Goal: Information Seeking & Learning: Compare options

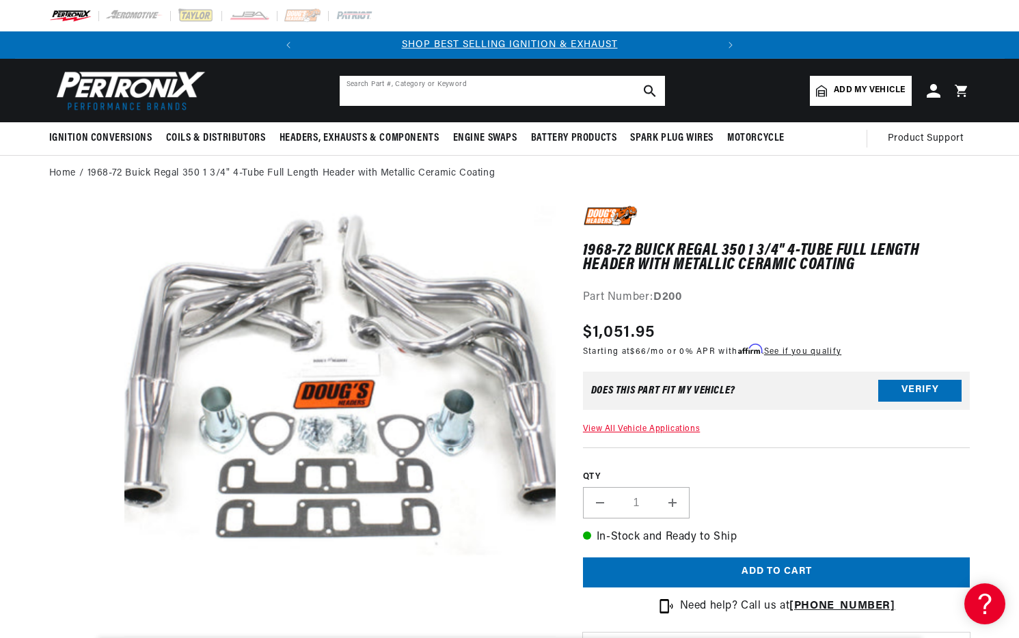
click at [456, 92] on input "text" at bounding box center [502, 91] width 325 height 30
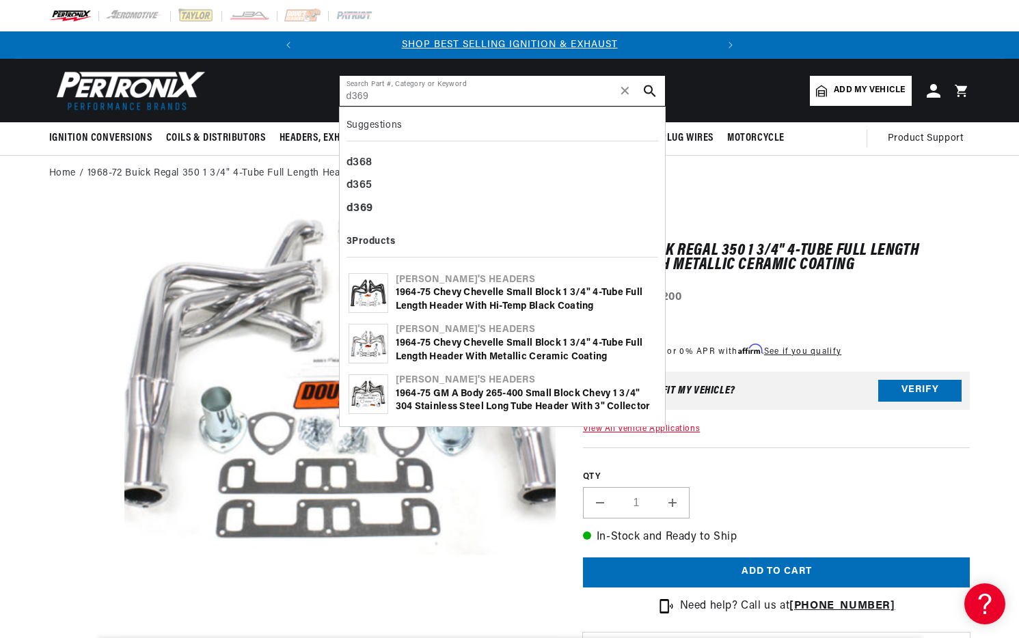
type input "d369"
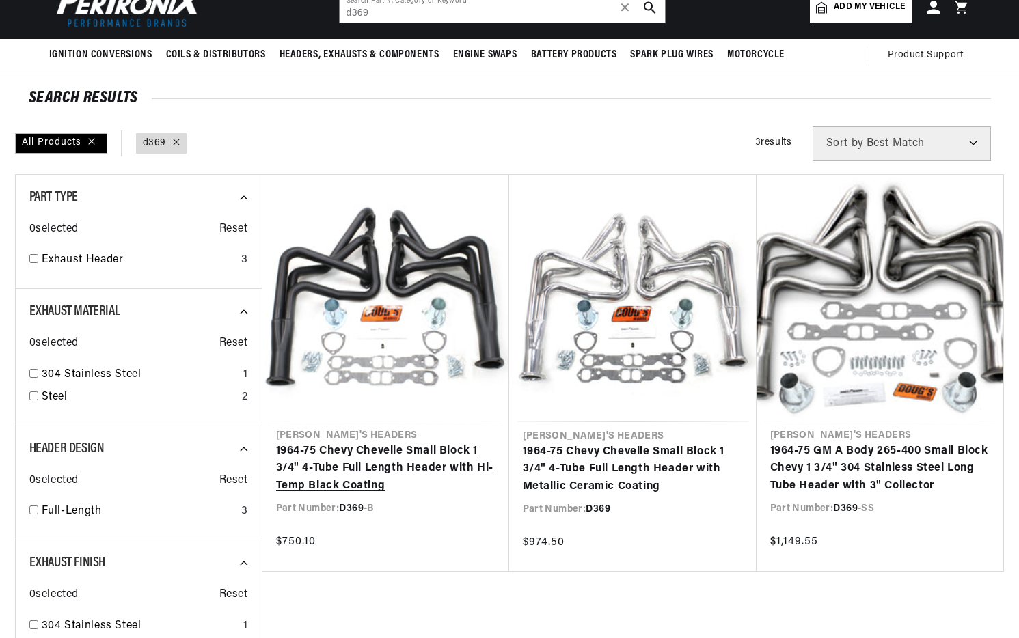
scroll to position [103, 0]
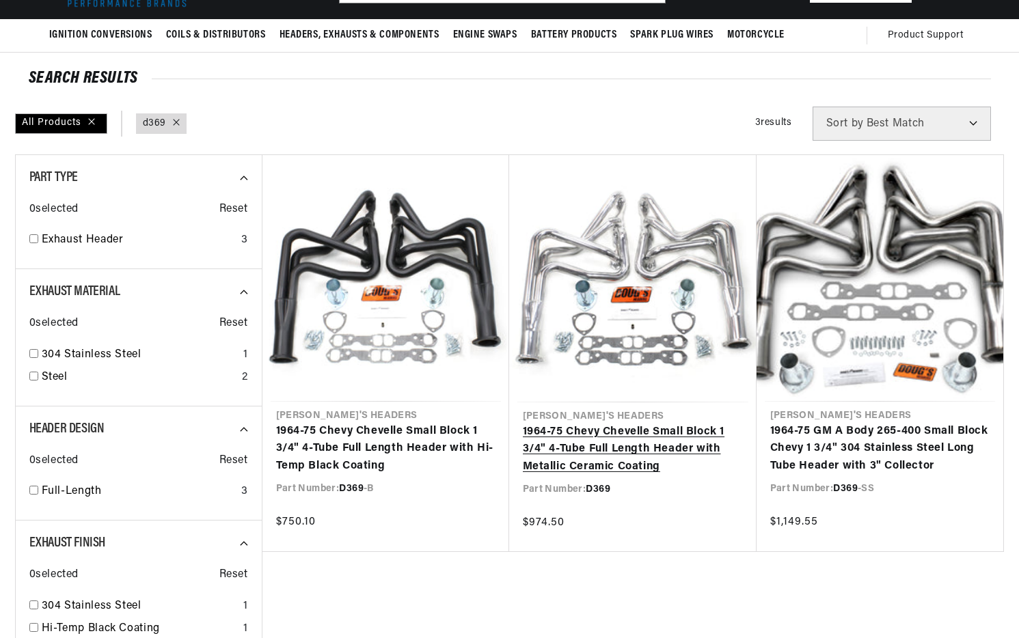
click at [583, 424] on link "1964-75 Chevy Chevelle Small Block 1 3/4" 4-Tube Full Length Header with Metall…" at bounding box center [633, 450] width 220 height 53
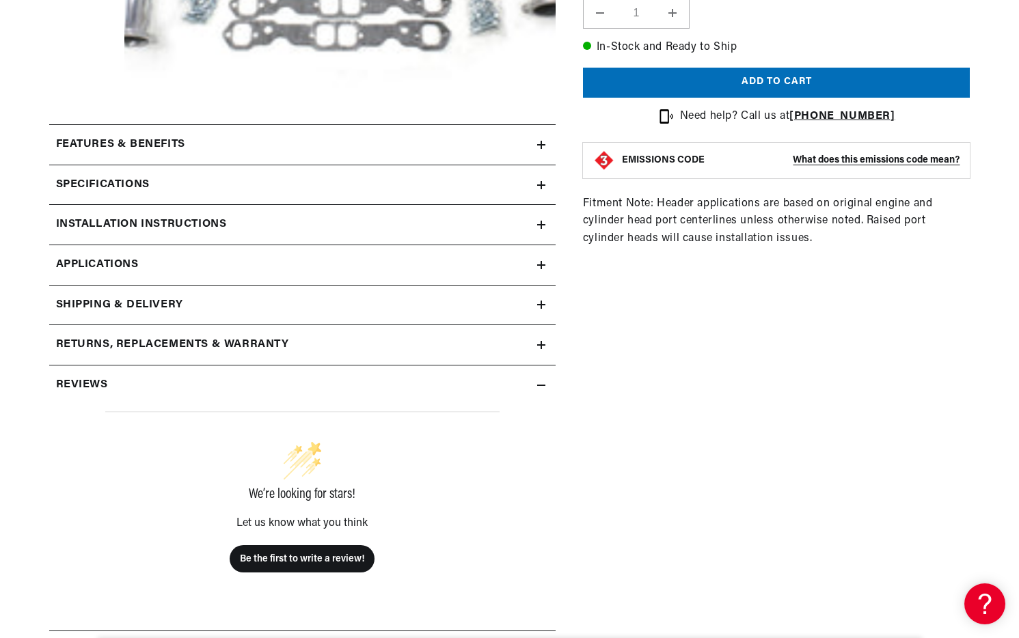
scroll to position [551, 0]
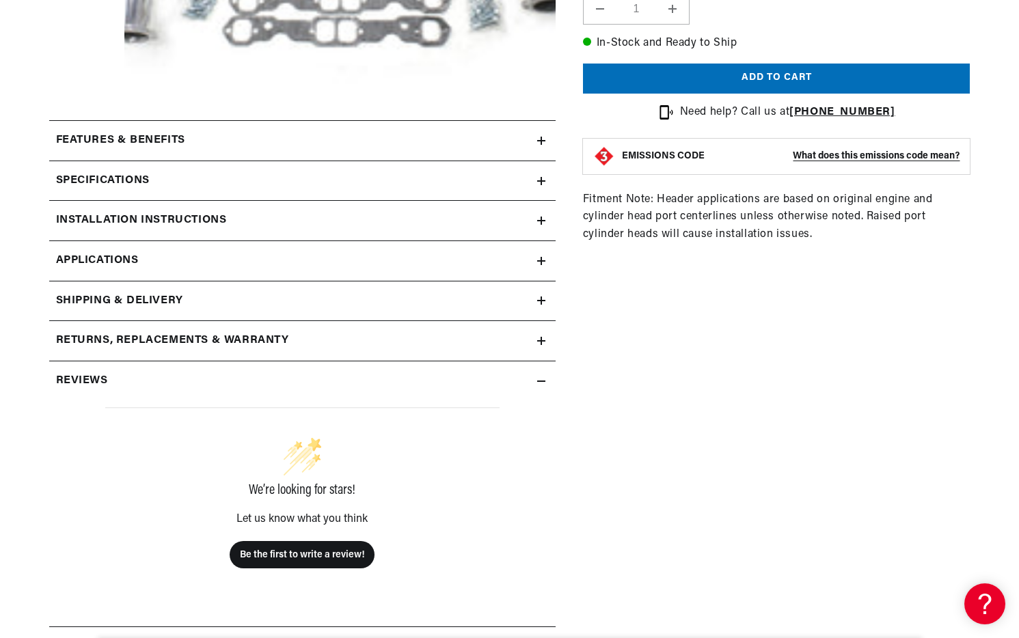
click at [518, 174] on div "Specifications" at bounding box center [293, 181] width 488 height 18
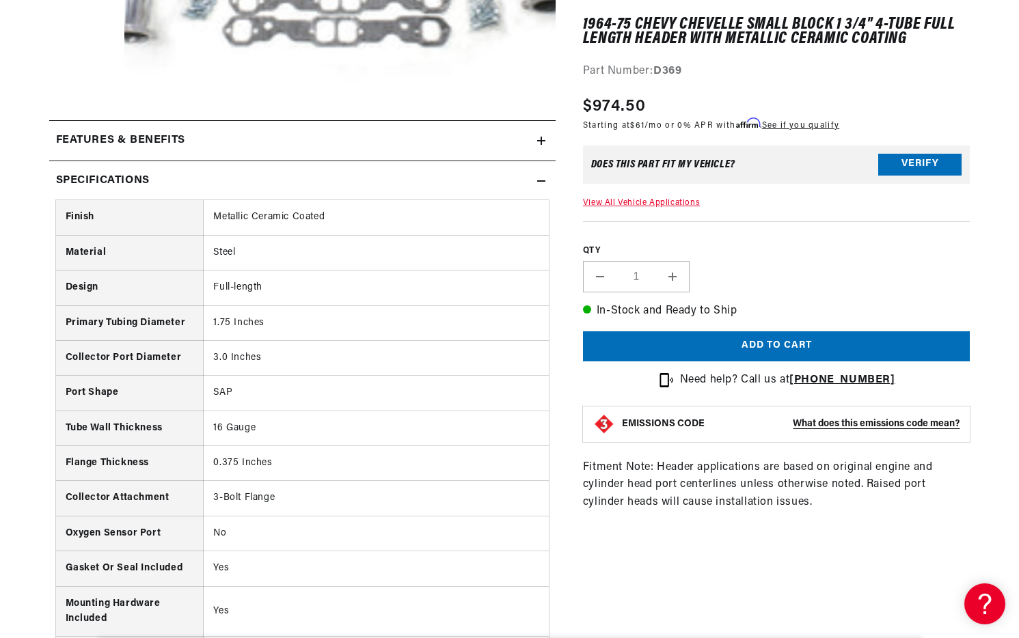
click at [517, 174] on div "Specifications" at bounding box center [293, 181] width 488 height 18
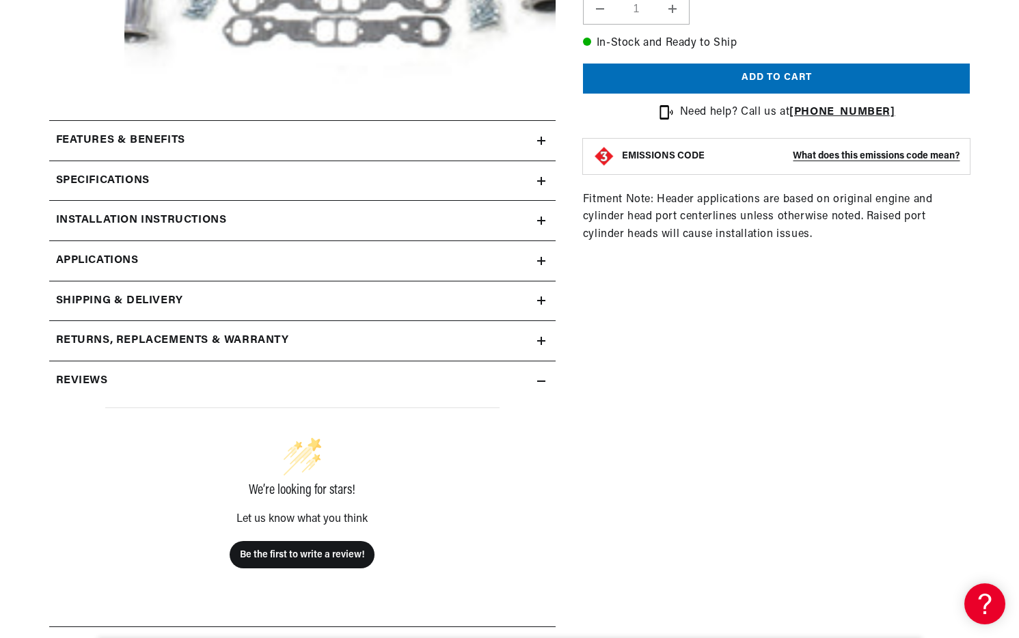
click at [515, 256] on link "Applications" at bounding box center [302, 261] width 506 height 40
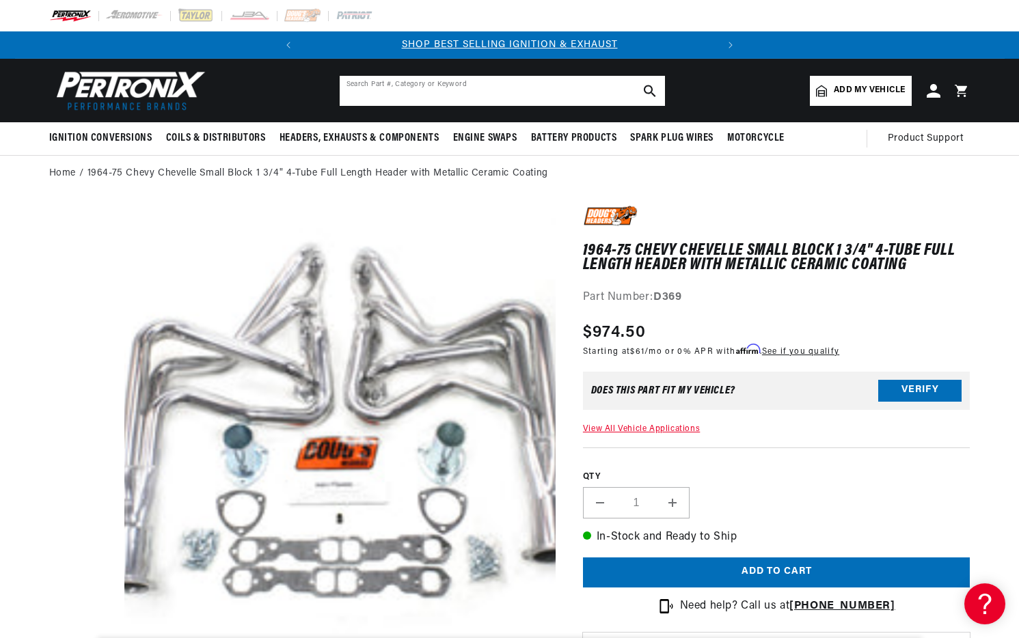
click at [434, 97] on input "text" at bounding box center [502, 91] width 325 height 30
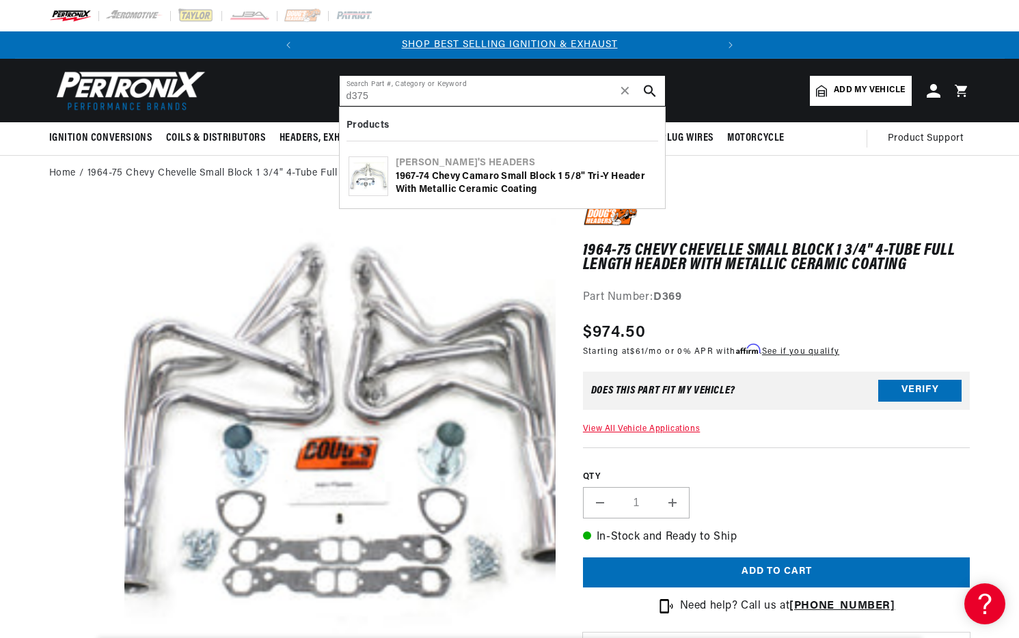
type input "d375"
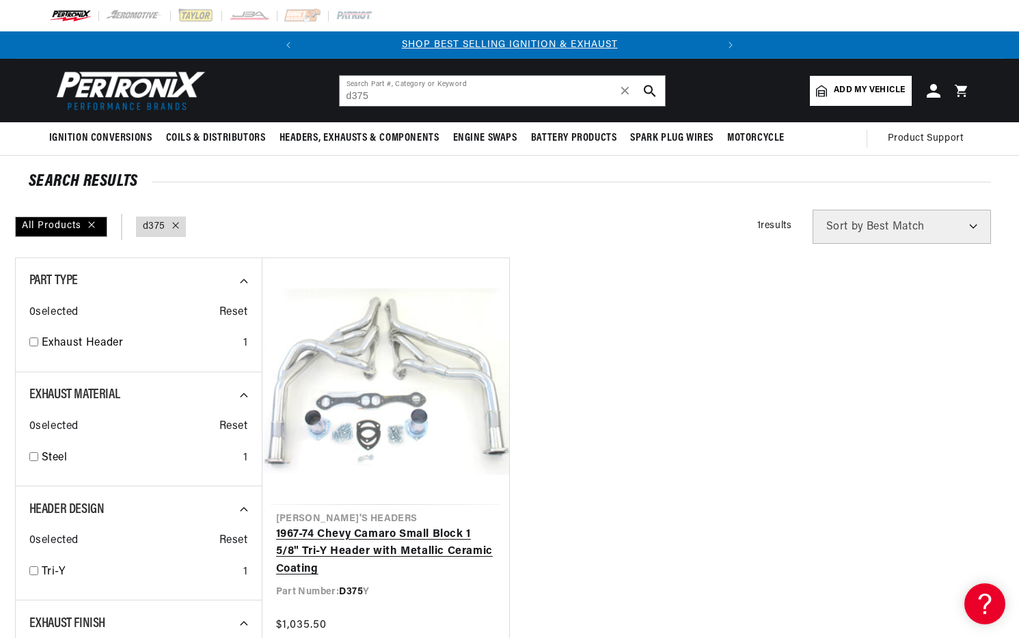
click at [435, 526] on link "1967-74 Chevy Camaro Small Block 1 5/8" Tri-Y Header with Metallic Ceramic Coat…" at bounding box center [385, 552] width 219 height 53
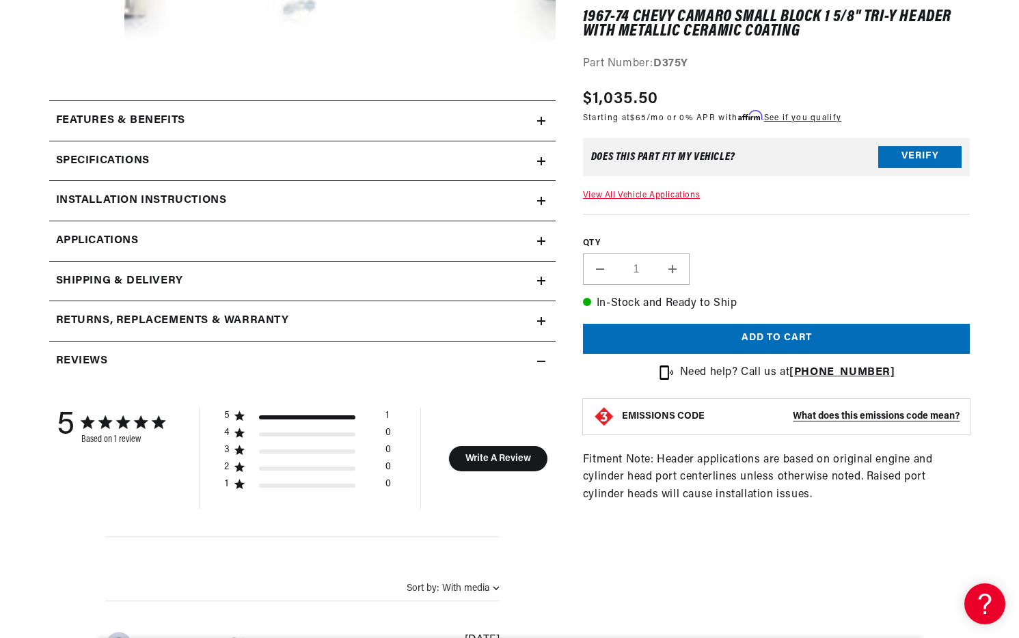
click at [527, 164] on div "Specifications" at bounding box center [293, 161] width 488 height 18
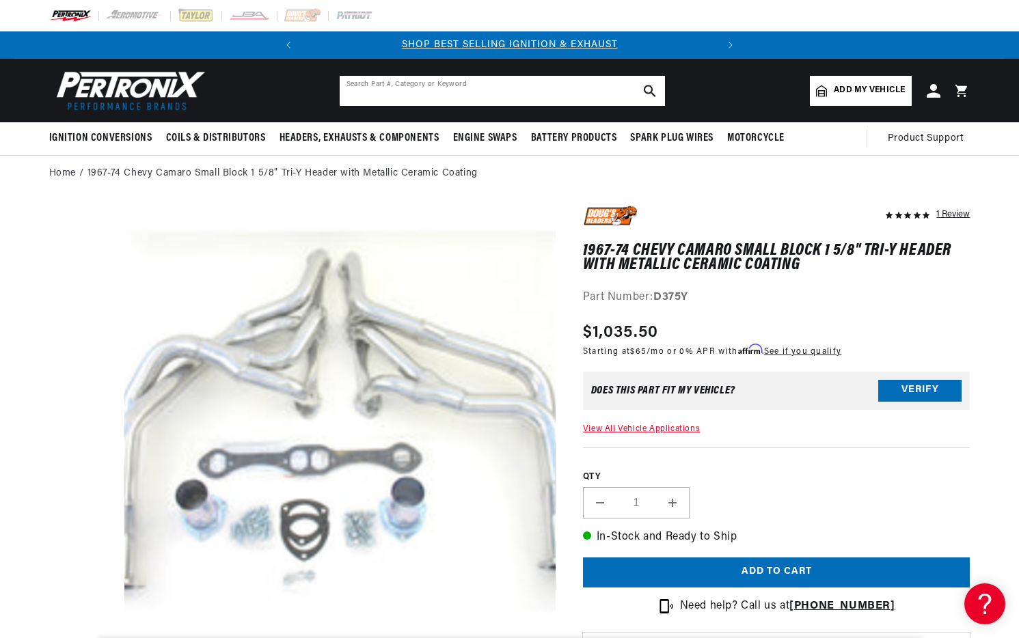
click at [412, 85] on input "text" at bounding box center [502, 91] width 325 height 30
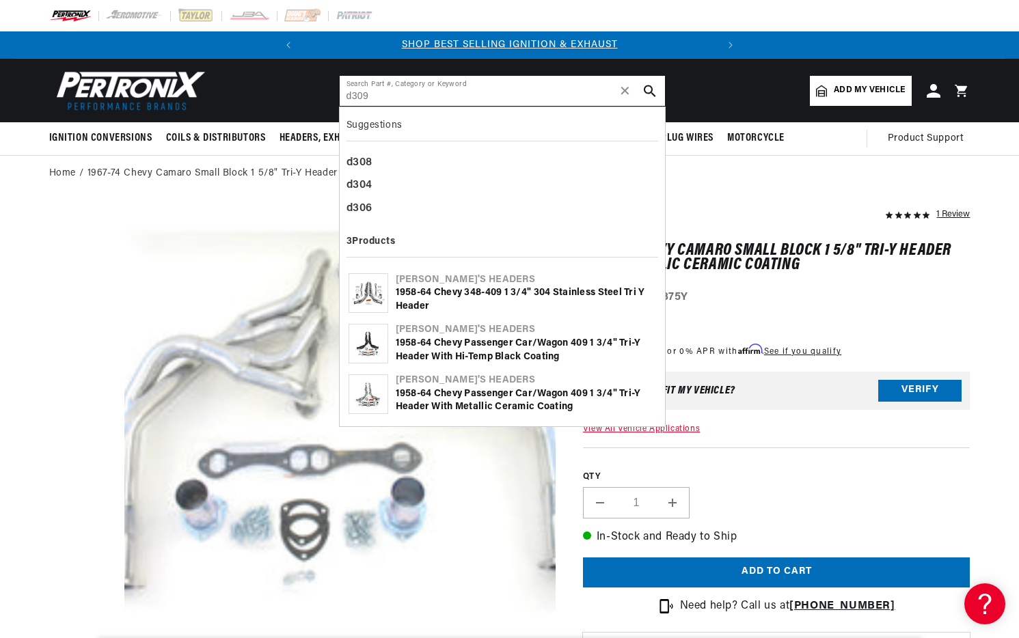
type input "d309"
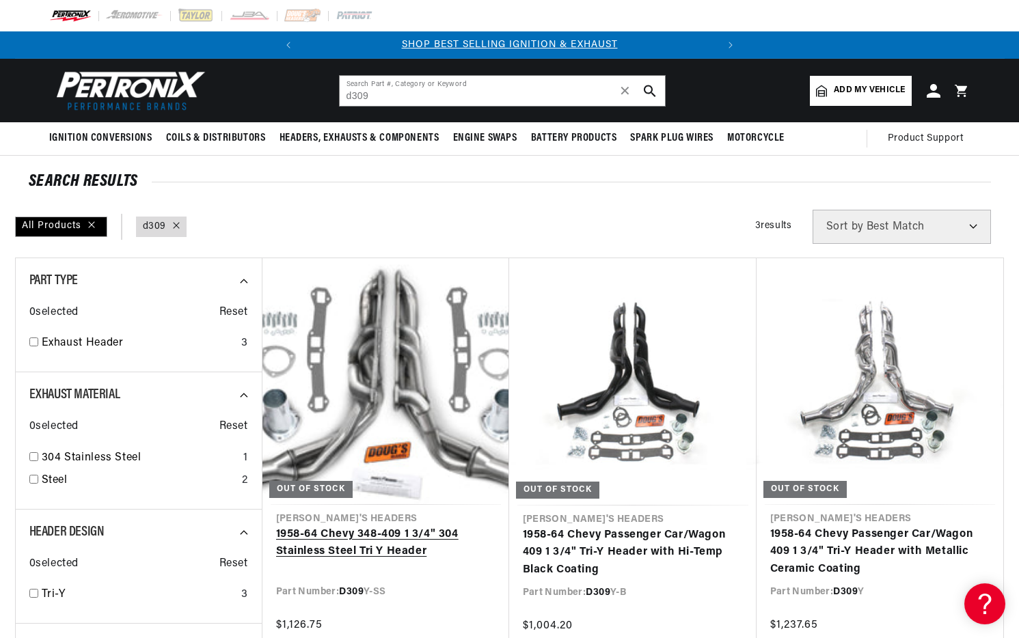
click at [390, 526] on link "1958-64 Chevy 348-409 1 3/4" 304 Stainless Steel Tri Y Header" at bounding box center [385, 543] width 219 height 35
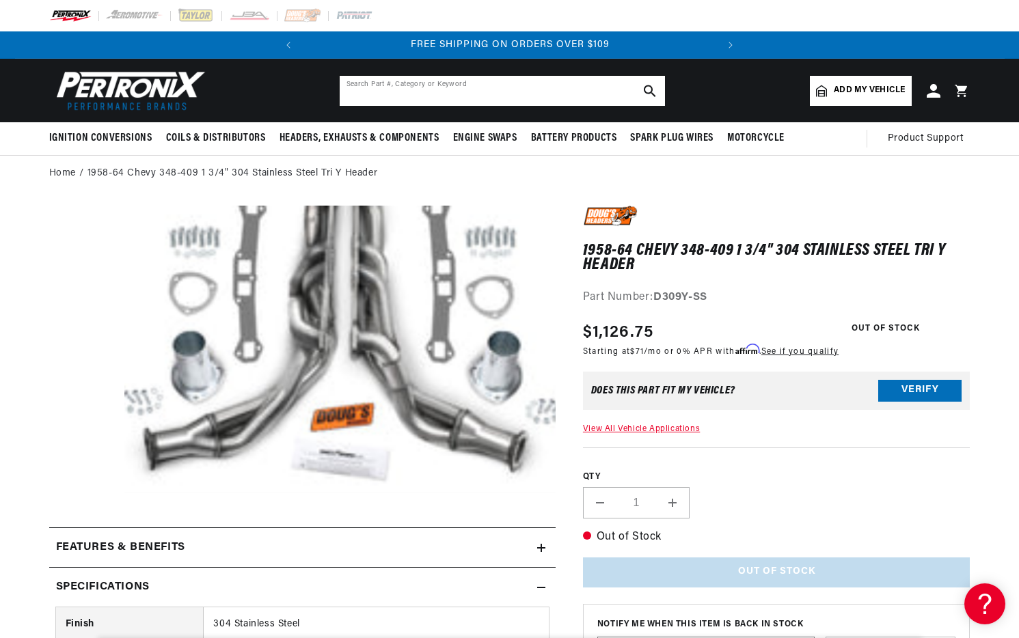
click at [407, 89] on input "text" at bounding box center [502, 91] width 325 height 30
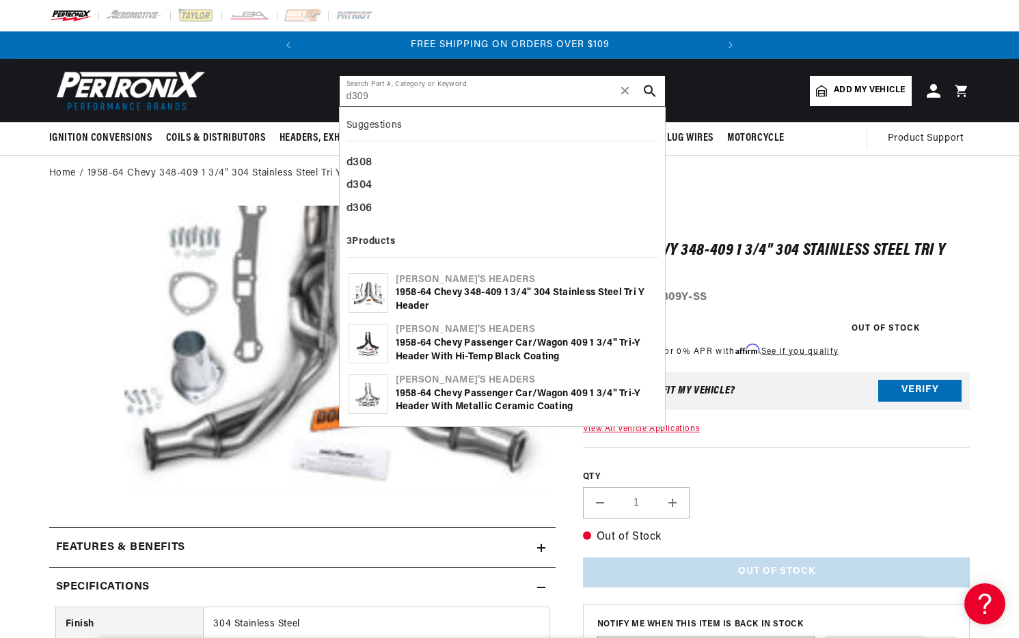
type input "d309"
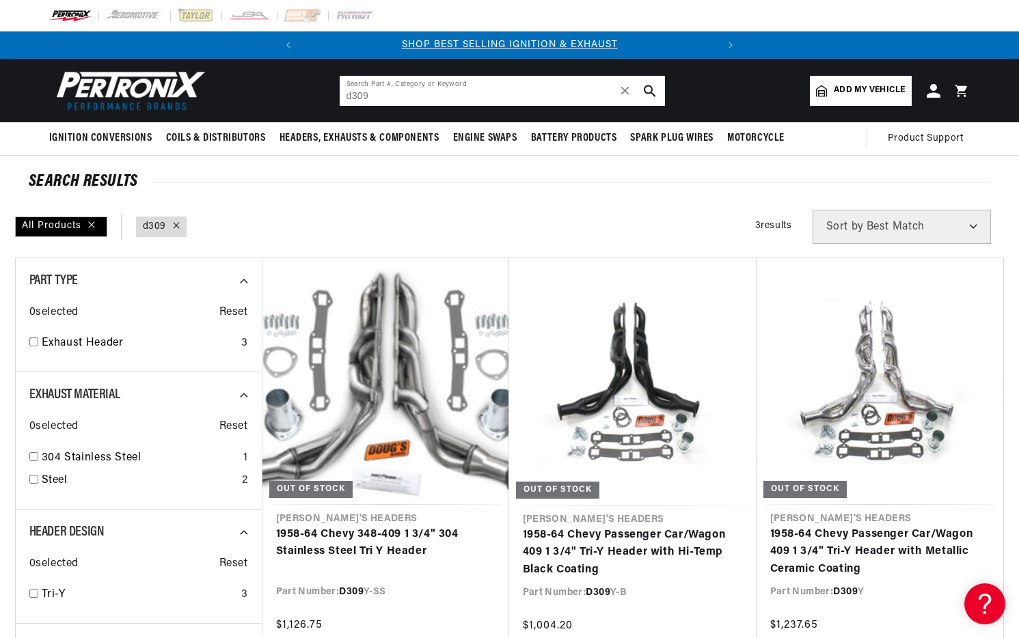
drag, startPoint x: 330, startPoint y: 97, endPoint x: 304, endPoint y: 94, distance: 26.1
click at [304, 94] on header "BETTER SEARCH RESULTS Add your vehicle's year, make, and model to find parts be…" at bounding box center [509, 91] width 989 height 64
click at [404, 96] on input "d309" at bounding box center [502, 91] width 325 height 30
click at [308, 96] on header "BETTER SEARCH RESULTS Add your vehicle's year, make, and model to find parts be…" at bounding box center [509, 91] width 989 height 64
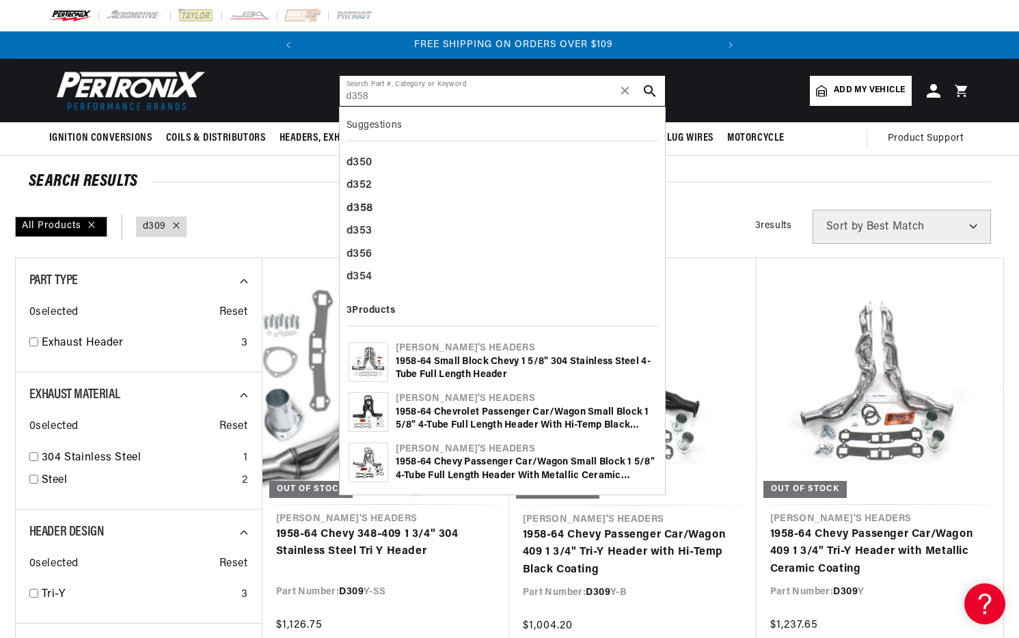
scroll to position [0, 414]
type input "d358"
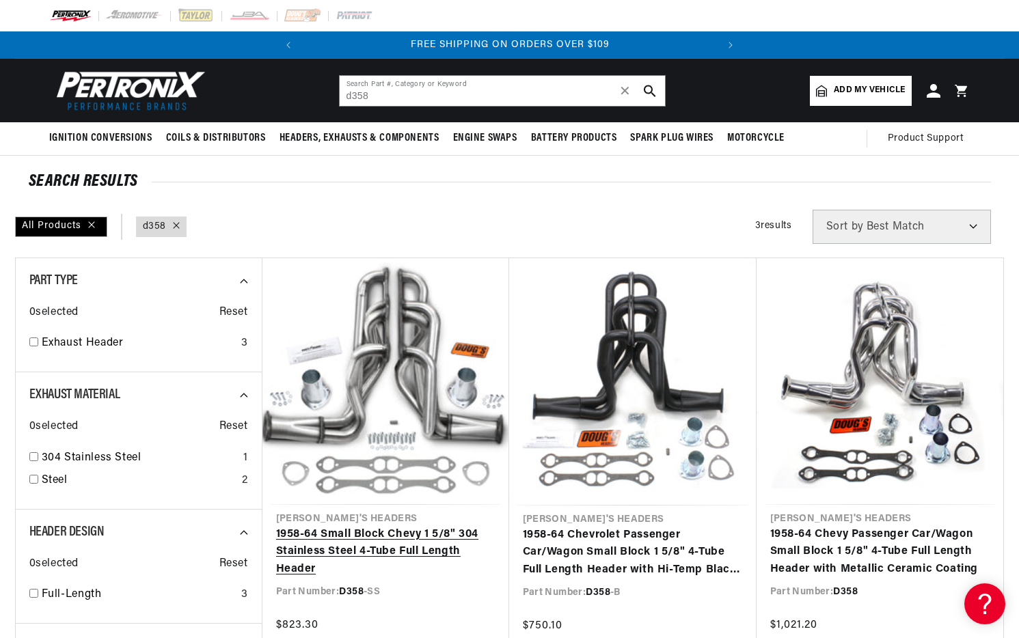
click at [424, 526] on link "1958-64 Small Block Chevy 1 5/8" 304 Stainless Steel 4-Tube Full Length Header" at bounding box center [385, 552] width 219 height 53
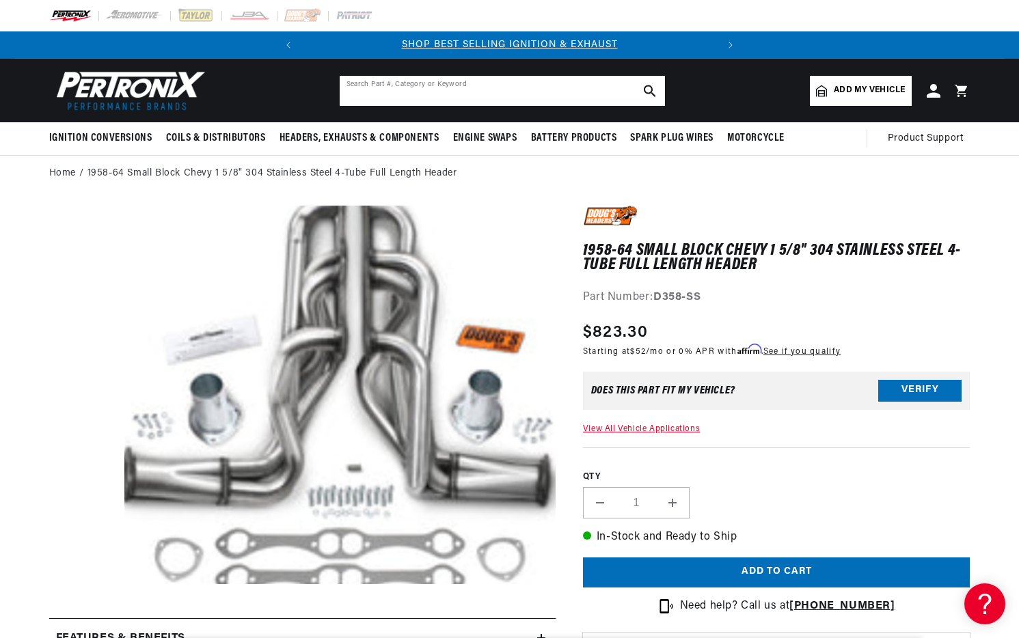
click at [412, 85] on input "text" at bounding box center [502, 91] width 325 height 30
paste input "DES103"
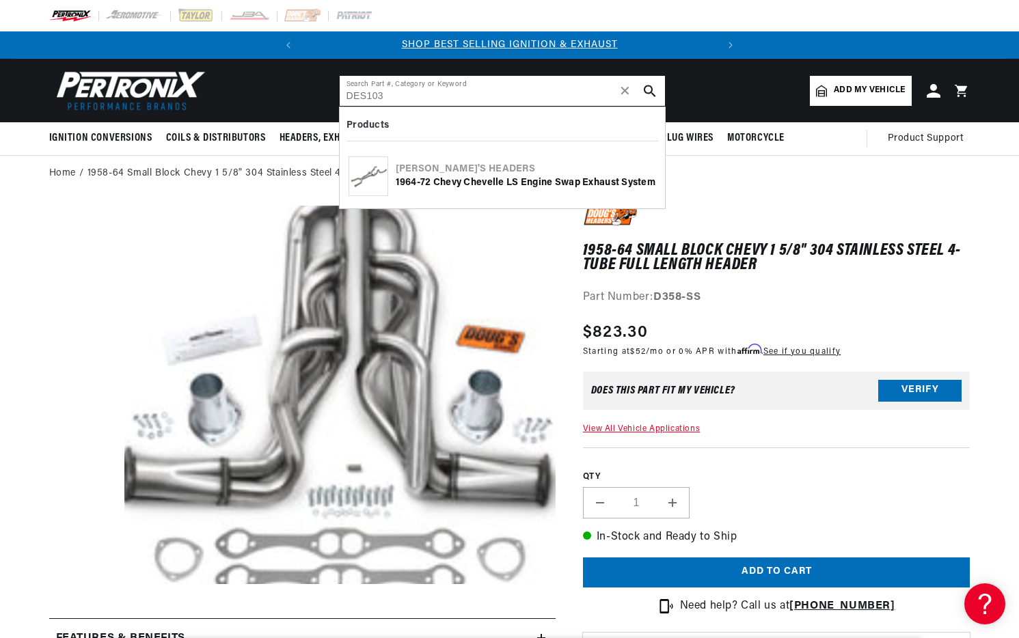
type input "DES103"
click at [476, 176] on div "1964-72 Chevy Chevelle LS Engine Swap Exhaust System" at bounding box center [526, 183] width 260 height 14
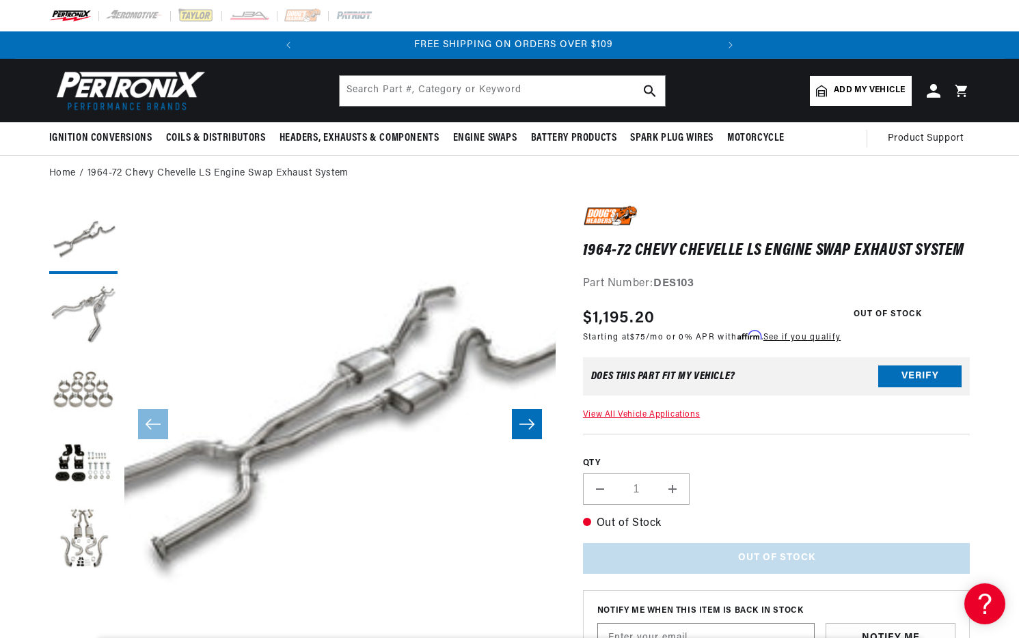
scroll to position [0, 414]
click at [551, 96] on input "text" at bounding box center [502, 91] width 325 height 30
paste input "DMP103"
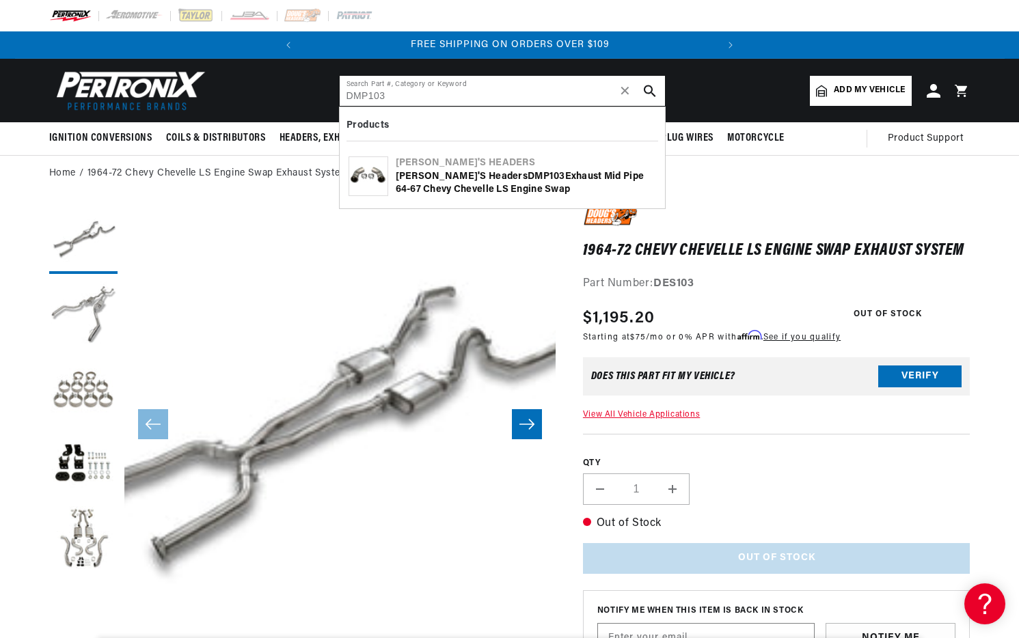
type input "DMP103"
click at [652, 87] on use "search button" at bounding box center [650, 91] width 12 height 12
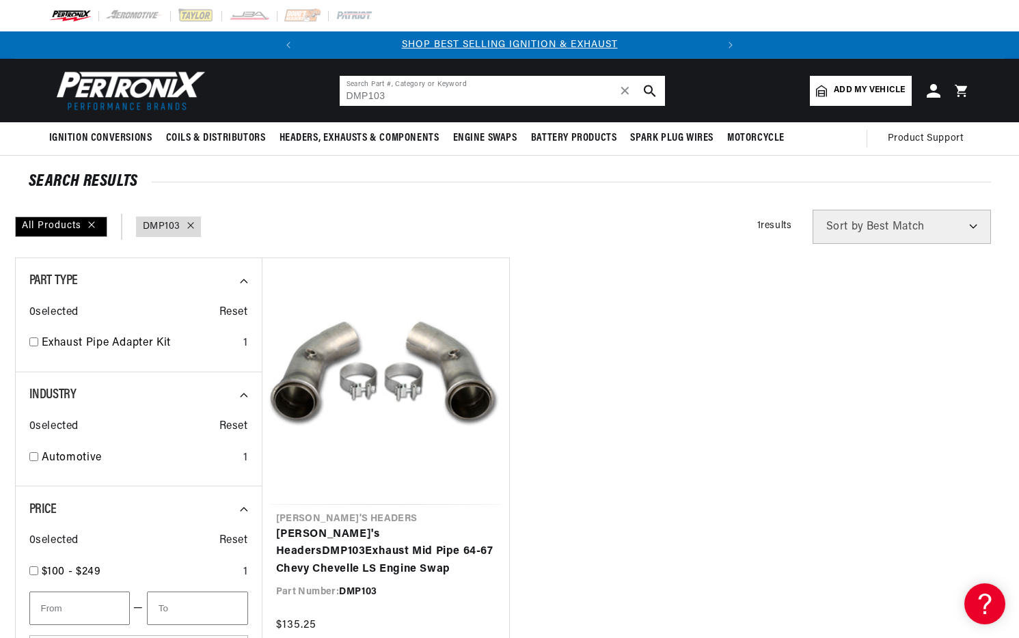
click at [511, 100] on input "DMP103" at bounding box center [502, 91] width 325 height 30
paste input "SK"
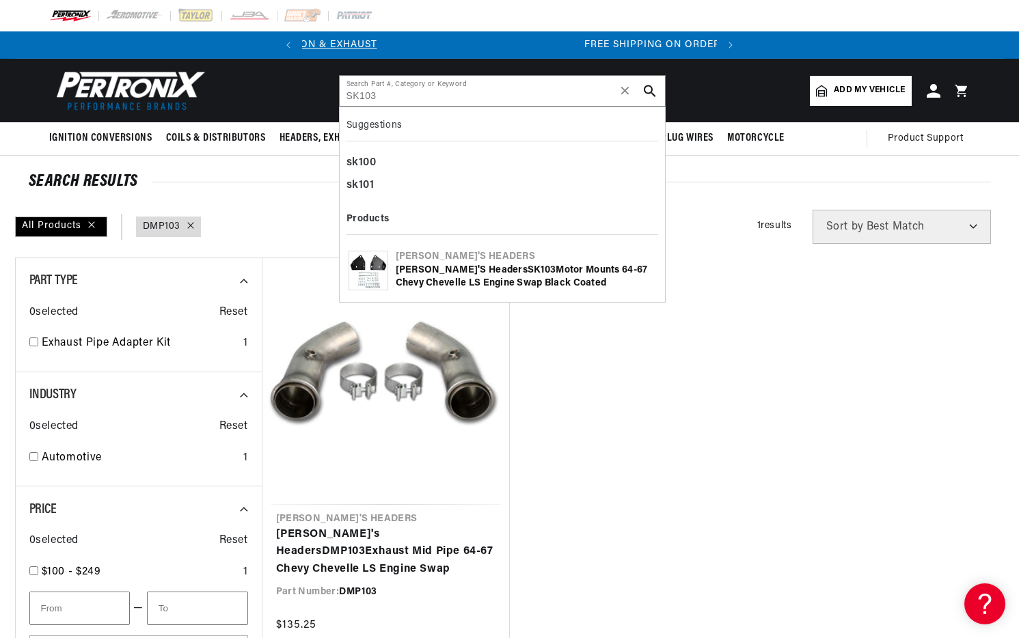
click at [652, 92] on icon "search button" at bounding box center [650, 91] width 12 height 12
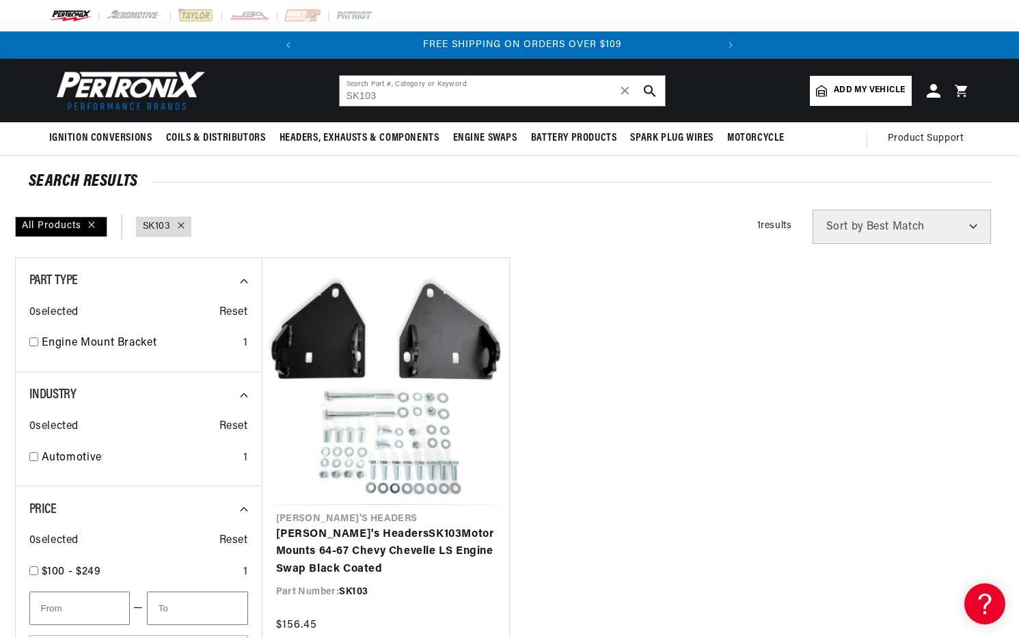
scroll to position [0, 414]
click at [509, 96] on input "SK103" at bounding box center [502, 91] width 325 height 30
paste input "C101"
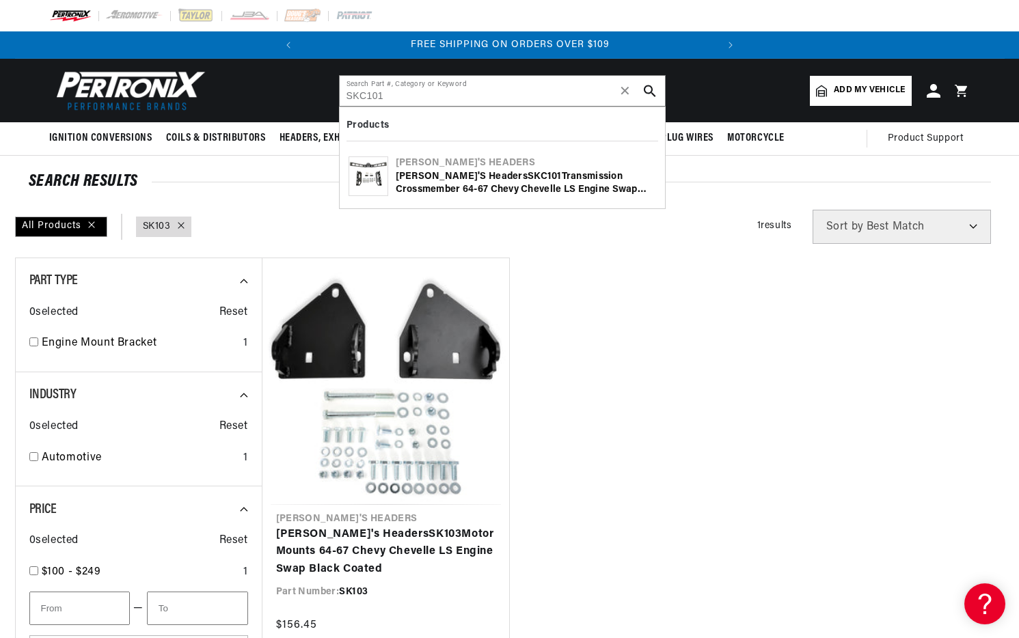
click at [650, 93] on icon "search button" at bounding box center [650, 91] width 12 height 12
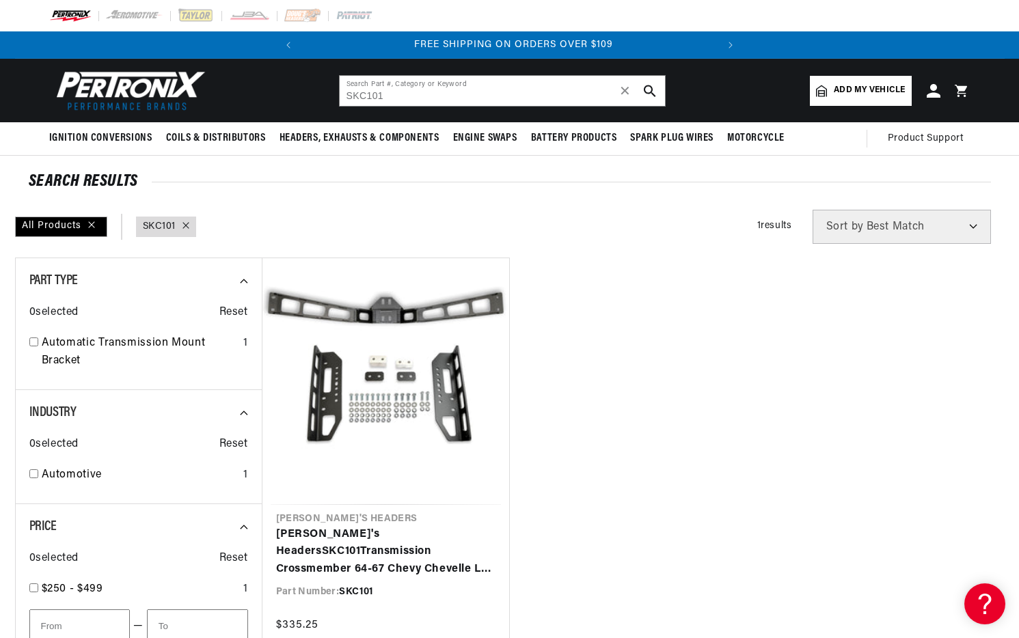
scroll to position [0, 414]
drag, startPoint x: 393, startPoint y: 94, endPoint x: 292, endPoint y: 87, distance: 101.4
click at [292, 87] on header "BETTER SEARCH RESULTS Add your vehicle's year, make, and model to find parts be…" at bounding box center [509, 91] width 989 height 64
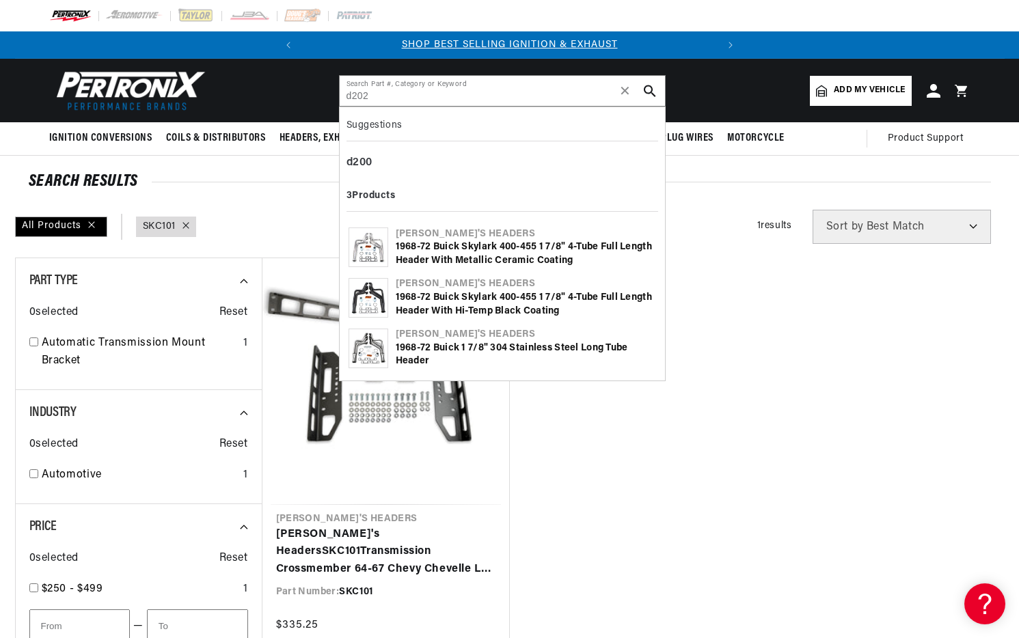
click at [652, 88] on icon "search button" at bounding box center [650, 91] width 12 height 12
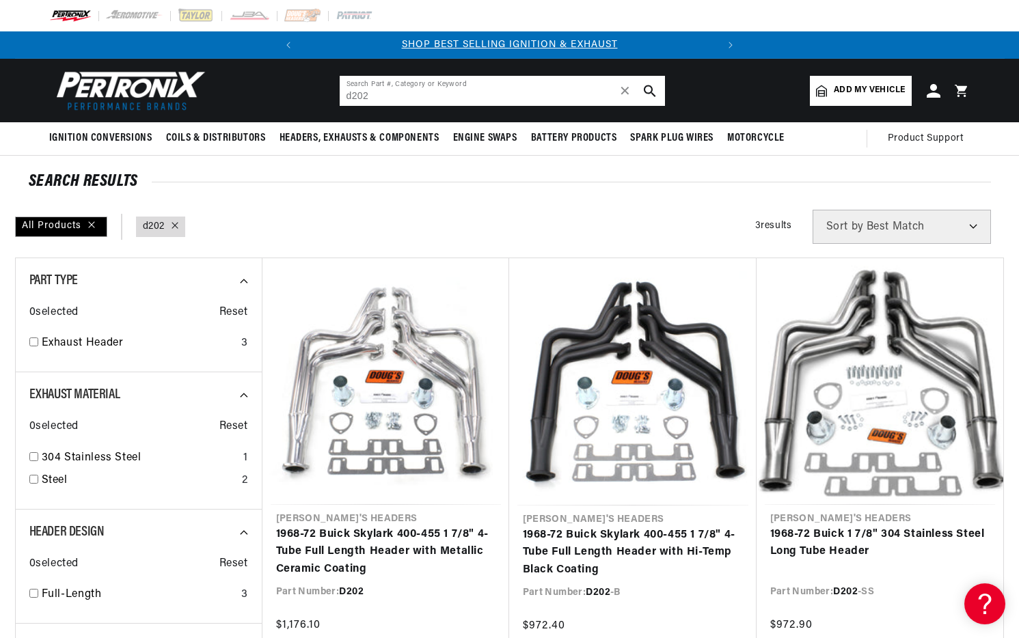
drag, startPoint x: 450, startPoint y: 96, endPoint x: 269, endPoint y: 89, distance: 180.5
click at [269, 89] on header "BETTER SEARCH RESULTS Add your vehicle's year, make, and model to find parts be…" at bounding box center [509, 91] width 989 height 64
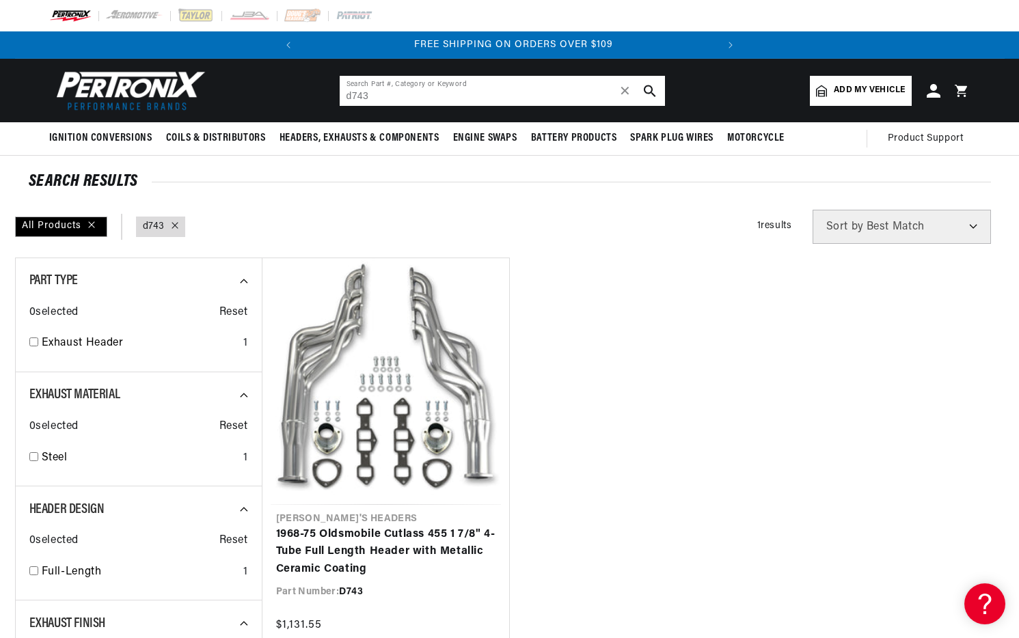
scroll to position [0, 414]
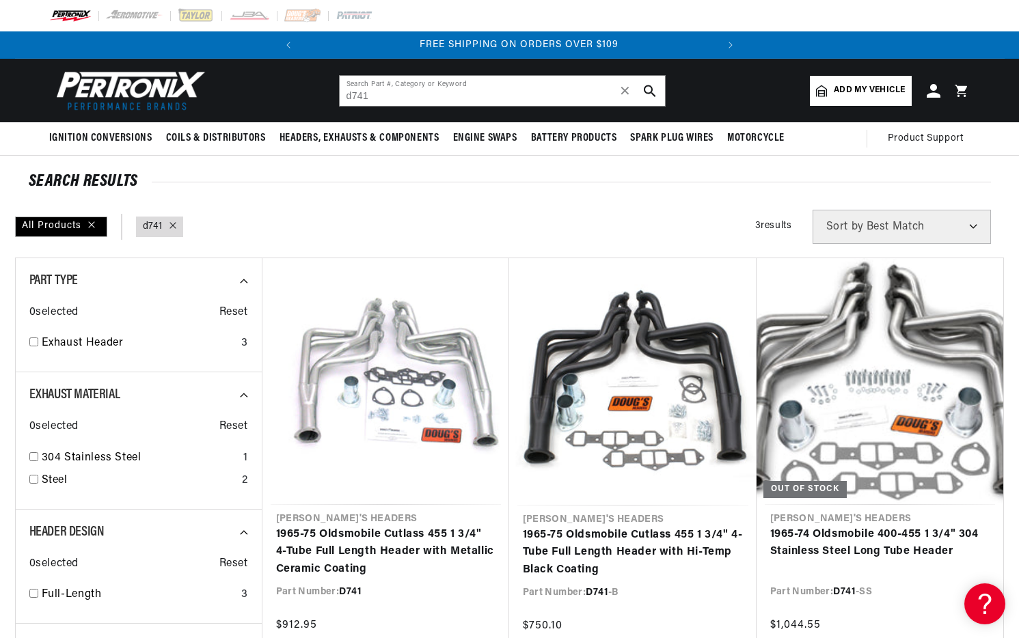
scroll to position [0, 414]
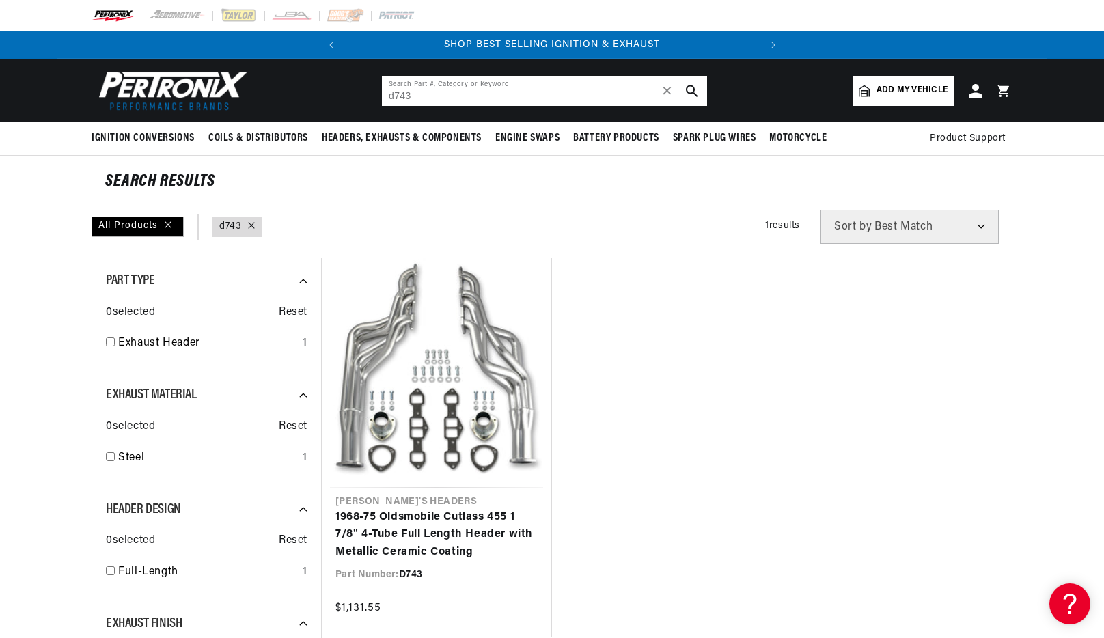
click at [577, 100] on input "d743" at bounding box center [544, 91] width 325 height 30
click at [576, 100] on input "d743" at bounding box center [544, 91] width 325 height 30
paste input "DH200"
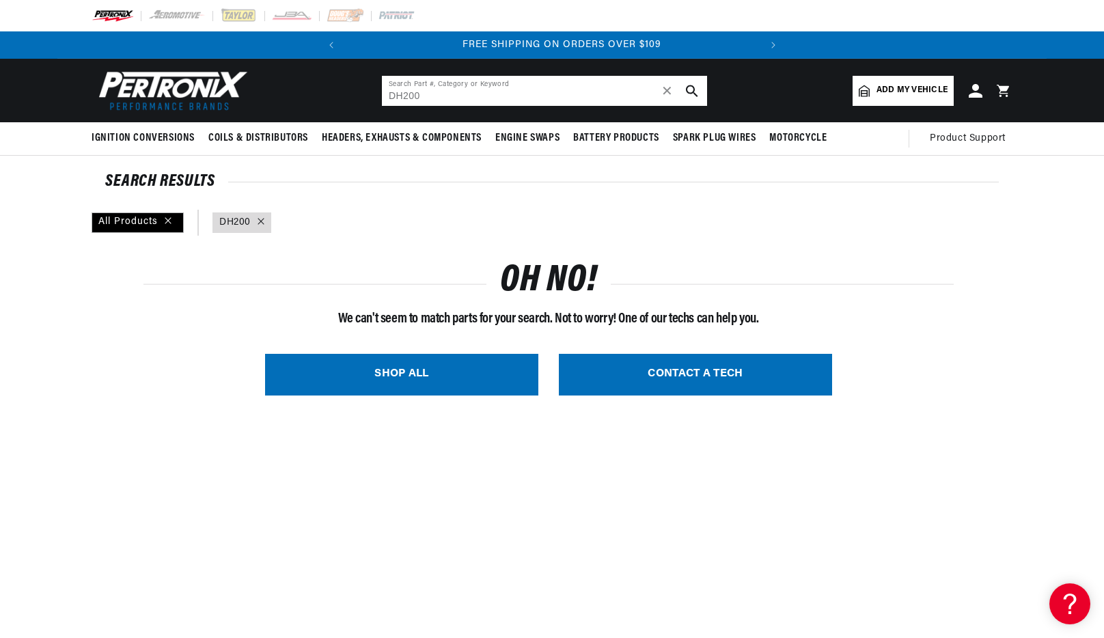
scroll to position [0, 414]
click at [443, 100] on input "DH200" at bounding box center [544, 91] width 325 height 30
click at [427, 95] on input "DH200" at bounding box center [544, 91] width 325 height 30
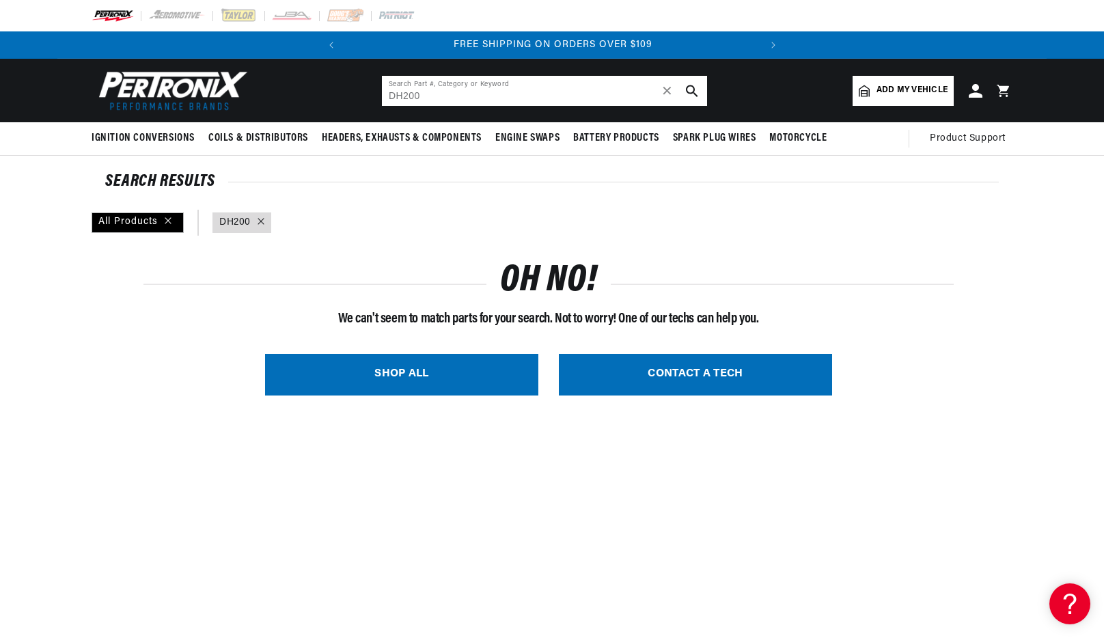
paste input "text"
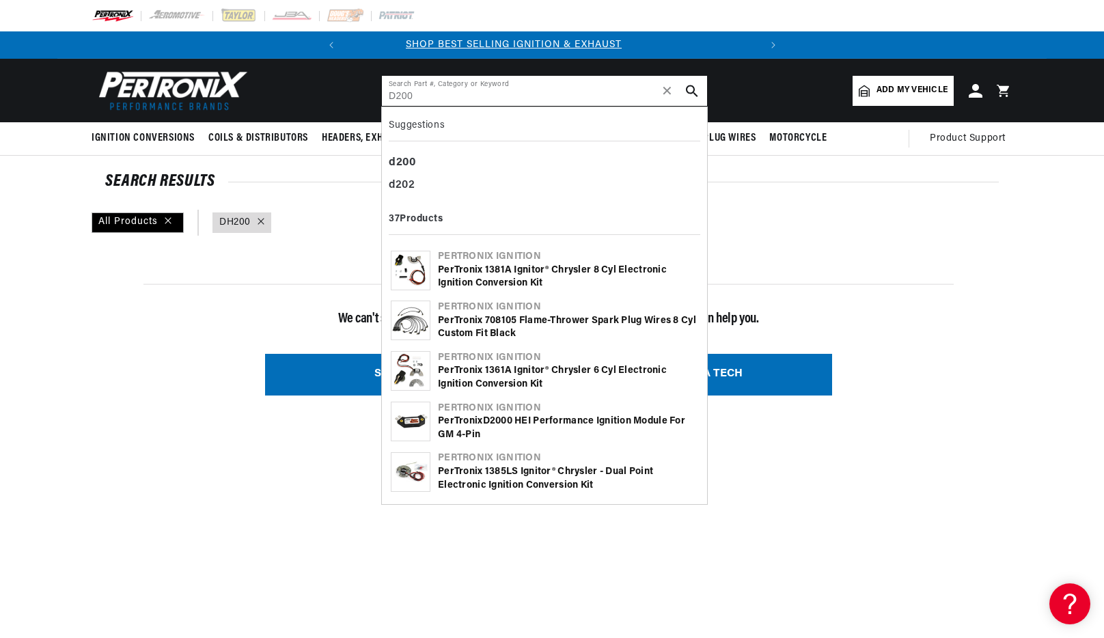
scroll to position [0, 0]
type input "D200"
click at [695, 87] on icon "search button" at bounding box center [692, 91] width 12 height 12
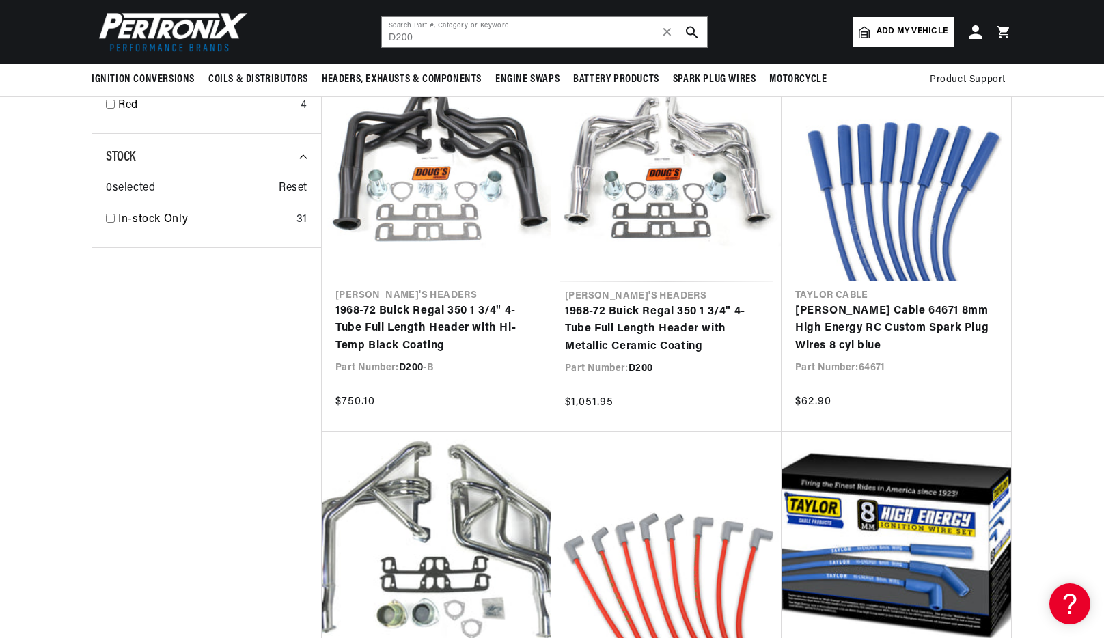
scroll to position [1978, 0]
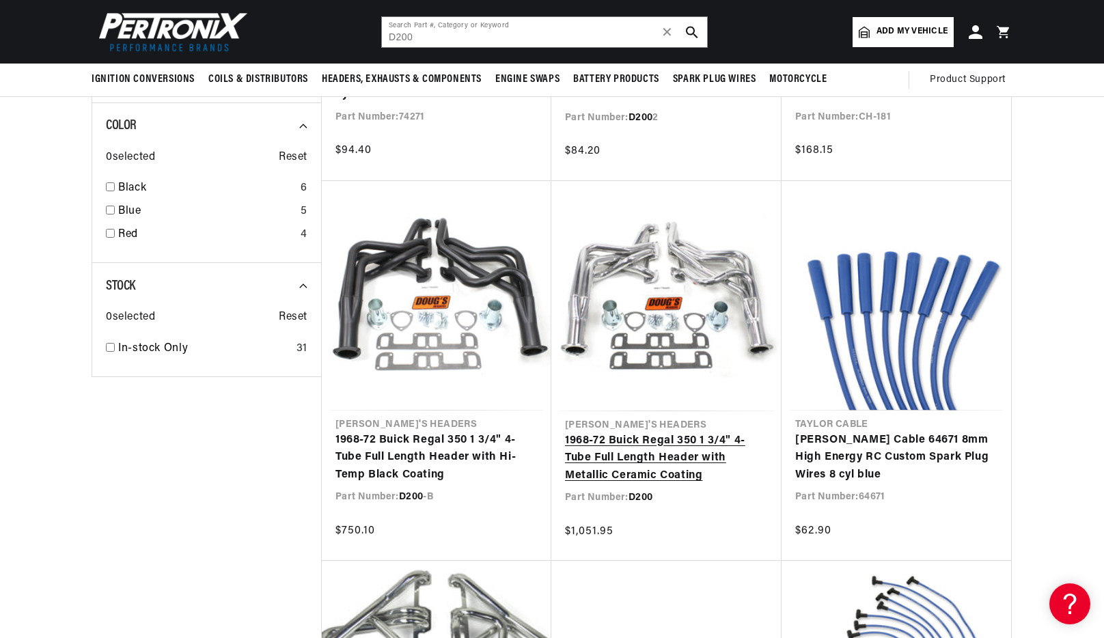
click at [678, 432] on link "1968-72 Buick Regal 350 1 3/4" 4-Tube Full Length Header with Metallic Ceramic …" at bounding box center [666, 458] width 203 height 53
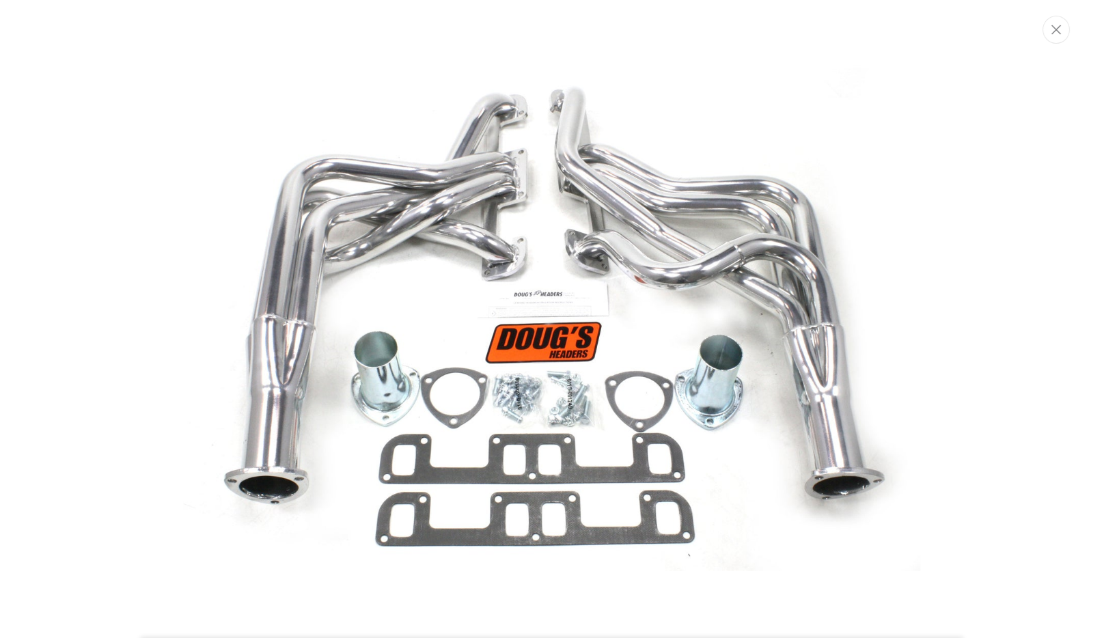
scroll to position [0, 414]
click at [1053, 20] on button "Close" at bounding box center [1057, 29] width 27 height 28
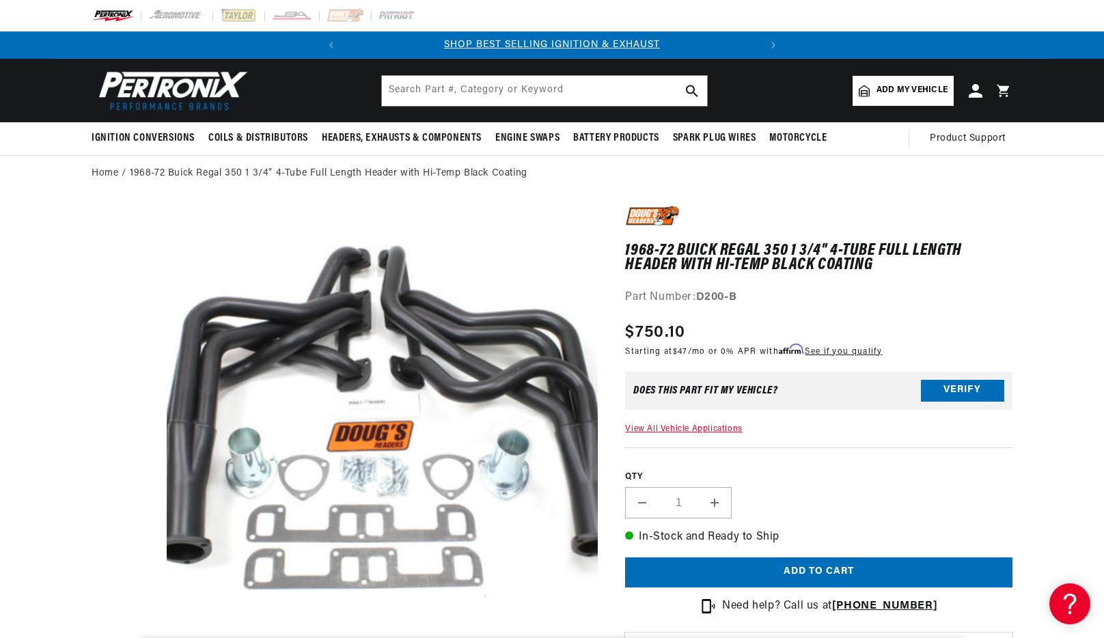
drag, startPoint x: 0, startPoint y: 0, endPoint x: 377, endPoint y: 330, distance: 501.1
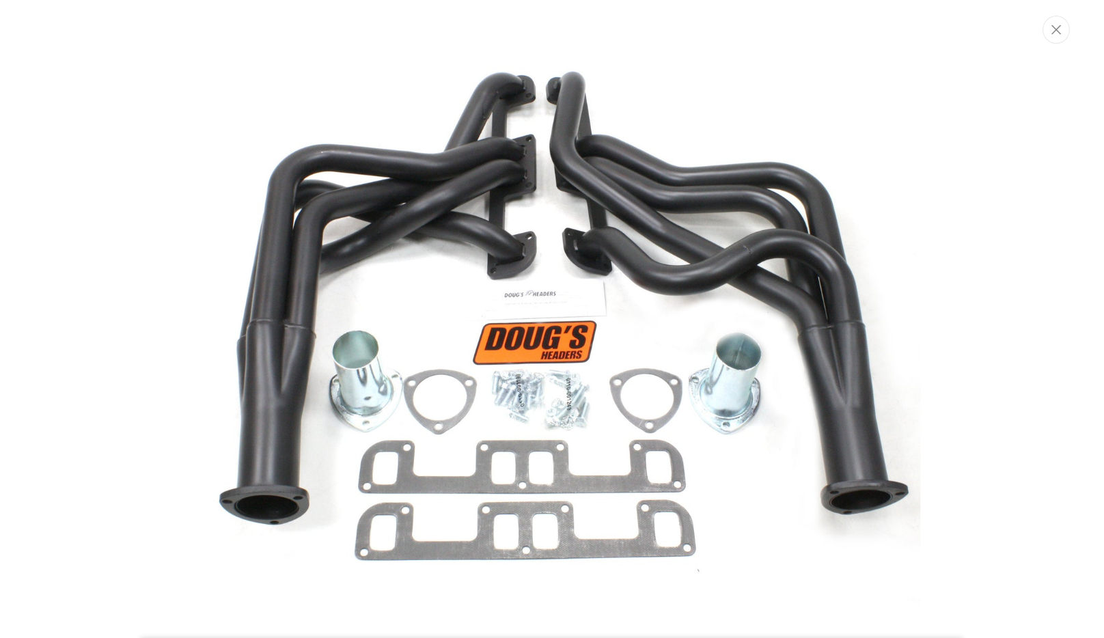
scroll to position [64, 0]
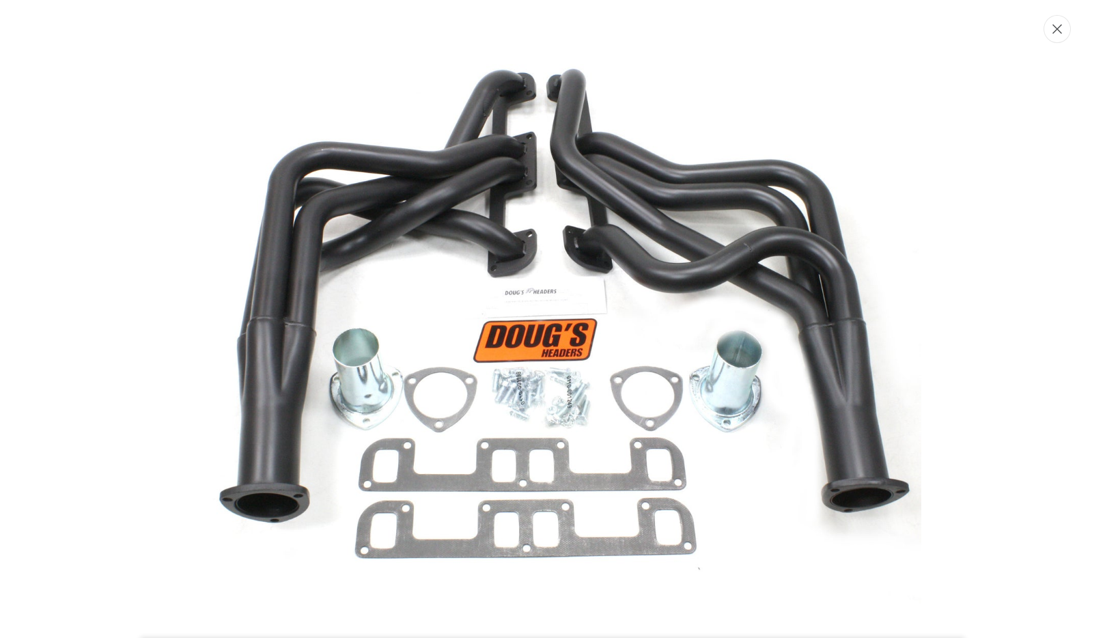
click at [1059, 30] on icon "Close" at bounding box center [1058, 30] width 10 height 10
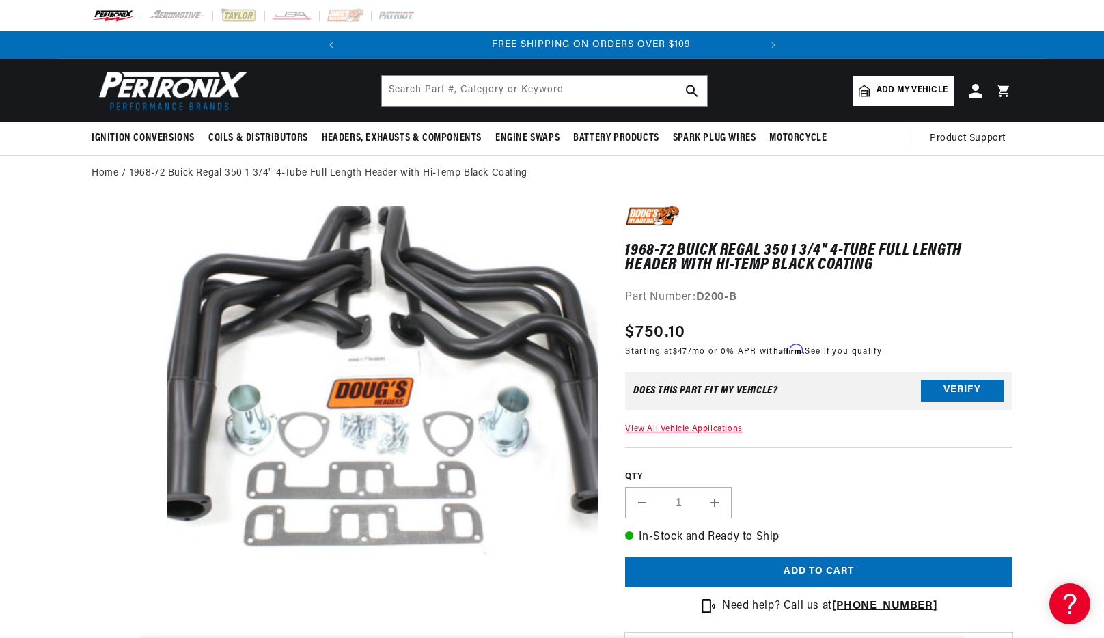
scroll to position [0, 414]
click at [456, 87] on input "text" at bounding box center [544, 91] width 325 height 30
paste input "D202"
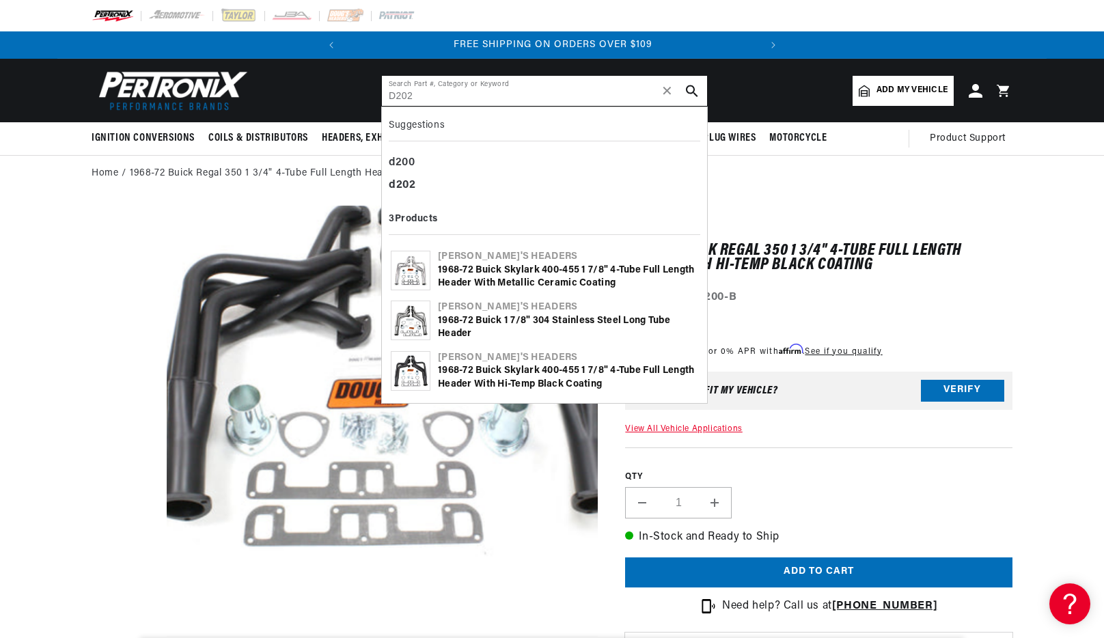
type input "D202"
click at [691, 88] on icon "search button" at bounding box center [692, 91] width 12 height 12
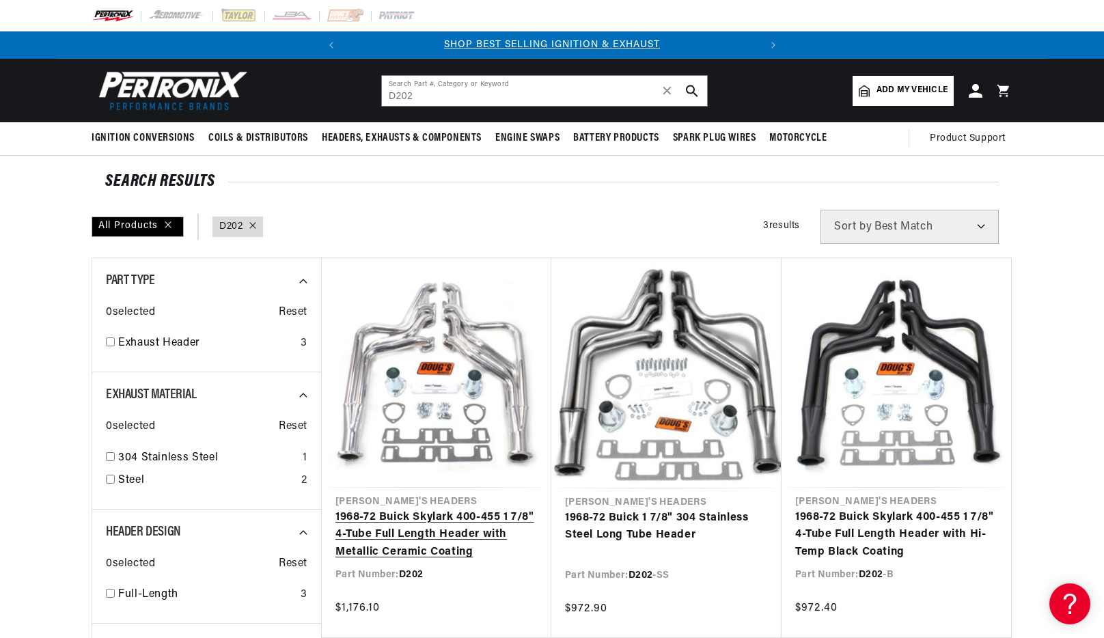
click at [397, 509] on link "1968-72 Buick Skylark 400-455 1 7/8" 4-Tube Full Length Header with Metallic Ce…" at bounding box center [436, 535] width 202 height 53
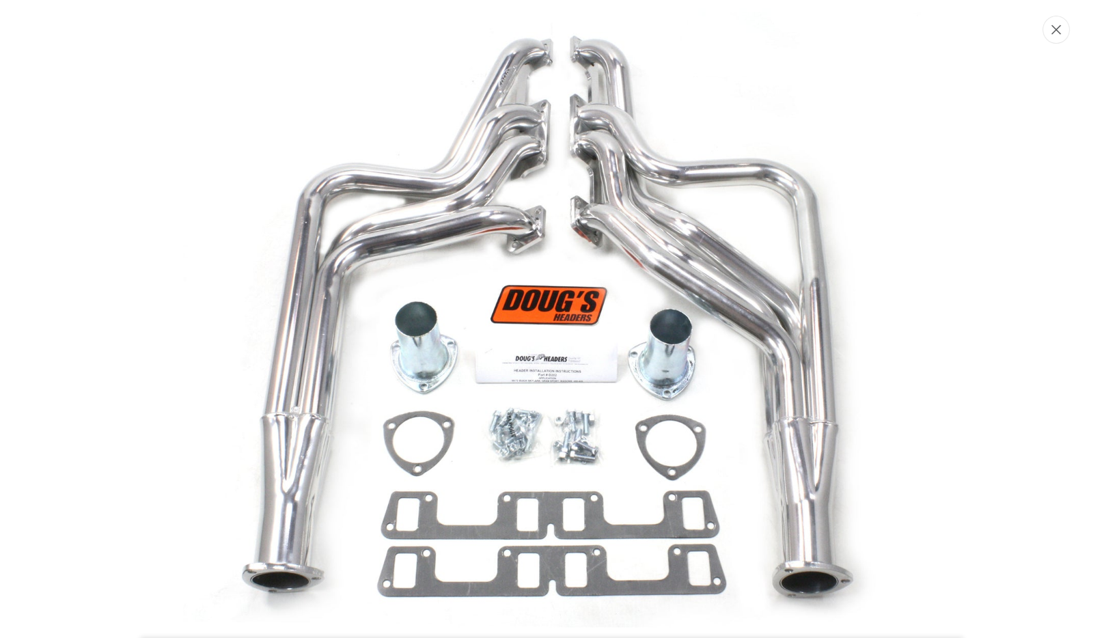
scroll to position [0, 414]
click at [1057, 29] on icon "Close" at bounding box center [1058, 30] width 10 height 10
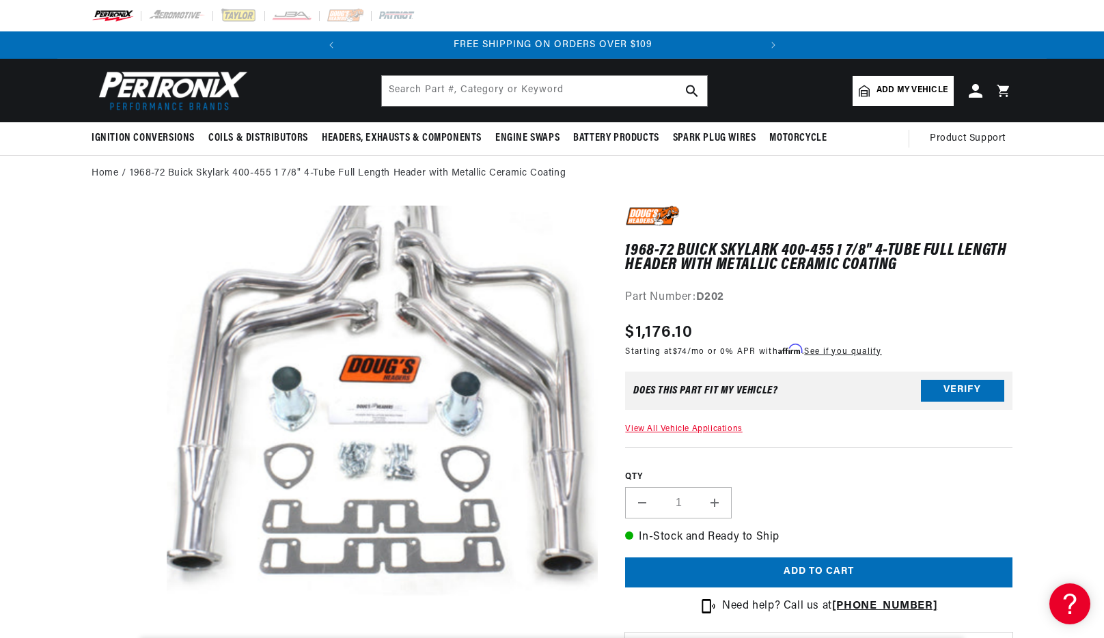
scroll to position [43, 0]
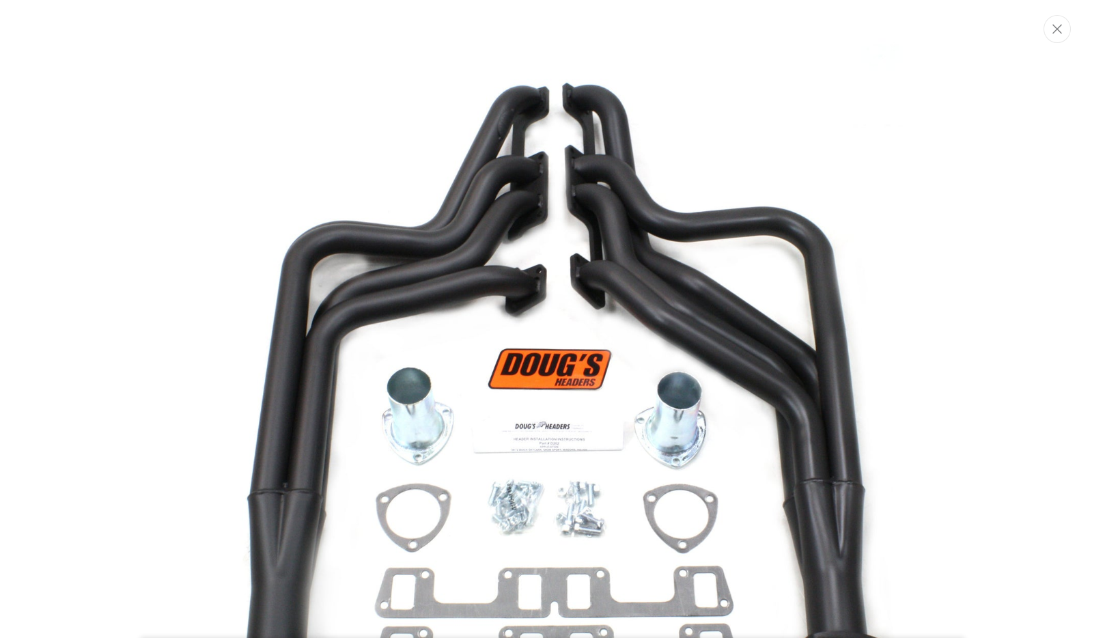
scroll to position [64, 0]
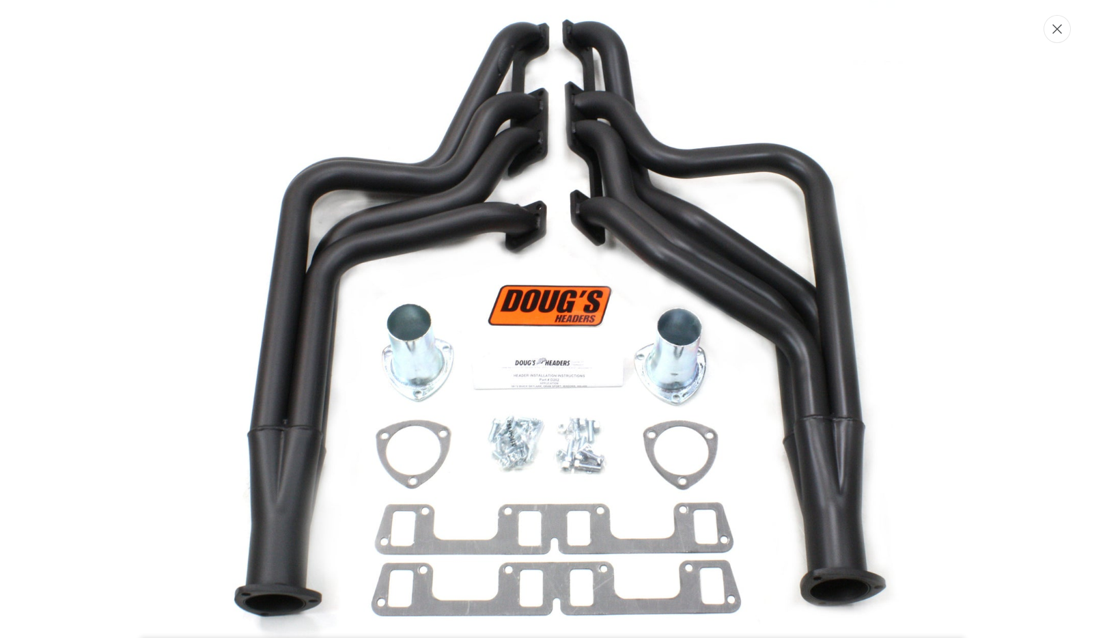
click at [1057, 33] on icon "Close" at bounding box center [1058, 29] width 10 height 10
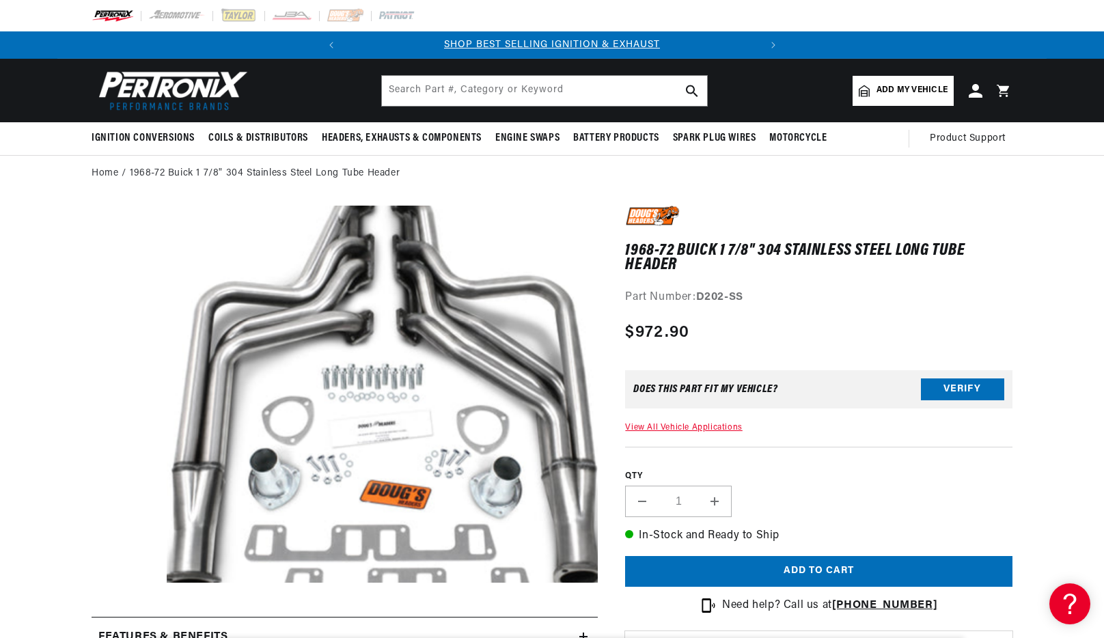
click at [124, 620] on button "Open media 1 in modal" at bounding box center [124, 620] width 0 height 0
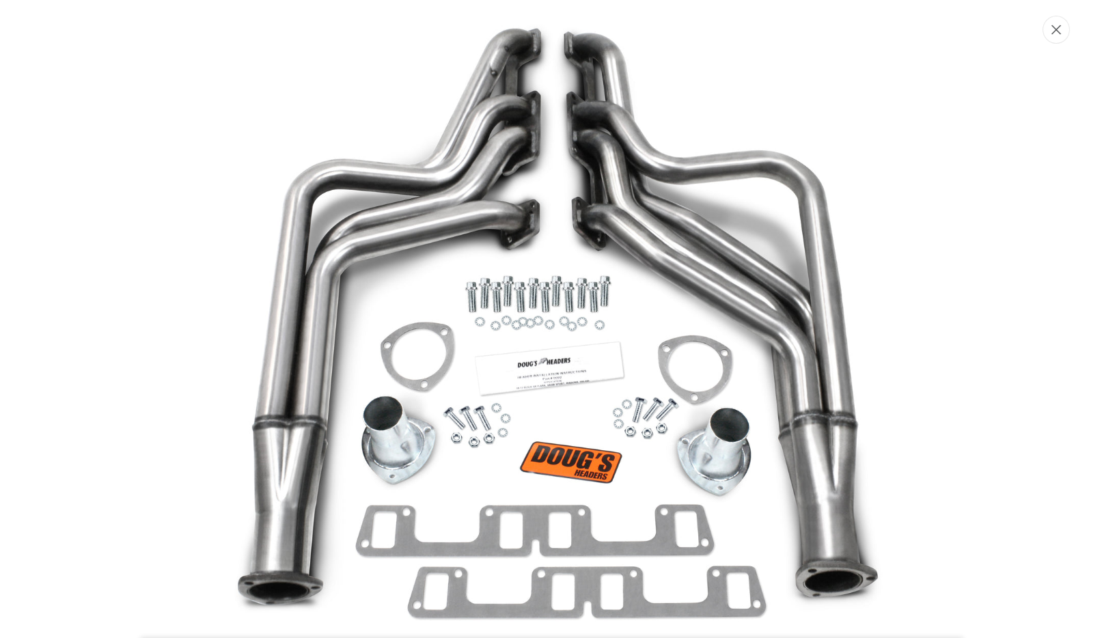
scroll to position [0, 414]
click at [1062, 30] on icon "Close" at bounding box center [1058, 29] width 10 height 10
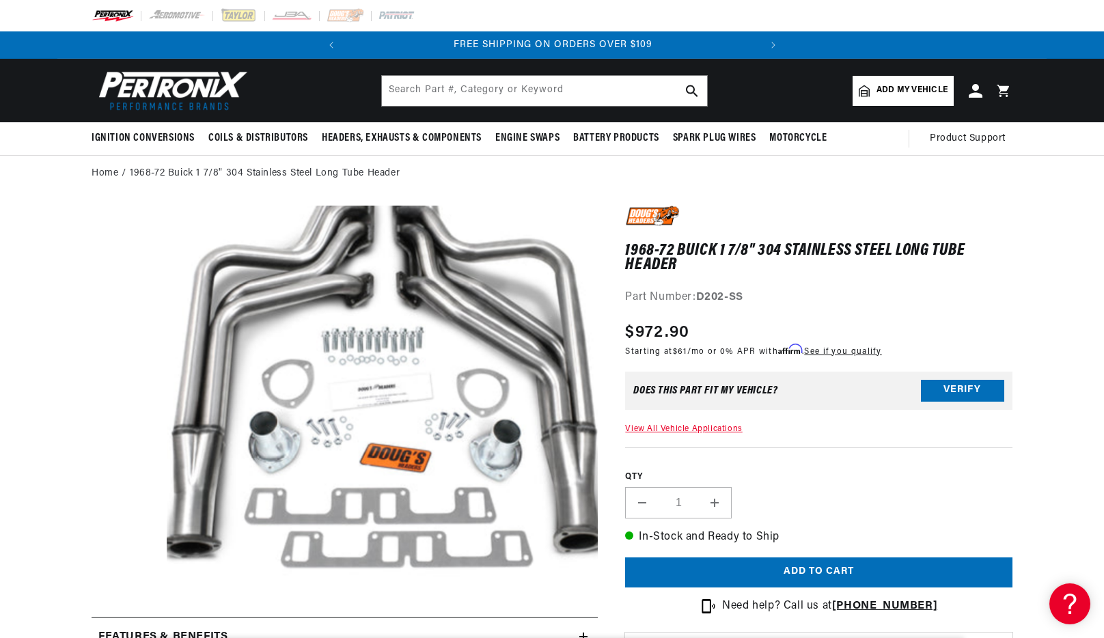
scroll to position [38, 0]
click at [534, 89] on input "text" at bounding box center [544, 91] width 325 height 30
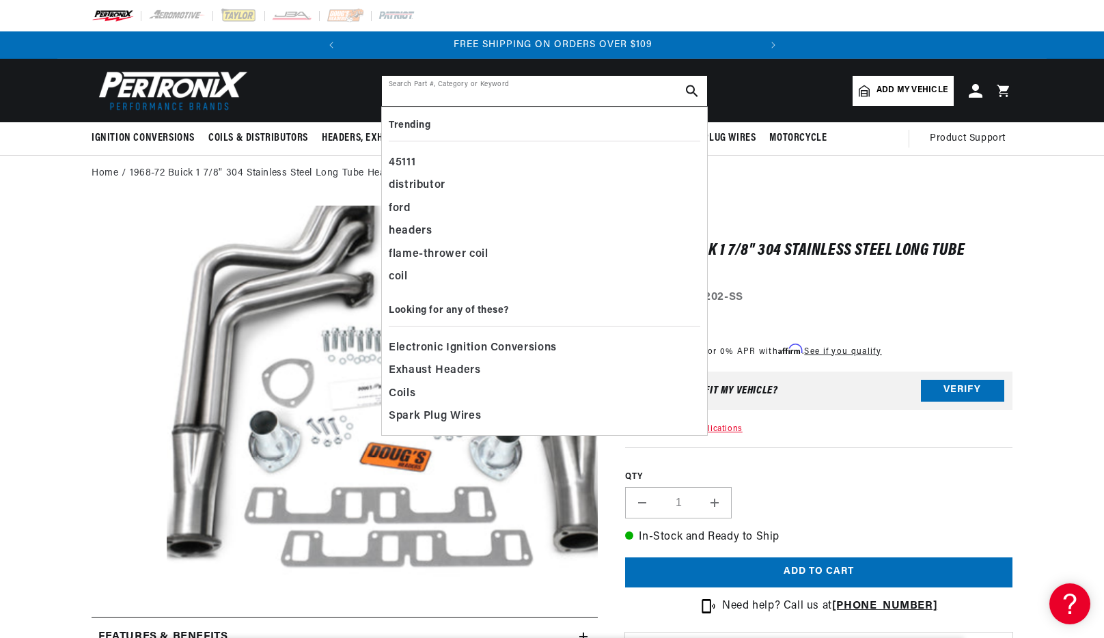
paste input "D304-B"
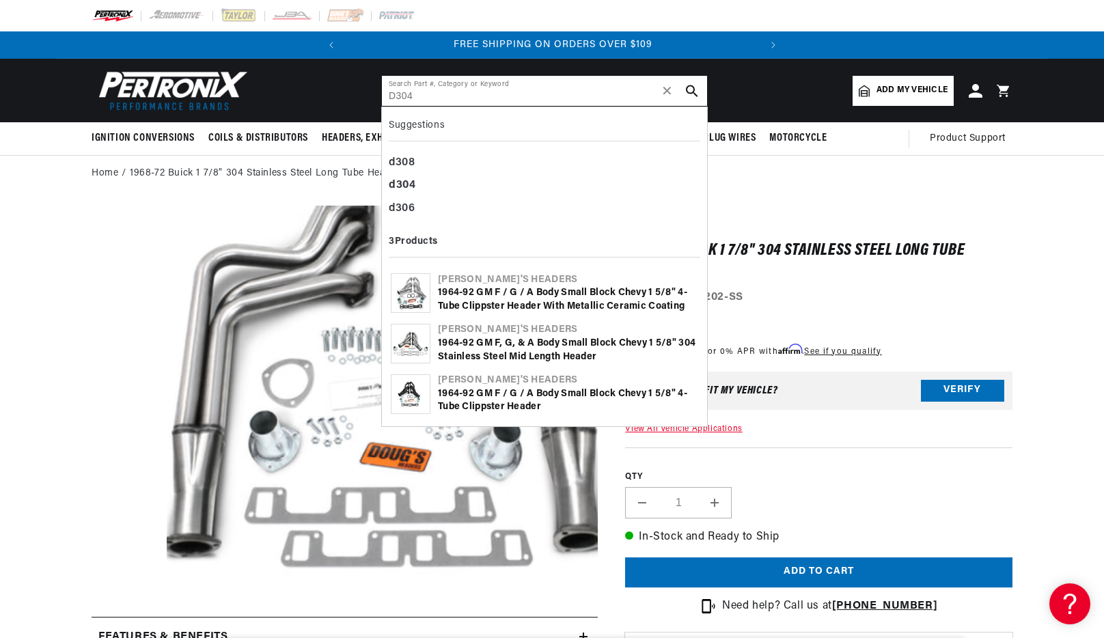
type input "D304"
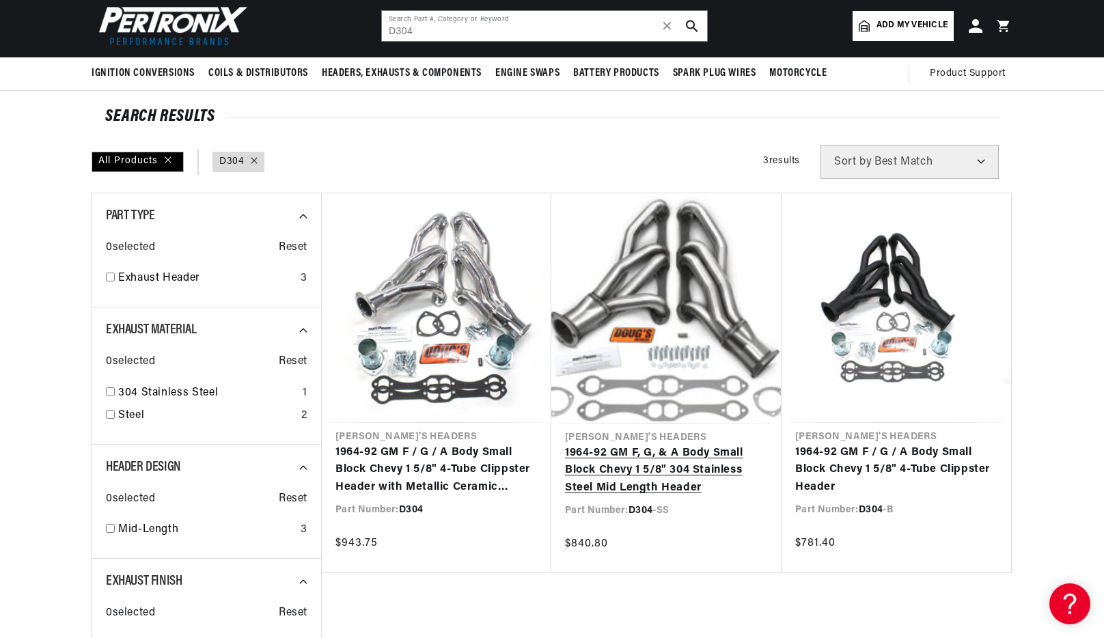
scroll to position [77, 0]
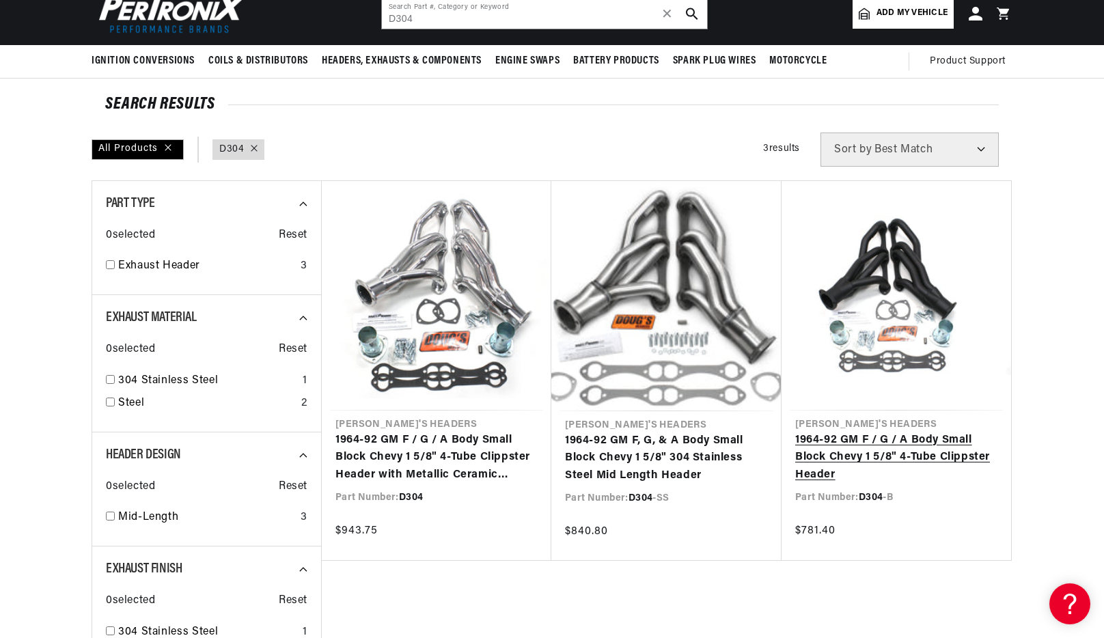
click at [879, 432] on link "1964-92 GM F / G / A Body Small Block Chevy 1 5/8" 4-Tube Clippster Header" at bounding box center [896, 458] width 202 height 53
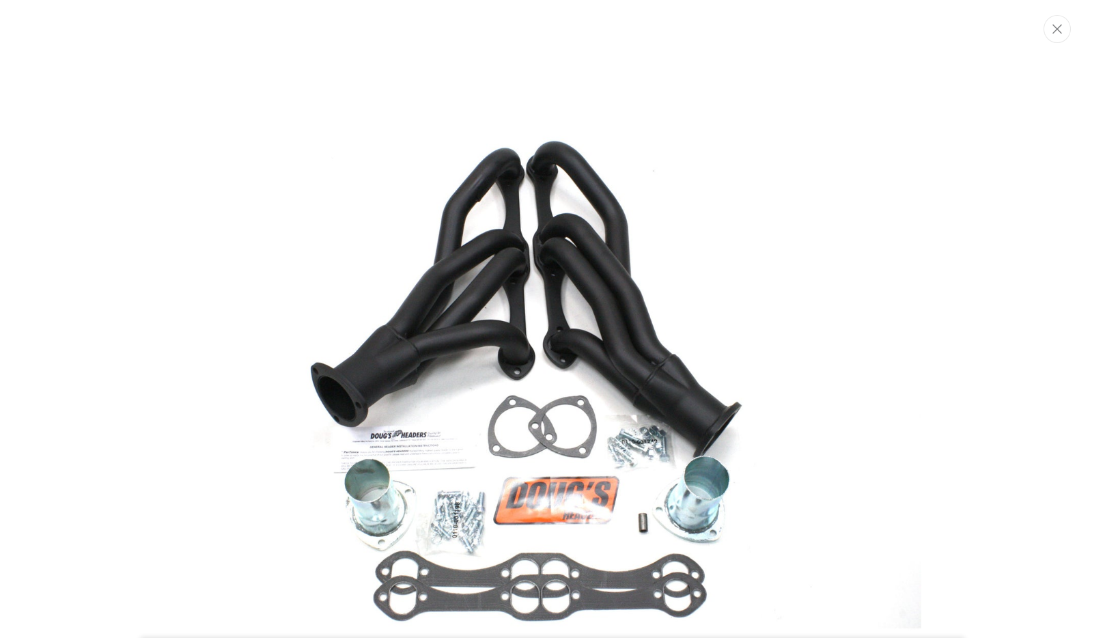
scroll to position [64, 0]
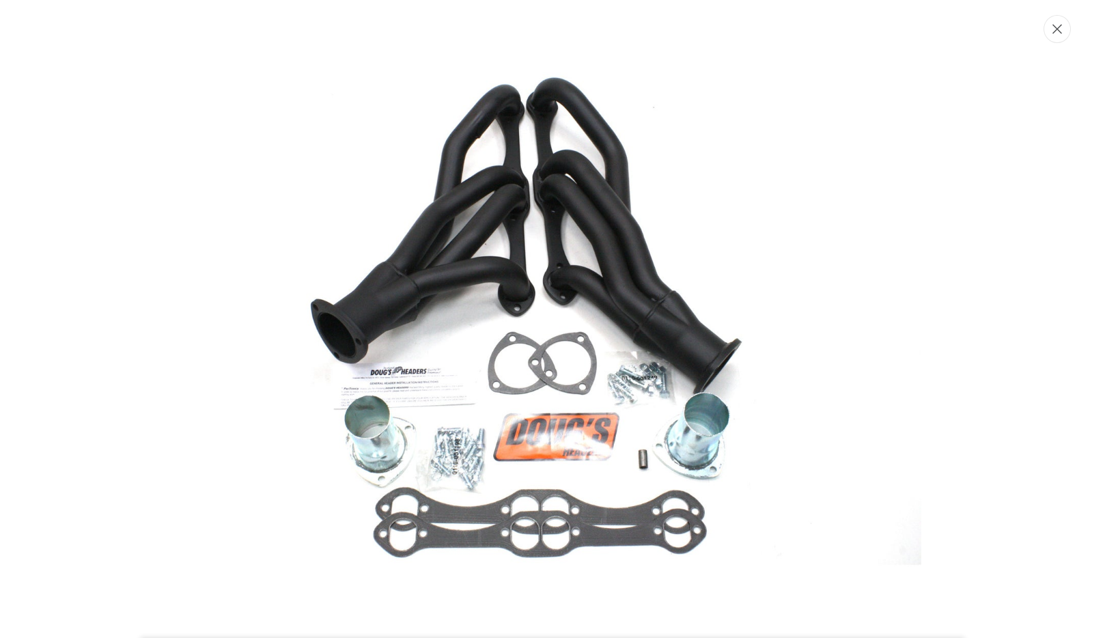
click at [1064, 38] on button "Close" at bounding box center [1057, 29] width 27 height 28
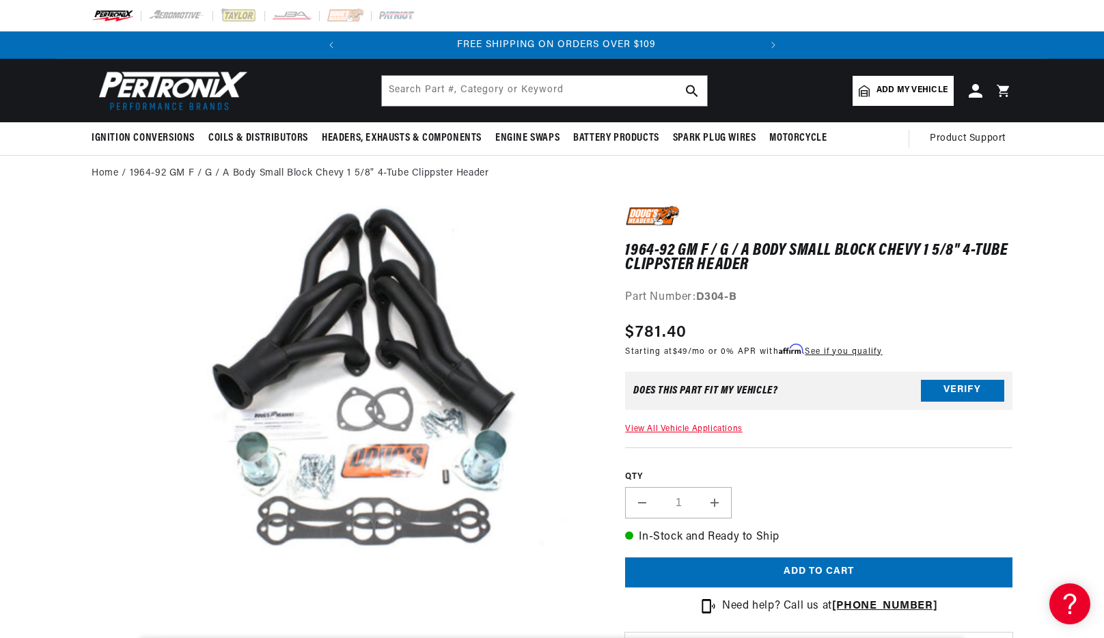
scroll to position [0, 414]
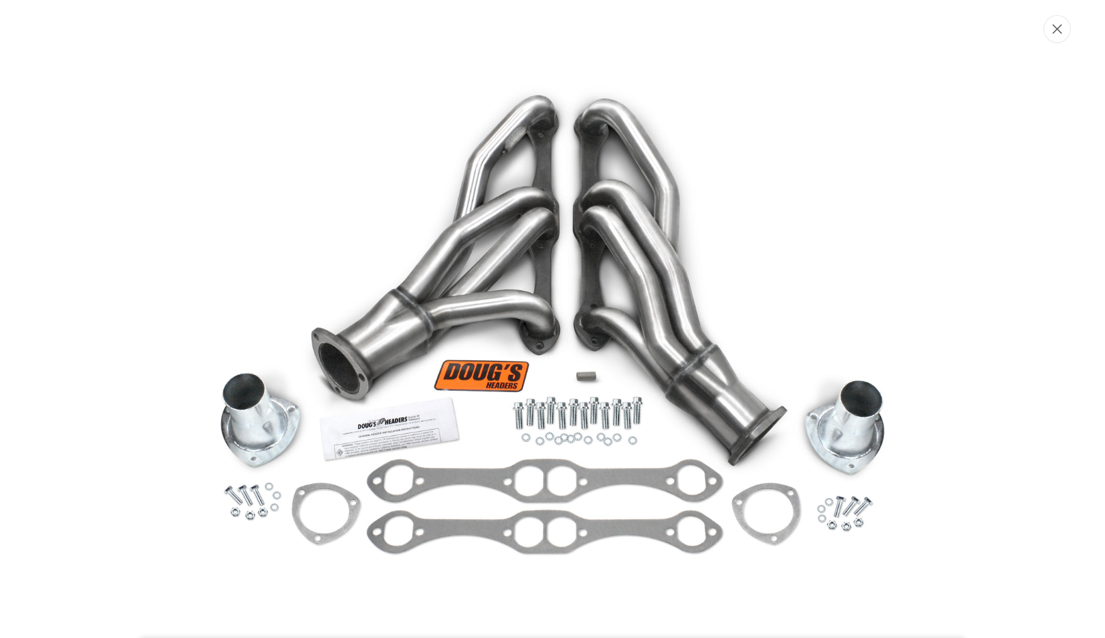
click at [1067, 31] on button "Close" at bounding box center [1057, 29] width 27 height 28
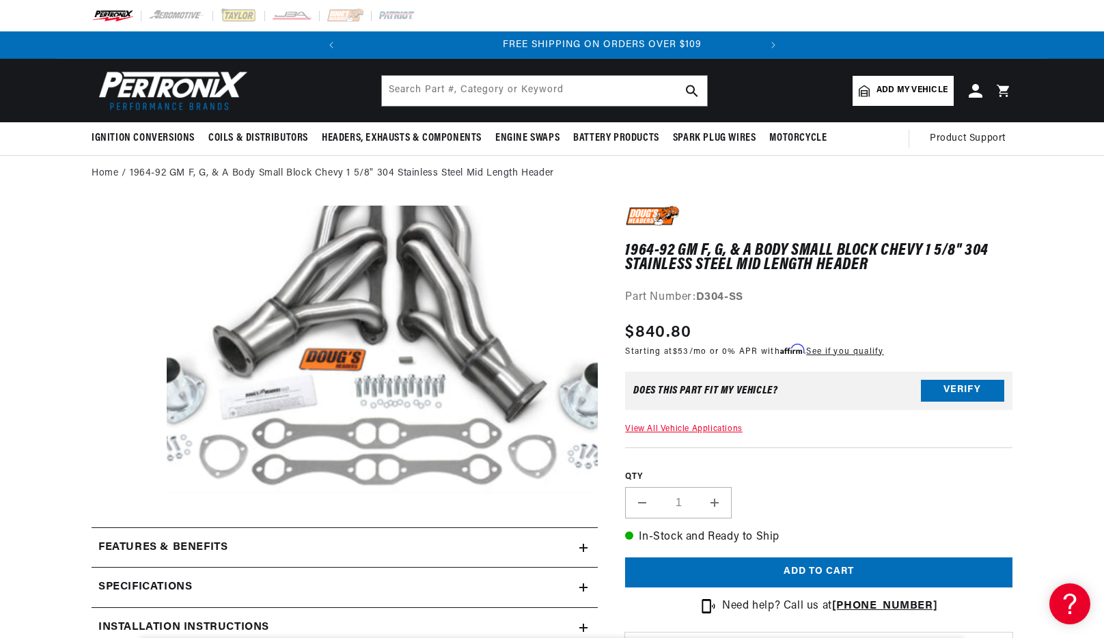
scroll to position [0, 414]
click at [460, 88] on input "text" at bounding box center [544, 91] width 325 height 30
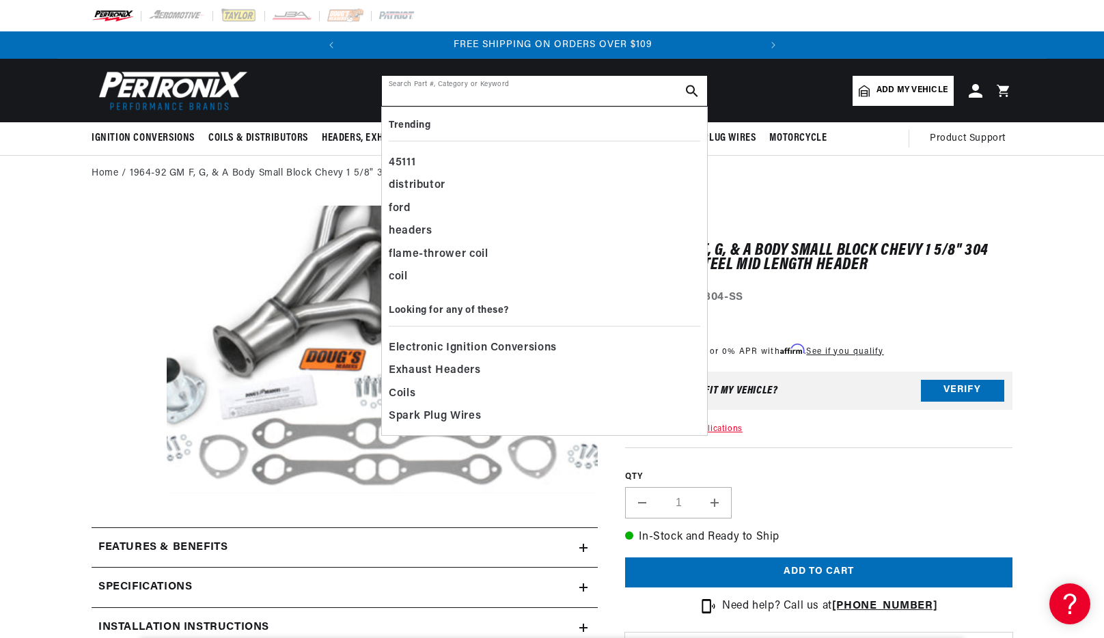
paste input "D306"
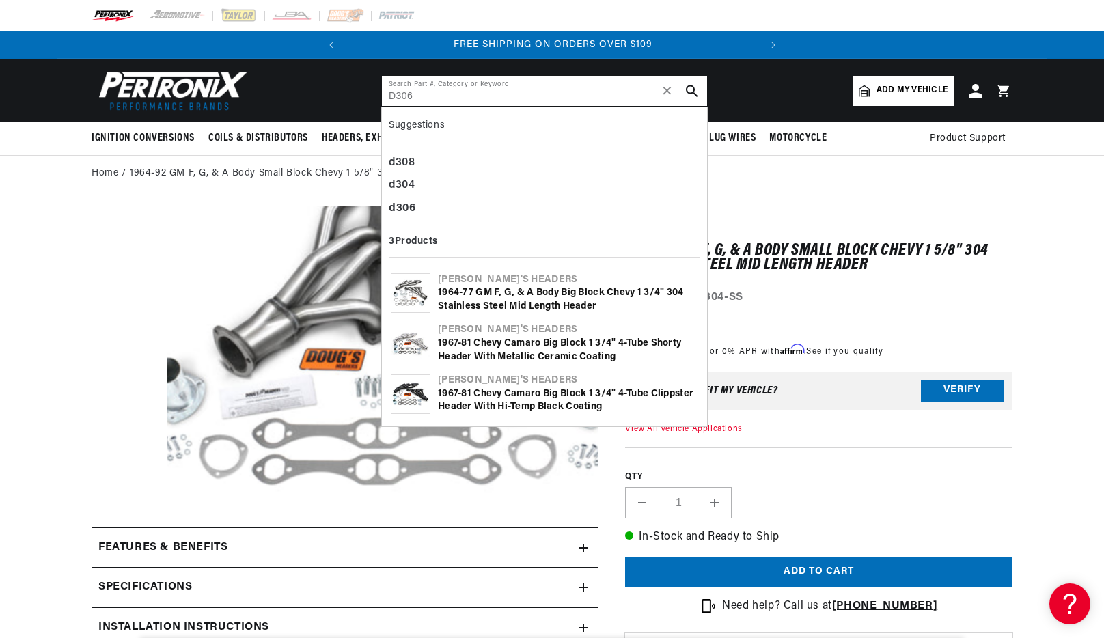
type input "D306"
click at [696, 88] on icon "search button" at bounding box center [692, 91] width 12 height 12
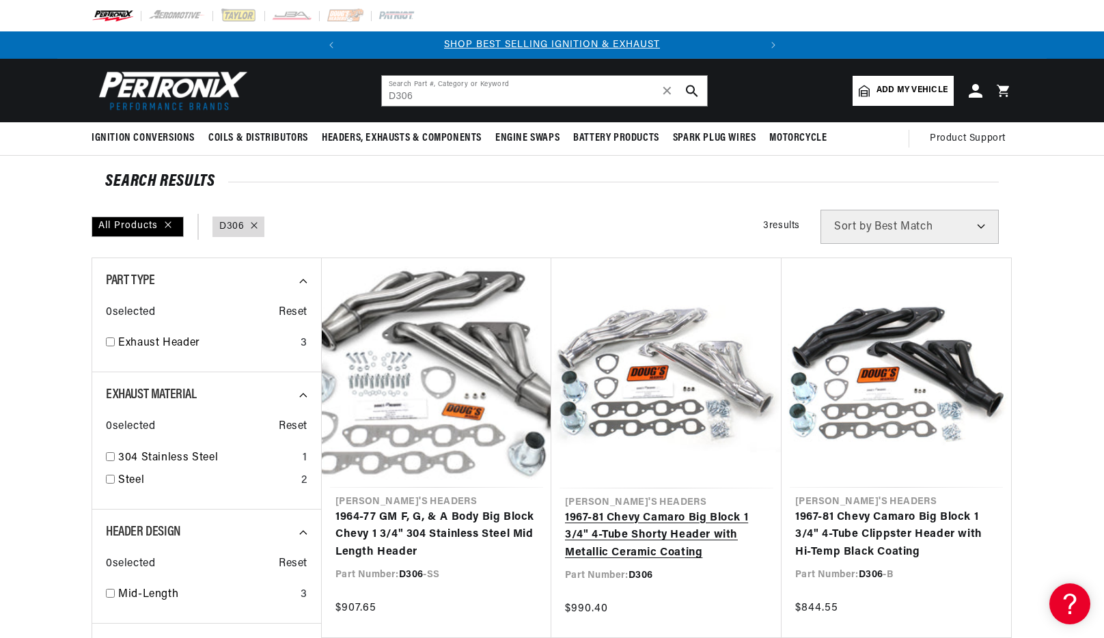
click at [623, 510] on link "1967-81 Chevy Camaro Big Block 1 3/4" 4-Tube Shorty Header with Metallic Cerami…" at bounding box center [666, 536] width 203 height 53
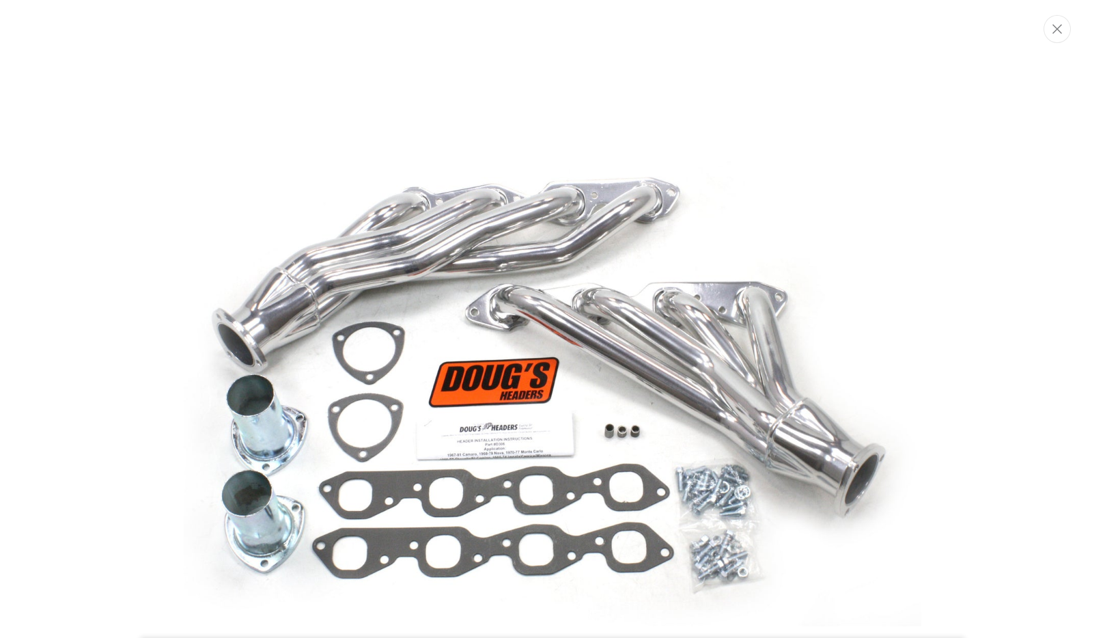
scroll to position [64, 0]
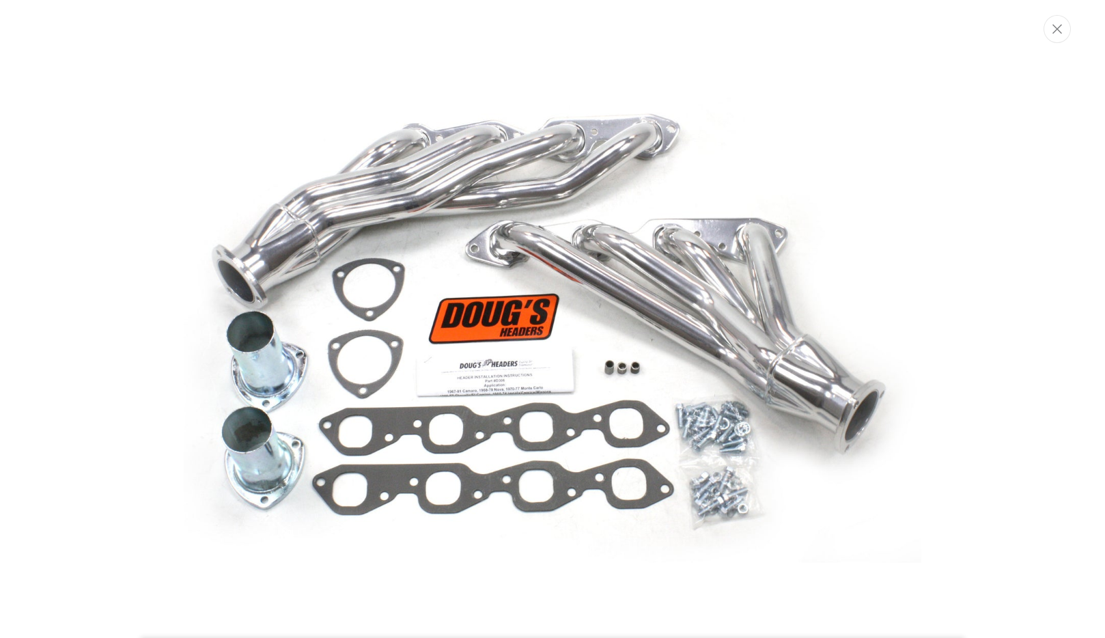
click at [1060, 34] on button "Close" at bounding box center [1057, 29] width 27 height 28
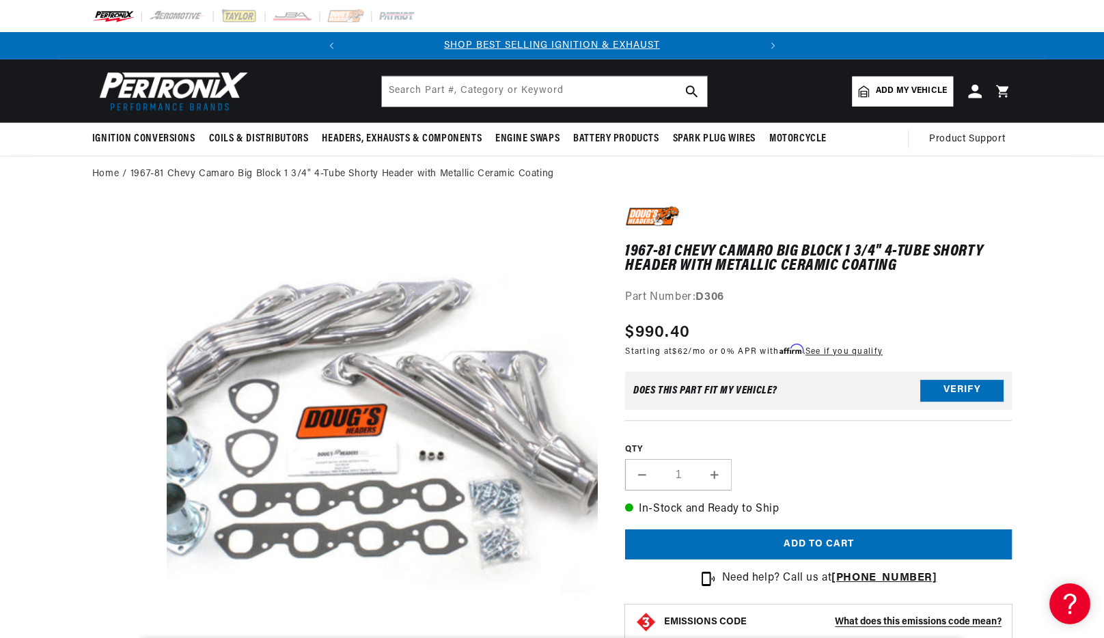
scroll to position [43, 0]
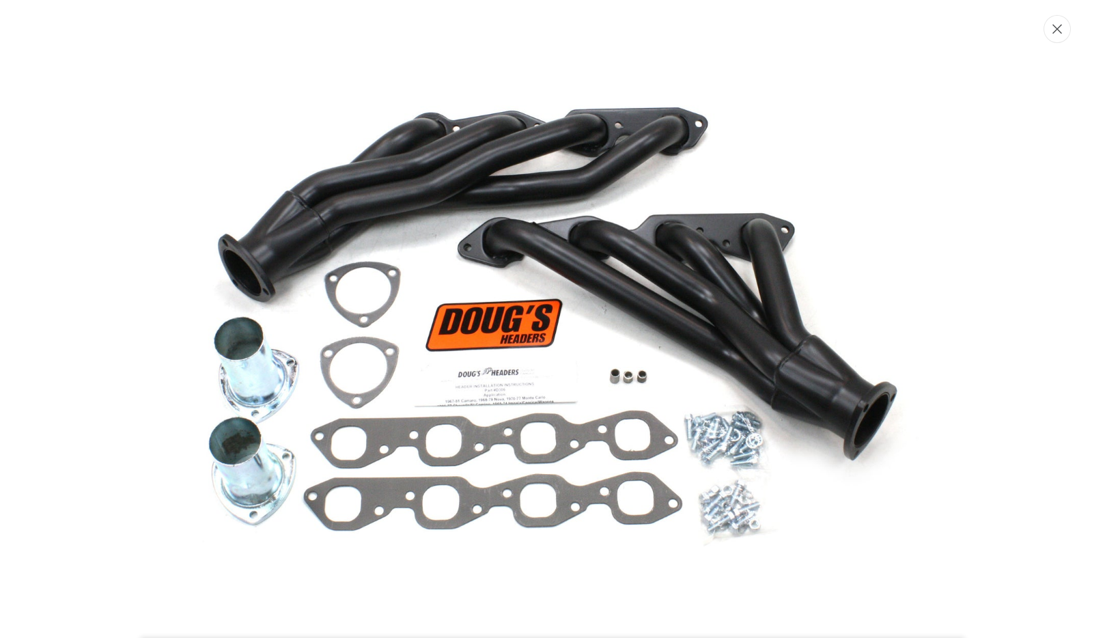
click at [1051, 31] on button "Close" at bounding box center [1057, 29] width 27 height 28
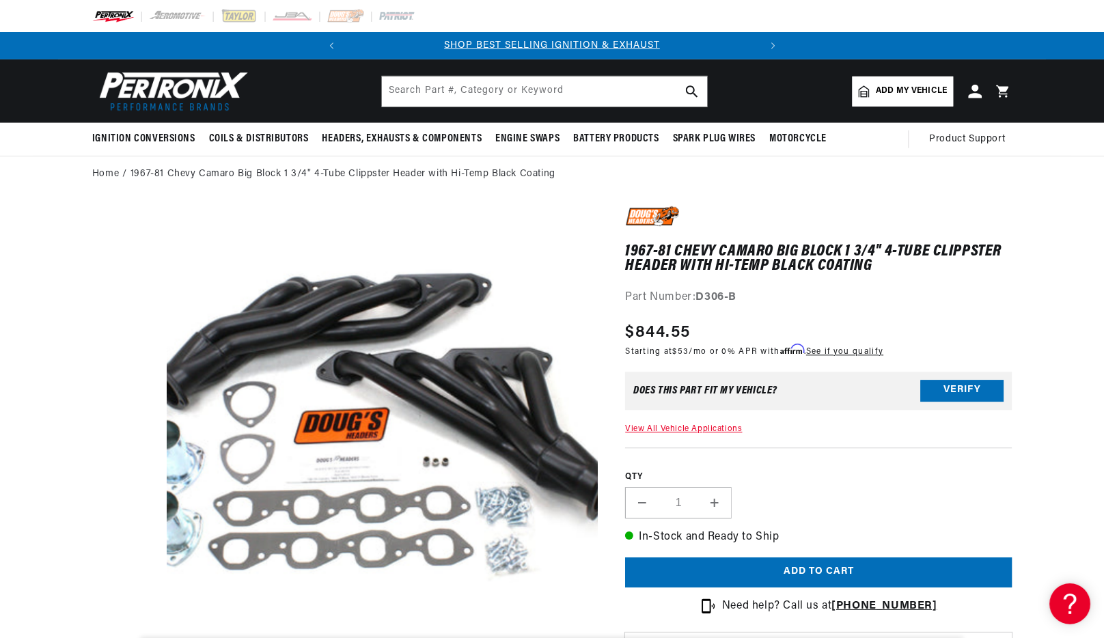
scroll to position [43, 0]
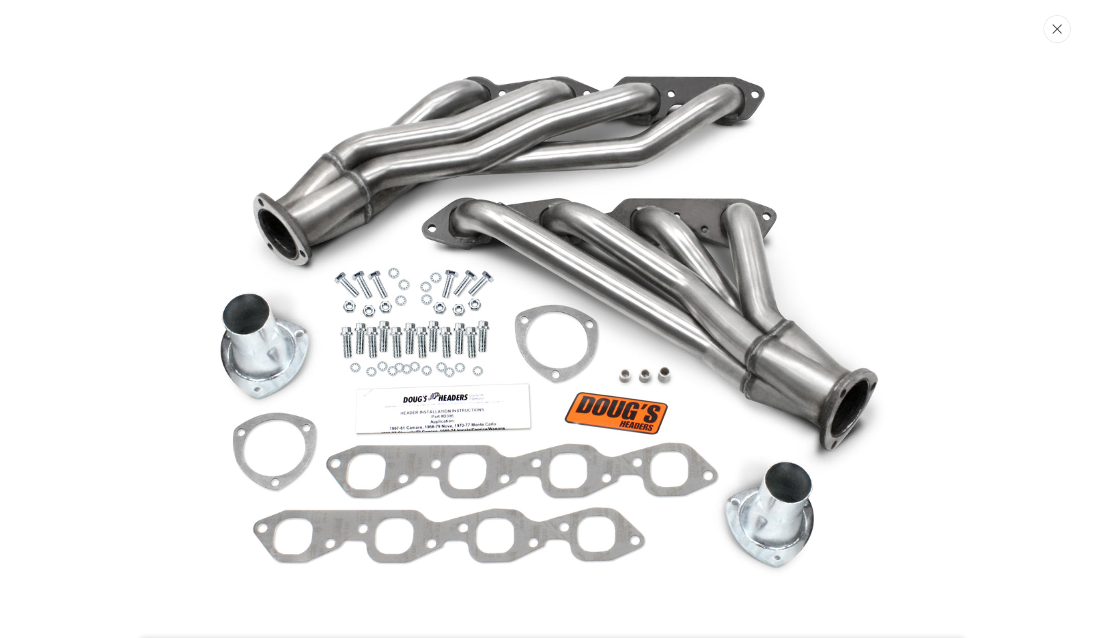
click at [1060, 31] on icon "Close" at bounding box center [1058, 30] width 10 height 10
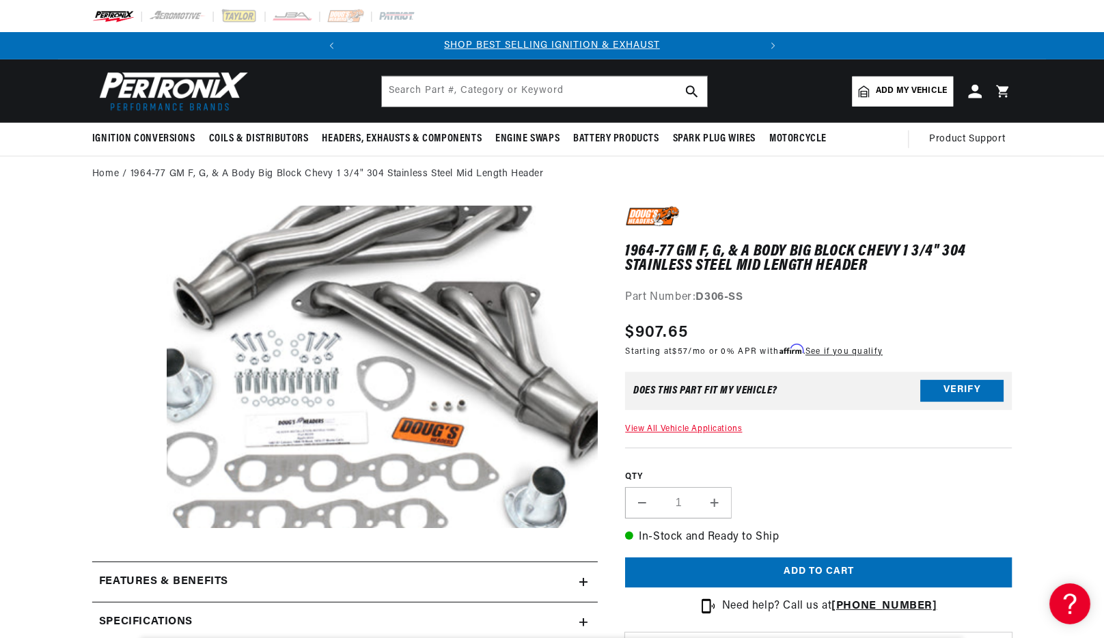
scroll to position [32, 0]
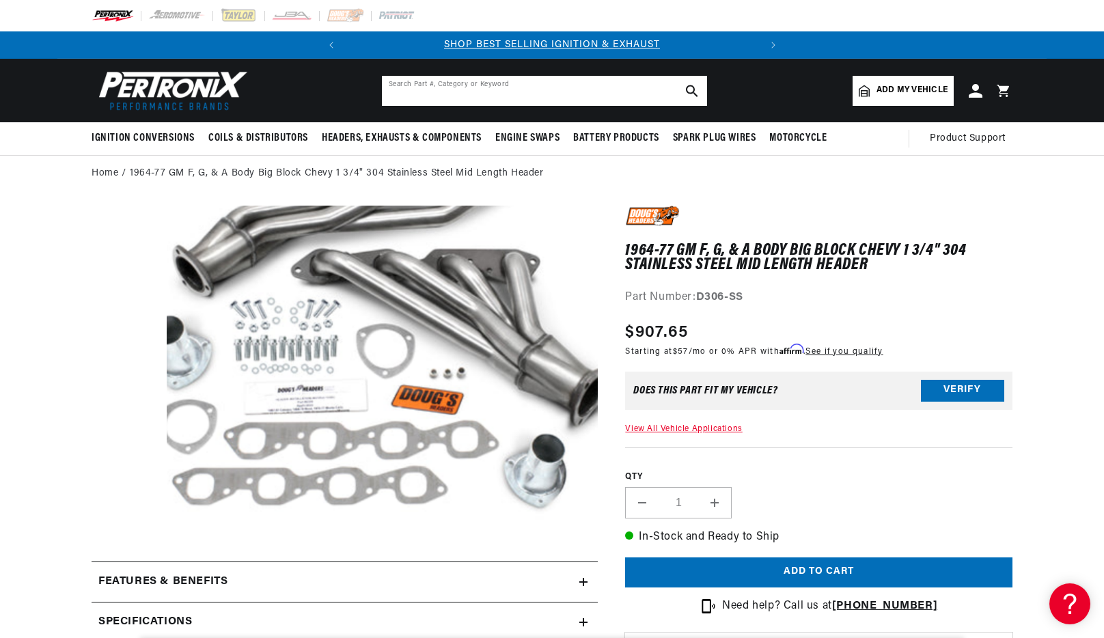
click at [463, 86] on input "text" at bounding box center [544, 91] width 325 height 30
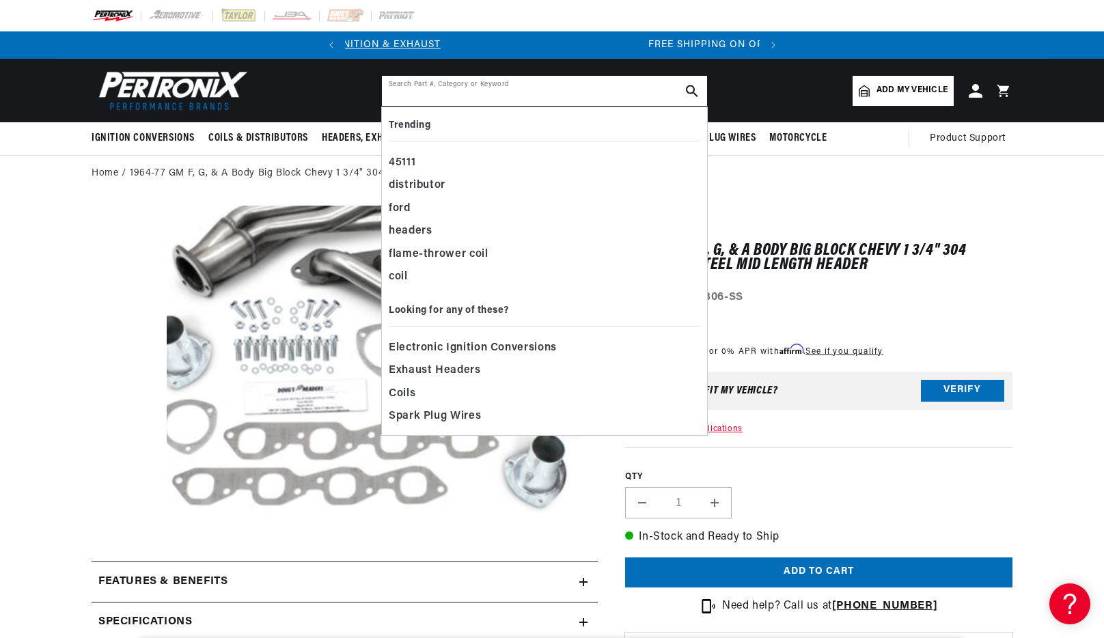
click at [463, 86] on input "text" at bounding box center [544, 91] width 325 height 30
paste input "D308"
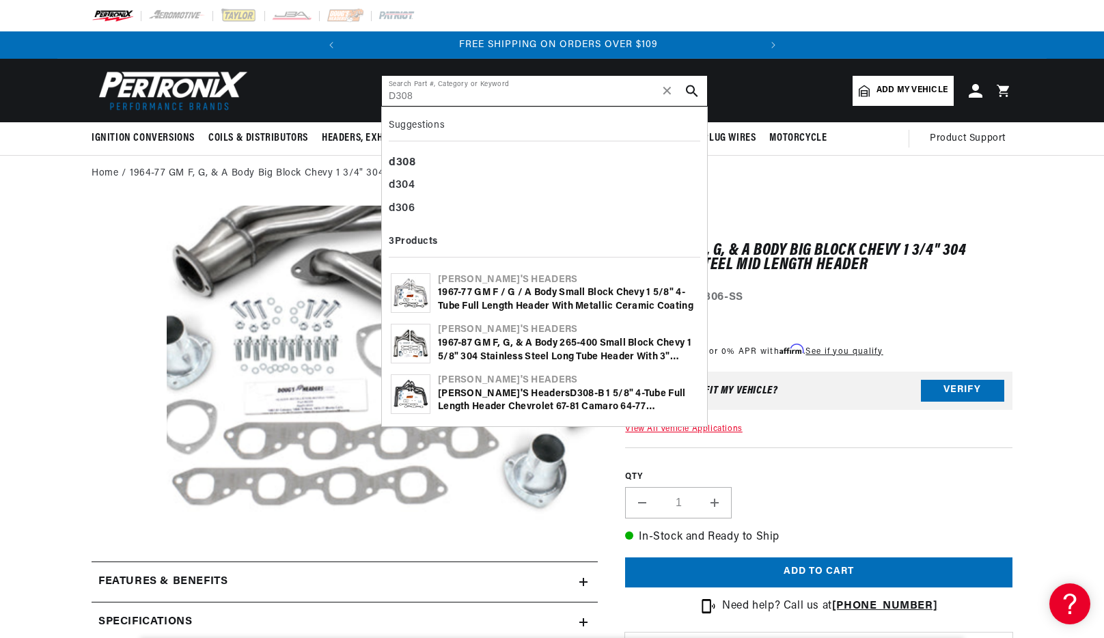
scroll to position [0, 414]
type input "D308"
click at [689, 92] on use "search button" at bounding box center [692, 91] width 12 height 12
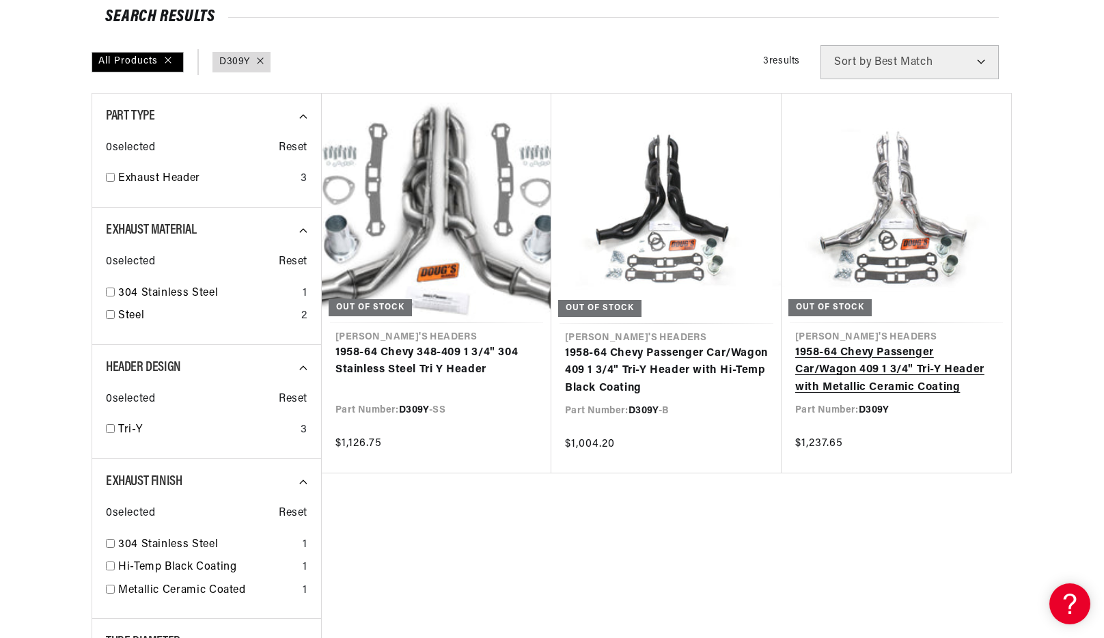
click at [886, 344] on link "1958-64 Chevy Passenger Car/Wagon 409 1 3/4" Tri-Y Header with Metallic Ceramic…" at bounding box center [896, 370] width 202 height 53
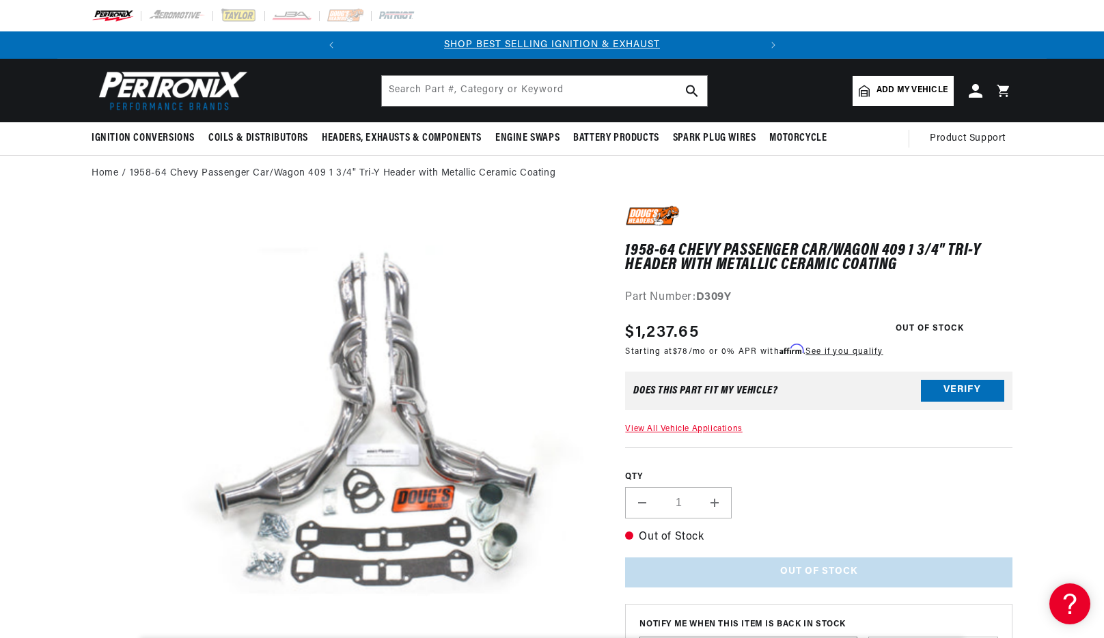
scroll to position [64, 0]
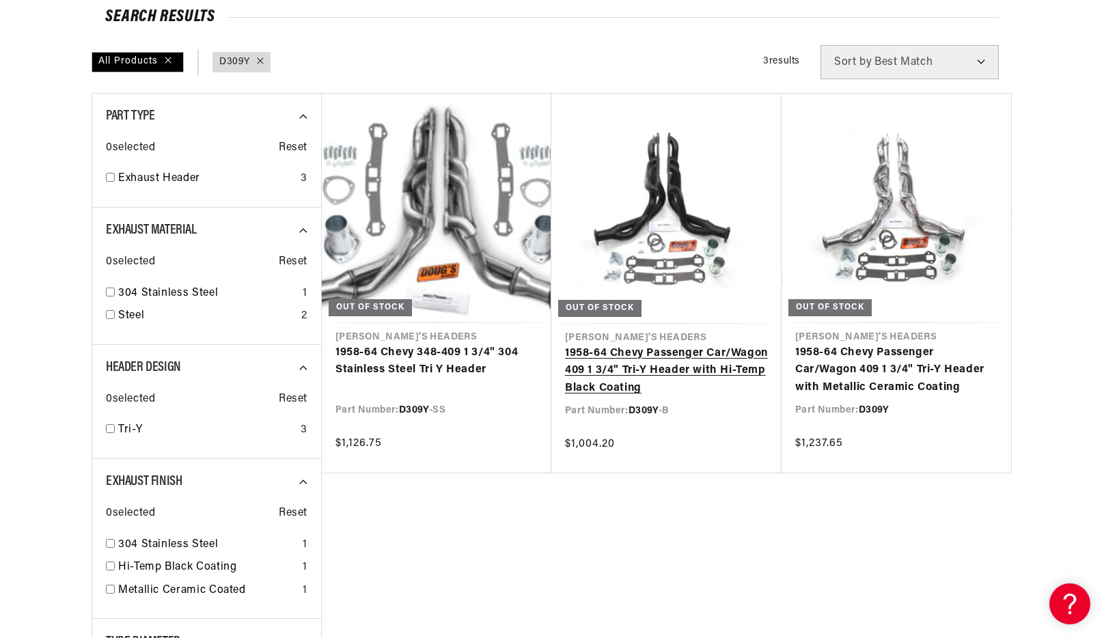
click at [659, 345] on link "1958-64 Chevy Passenger Car/Wagon 409 1 3/4" Tri-Y Header with Hi-Temp Black Co…" at bounding box center [666, 371] width 203 height 53
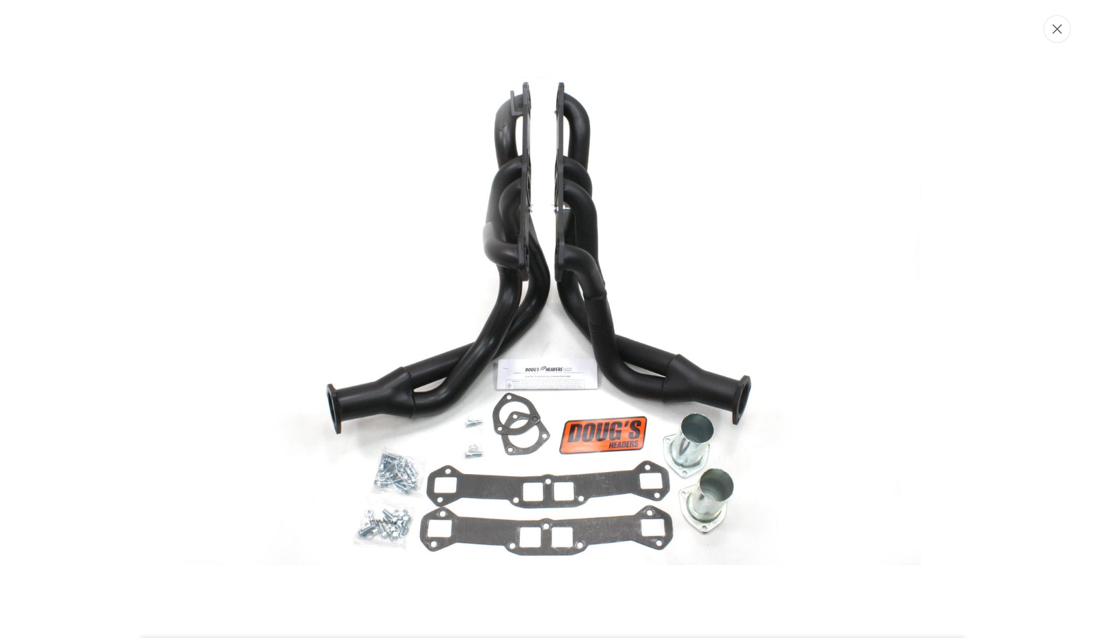
click at [1060, 35] on button "Close" at bounding box center [1057, 29] width 27 height 28
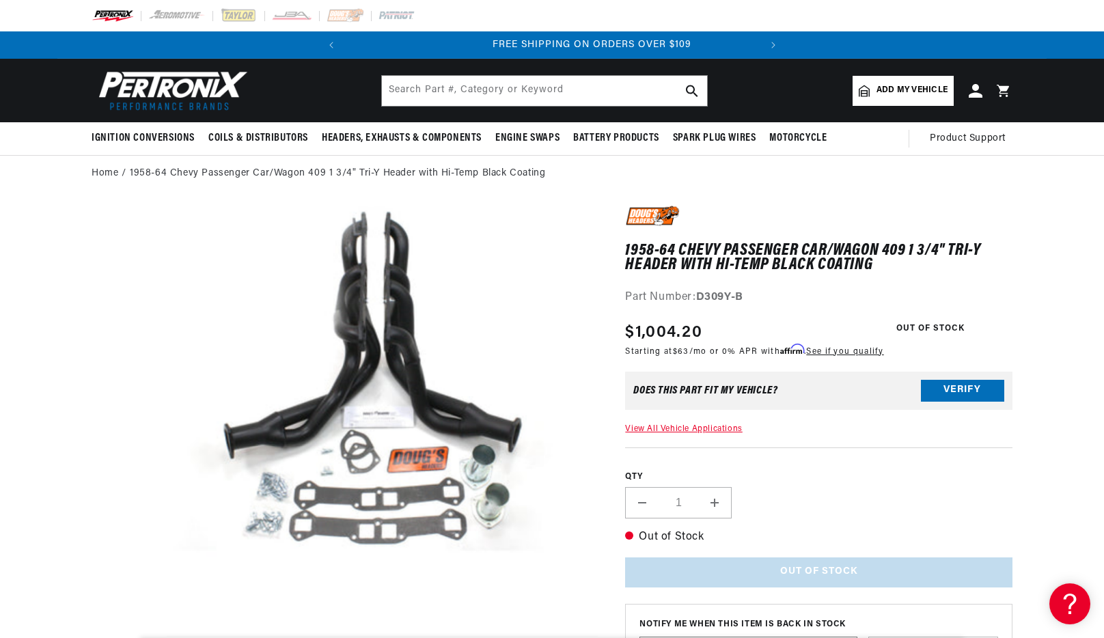
scroll to position [0, 414]
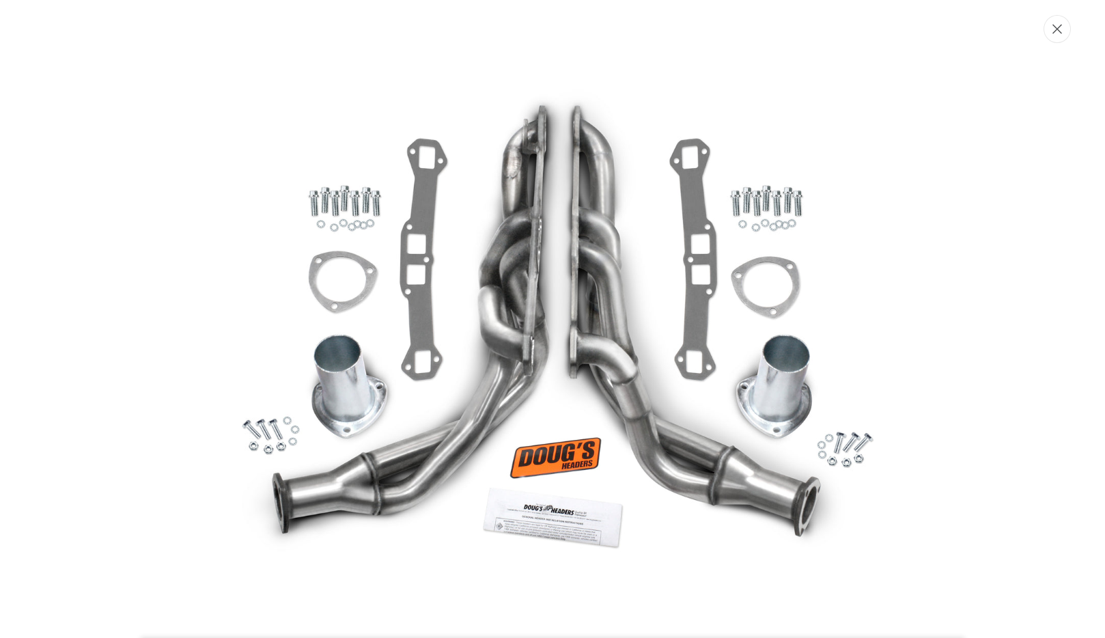
click at [1051, 26] on button "Close" at bounding box center [1057, 29] width 27 height 28
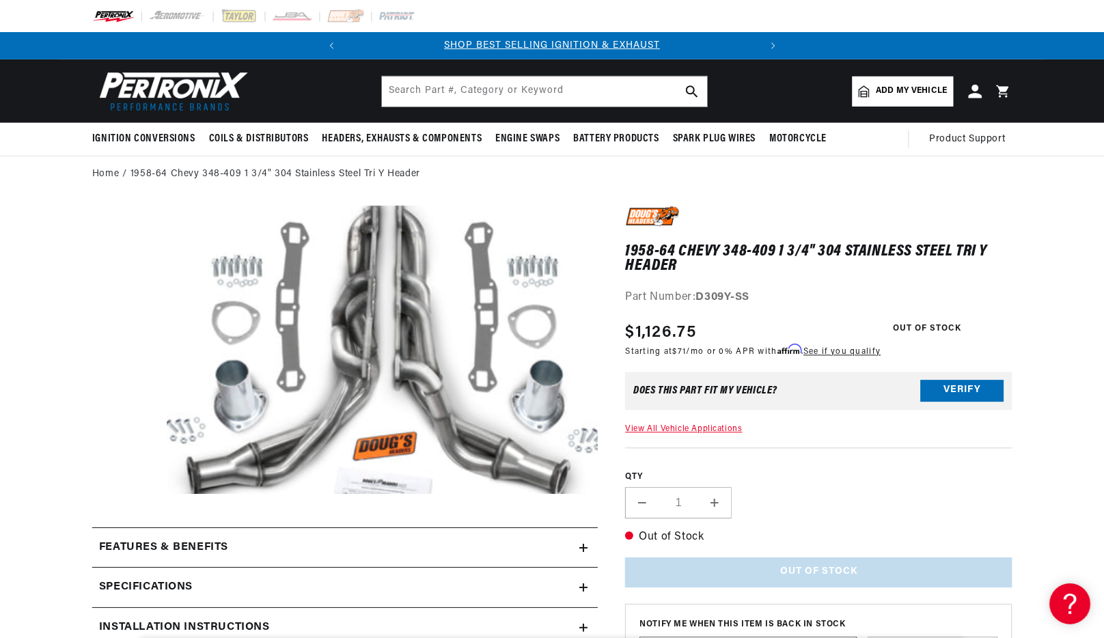
scroll to position [29, 0]
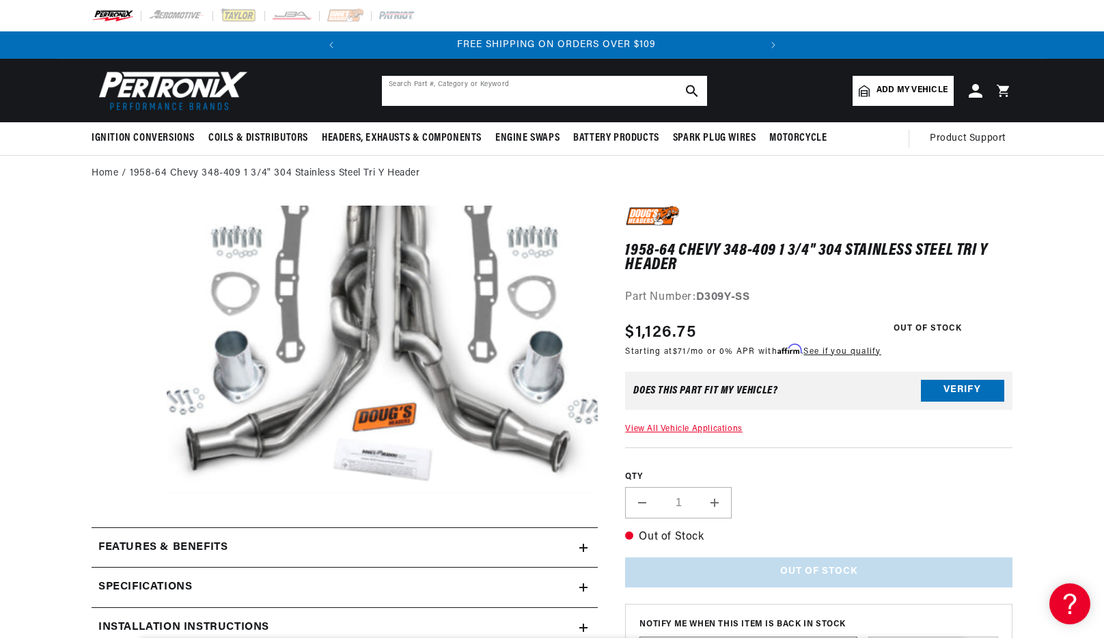
click at [564, 85] on input "text" at bounding box center [544, 91] width 325 height 30
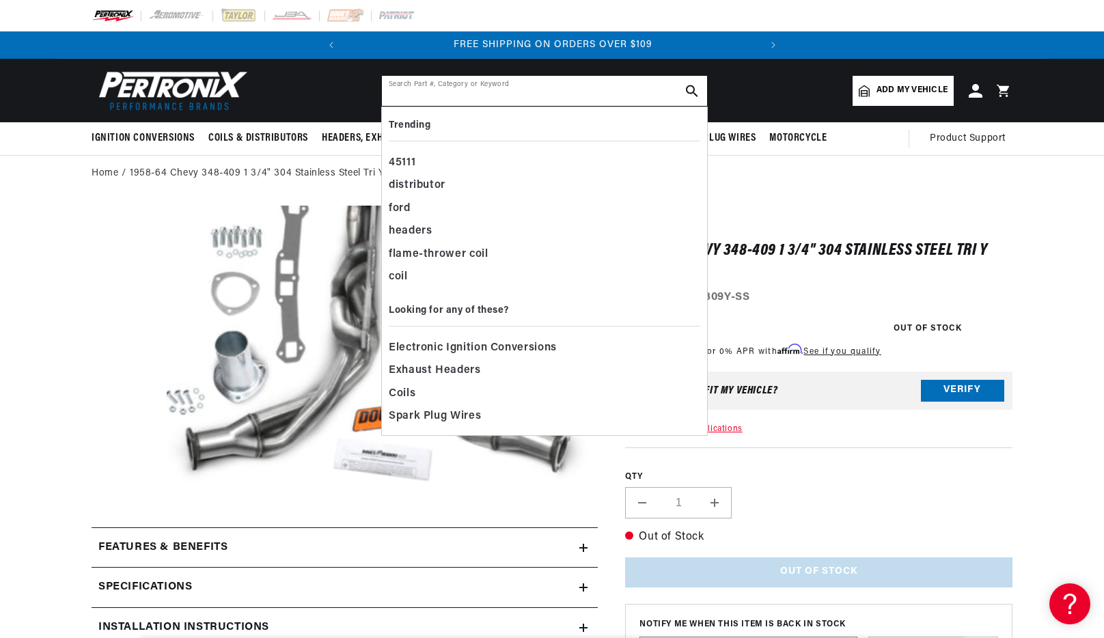
paste input "D313-B"
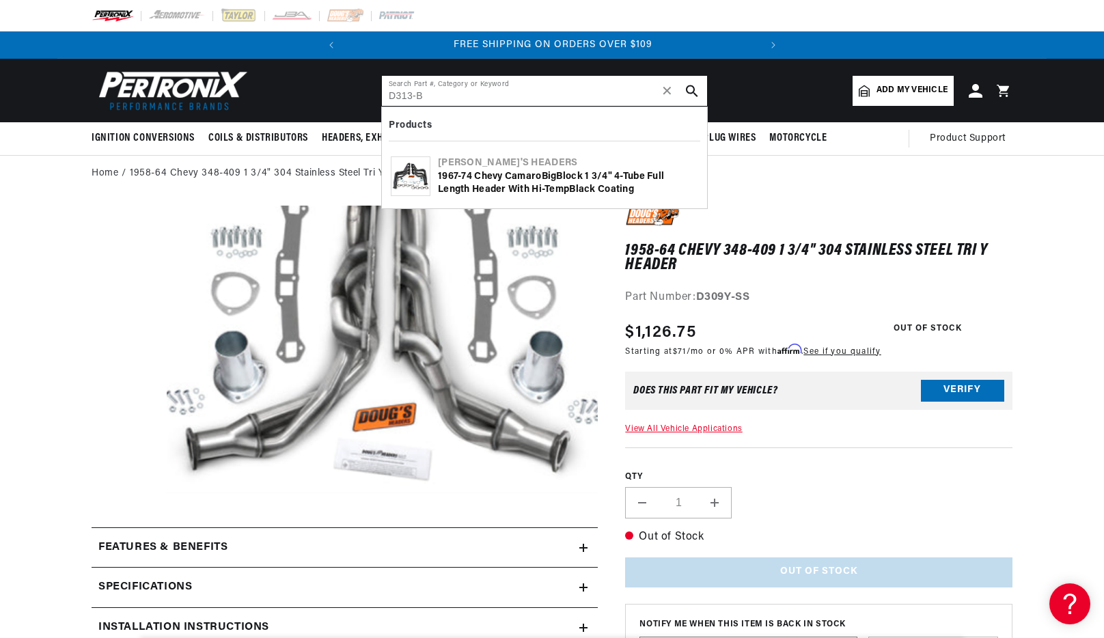
type input "D313-B"
click at [698, 90] on button "search button" at bounding box center [692, 91] width 30 height 30
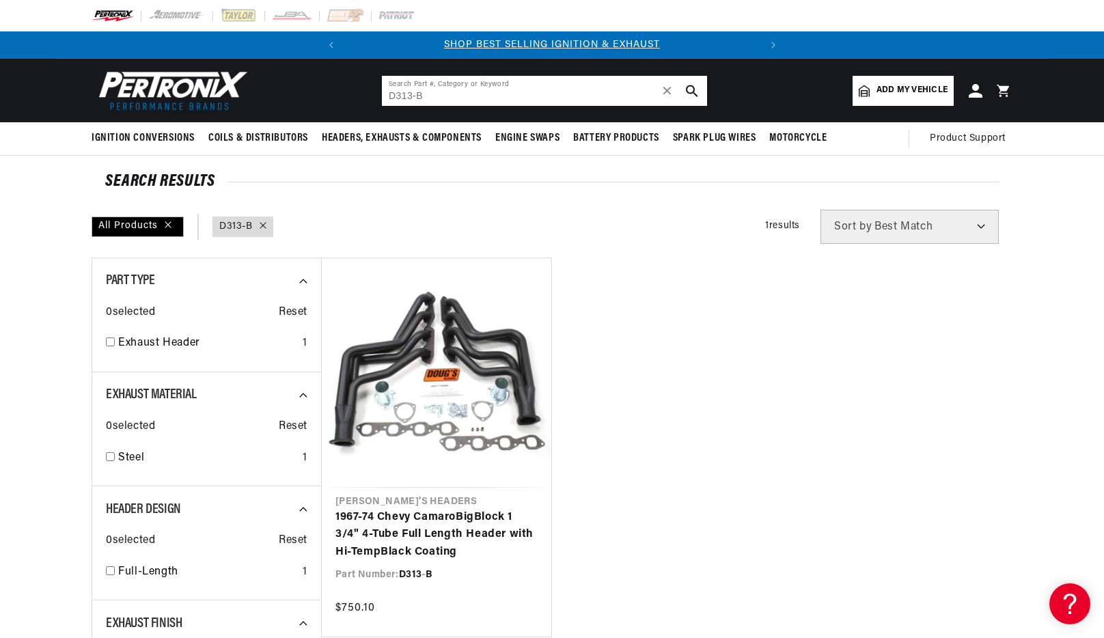
click at [481, 102] on input "D313-B" at bounding box center [544, 91] width 325 height 30
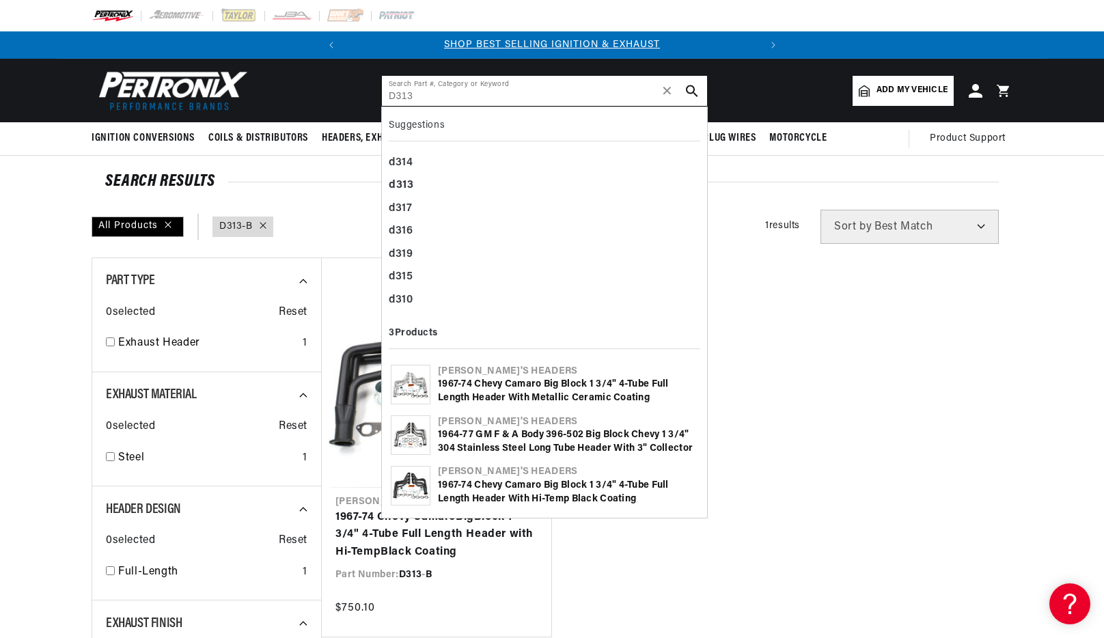
type input "D313"
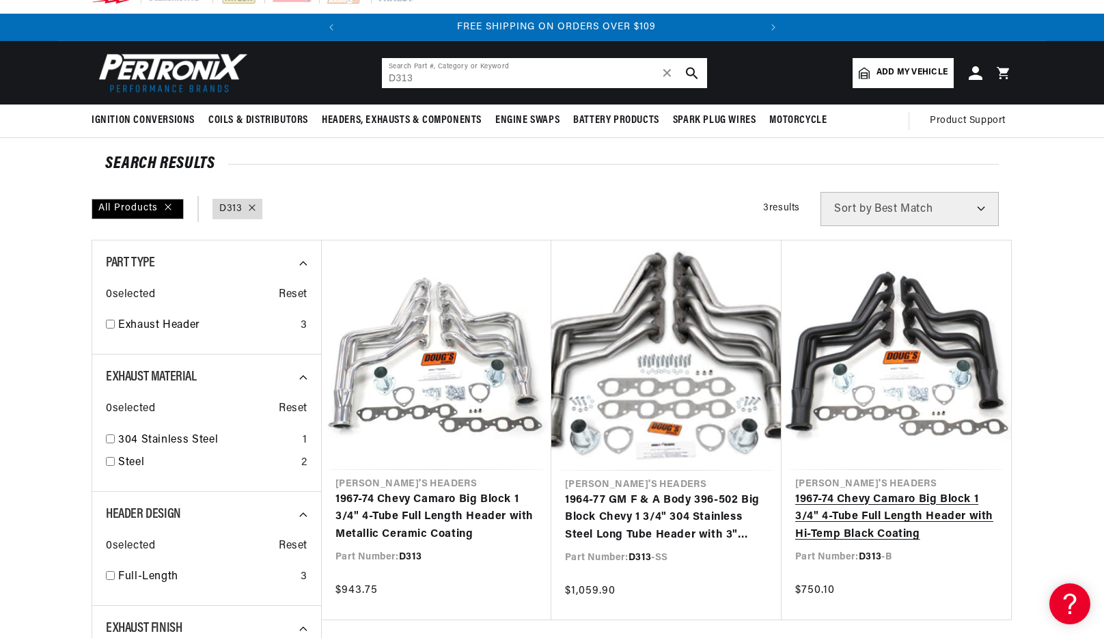
scroll to position [0, 414]
click at [898, 491] on link "1967-74 Chevy Camaro Big Block 1 3/4" 4-Tube Full Length Header with Hi-Temp Bl…" at bounding box center [896, 517] width 202 height 53
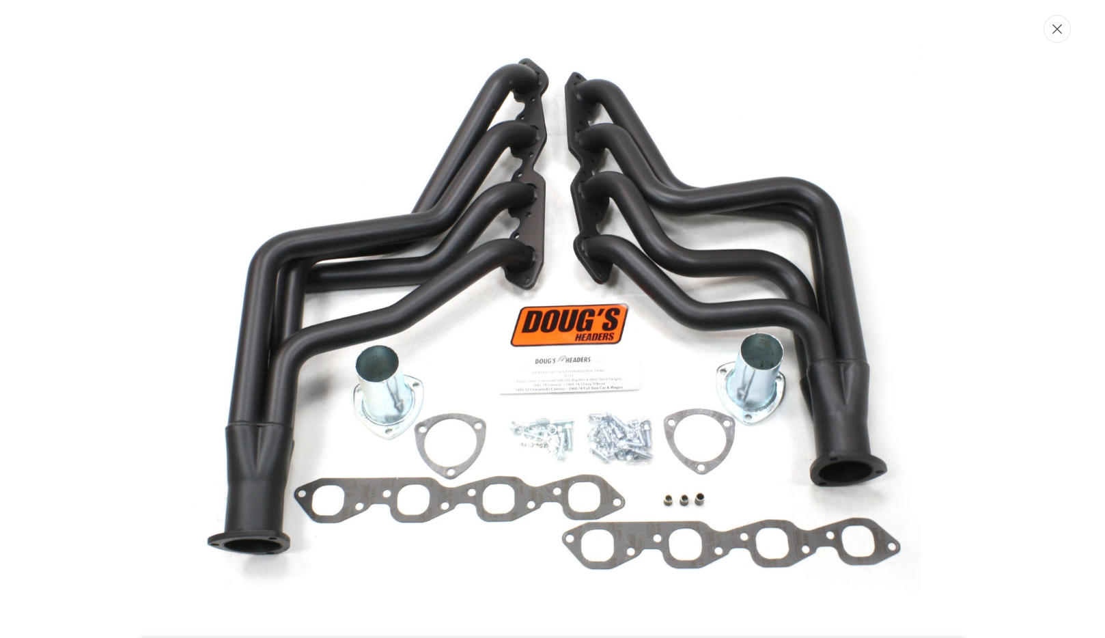
click at [1056, 33] on icon "Close" at bounding box center [1058, 29] width 10 height 10
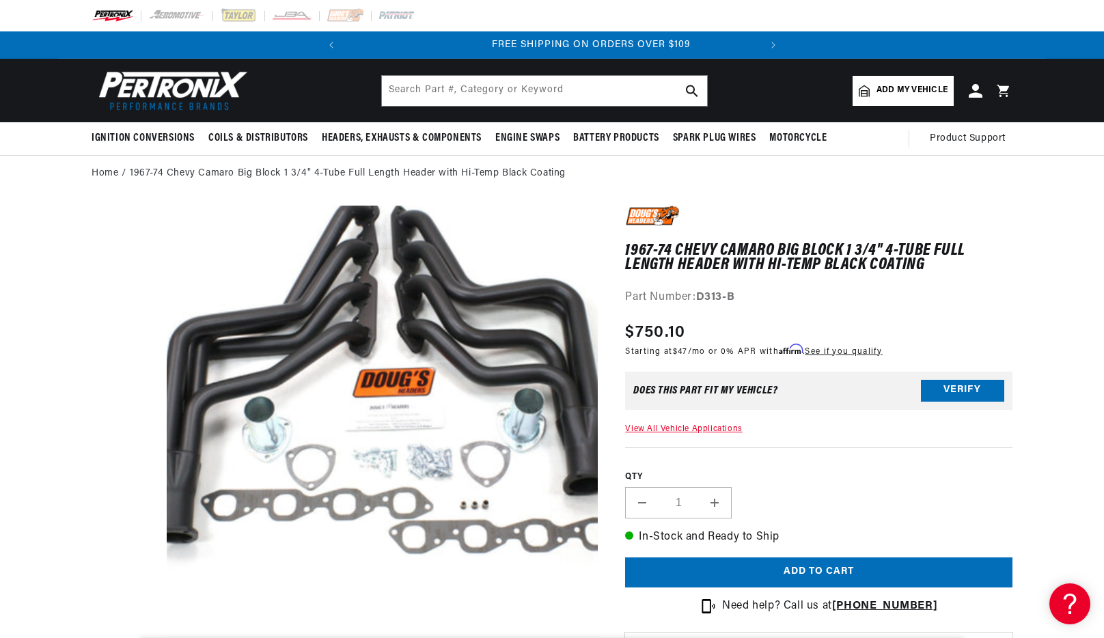
scroll to position [0, 414]
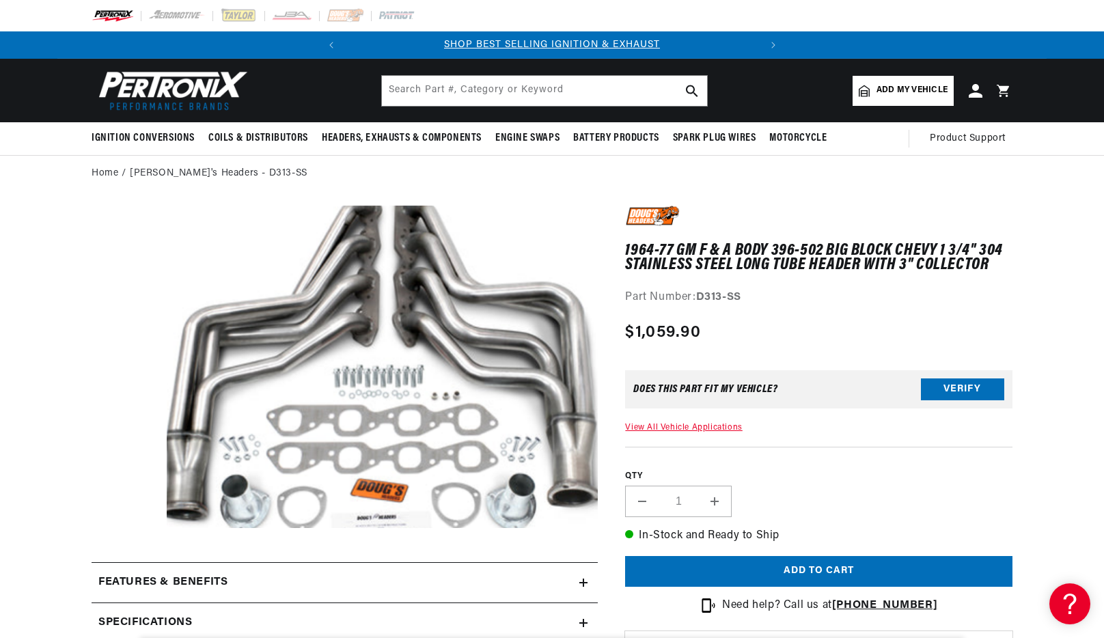
click at [124, 560] on button "Open media 1 in modal" at bounding box center [124, 560] width 0 height 0
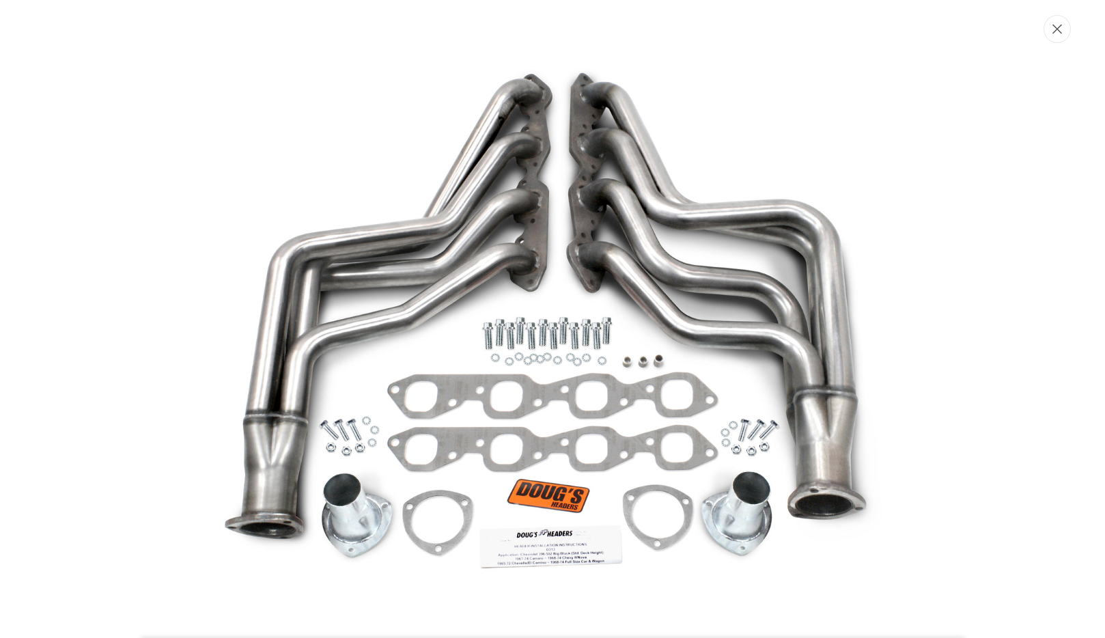
click at [1059, 29] on icon "Close" at bounding box center [1058, 29] width 10 height 10
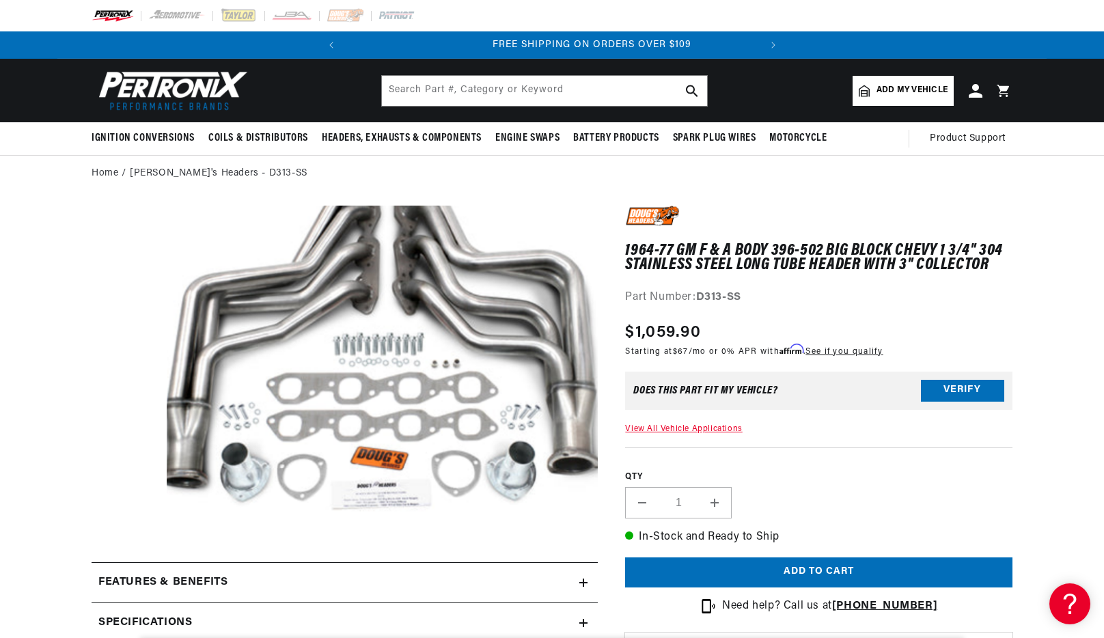
scroll to position [0, 414]
click at [516, 90] on input "text" at bounding box center [544, 91] width 325 height 30
paste input "D316-B"
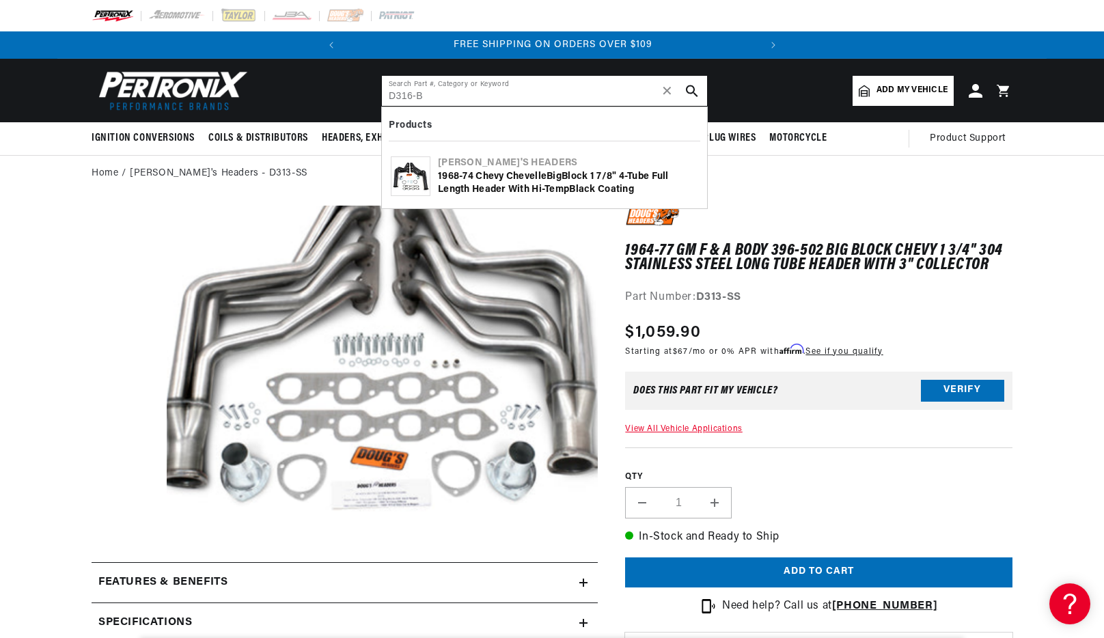
click at [508, 96] on input "D316-B" at bounding box center [544, 91] width 325 height 30
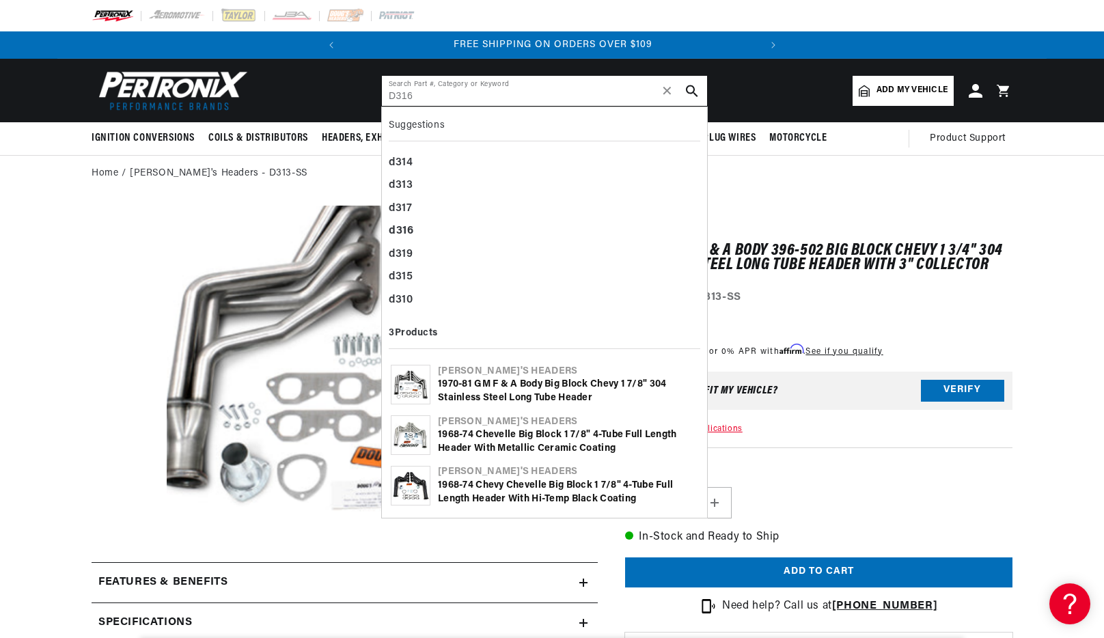
type input "D316"
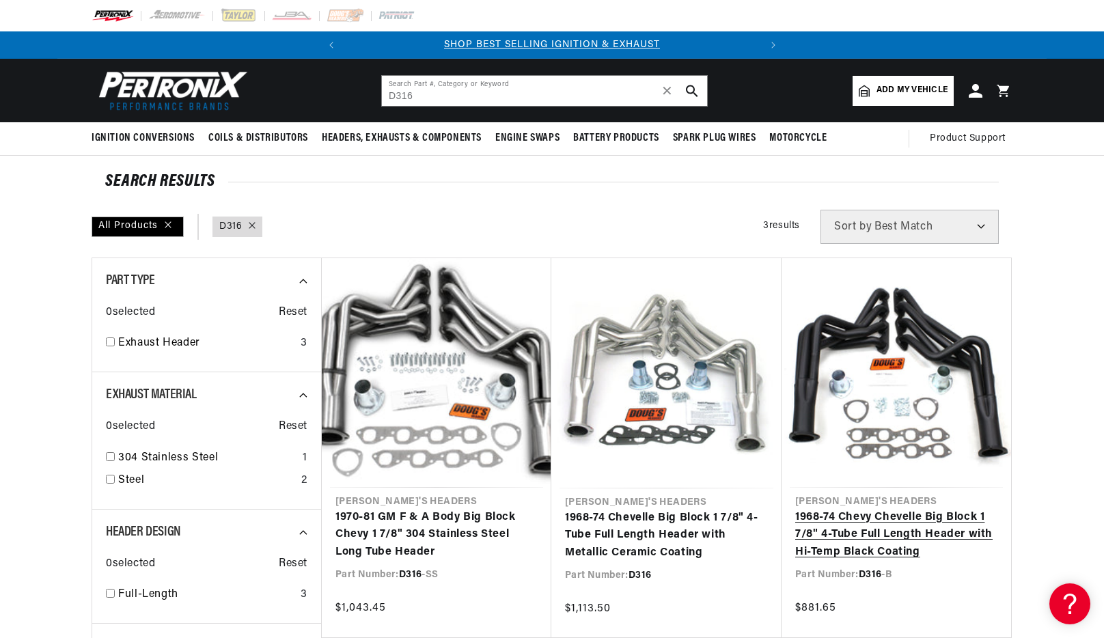
click at [887, 509] on link "1968-74 Chevy Chevelle Big Block 1 7/8" 4-Tube Full Length Header with Hi-Temp …" at bounding box center [896, 535] width 202 height 53
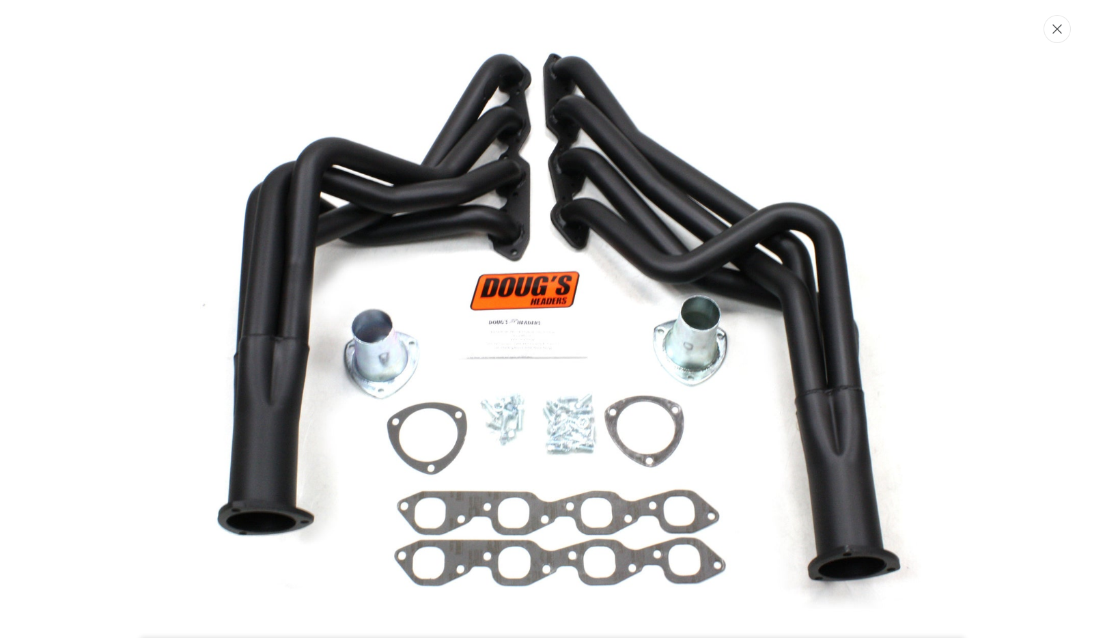
click at [1065, 31] on button "Close" at bounding box center [1057, 29] width 27 height 28
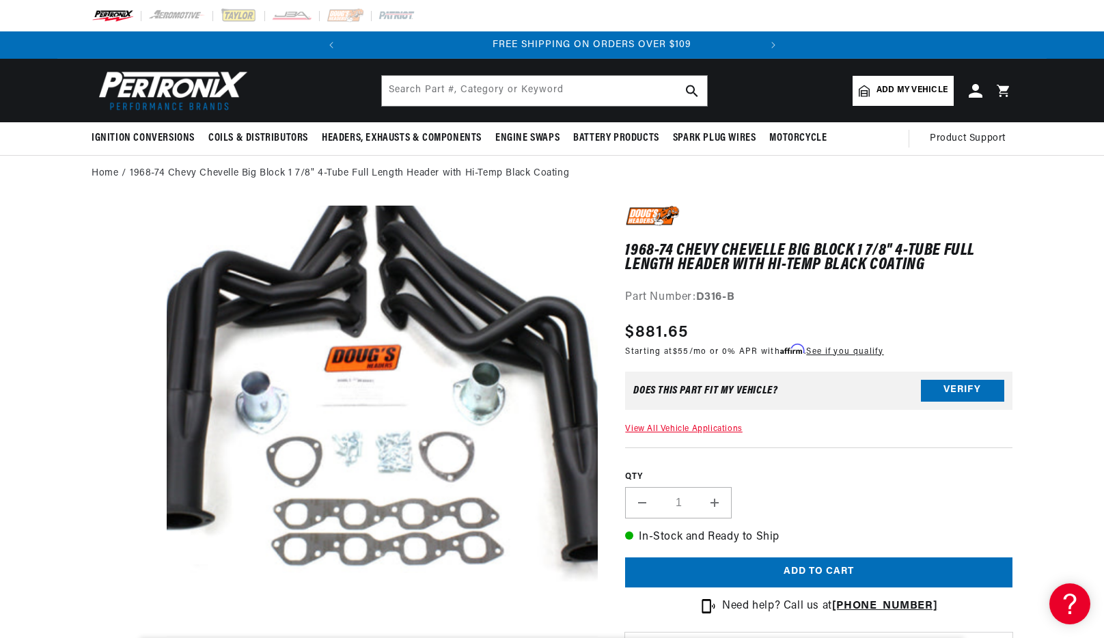
scroll to position [0, 411]
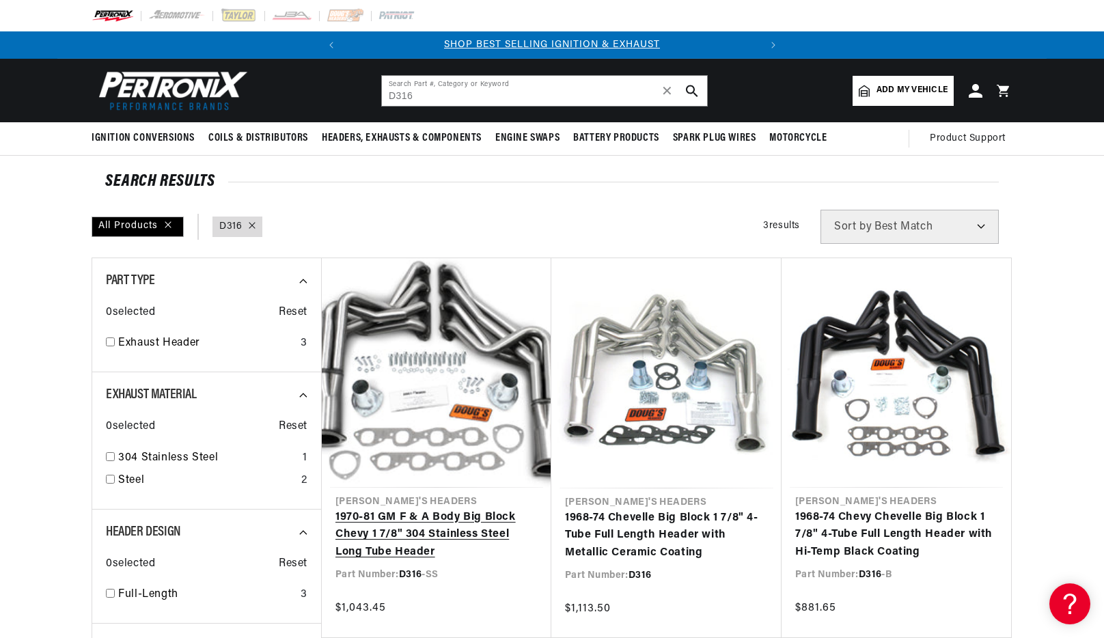
click at [469, 509] on link "1970-81 GM F & A Body Big Block Chevy 1 7/8" 304 Stainless Steel Long Tube Head…" at bounding box center [436, 535] width 202 height 53
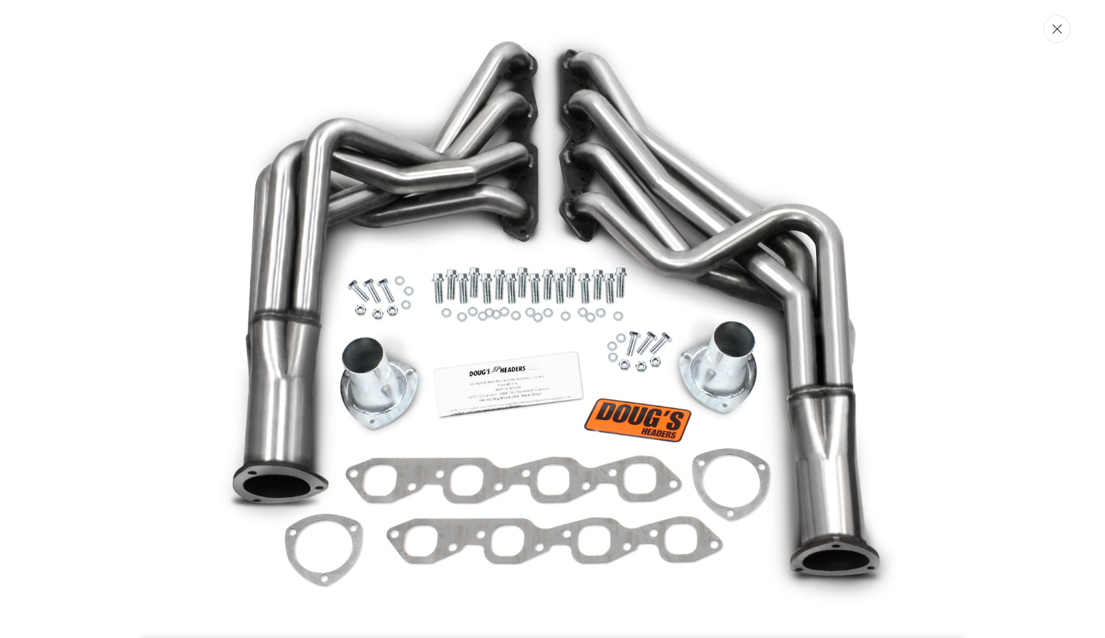
click at [1055, 28] on icon "Close" at bounding box center [1058, 29] width 10 height 10
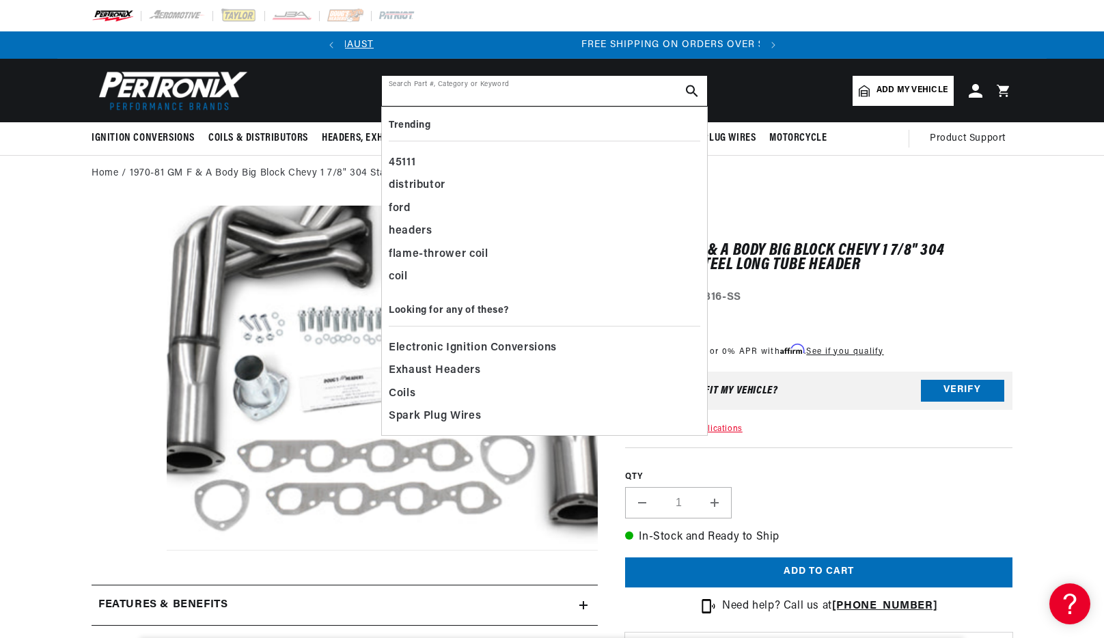
click at [484, 93] on input "text" at bounding box center [544, 91] width 325 height 30
paste input "D318"
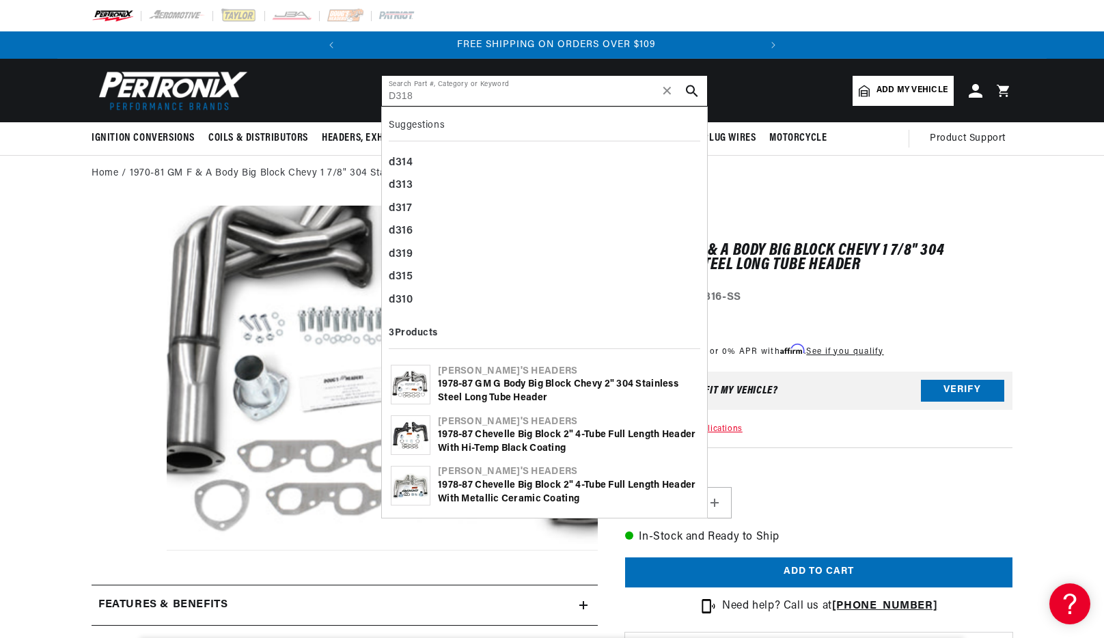
scroll to position [0, 414]
type input "D318"
click at [695, 89] on icon "search button" at bounding box center [692, 91] width 12 height 12
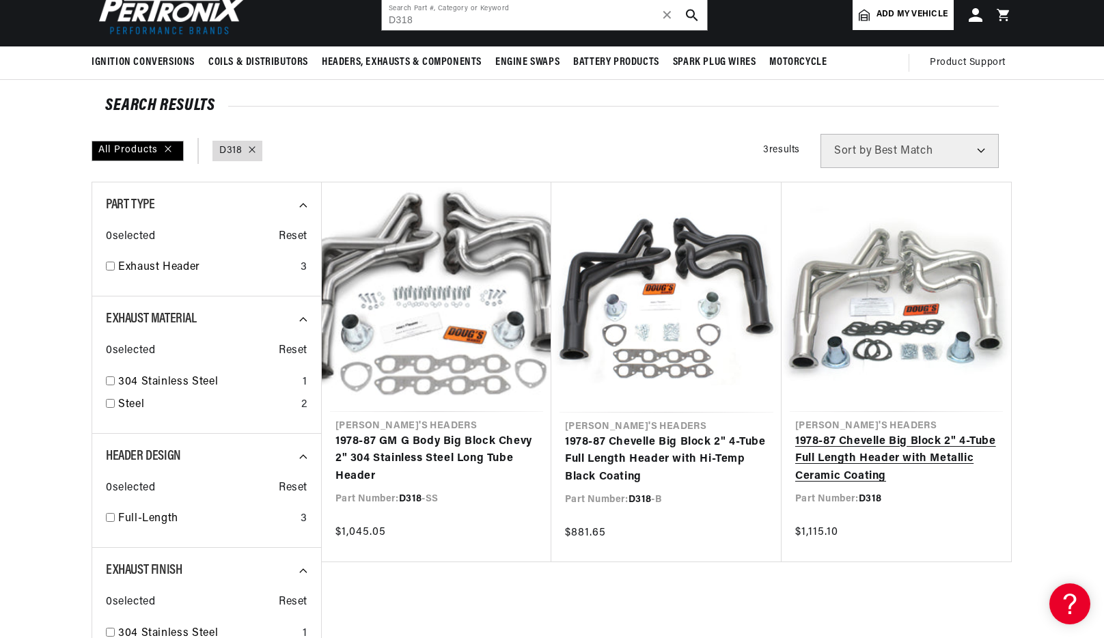
click at [889, 433] on link "1978-87 Chevelle Big Block 2" 4-Tube Full Length Header with Metallic Ceramic C…" at bounding box center [896, 459] width 202 height 53
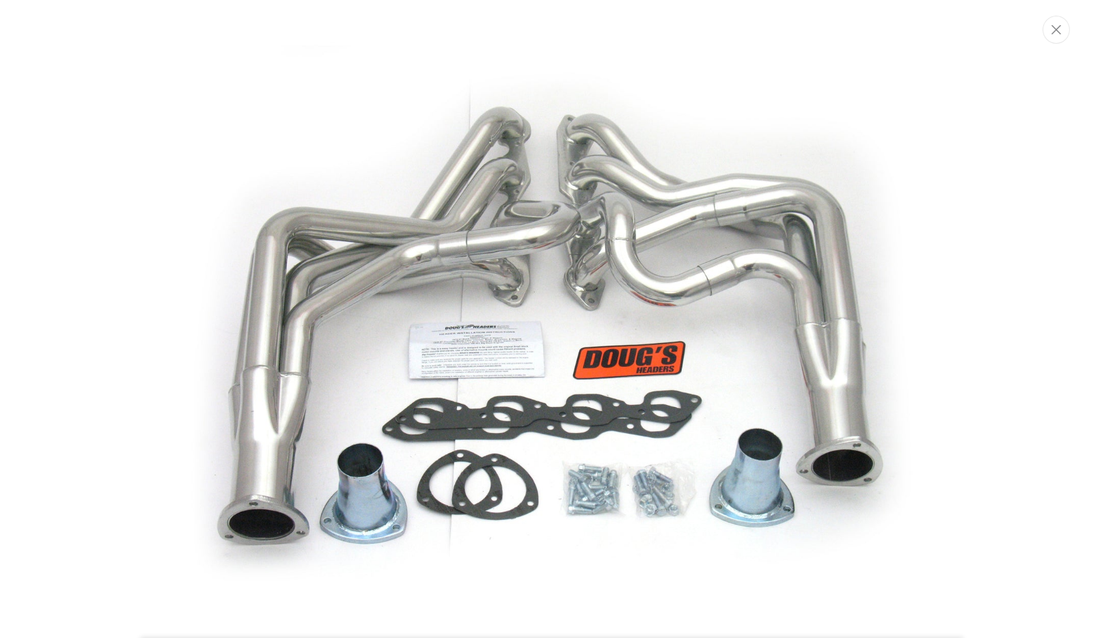
scroll to position [64, 0]
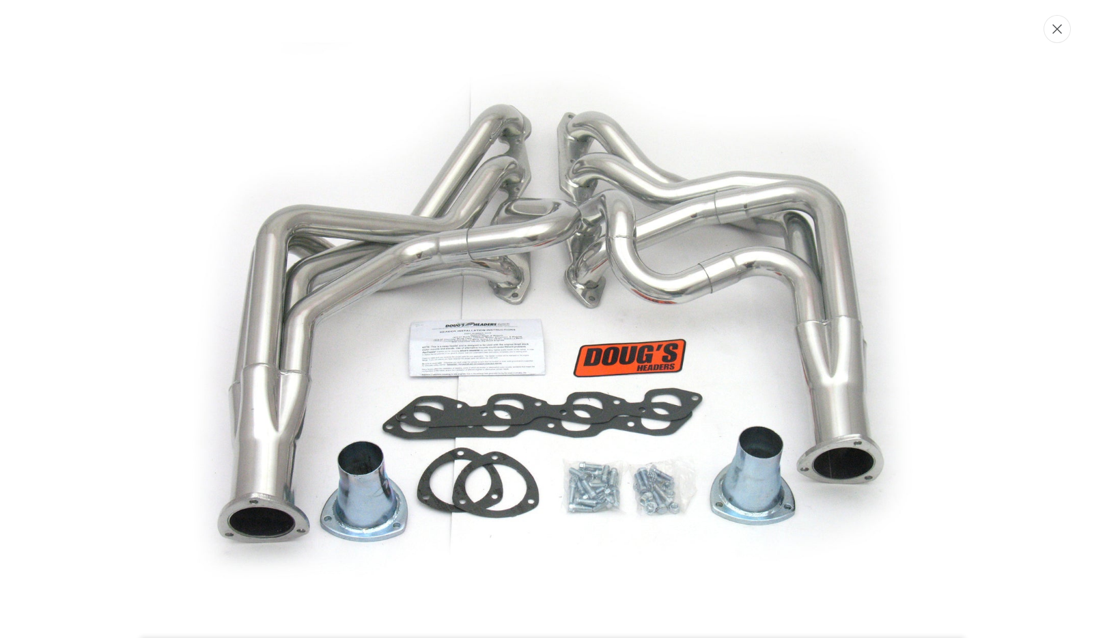
click at [1066, 31] on button "Close" at bounding box center [1057, 29] width 27 height 28
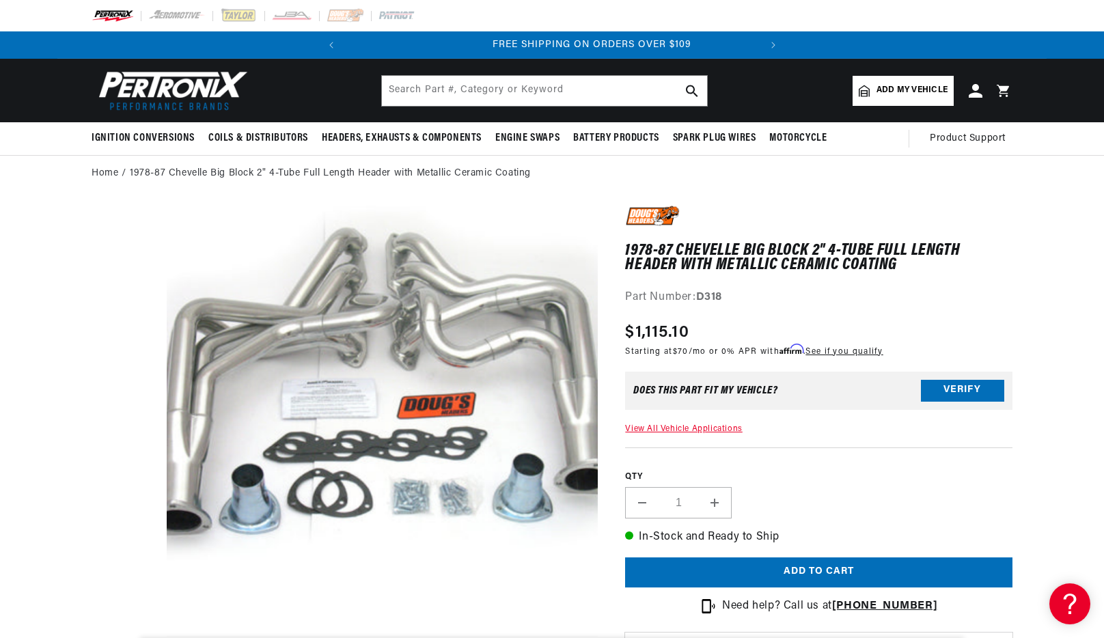
scroll to position [0, 414]
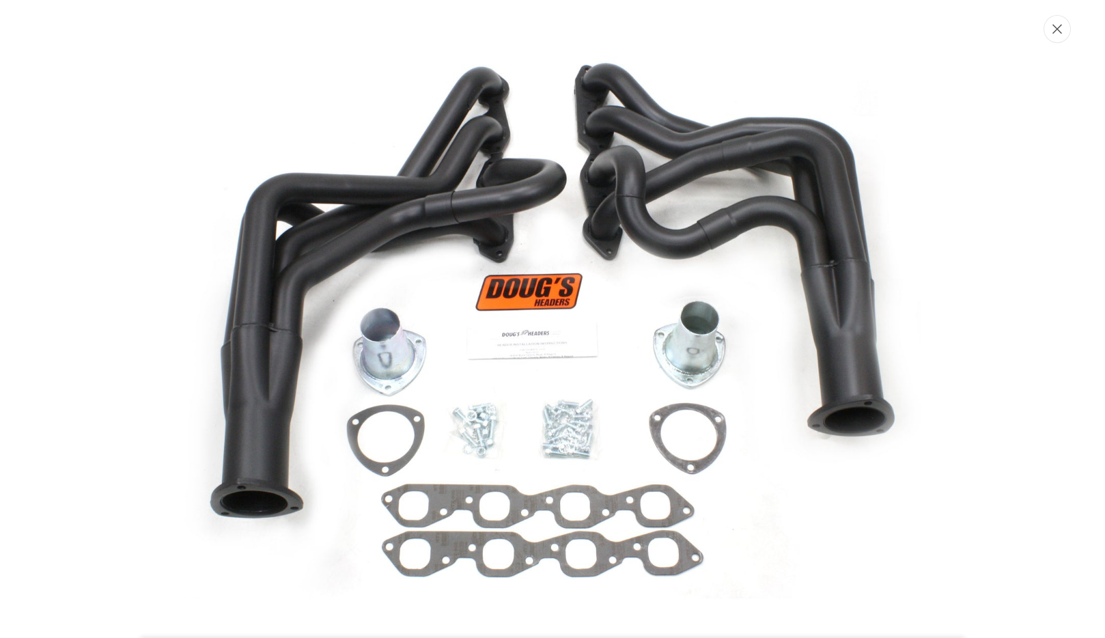
click at [1053, 31] on icon "Close" at bounding box center [1058, 30] width 10 height 10
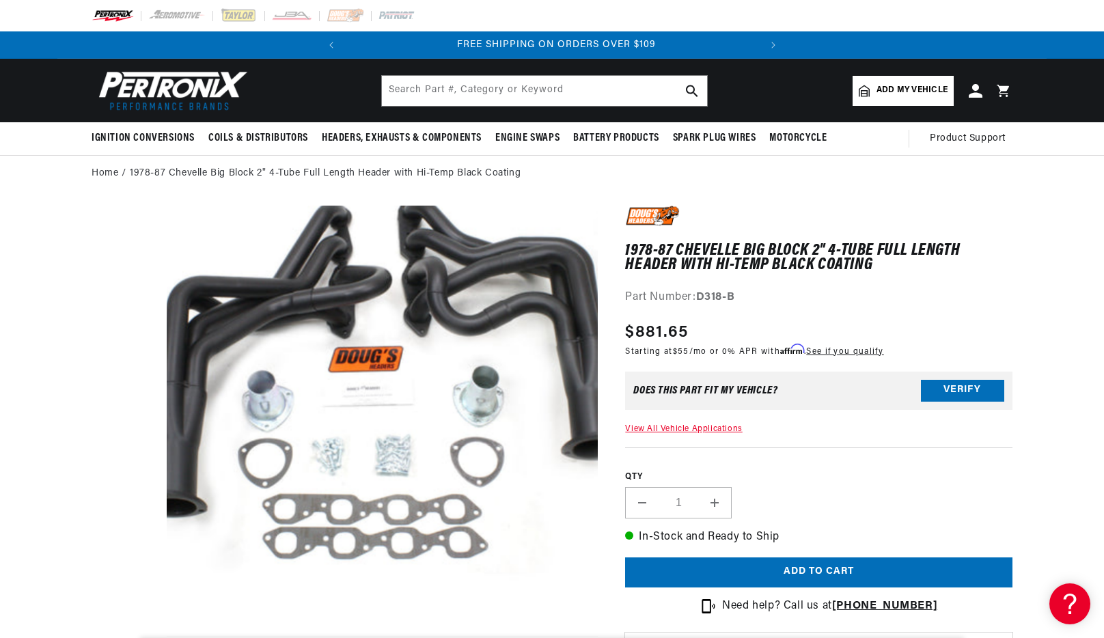
scroll to position [0, 414]
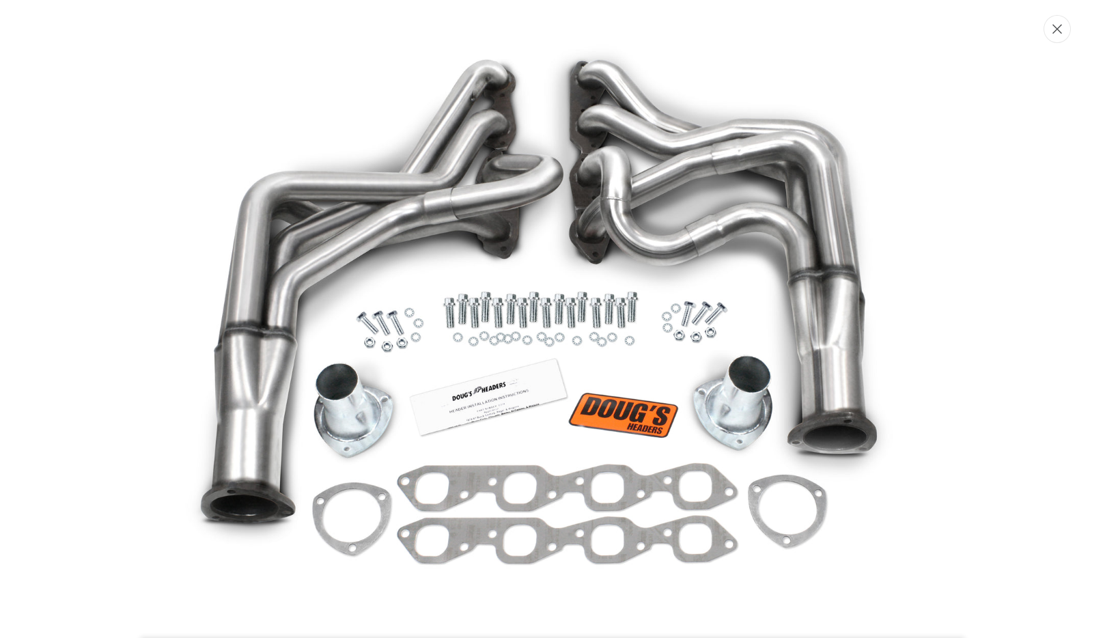
click at [1051, 29] on button "Close" at bounding box center [1057, 29] width 27 height 28
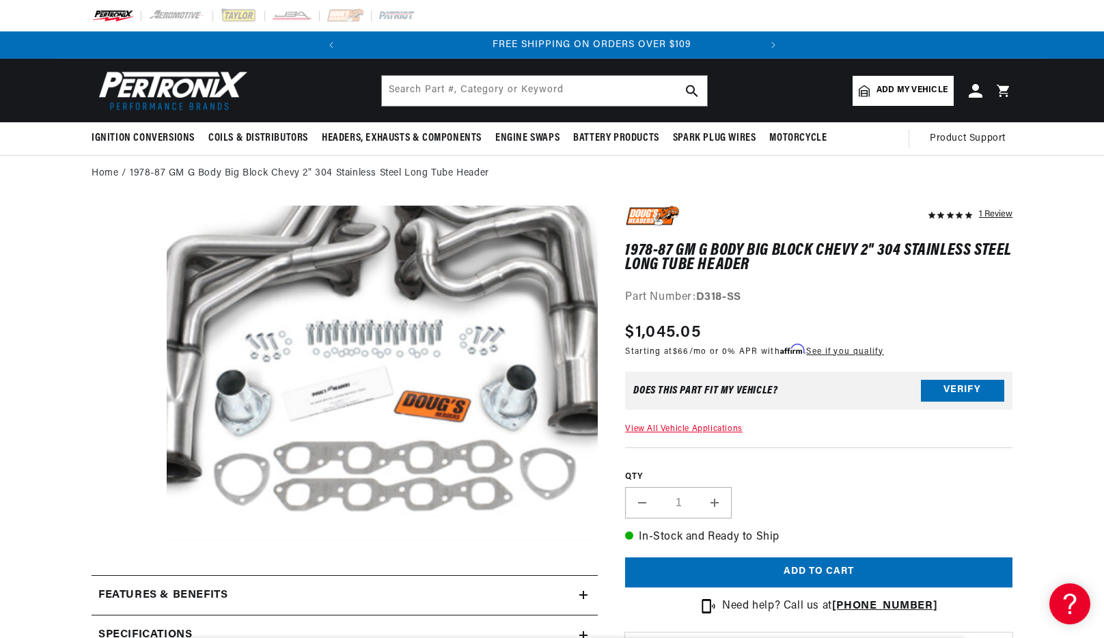
scroll to position [0, 414]
click at [542, 89] on input "text" at bounding box center [544, 91] width 325 height 30
paste input "D322"
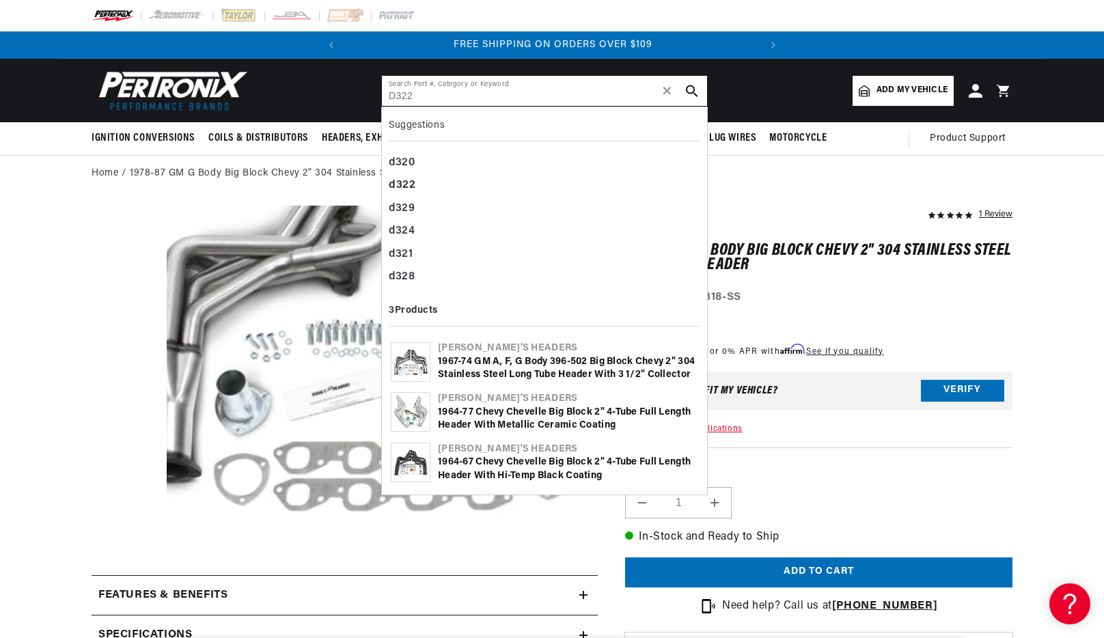
type input "D322"
click at [698, 88] on button "search button" at bounding box center [692, 91] width 30 height 30
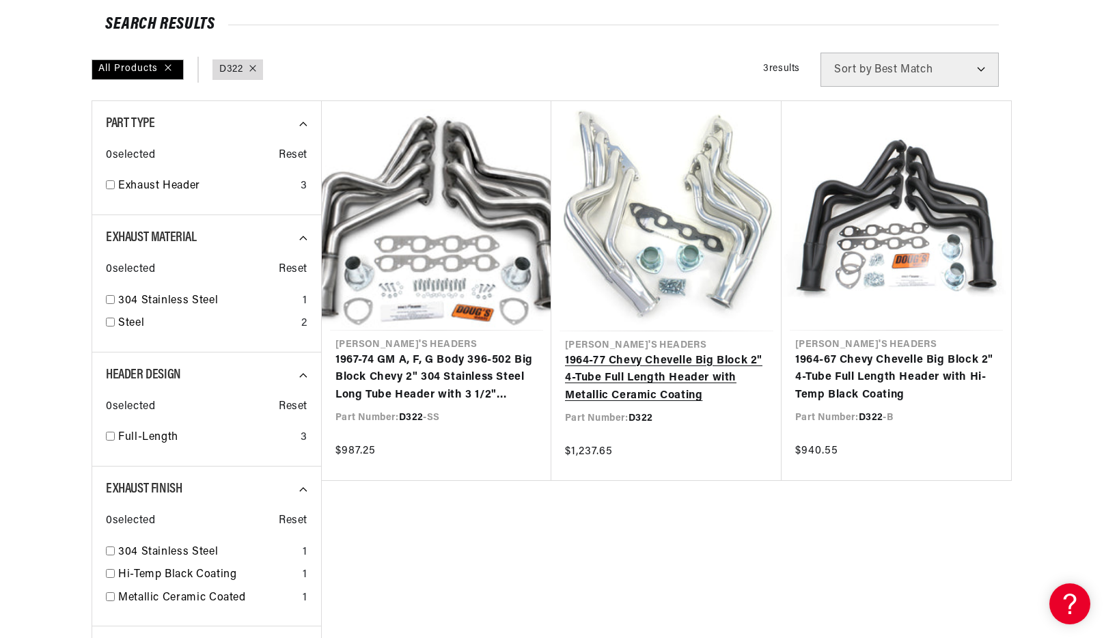
click at [693, 352] on link "1964-77 Chevy Chevelle Big Block 2" 4-Tube Full Length Header with Metallic Cer…" at bounding box center [666, 378] width 203 height 53
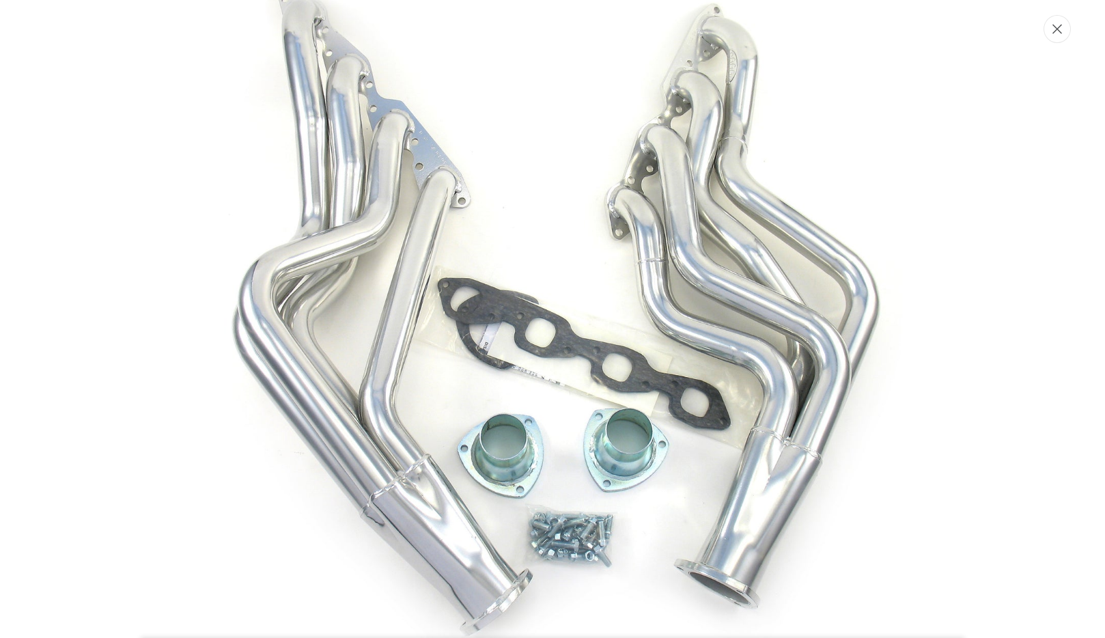
click at [1063, 27] on button "Close" at bounding box center [1057, 29] width 27 height 28
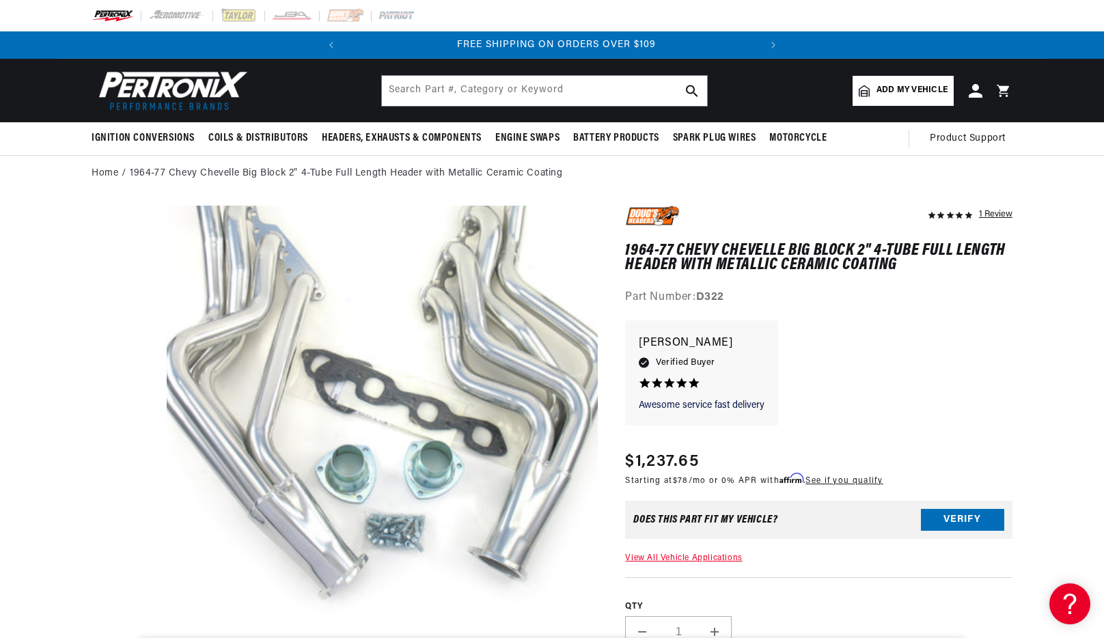
scroll to position [0, 414]
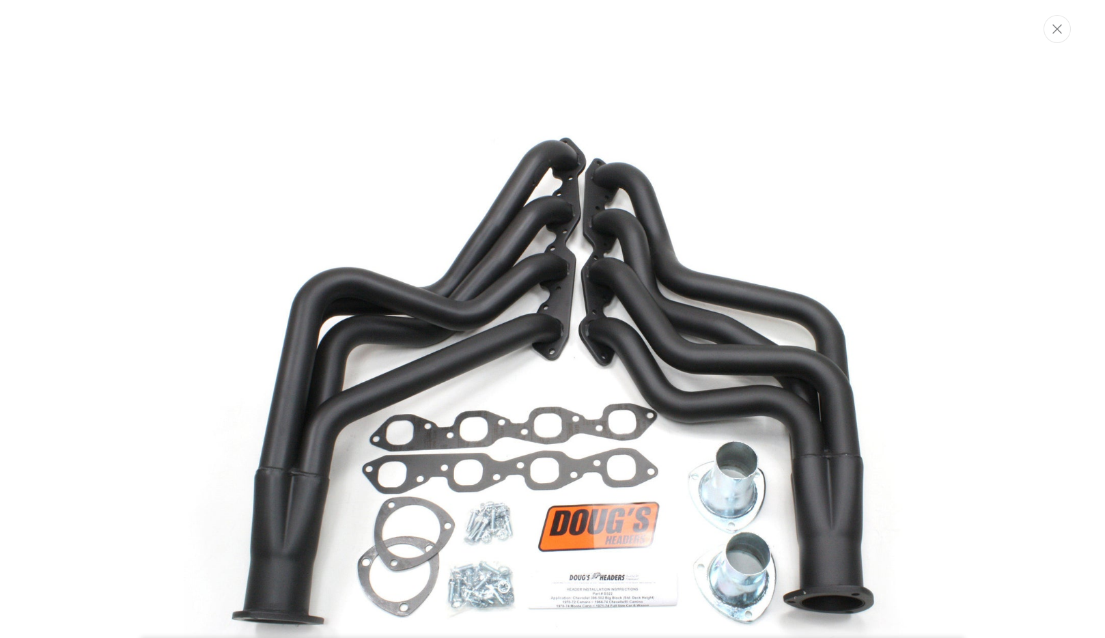
scroll to position [64, 0]
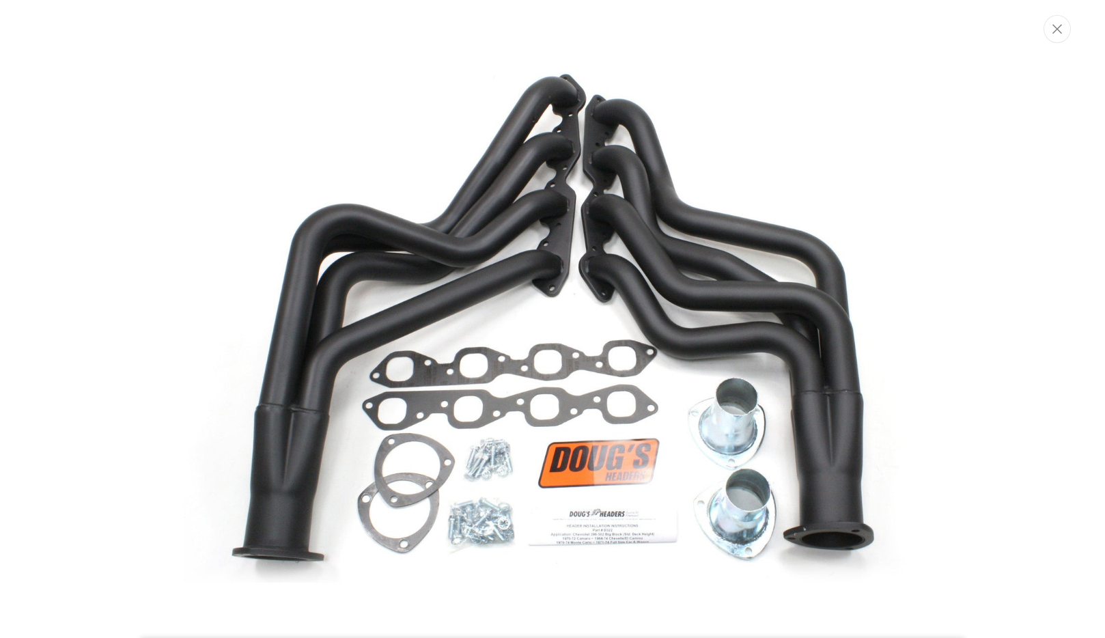
drag, startPoint x: 1060, startPoint y: 29, endPoint x: 1083, endPoint y: 64, distance: 41.9
click at [1059, 29] on icon "Close" at bounding box center [1058, 29] width 10 height 10
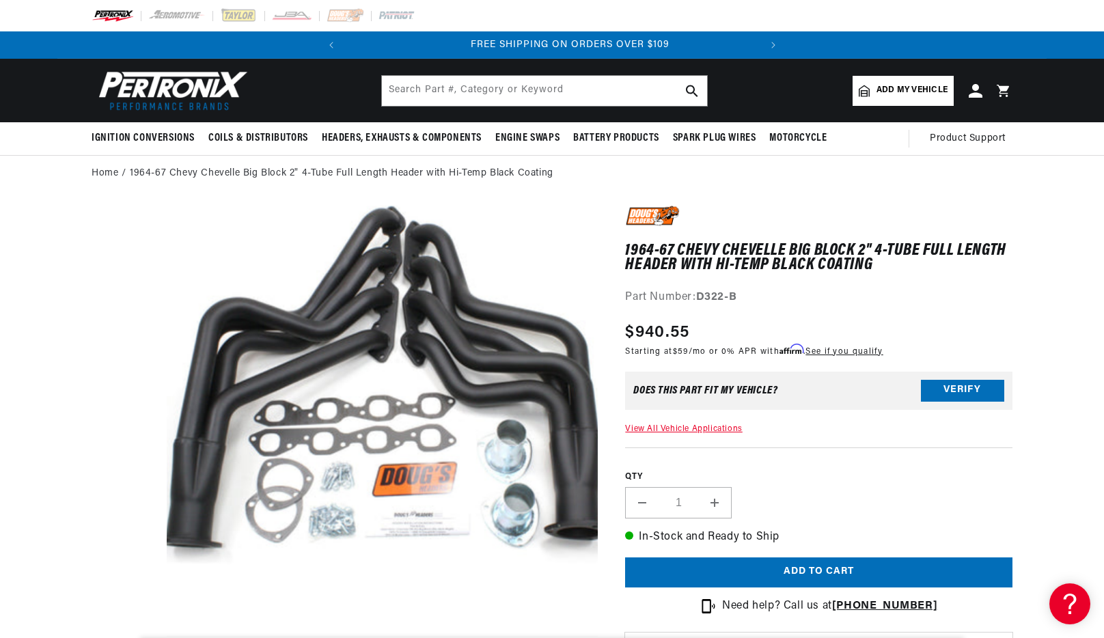
scroll to position [0, 414]
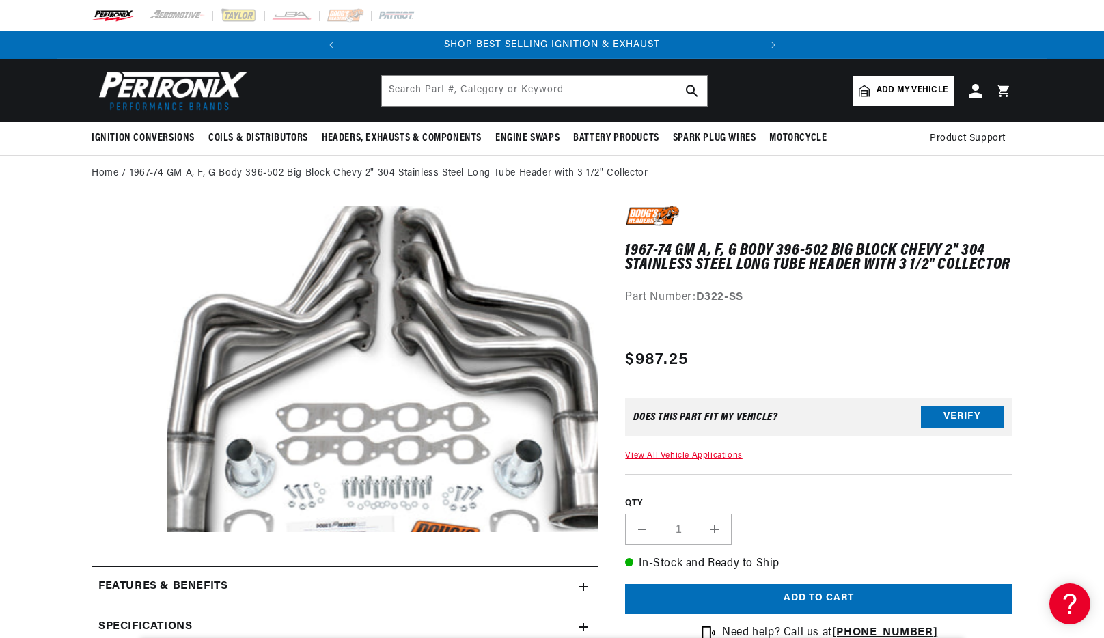
click at [124, 565] on button "Open media 1 in modal" at bounding box center [124, 565] width 0 height 0
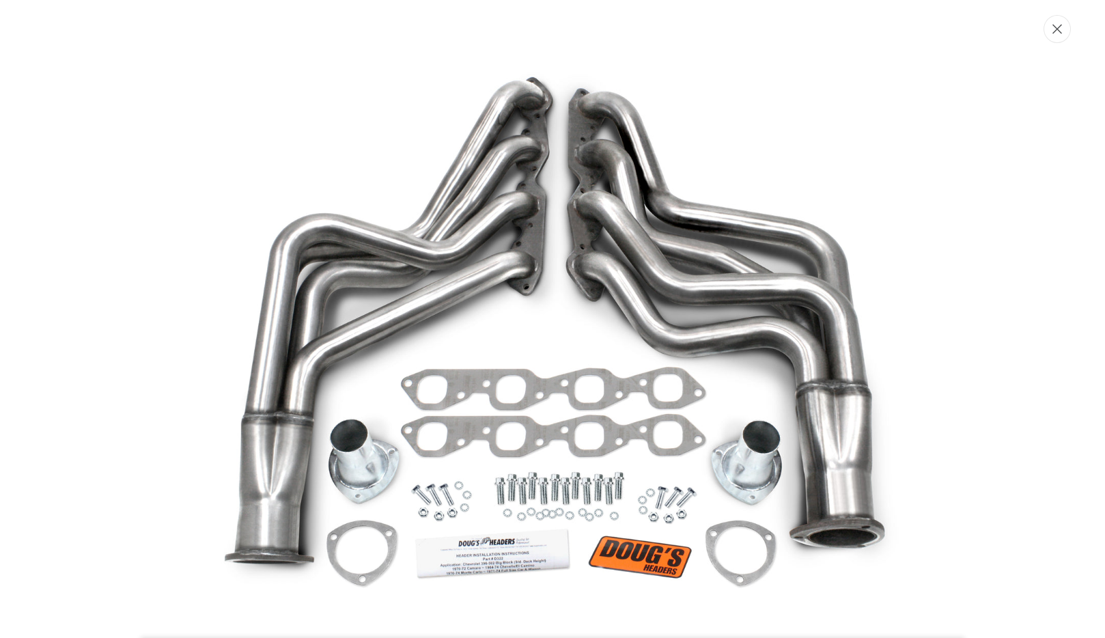
click at [1066, 30] on button "Close" at bounding box center [1057, 29] width 27 height 28
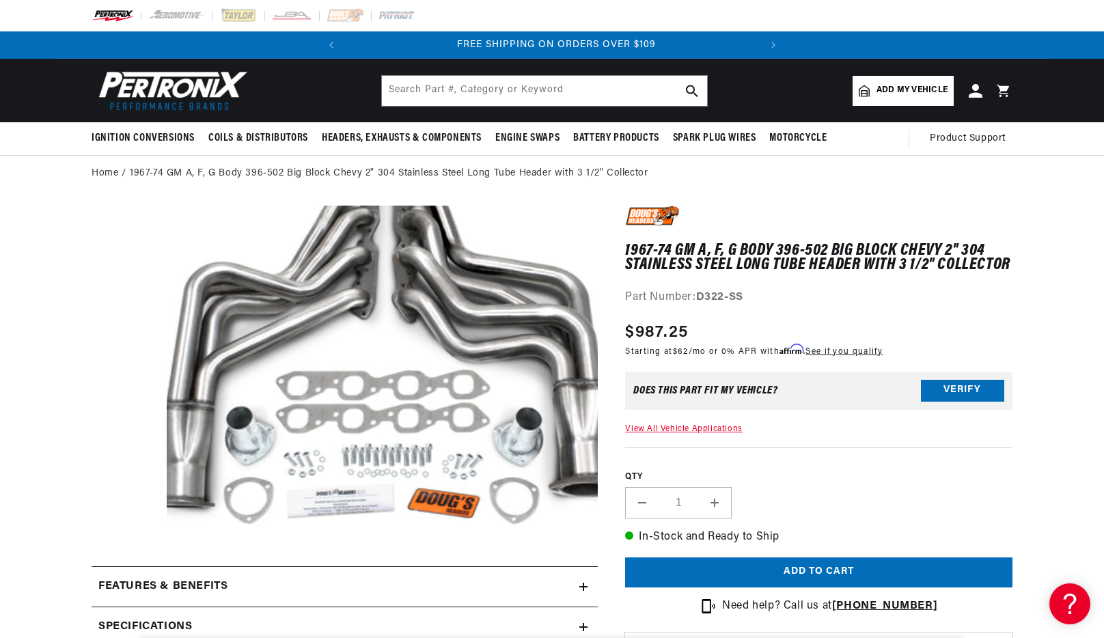
scroll to position [0, 414]
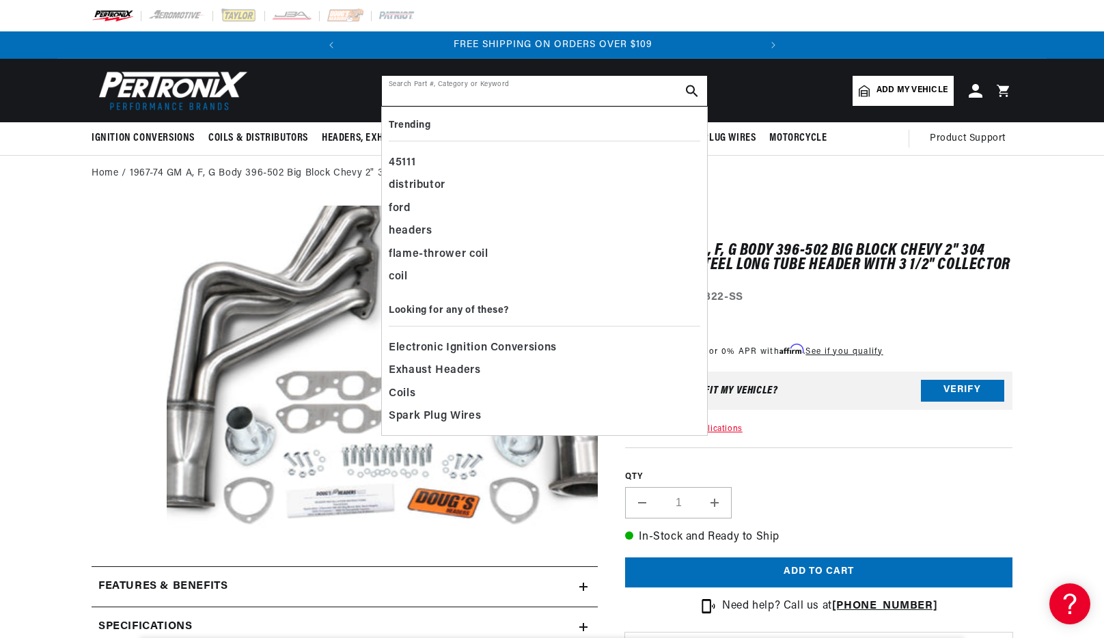
click at [481, 95] on input "text" at bounding box center [544, 91] width 325 height 30
paste input "D325"
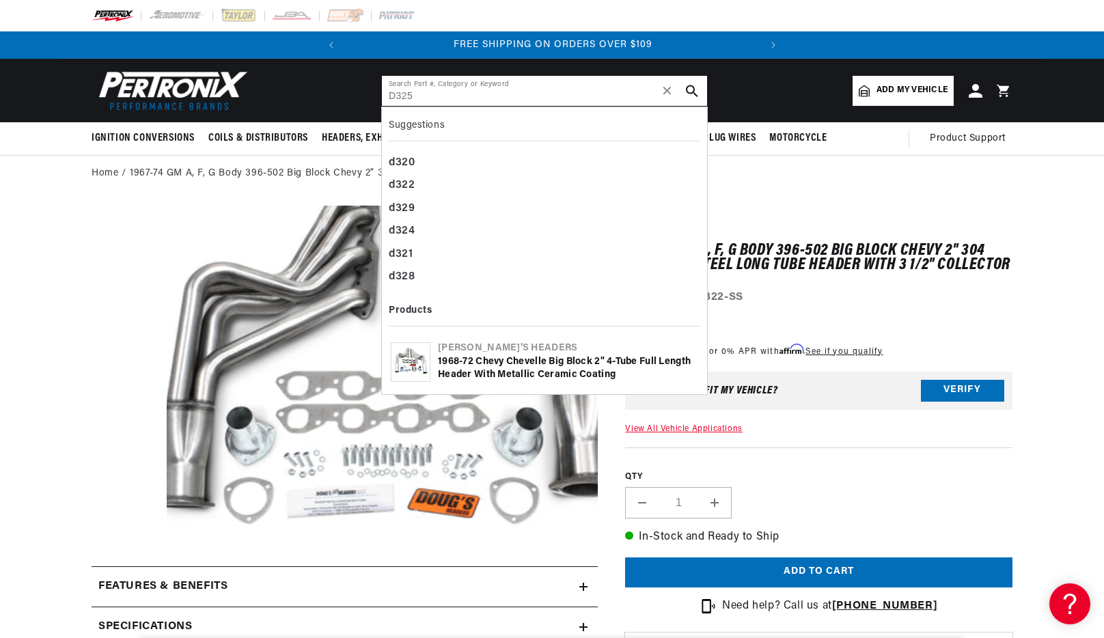
type input "D325"
click at [695, 91] on icon "search button" at bounding box center [692, 91] width 12 height 12
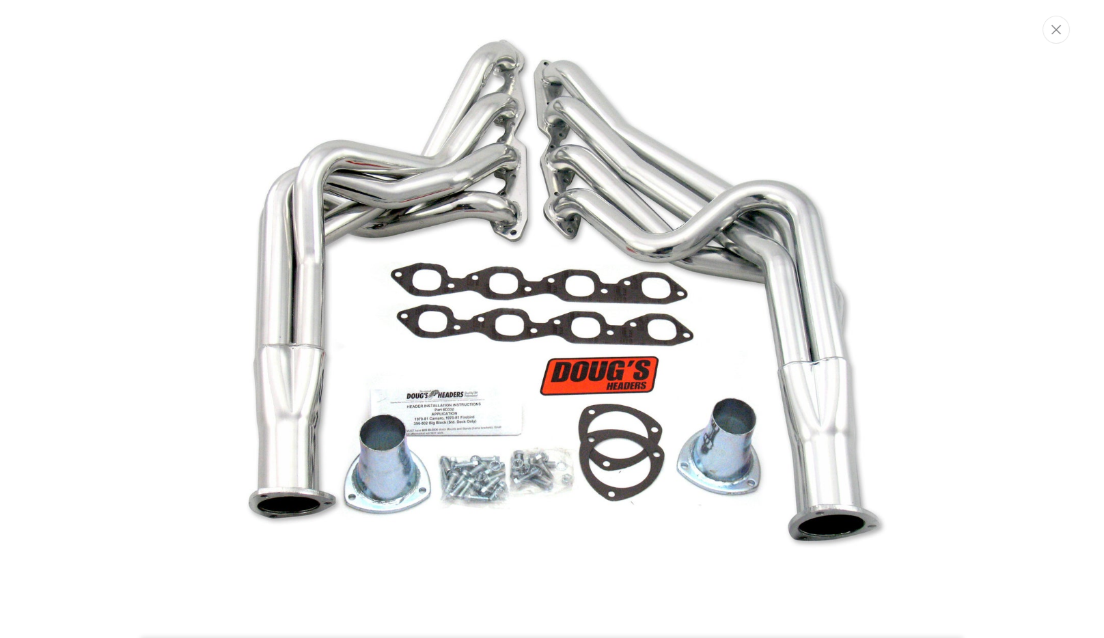
scroll to position [0, 414]
click at [1053, 29] on icon "Close" at bounding box center [1058, 29] width 10 height 10
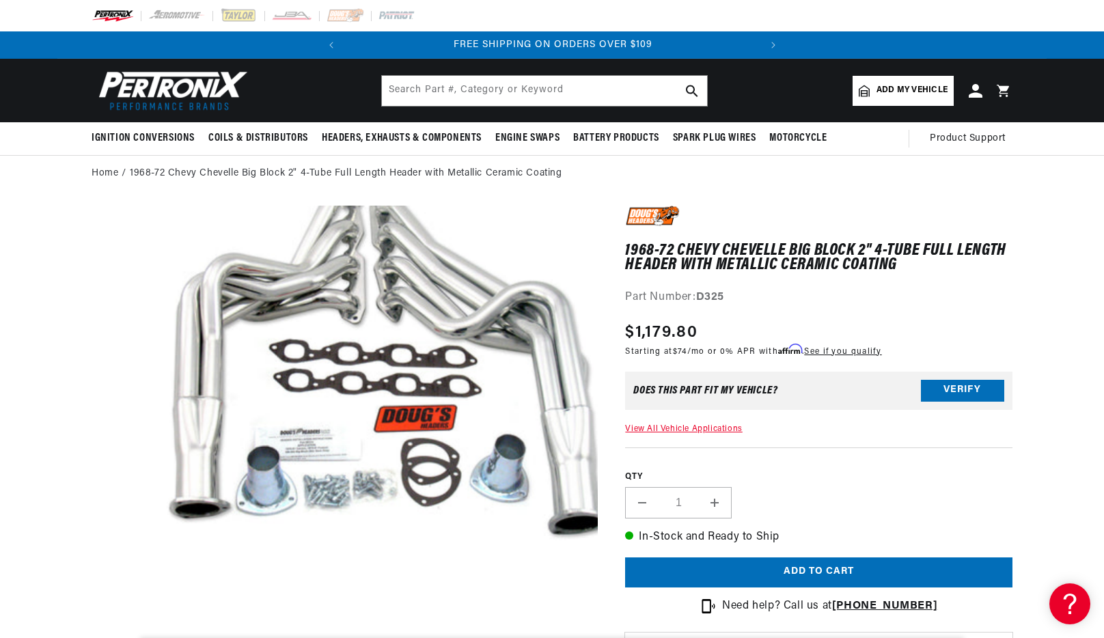
scroll to position [43, 0]
click at [505, 85] on input "text" at bounding box center [544, 91] width 325 height 30
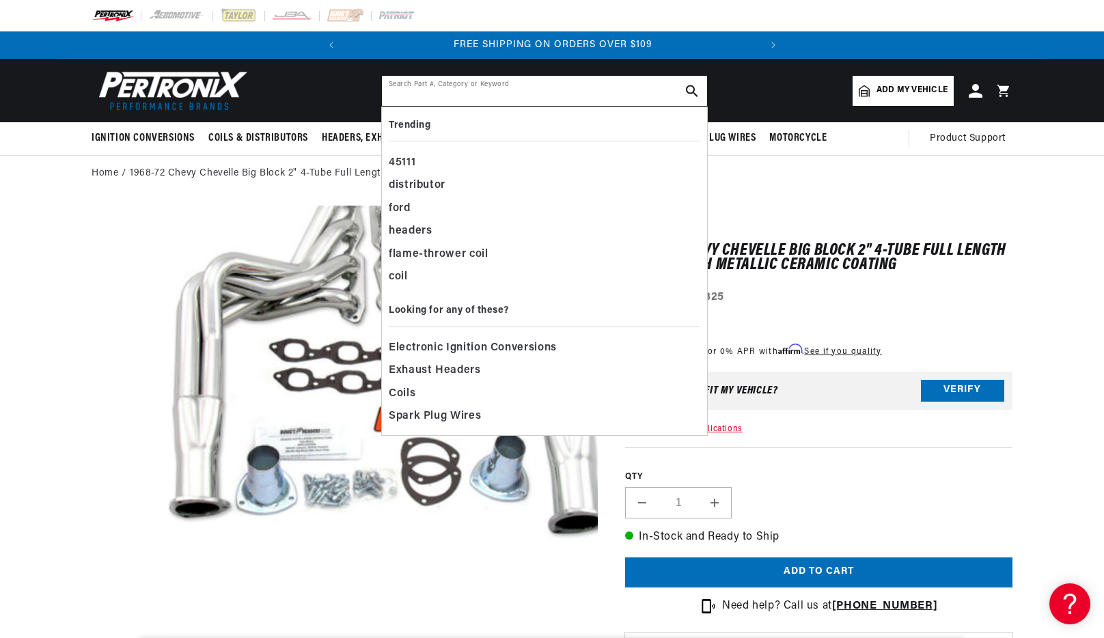
paste input "D330"
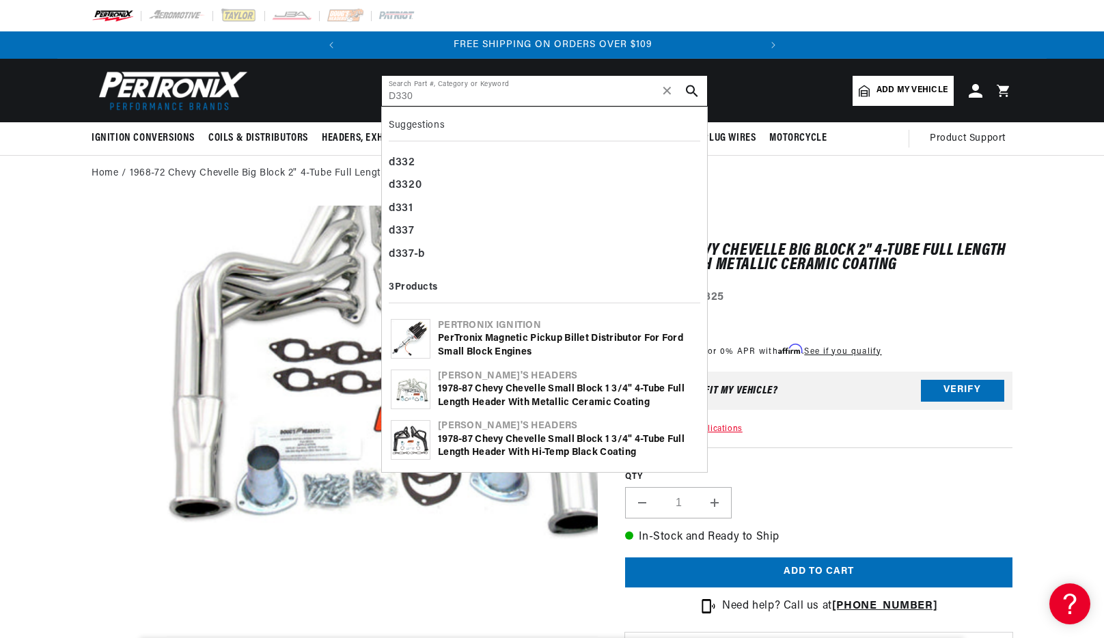
type input "D330"
click at [695, 92] on icon "search button" at bounding box center [692, 91] width 12 height 12
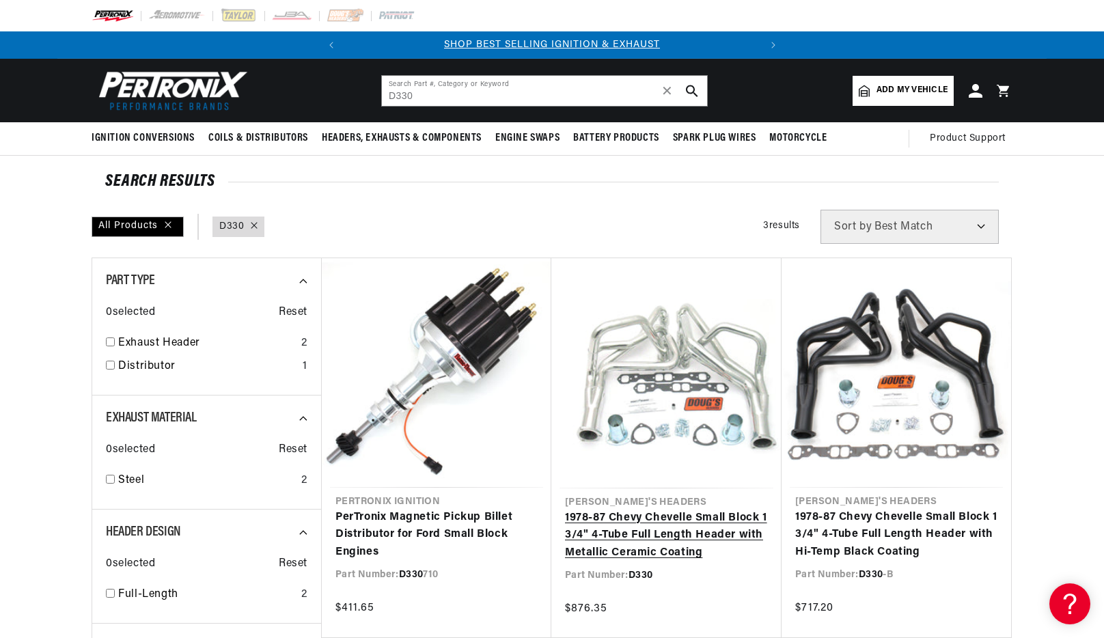
click at [680, 510] on link "1978-87 Chevy Chevelle Small Block 1 3/4" 4-Tube Full Length Header with Metall…" at bounding box center [666, 536] width 203 height 53
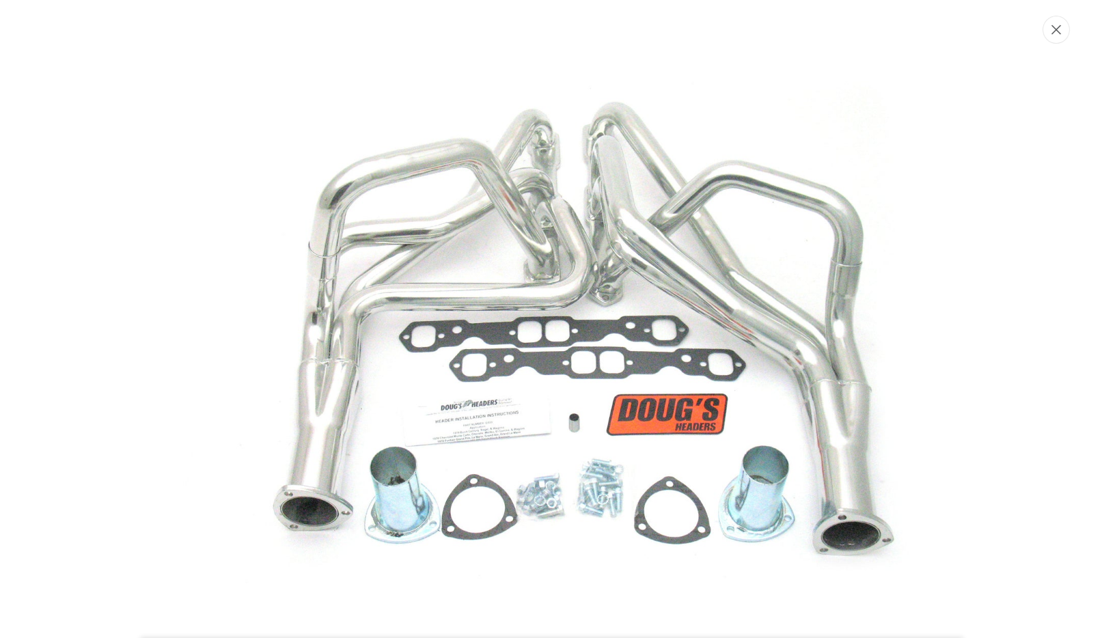
scroll to position [0, 414]
click at [1057, 28] on icon "Close" at bounding box center [1058, 30] width 10 height 10
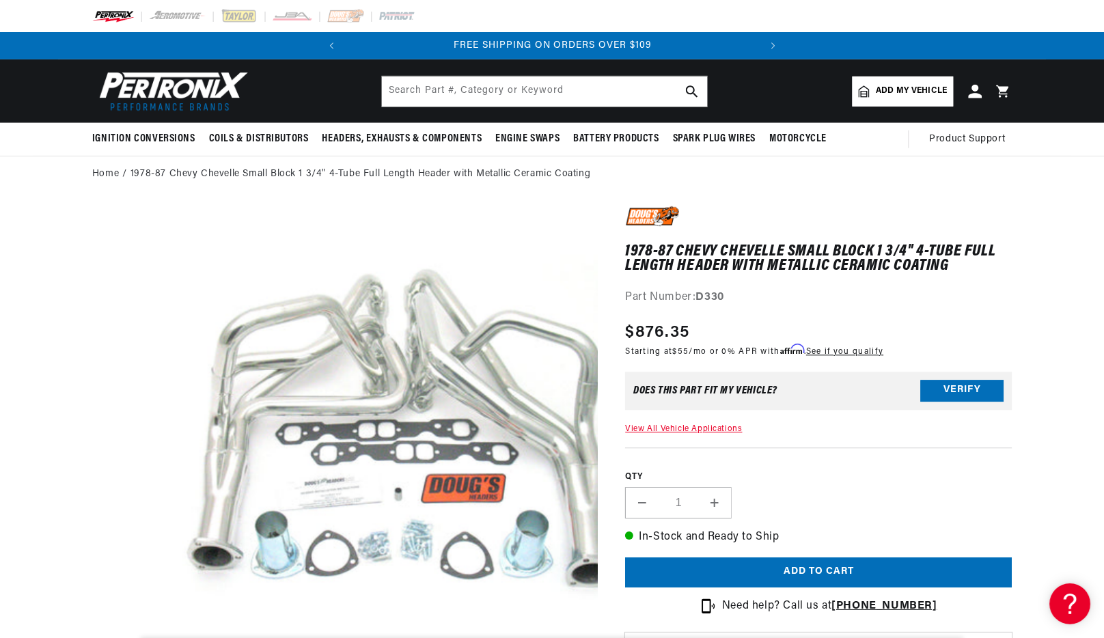
scroll to position [43, 0]
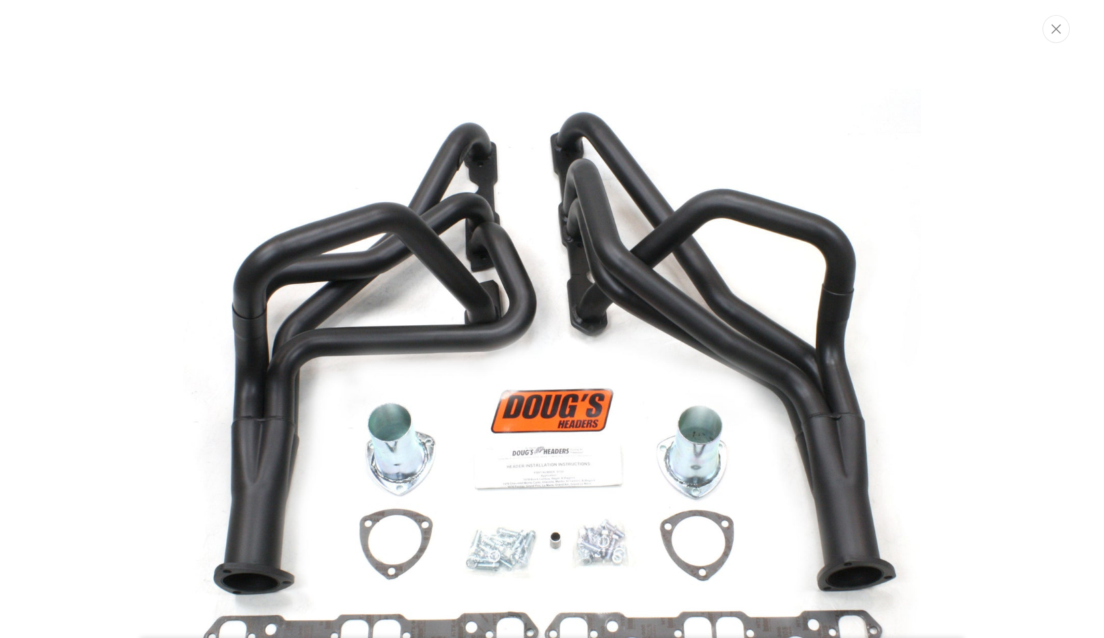
scroll to position [64, 0]
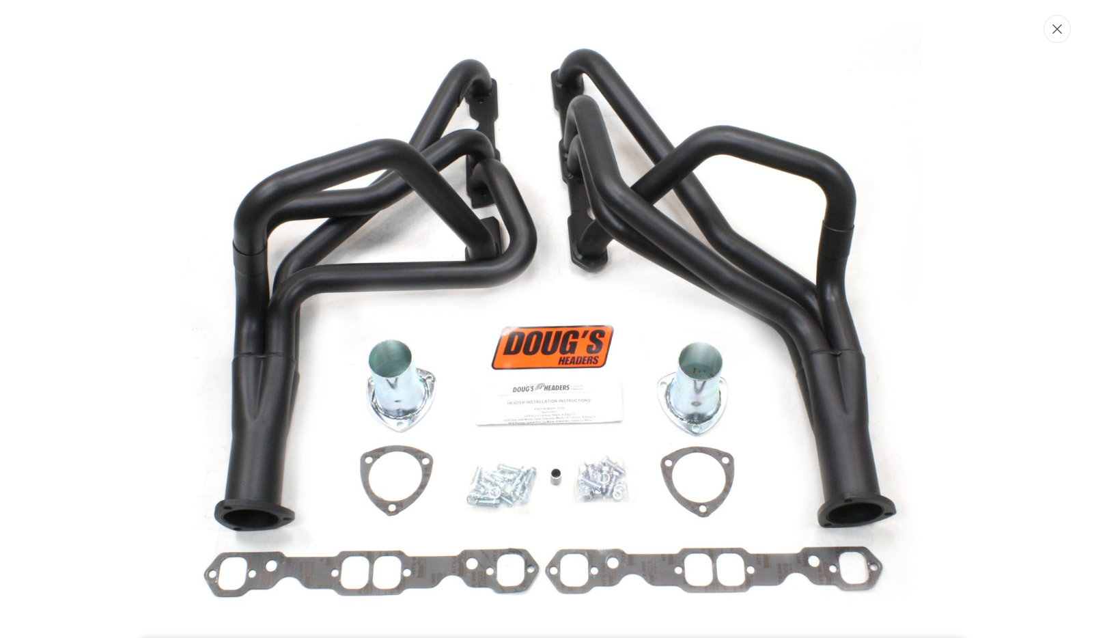
click at [1055, 36] on button "Close" at bounding box center [1057, 29] width 27 height 28
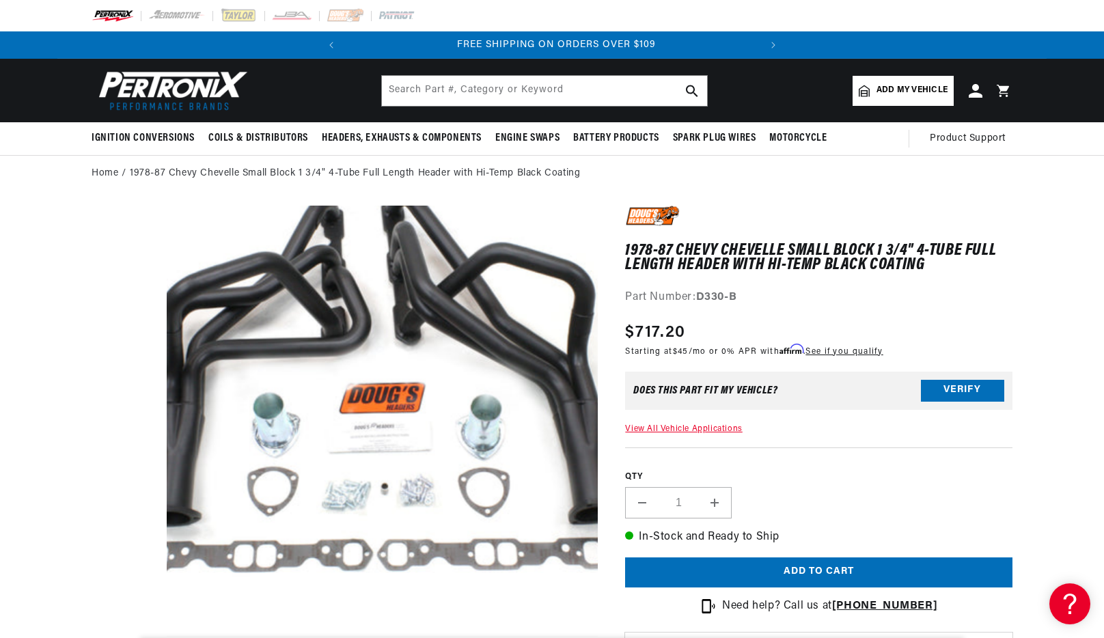
scroll to position [0, 414]
click at [579, 95] on input "text" at bounding box center [544, 91] width 325 height 30
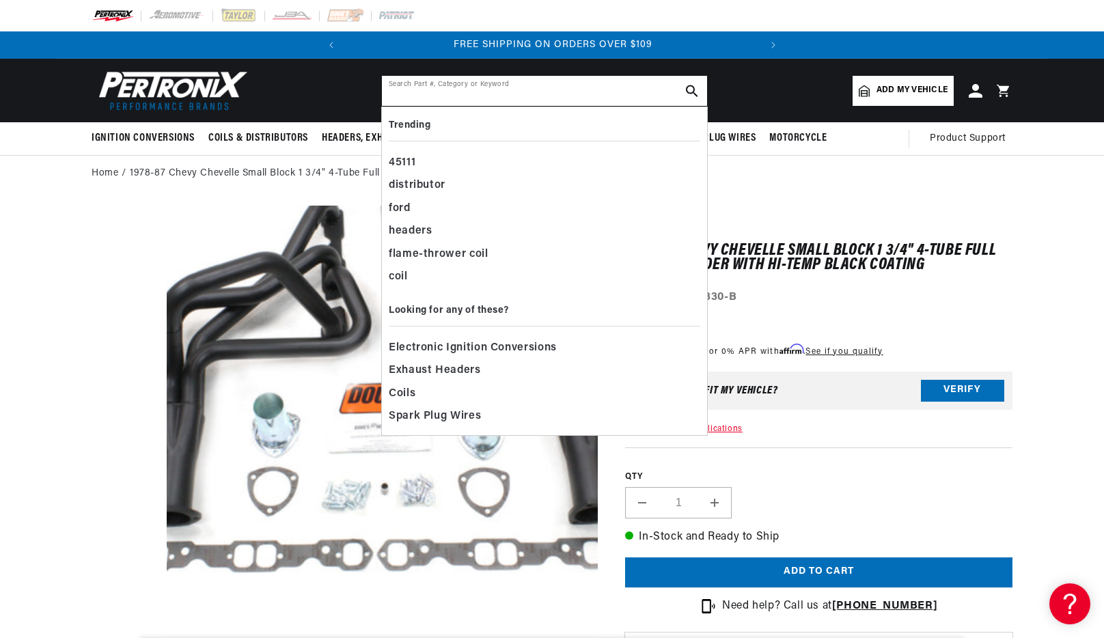
paste input "D331"
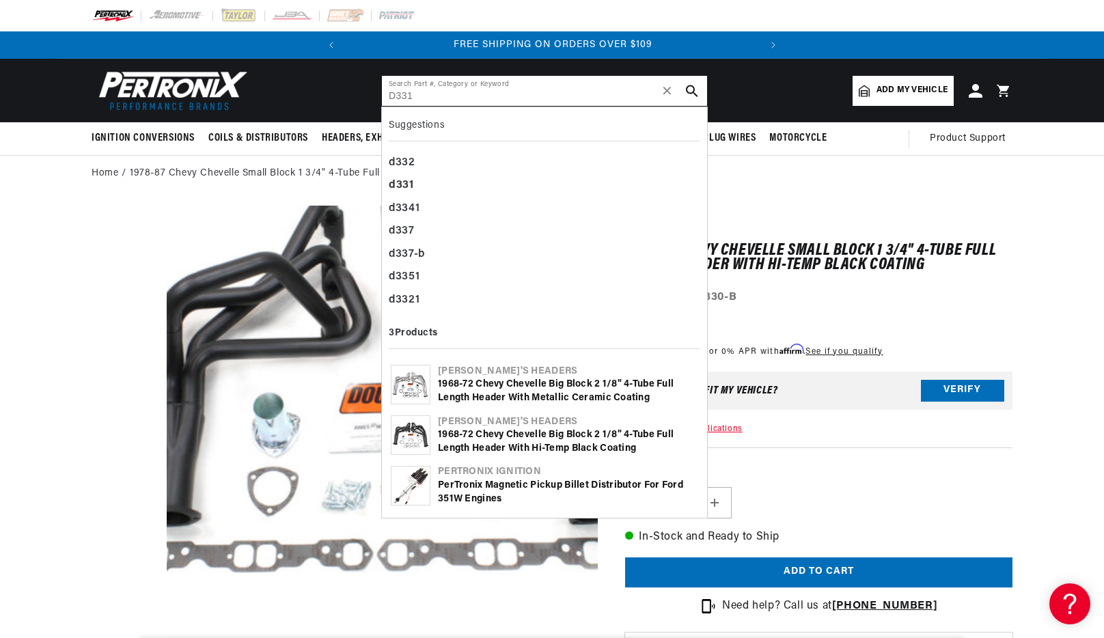
type input "D331"
click at [701, 89] on button "search button" at bounding box center [692, 91] width 30 height 30
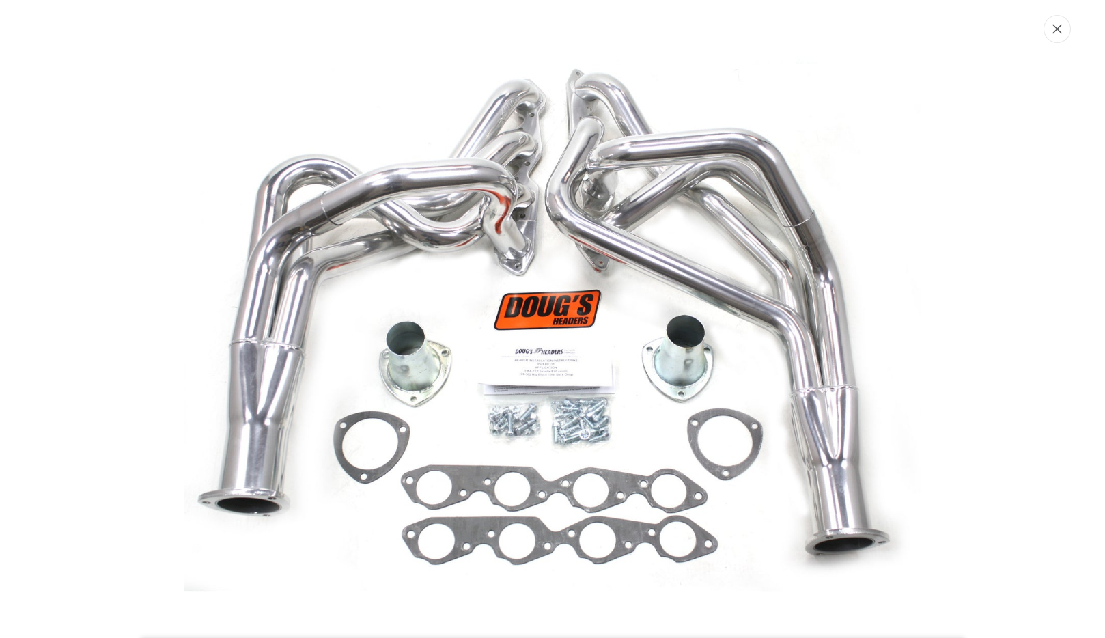
click at [1066, 30] on button "Close" at bounding box center [1057, 29] width 27 height 28
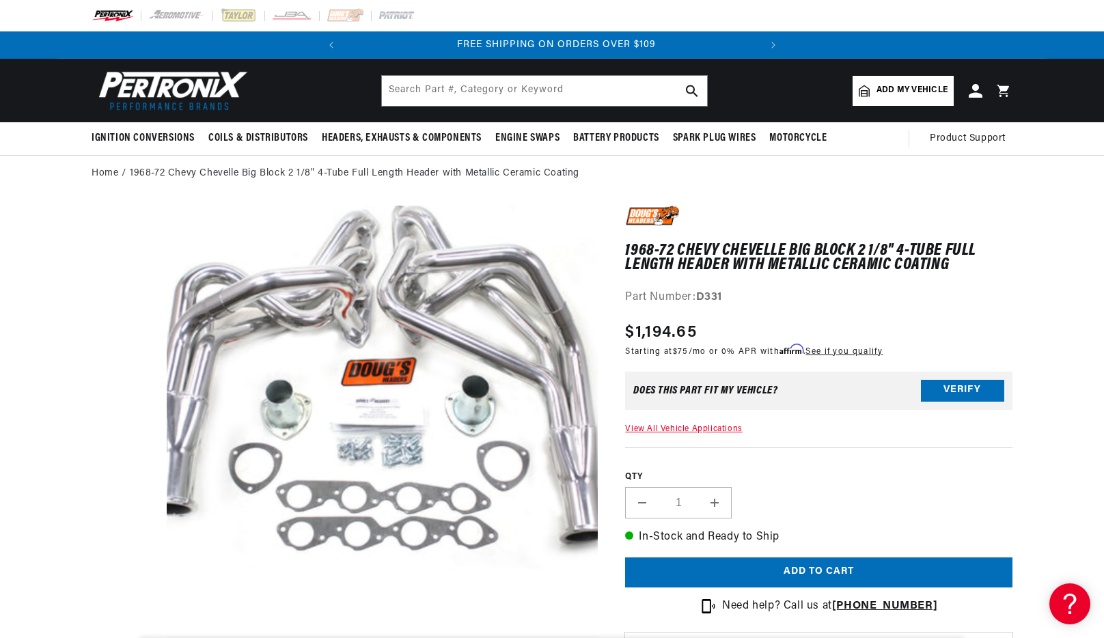
scroll to position [0, 414]
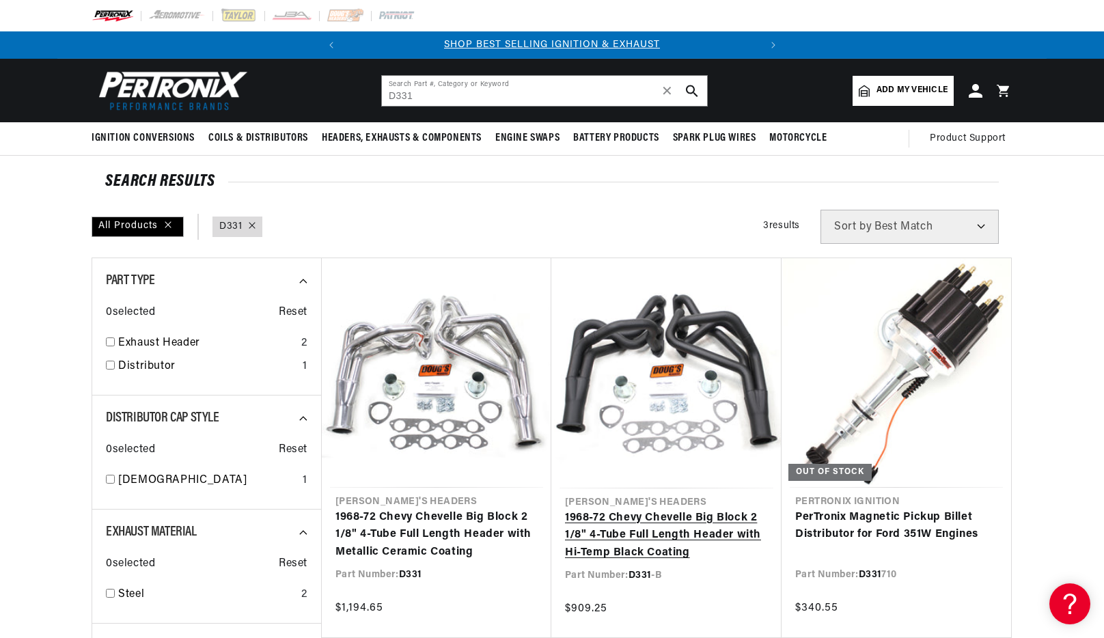
click at [644, 510] on link "1968-72 Chevy Chevelle Big Block 2 1/8" 4-Tube Full Length Header with Hi-Temp …" at bounding box center [666, 536] width 203 height 53
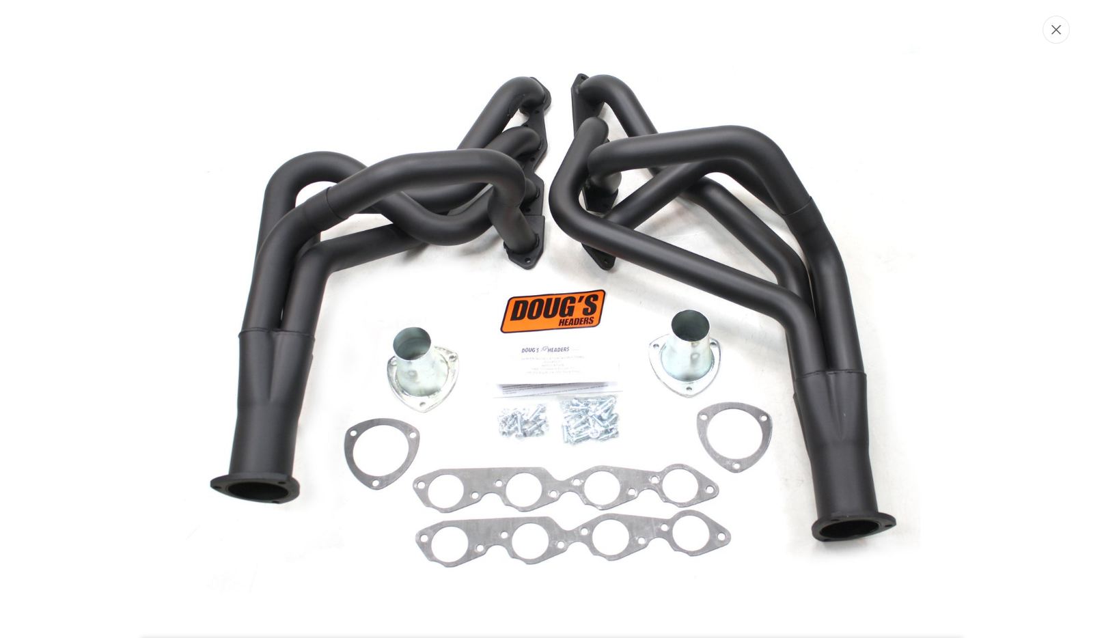
scroll to position [0, 414]
click at [1054, 36] on button "Close" at bounding box center [1057, 29] width 27 height 28
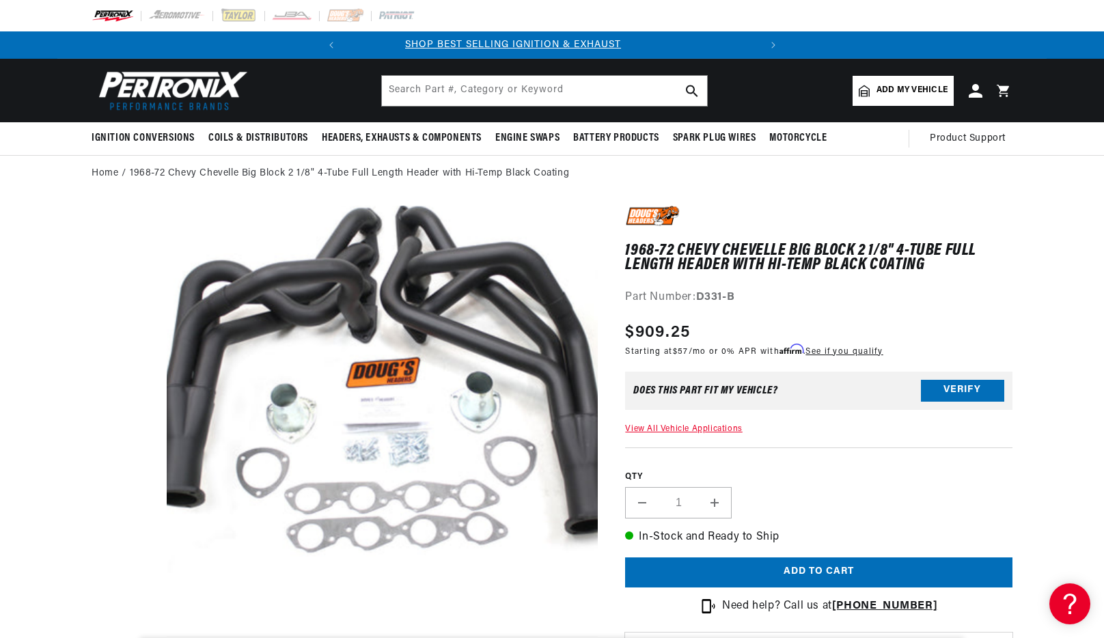
scroll to position [0, 0]
click at [569, 93] on input "text" at bounding box center [544, 91] width 325 height 30
paste input "D333"
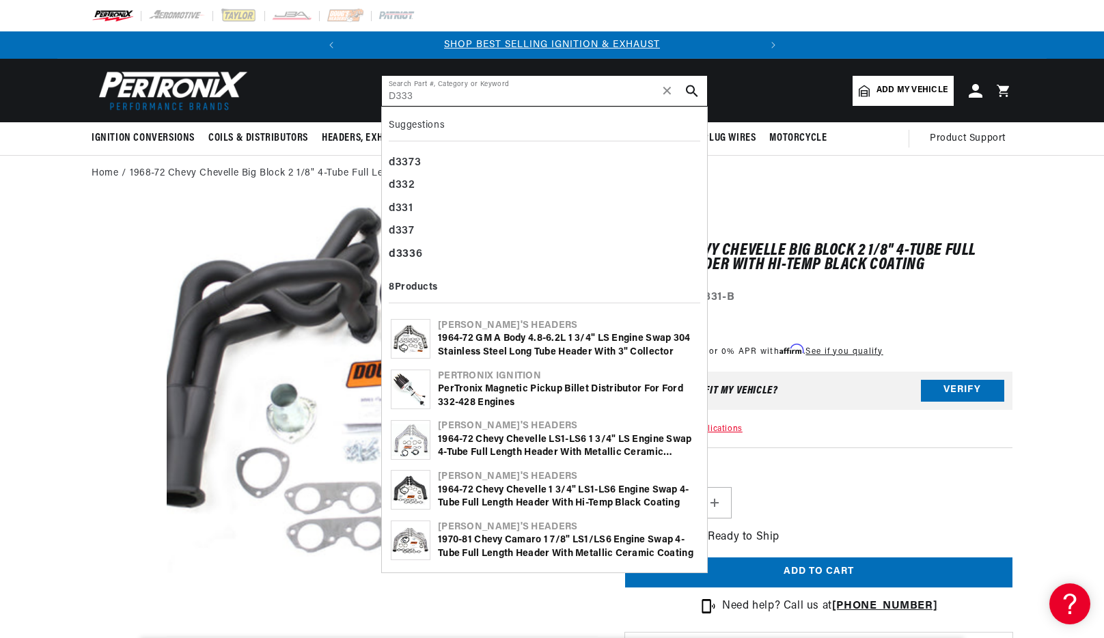
type input "D333"
click at [695, 89] on icon "search button" at bounding box center [692, 91] width 12 height 12
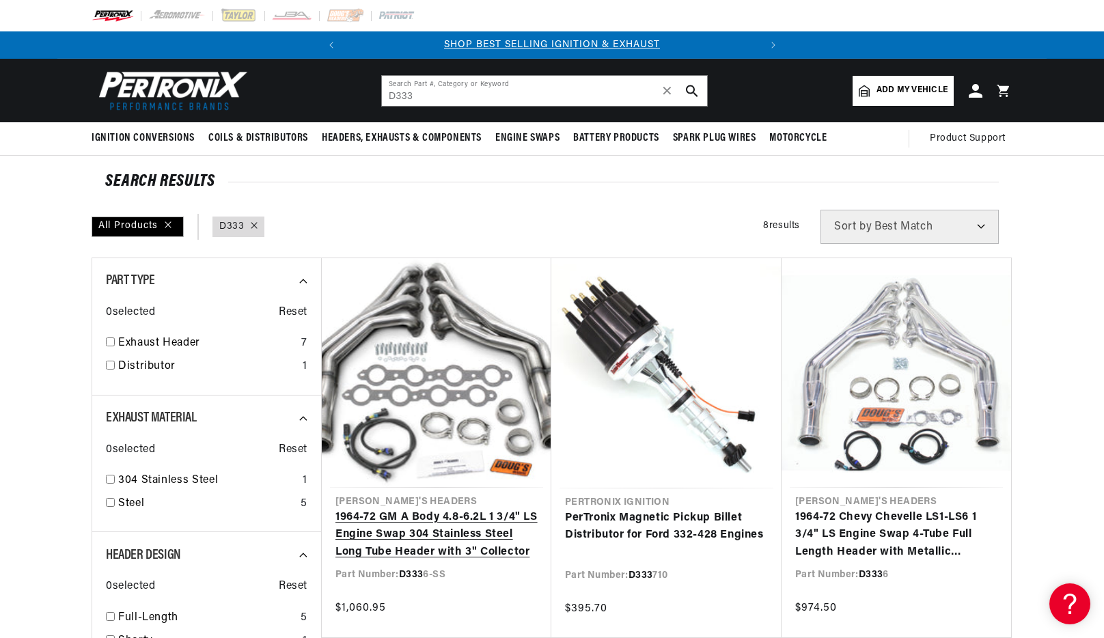
click at [463, 509] on link "1964-72 GM A Body 4.8-6.2L 1 3/4" LS Engine Swap 304 Stainless Steel Long Tube …" at bounding box center [436, 535] width 202 height 53
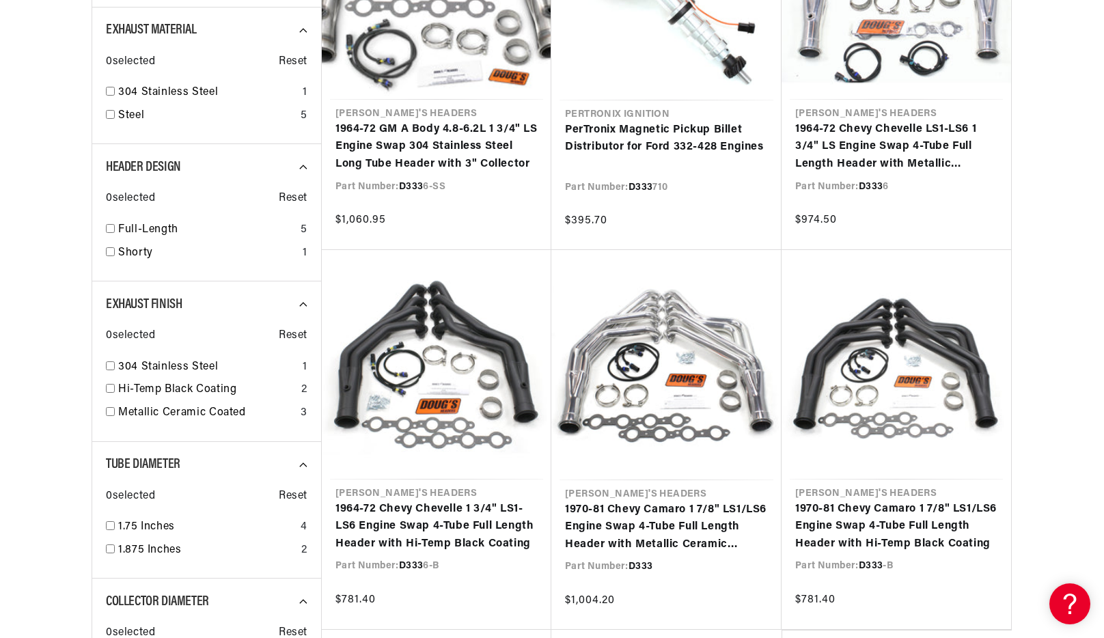
scroll to position [410, 0]
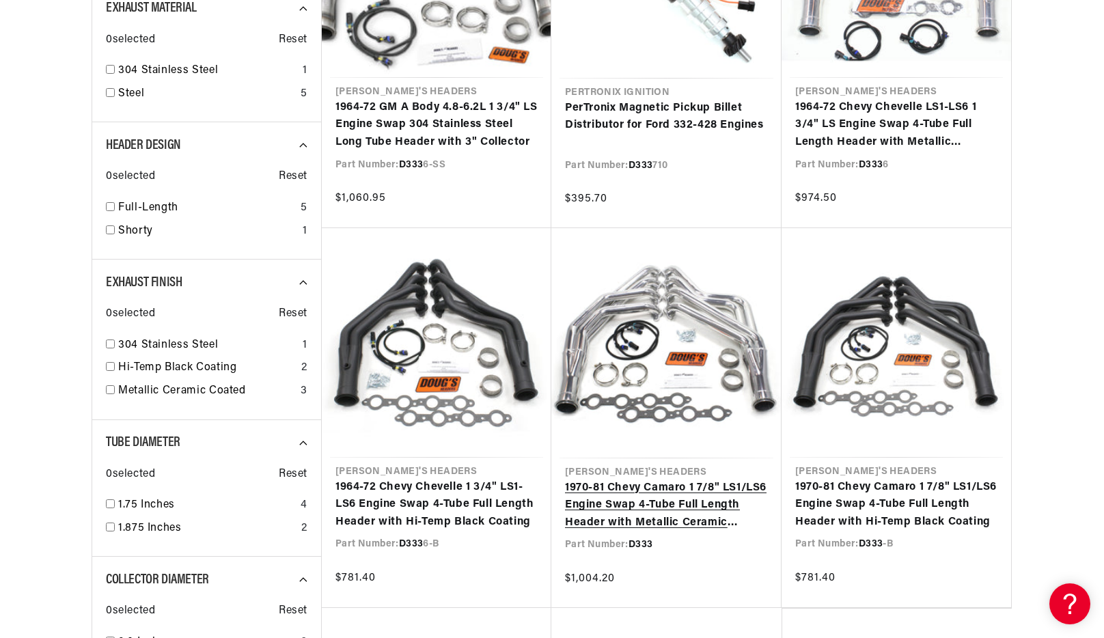
click at [672, 480] on link "1970-81 Chevy Camaro 1 7/8" LS1/LS6 Engine Swap 4-Tube Full Length Header with …" at bounding box center [666, 506] width 203 height 53
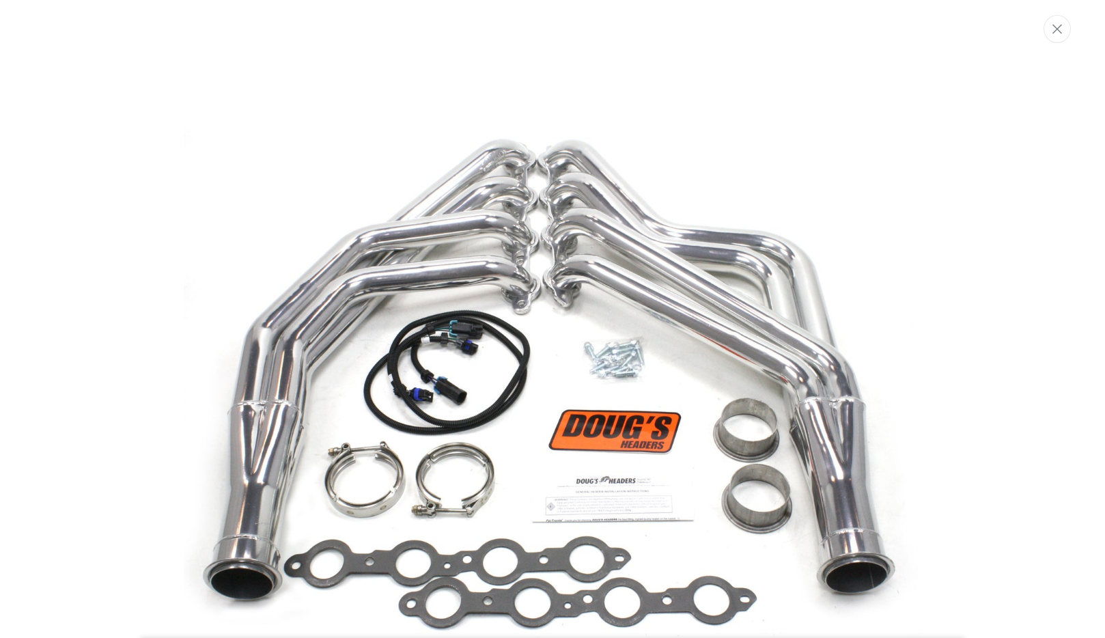
scroll to position [64, 0]
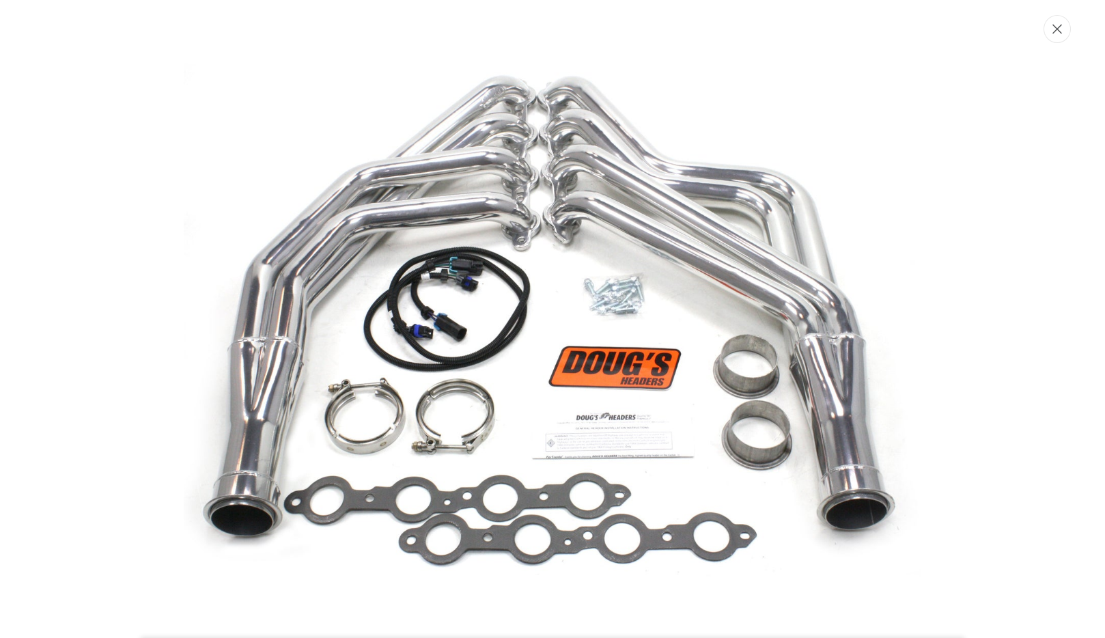
click at [1053, 27] on icon "Close" at bounding box center [1058, 29] width 10 height 10
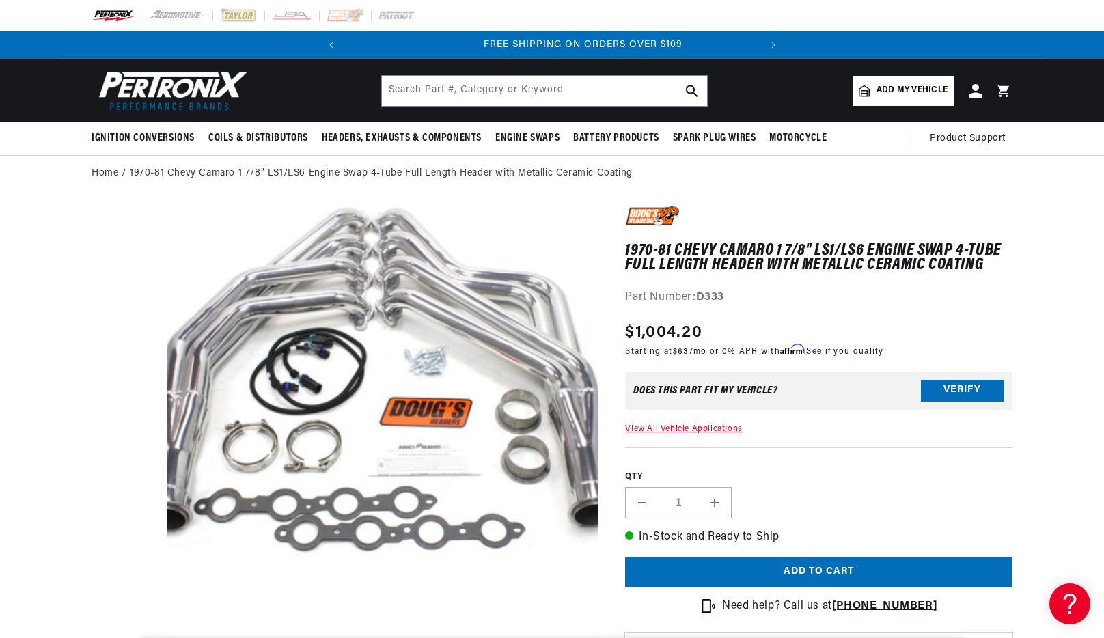
scroll to position [0, 414]
click at [585, 89] on input "text" at bounding box center [544, 91] width 325 height 30
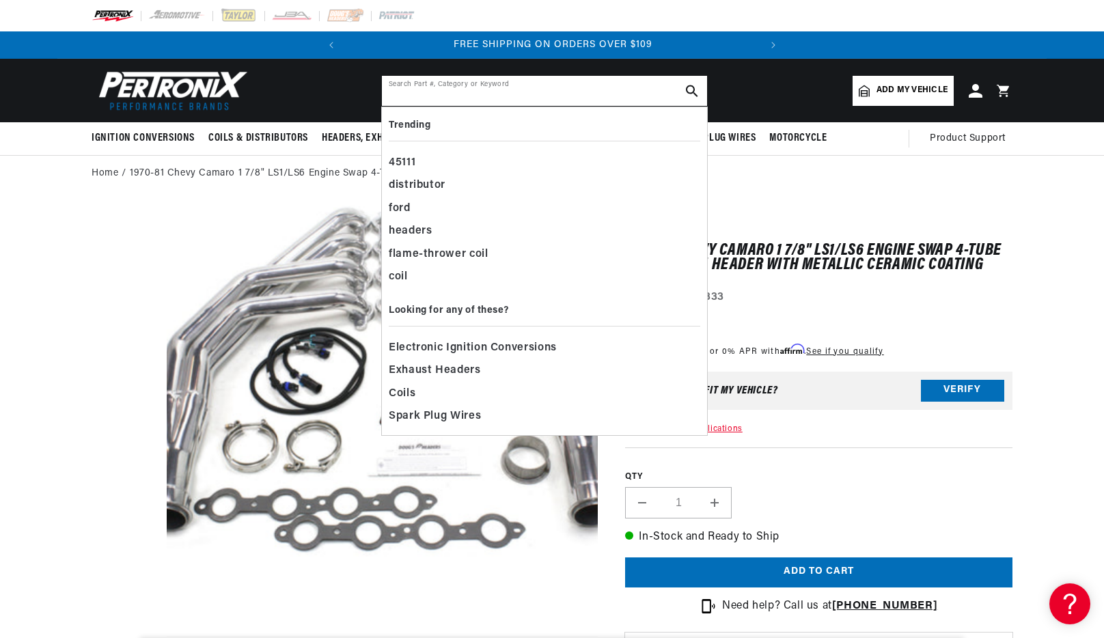
paste input "D333-B"
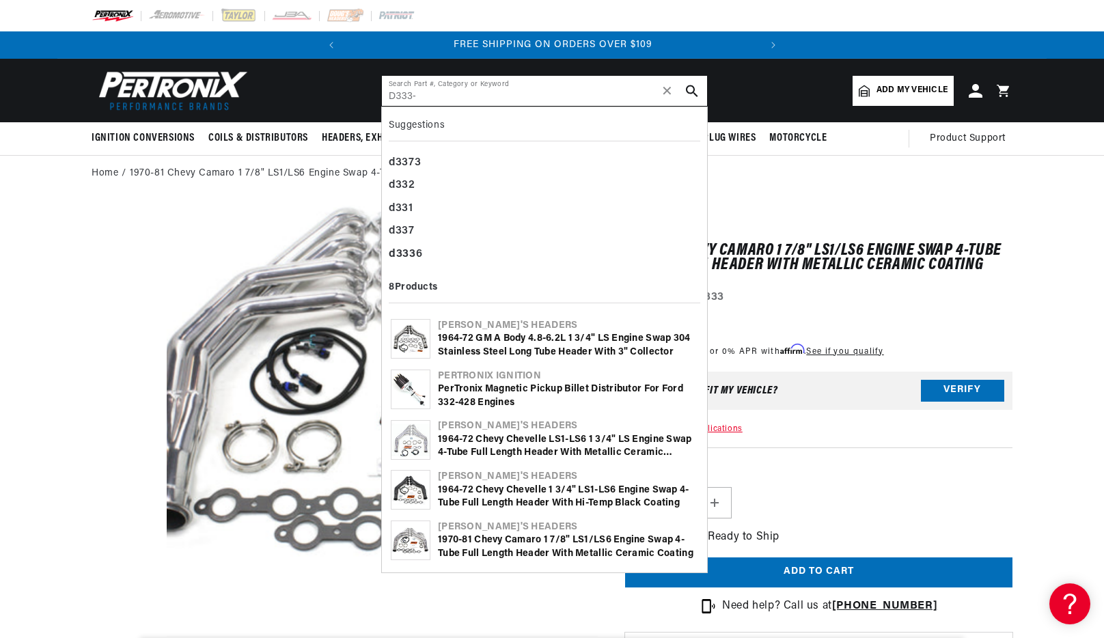
type input "D333"
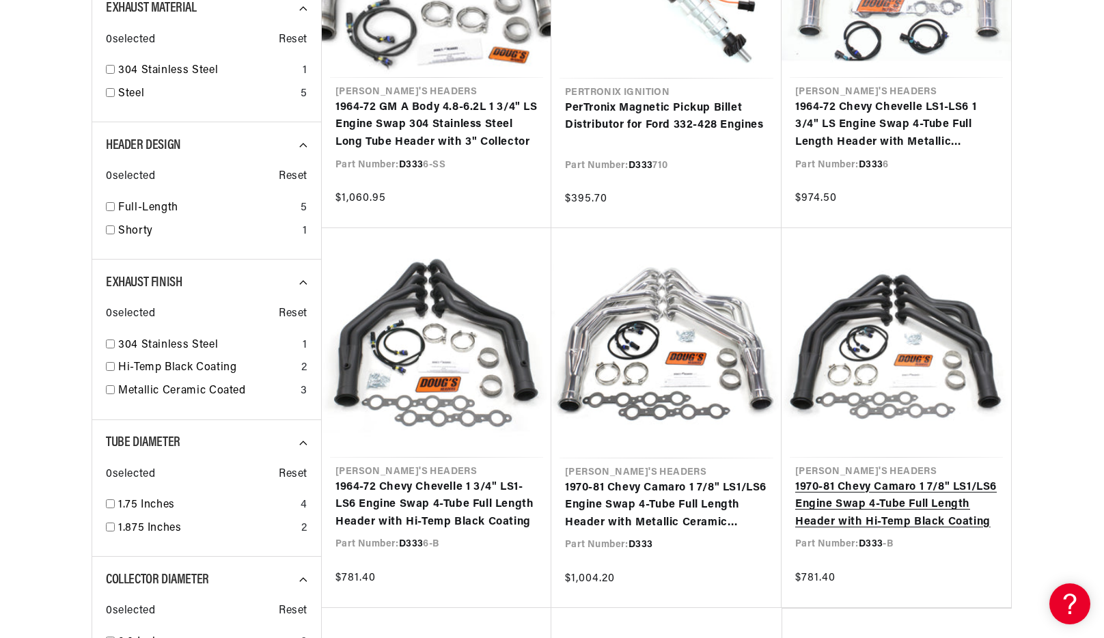
click at [892, 479] on link "1970-81 Chevy Camaro 1 7/8" LS1/LS6 Engine Swap 4-Tube Full Length Header with …" at bounding box center [896, 505] width 202 height 53
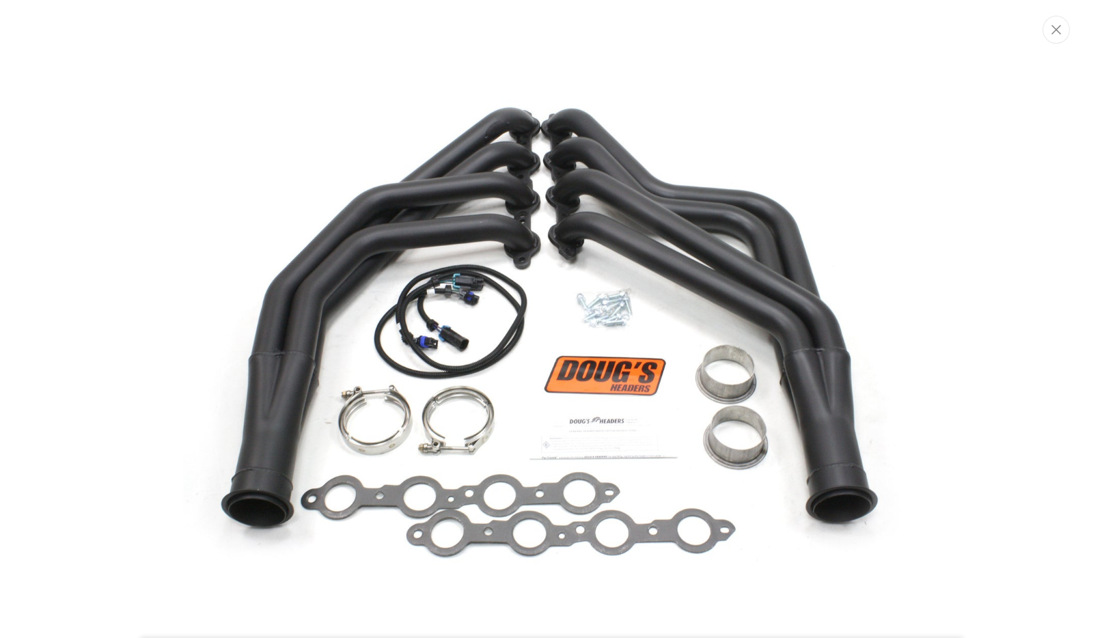
scroll to position [64, 0]
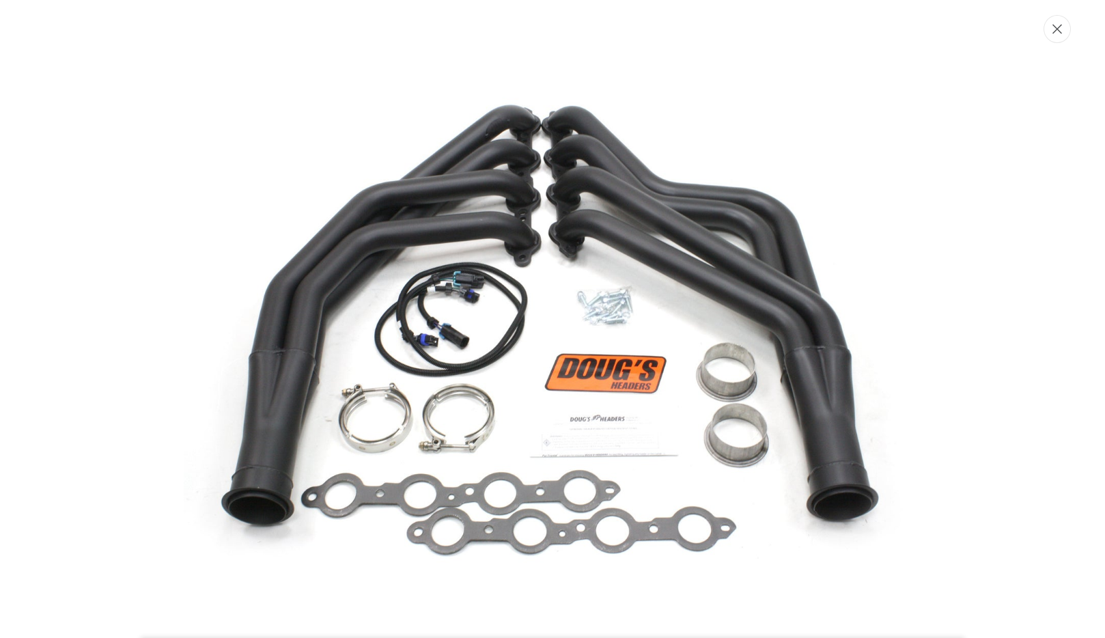
click at [1060, 30] on icon "Close" at bounding box center [1058, 29] width 10 height 10
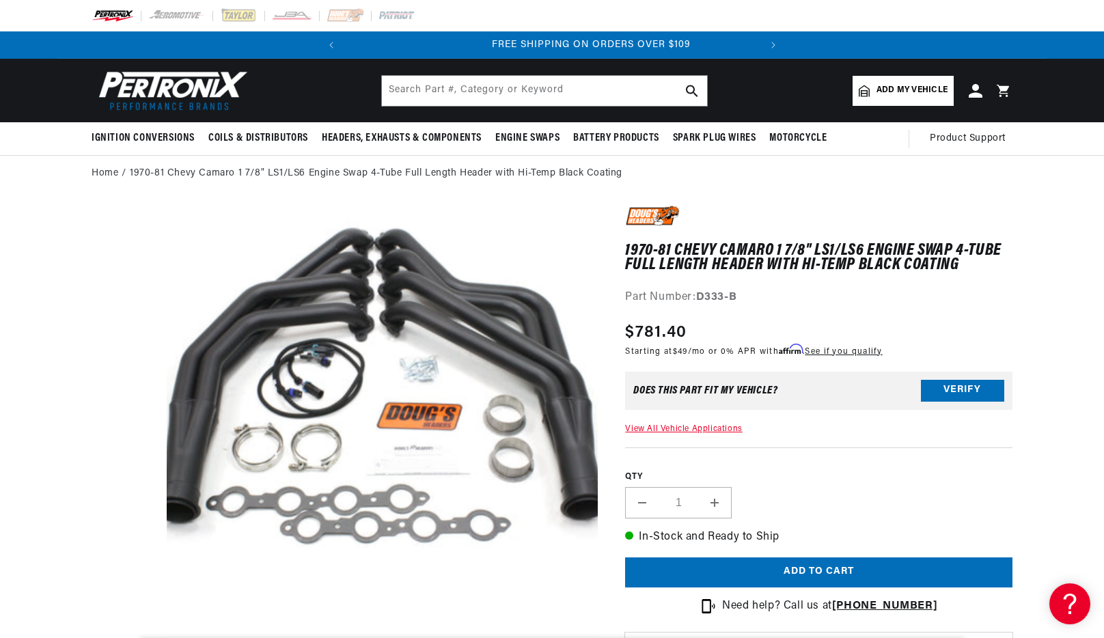
scroll to position [0, 414]
click at [504, 89] on input "text" at bounding box center [544, 91] width 325 height 30
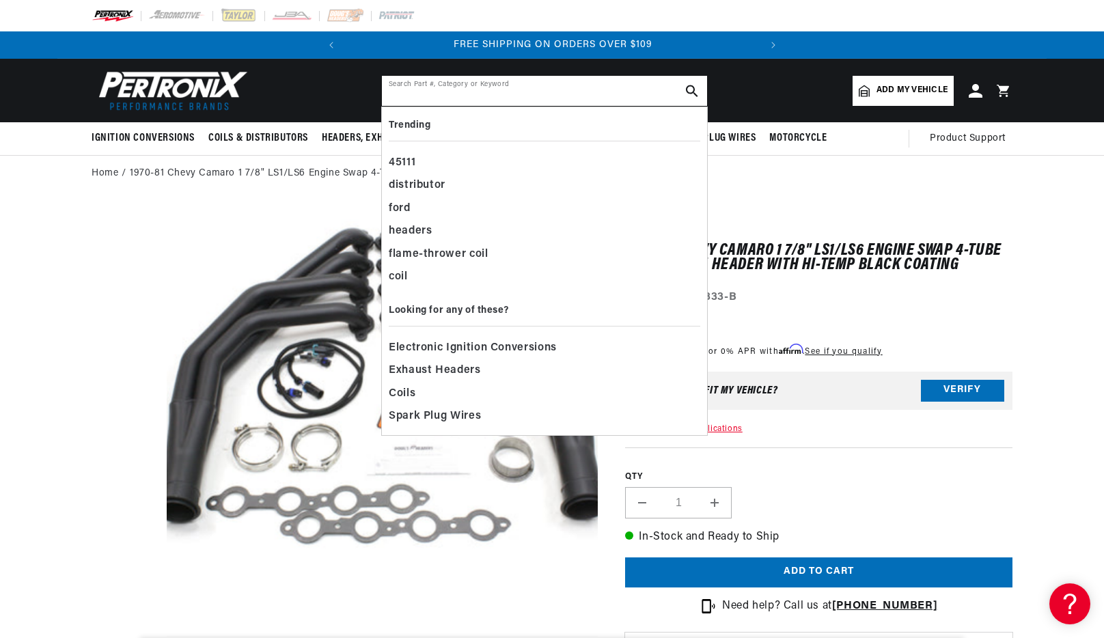
paste input "D3336"
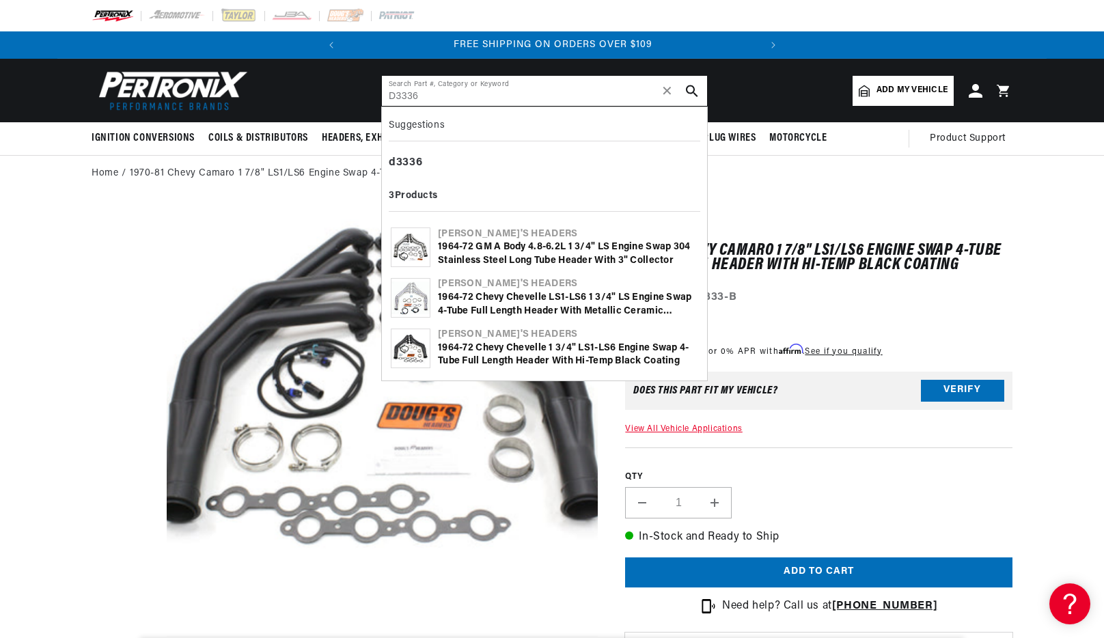
type input "D3336"
click at [691, 90] on icon "search button" at bounding box center [692, 91] width 12 height 12
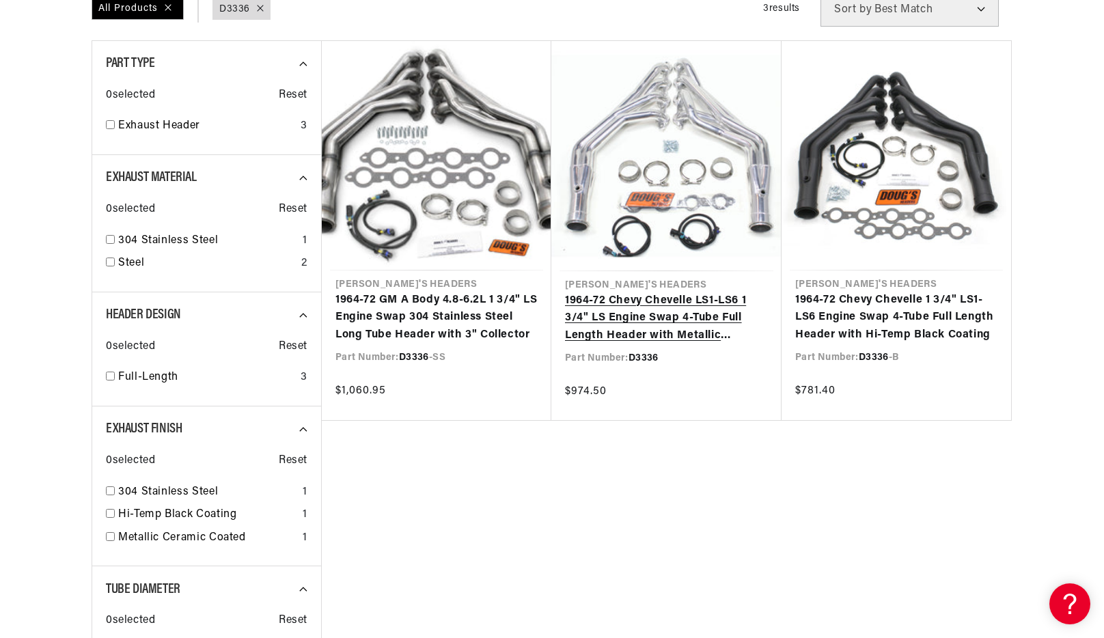
click at [691, 292] on link "1964-72 Chevy Chevelle LS1-LS6 1 3/4" LS Engine Swap 4-Tube Full Length Header …" at bounding box center [666, 318] width 203 height 53
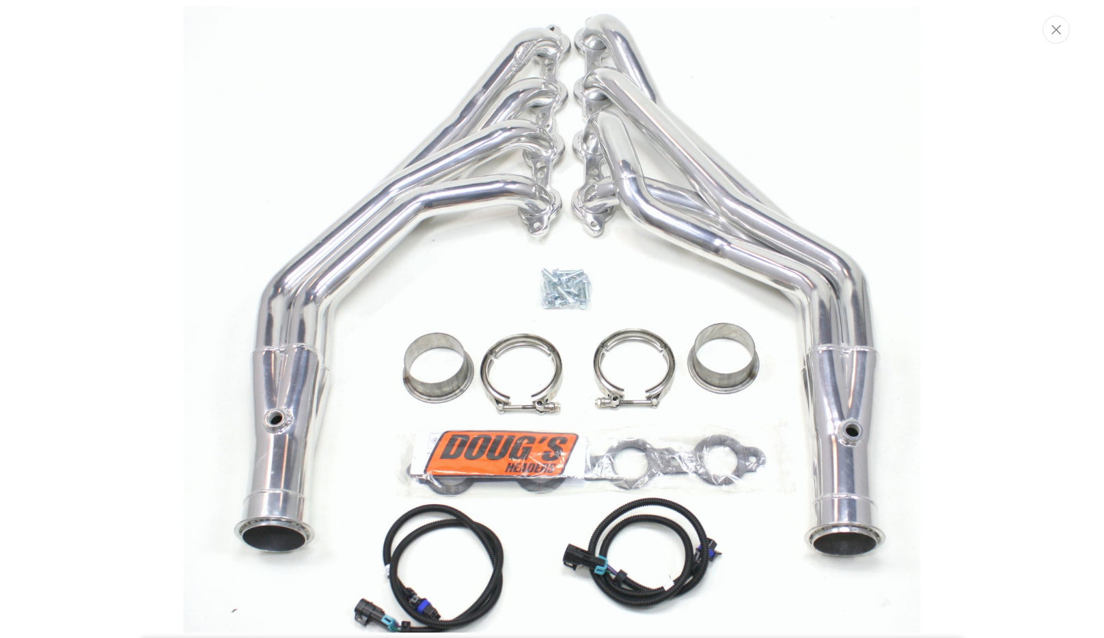
scroll to position [0, 414]
click at [1057, 32] on icon "Close" at bounding box center [1058, 29] width 10 height 10
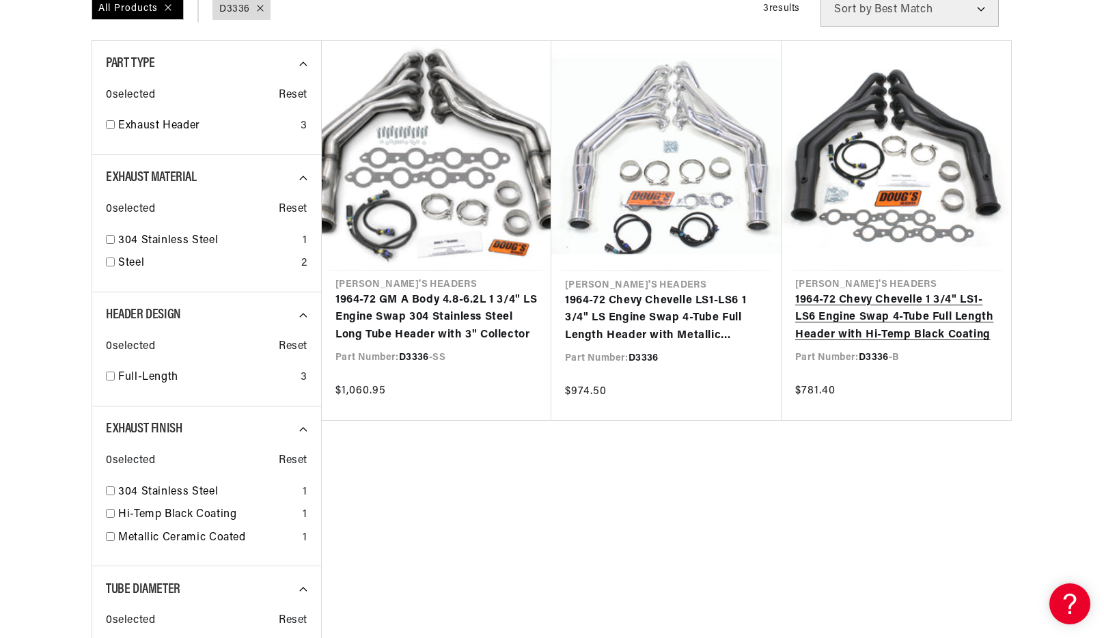
click at [880, 292] on link "1964-72 Chevy Chevelle 1 3/4" LS1-LS6 Engine Swap 4-Tube Full Length Header wit…" at bounding box center [896, 318] width 202 height 53
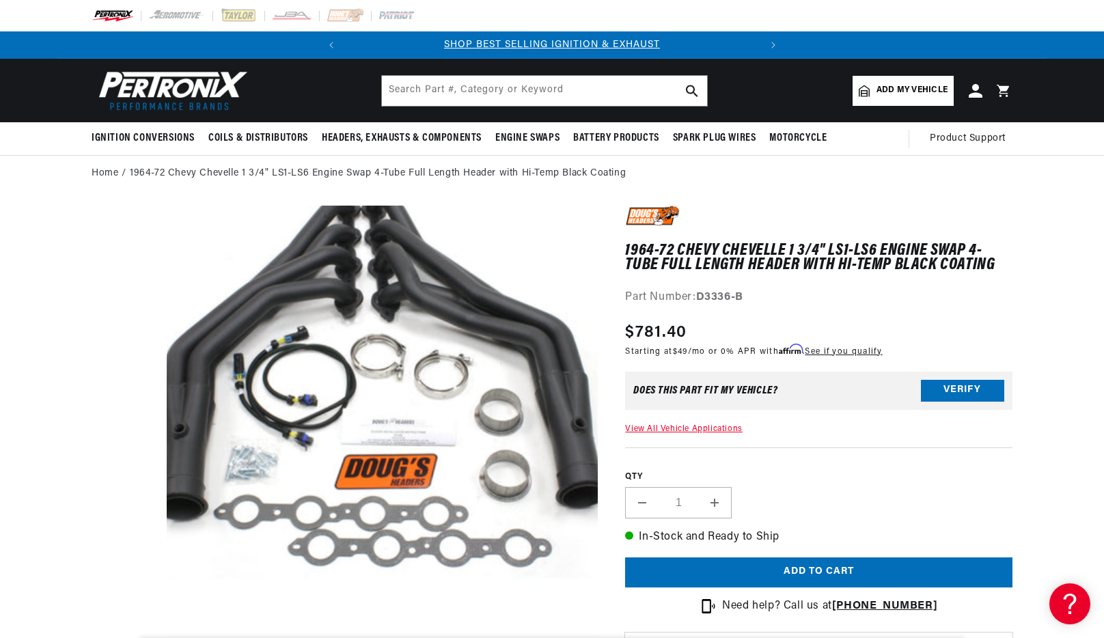
click at [124, 637] on button "Open media 1 in modal" at bounding box center [124, 637] width 0 height 0
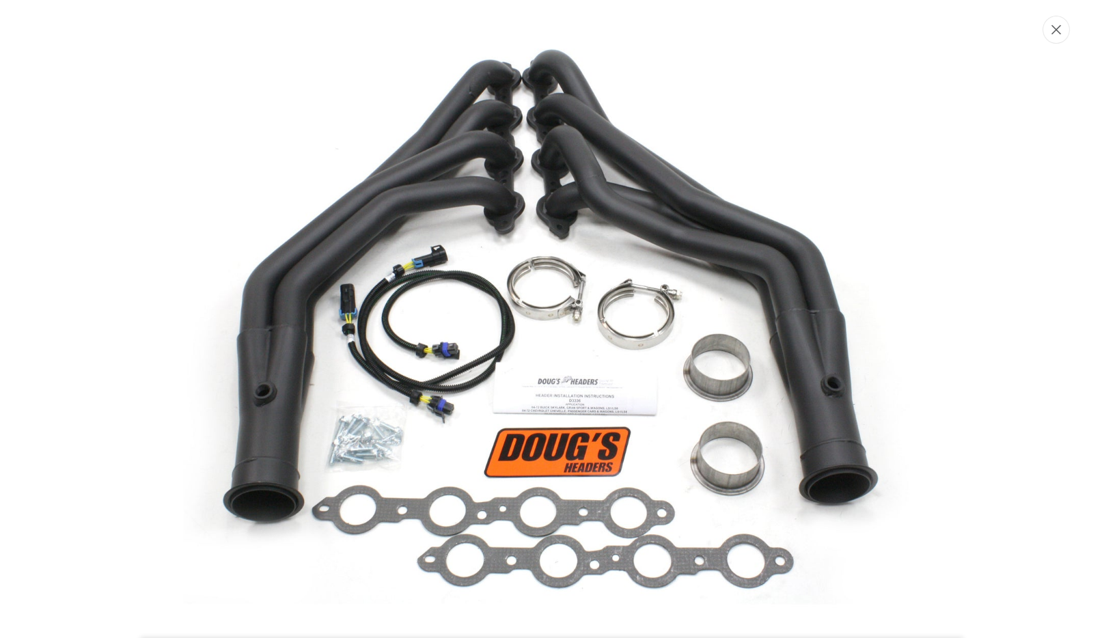
scroll to position [0, 414]
click at [1053, 29] on icon "Close" at bounding box center [1058, 29] width 10 height 10
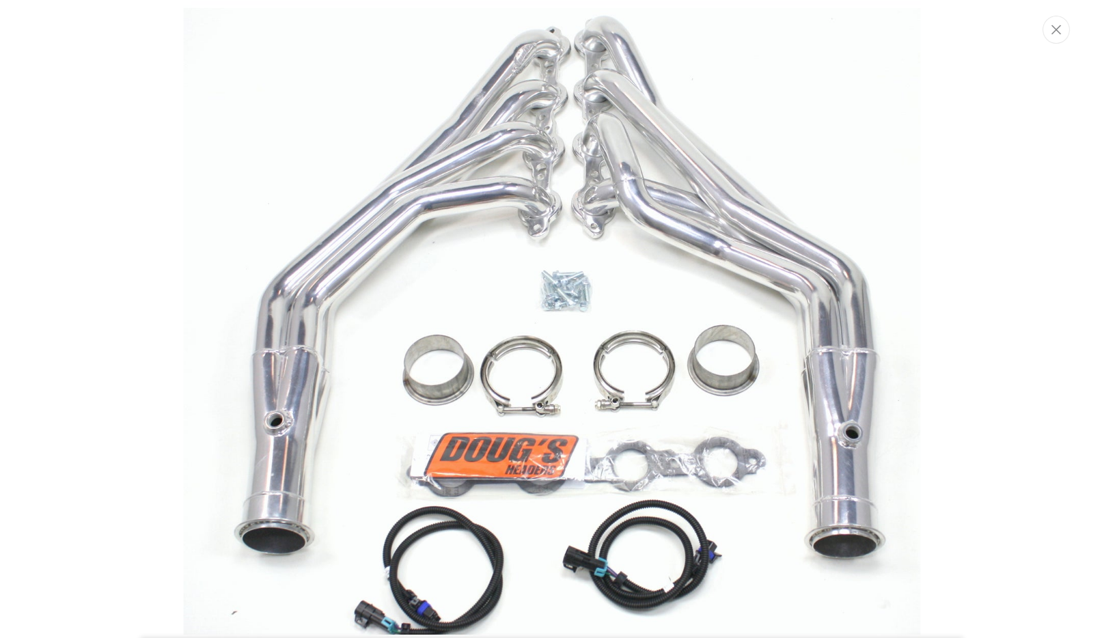
scroll to position [64, 0]
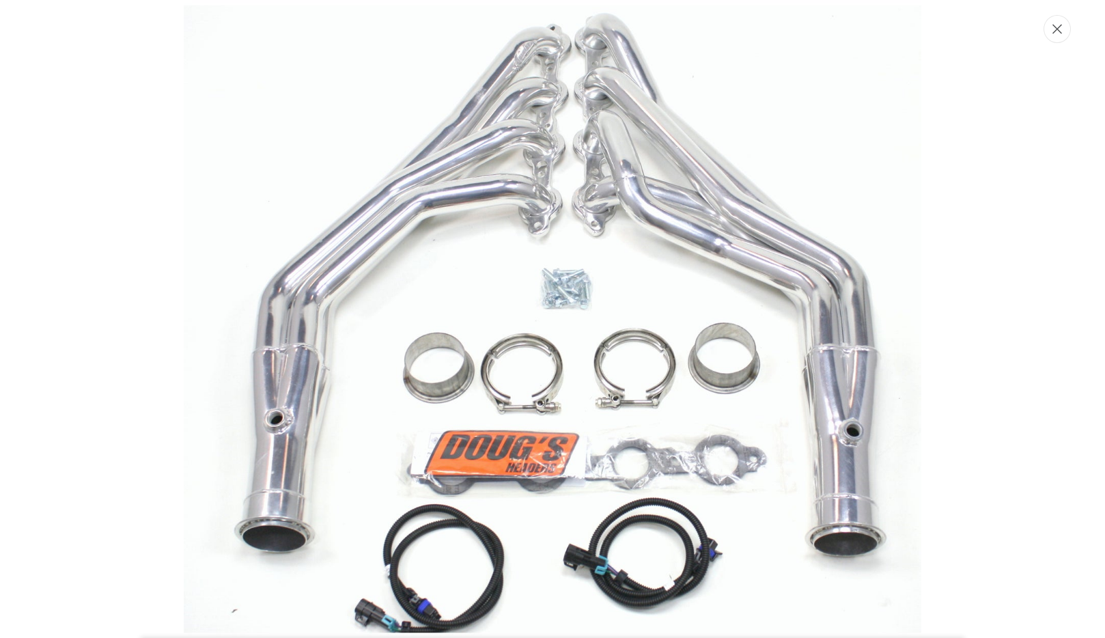
click at [1055, 25] on icon "Close" at bounding box center [1058, 29] width 10 height 10
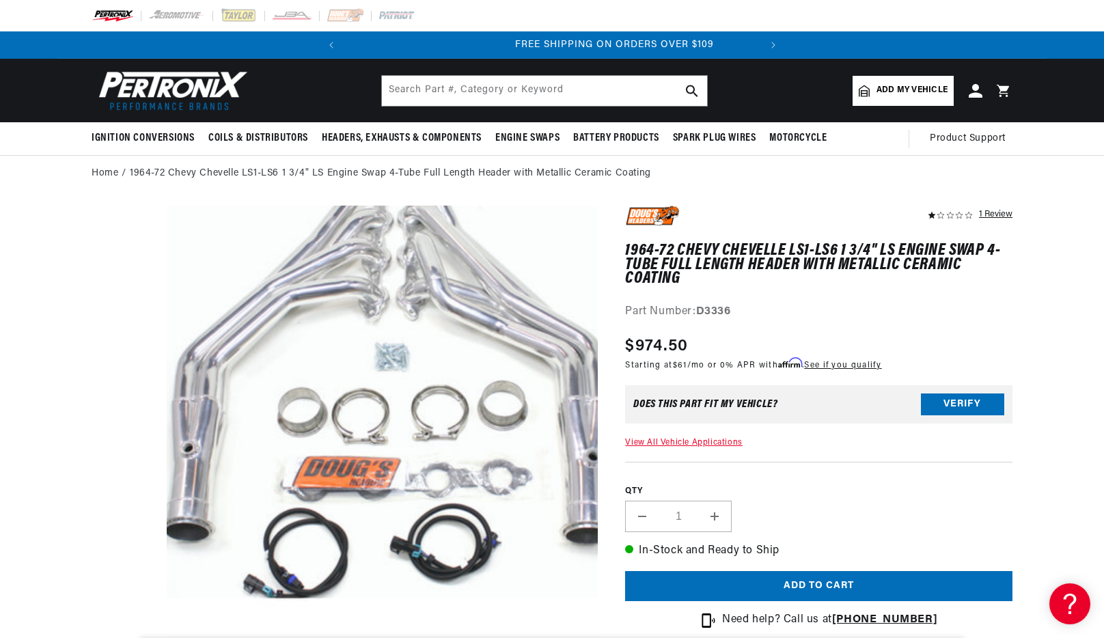
scroll to position [0, 414]
click at [553, 89] on input "text" at bounding box center [544, 91] width 325 height 30
paste input "D3347"
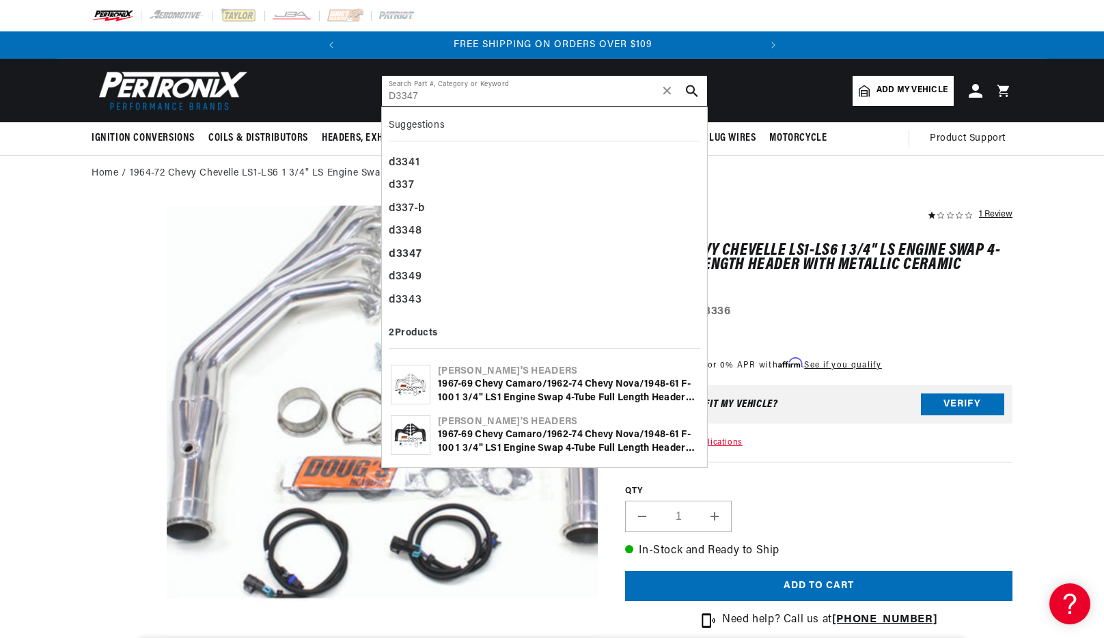
type input "D3347"
click at [680, 85] on button "search button" at bounding box center [692, 91] width 30 height 30
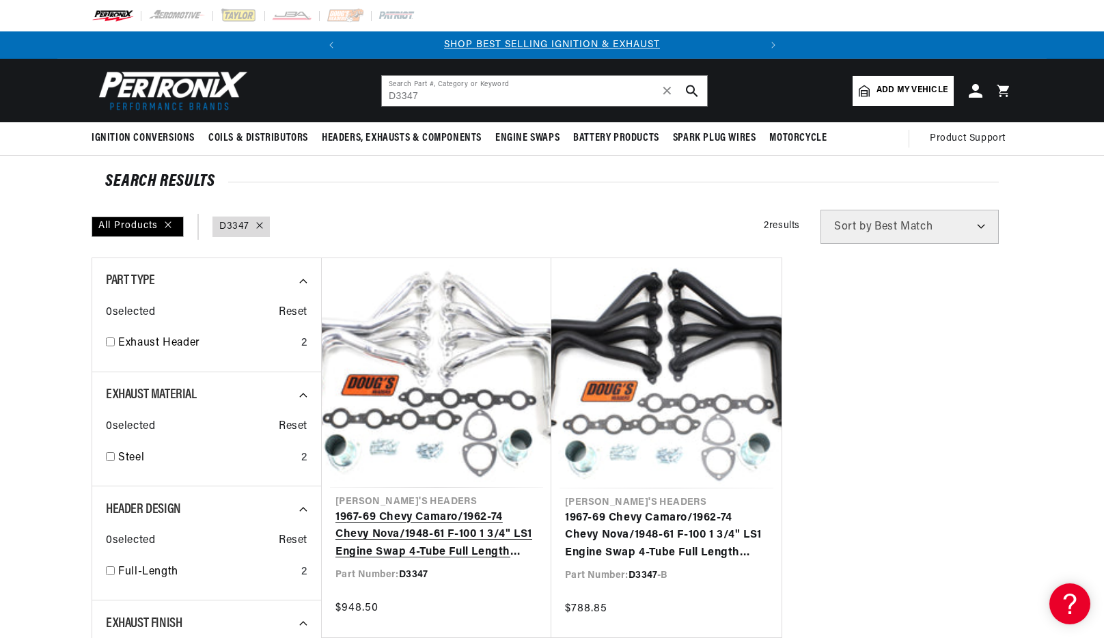
click at [482, 509] on link "1967-69 Chevy Camaro/1962-74 Chevy Nova/1948-61 F-100 1 3/4" LS1 Engine Swap 4-…" at bounding box center [436, 535] width 202 height 53
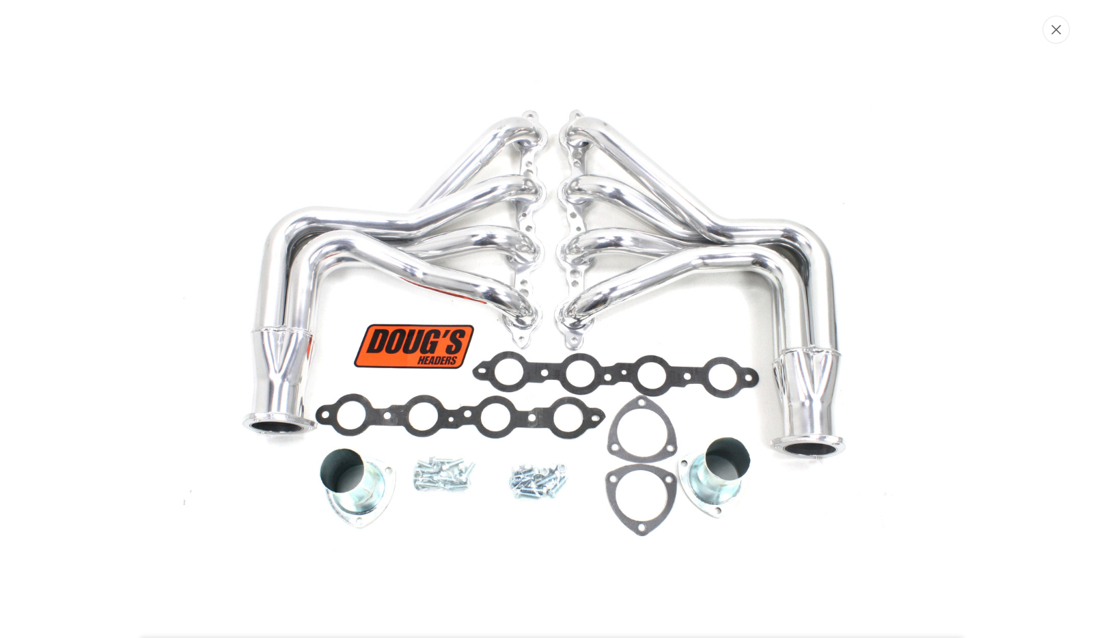
scroll to position [0, 414]
click at [1060, 24] on icon "Close" at bounding box center [1058, 29] width 10 height 10
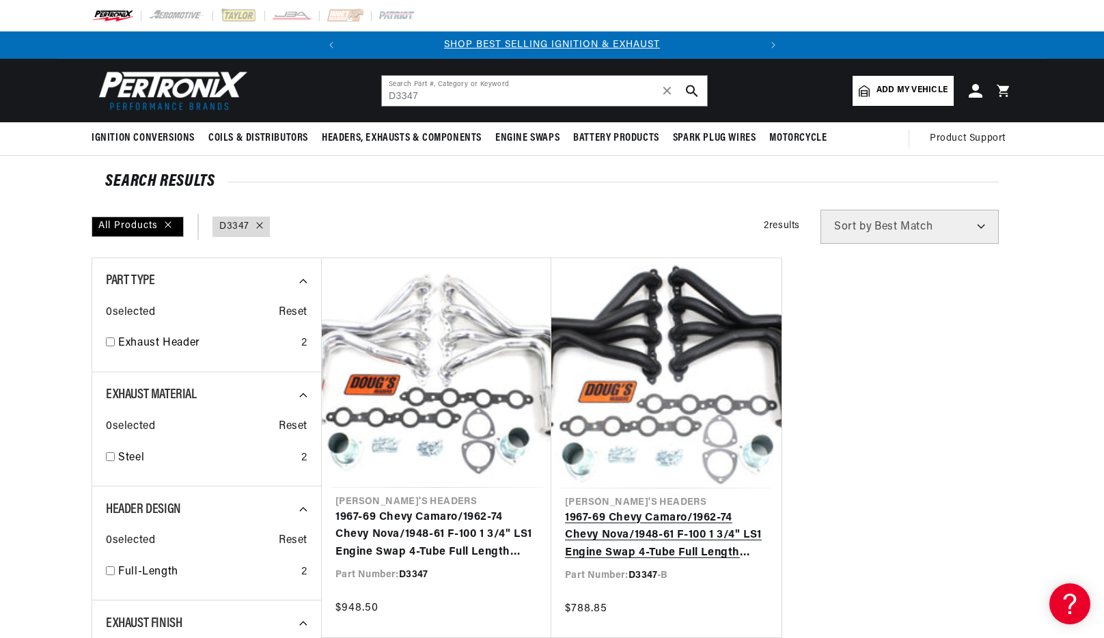
click at [656, 510] on link "1967-69 Chevy Camaro/1962-74 Chevy Nova/1948-61 F-100 1 3/4" LS1 Engine Swap 4-…" at bounding box center [666, 536] width 203 height 53
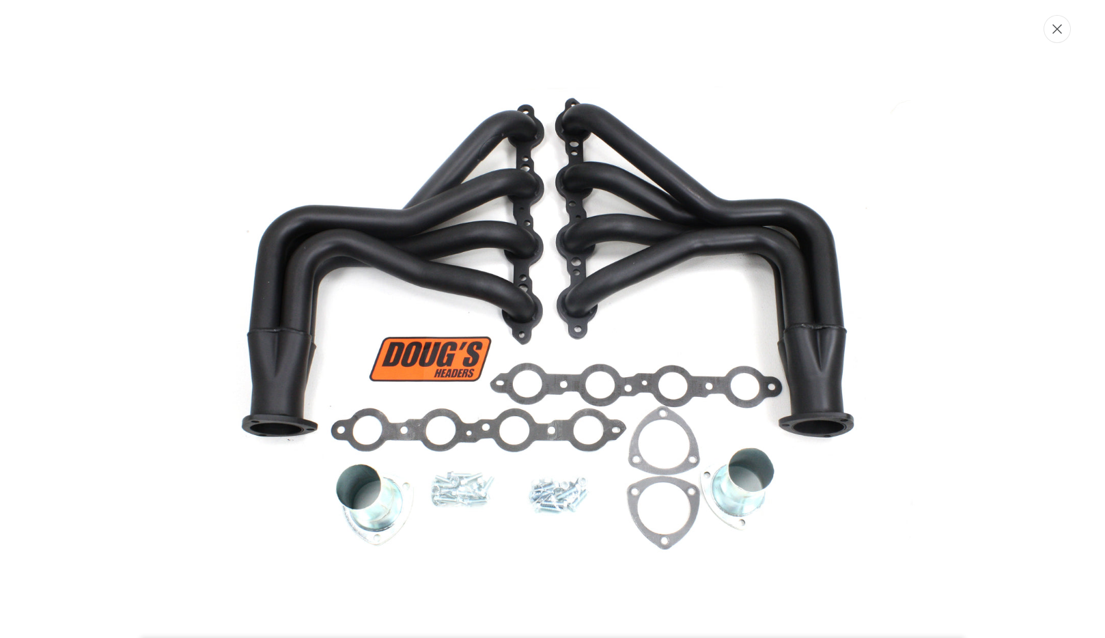
click at [1055, 29] on icon "Close" at bounding box center [1058, 29] width 10 height 10
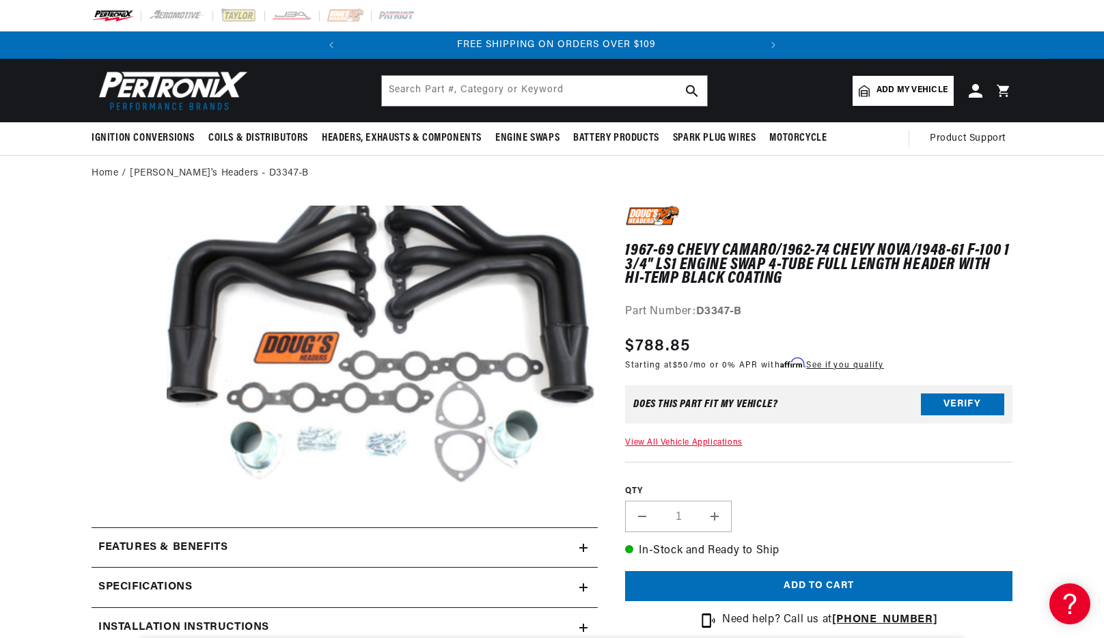
scroll to position [0, 414]
click at [564, 94] on input "text" at bounding box center [544, 91] width 325 height 30
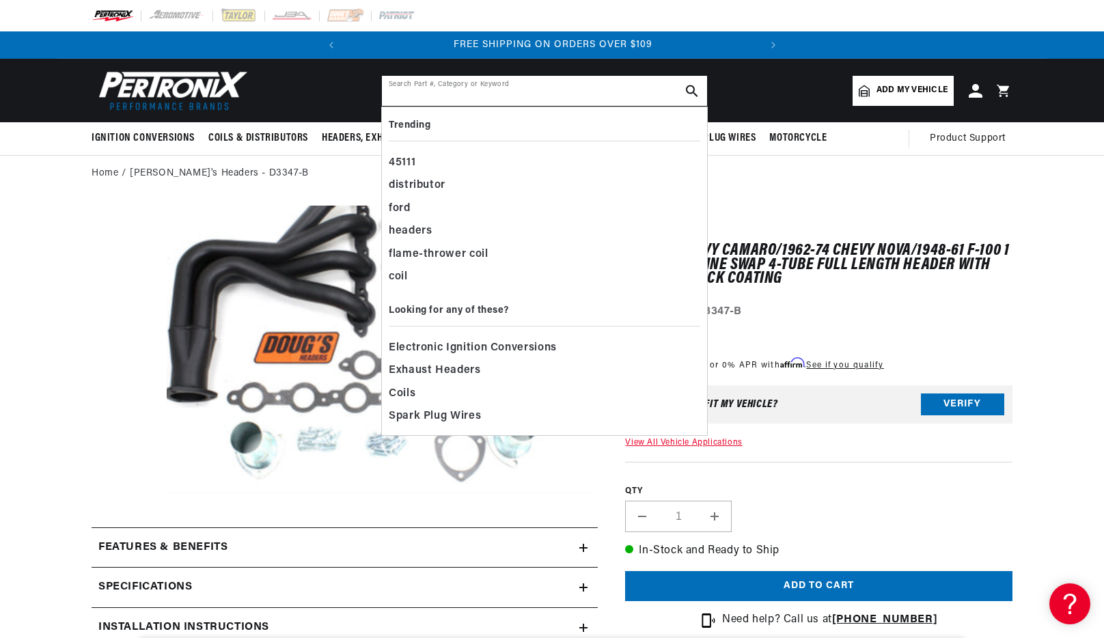
paste input "D3349"
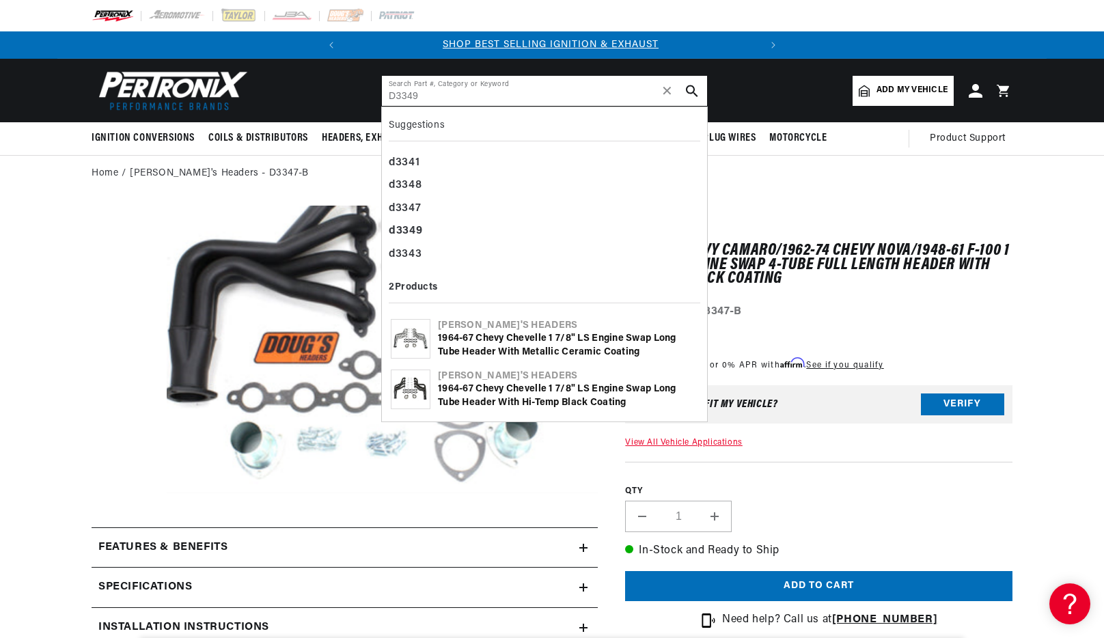
scroll to position [0, 0]
type input "D3349"
click at [686, 89] on use "search button" at bounding box center [692, 91] width 12 height 12
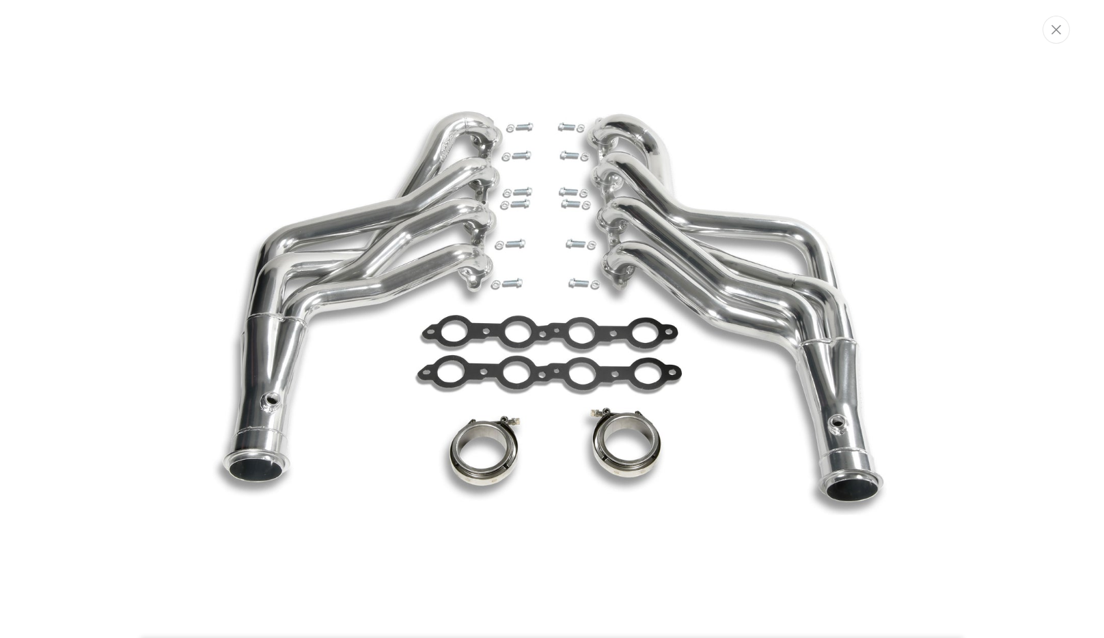
scroll to position [0, 414]
click at [1049, 32] on button "Close" at bounding box center [1057, 29] width 27 height 28
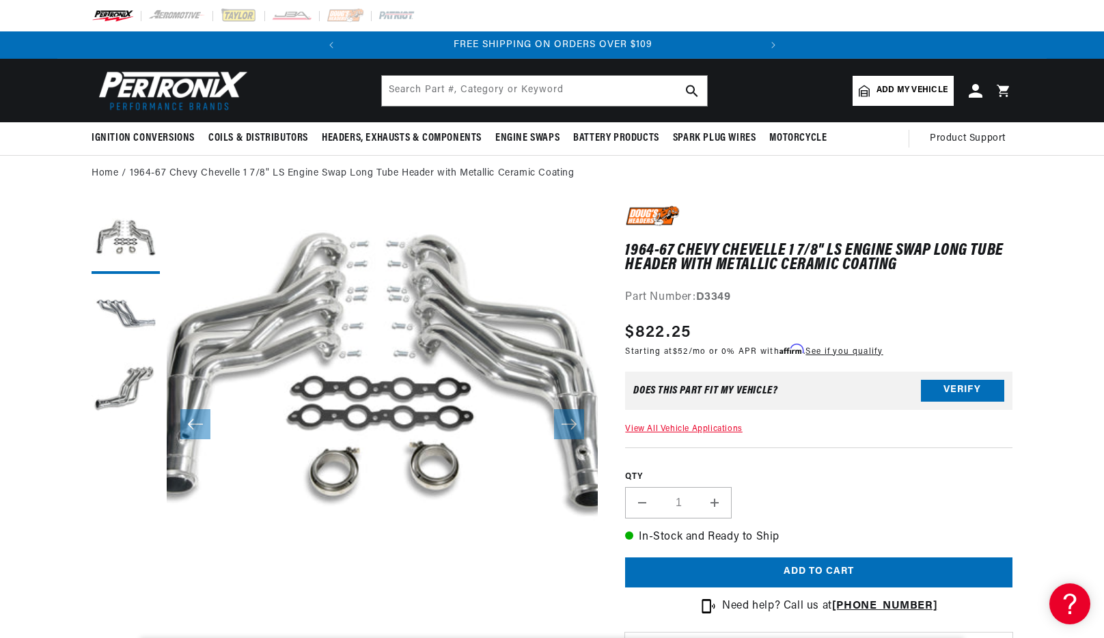
scroll to position [43, 0]
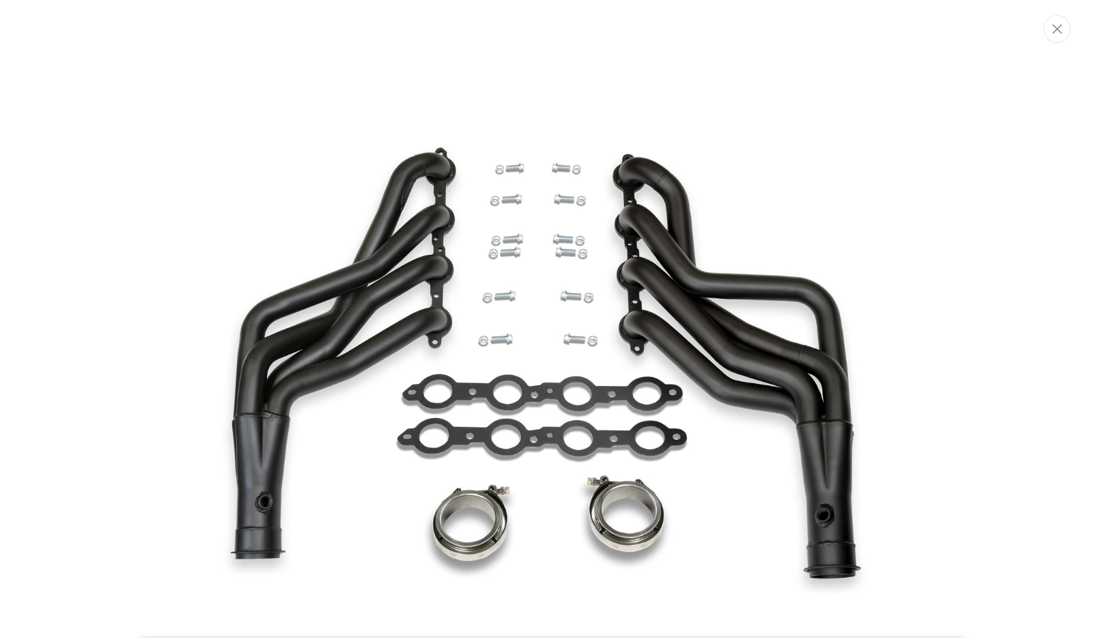
scroll to position [64, 0]
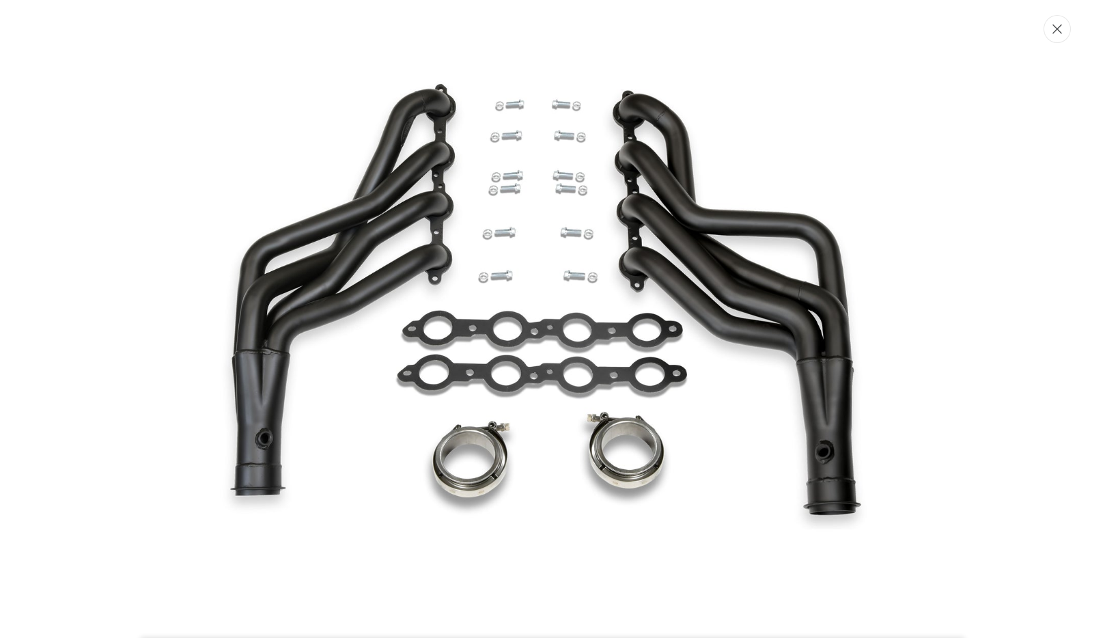
click at [1059, 25] on icon "Close" at bounding box center [1058, 29] width 10 height 10
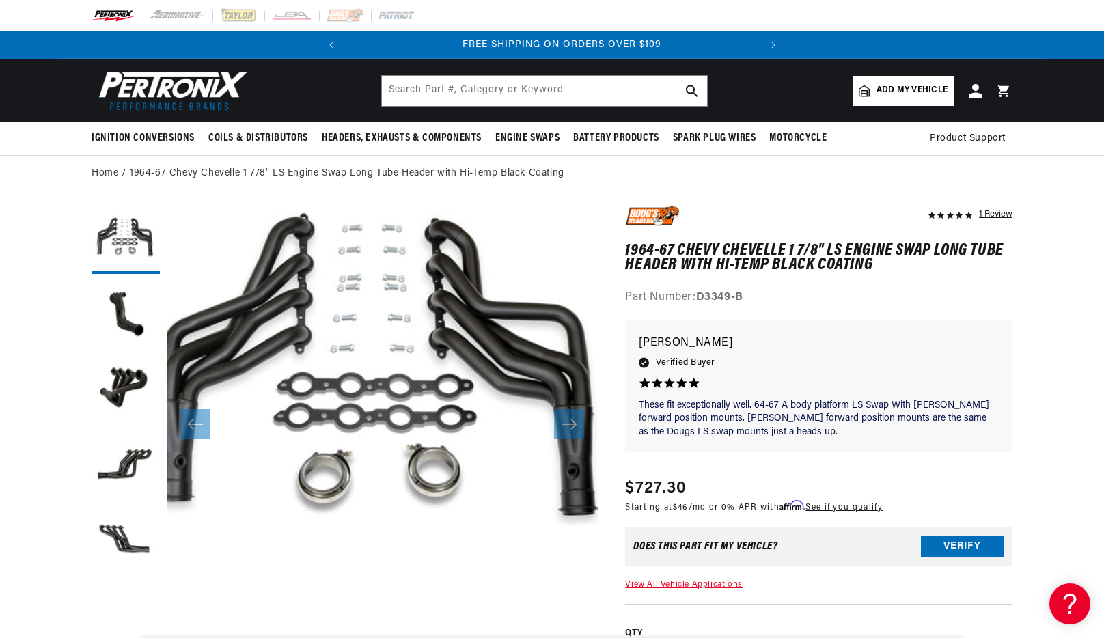
scroll to position [0, 414]
drag, startPoint x: 532, startPoint y: 94, endPoint x: 538, endPoint y: 89, distance: 7.3
click at [532, 94] on input "text" at bounding box center [544, 91] width 325 height 30
paste input "D335"
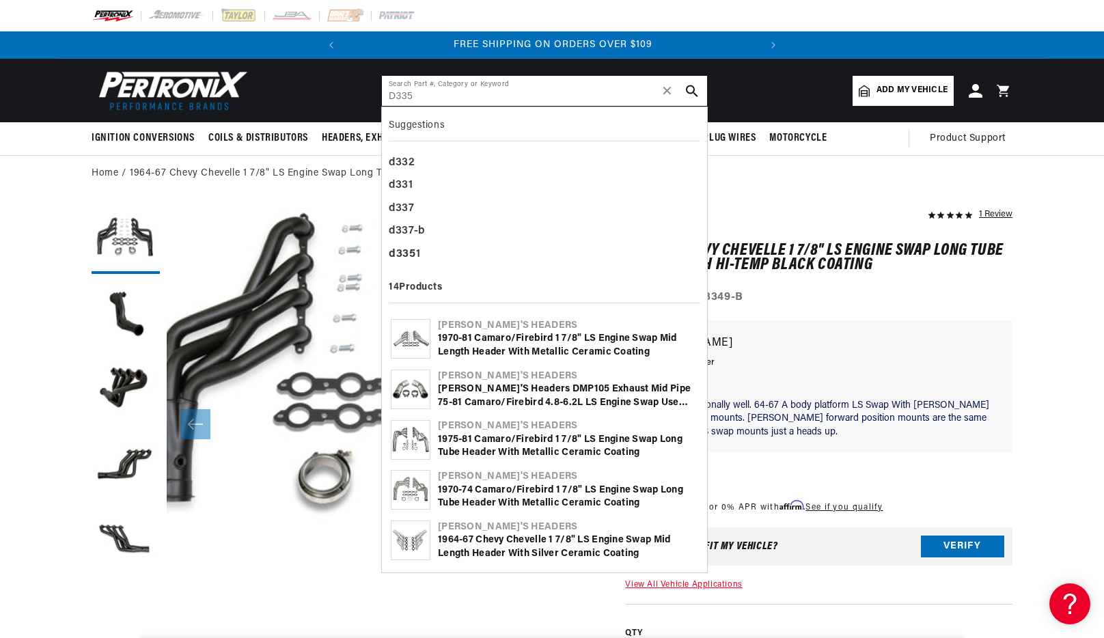
type input "D335"
click at [692, 94] on icon "search button" at bounding box center [692, 91] width 12 height 12
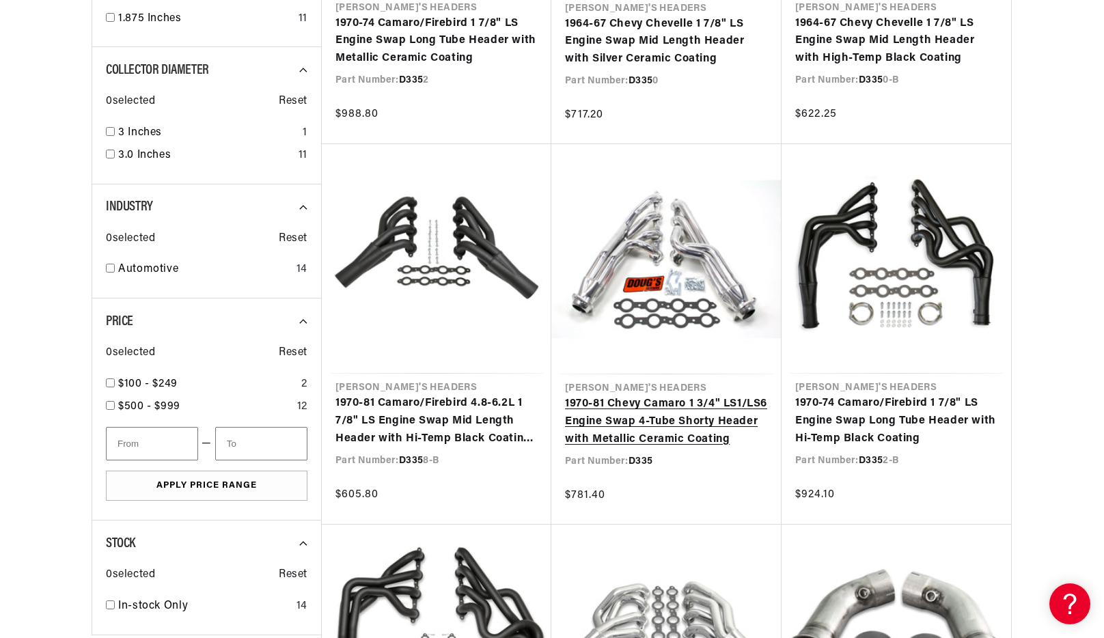
scroll to position [0, 414]
click at [654, 396] on link "1970-81 Chevy Camaro 1 3/4" LS1/LS6 Engine Swap 4-Tube Shorty Header with Metal…" at bounding box center [666, 422] width 203 height 53
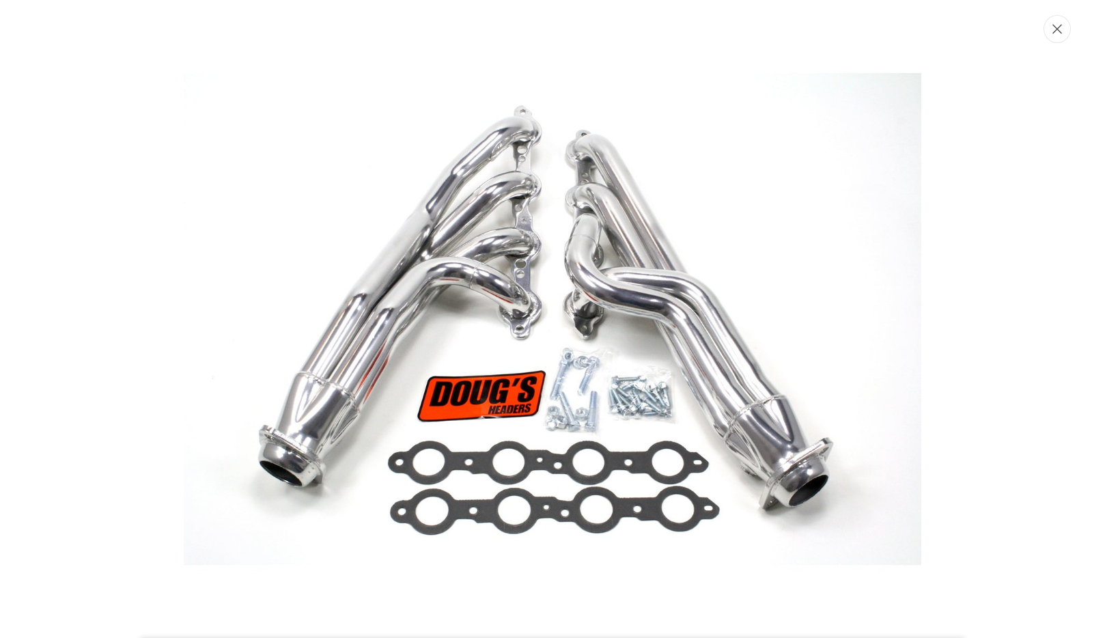
click at [1055, 28] on icon "Close" at bounding box center [1058, 29] width 10 height 10
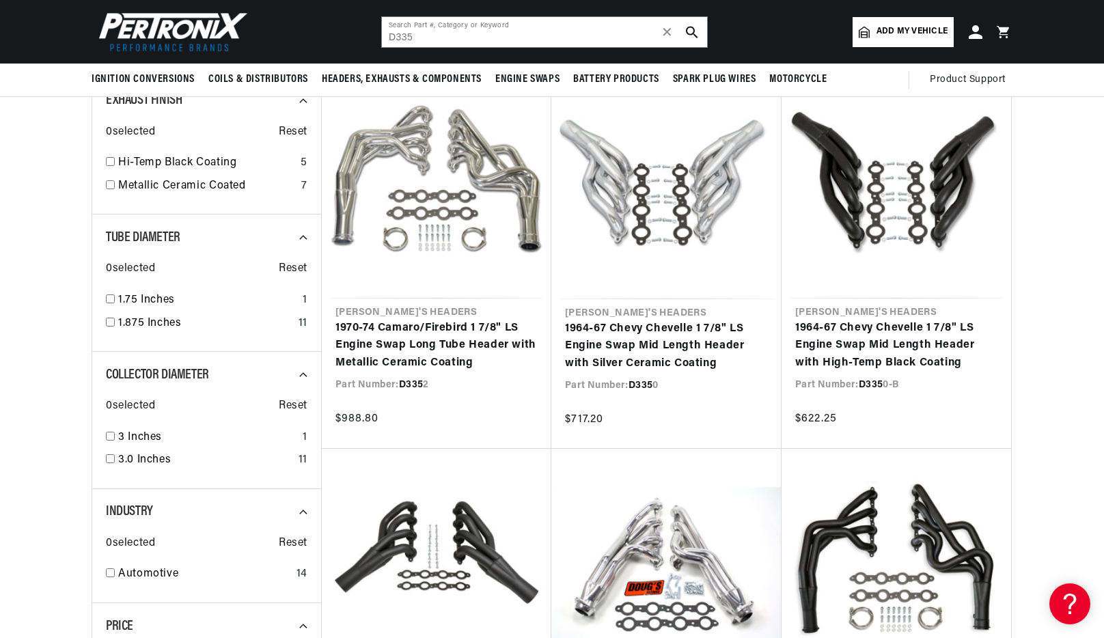
scroll to position [564, 0]
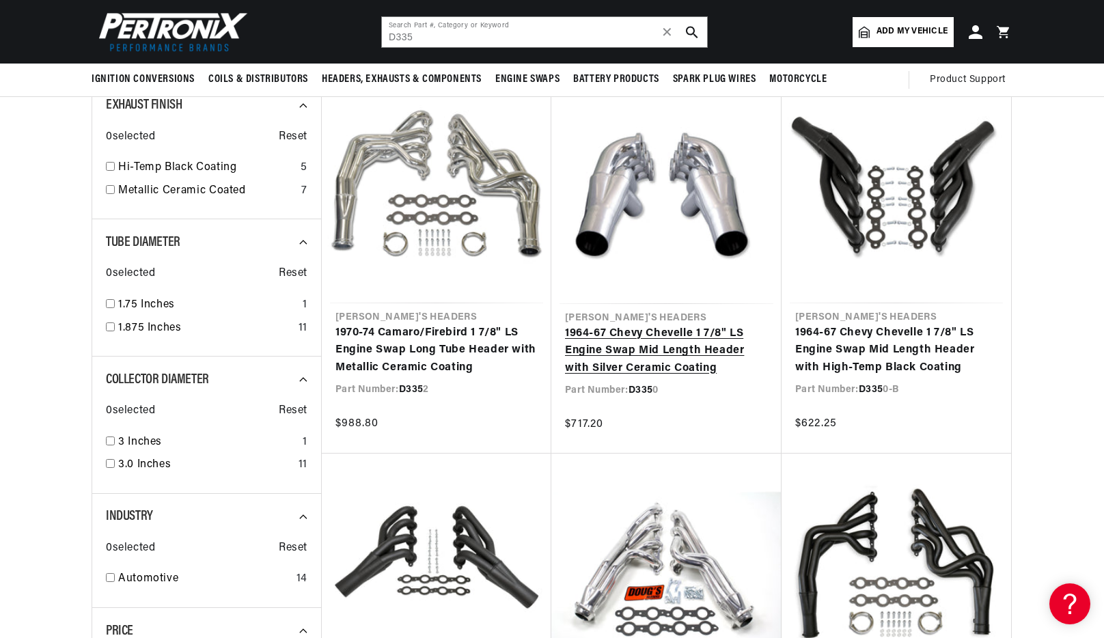
click at [684, 325] on link "1964-67 Chevy Chevelle 1 7/8" LS Engine Swap Mid Length Header with Silver Cera…" at bounding box center [666, 351] width 203 height 53
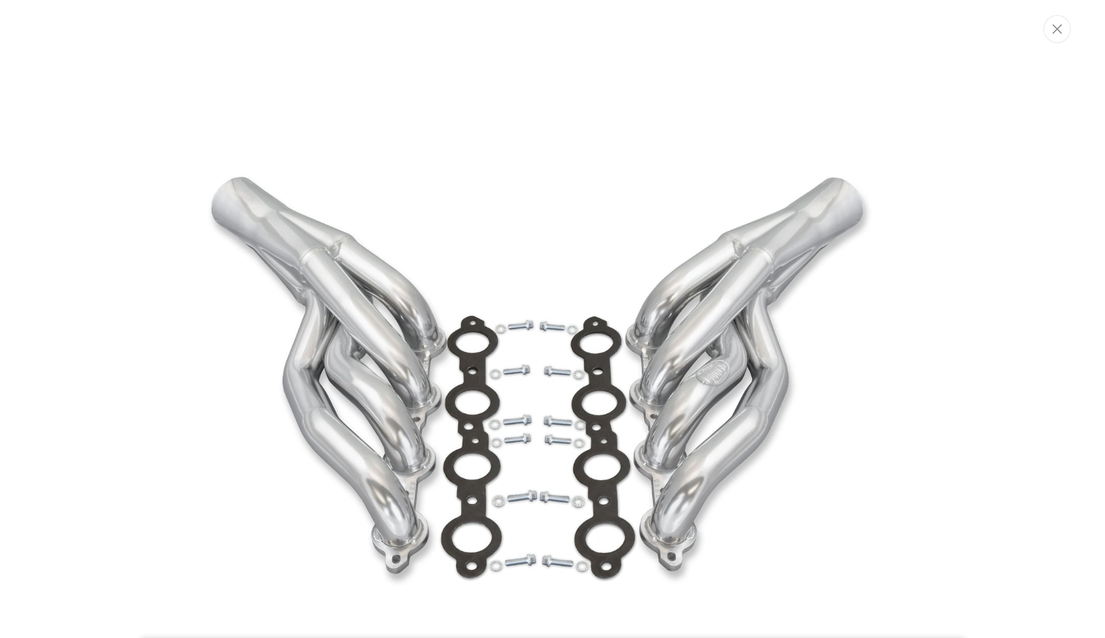
scroll to position [64, 0]
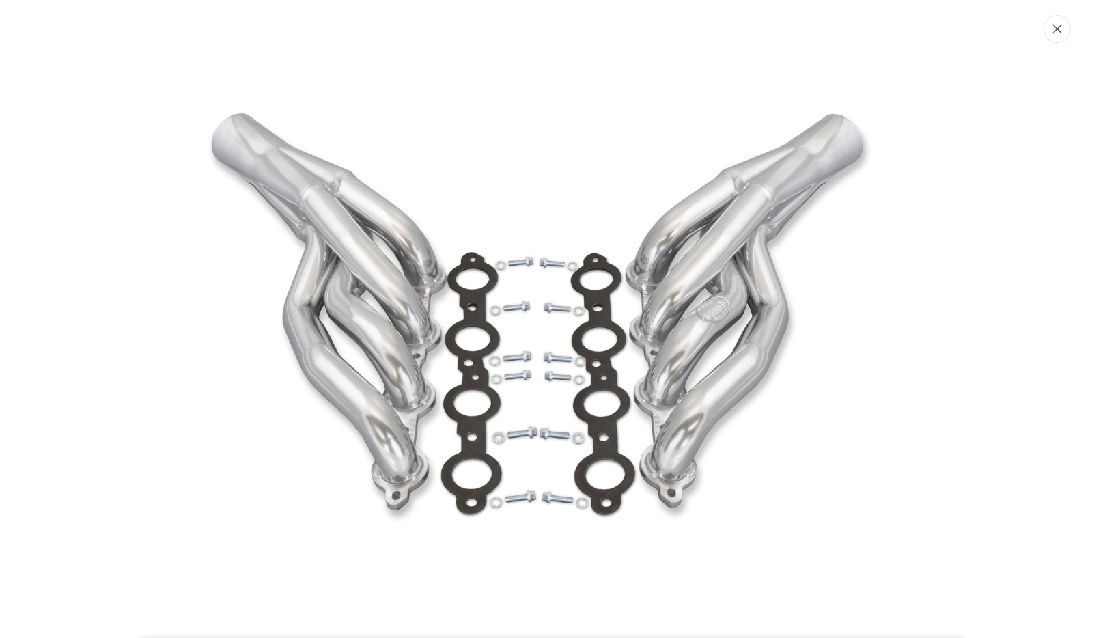
click at [1056, 29] on icon "Close" at bounding box center [1058, 30] width 10 height 10
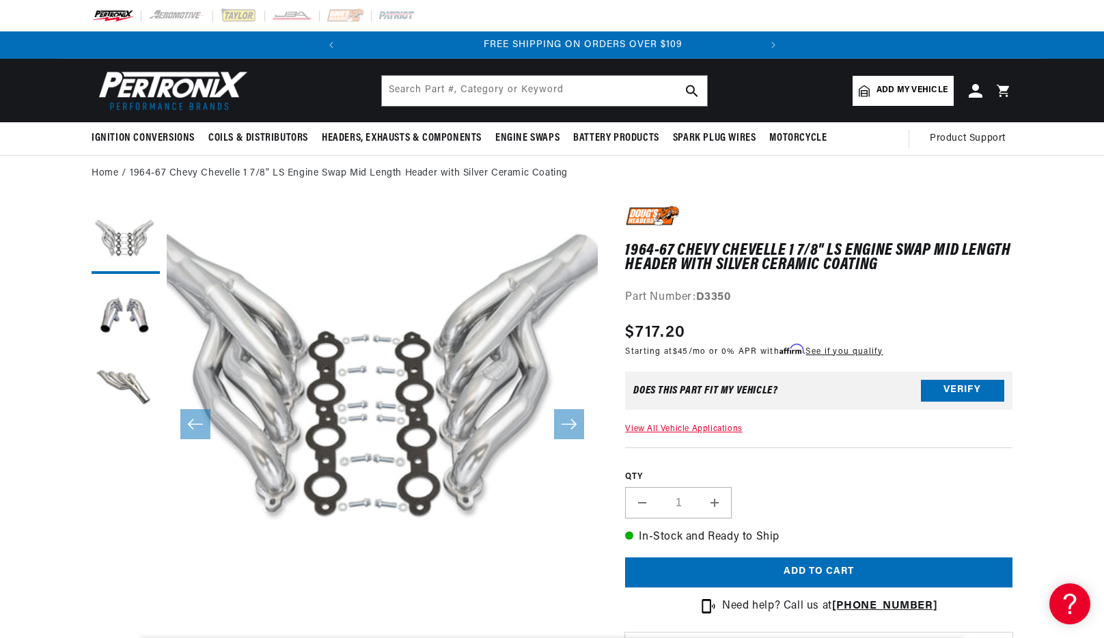
scroll to position [0, 414]
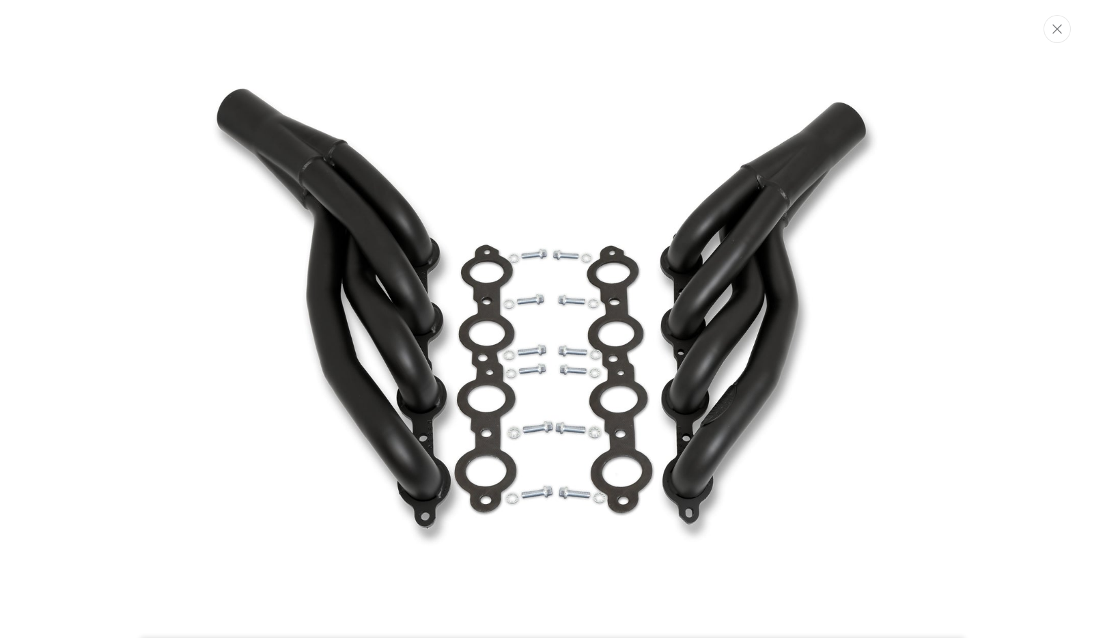
drag, startPoint x: 1055, startPoint y: 28, endPoint x: 1101, endPoint y: 77, distance: 67.2
click at [1056, 28] on icon "Close" at bounding box center [1058, 29] width 10 height 10
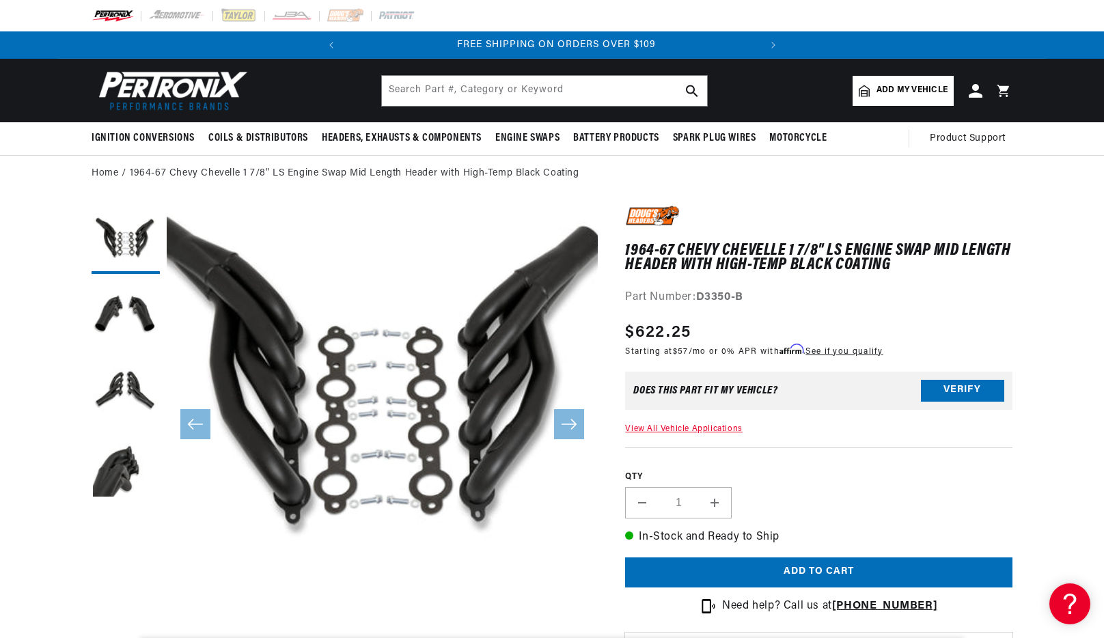
scroll to position [0, 414]
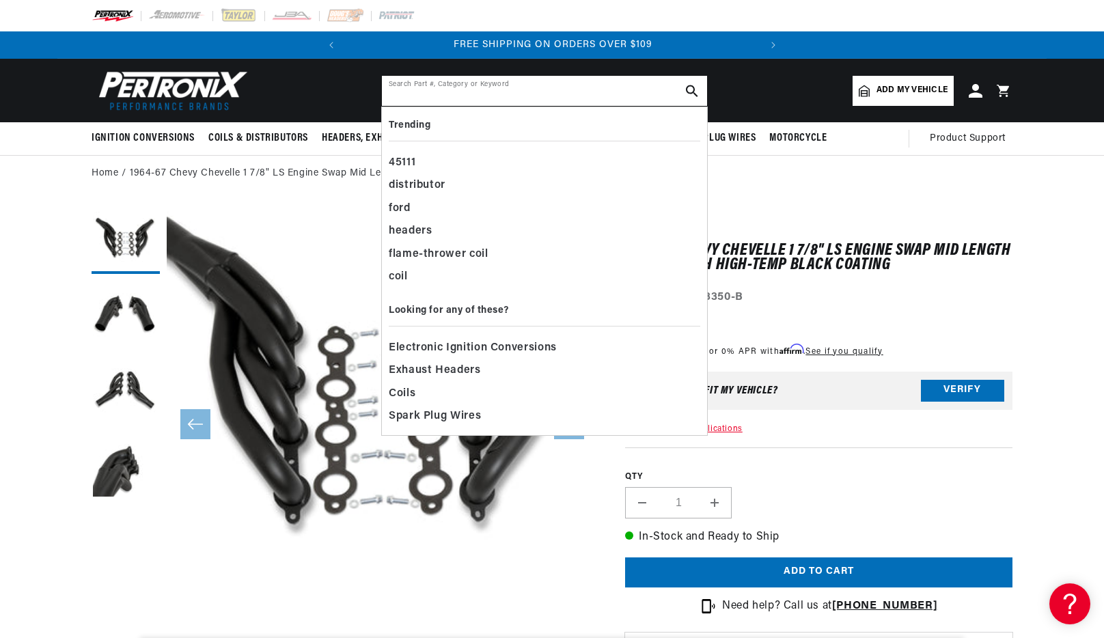
drag, startPoint x: 503, startPoint y: 90, endPoint x: 642, endPoint y: 90, distance: 138.7
click at [508, 89] on input "text" at bounding box center [544, 91] width 325 height 30
paste input "D336"
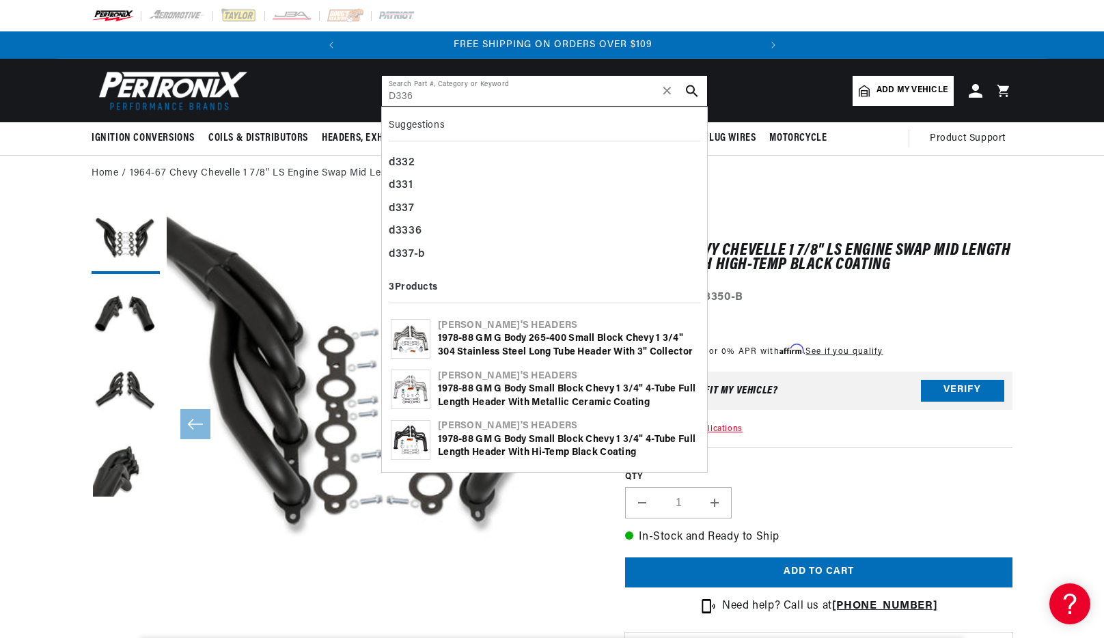
type input "D336"
click at [695, 88] on icon "search button" at bounding box center [692, 91] width 12 height 12
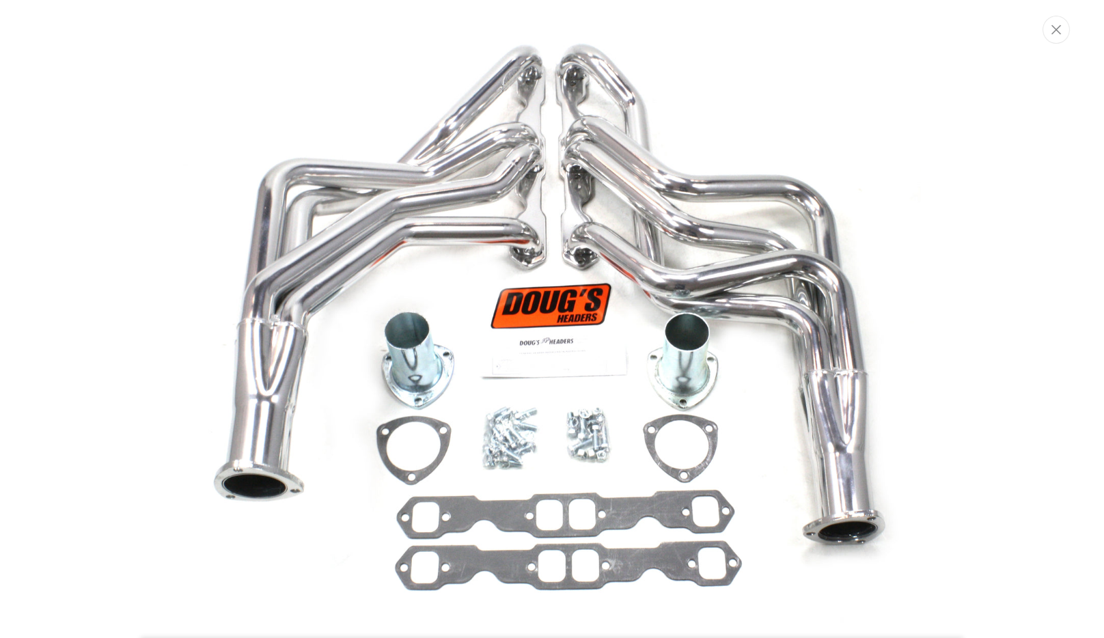
scroll to position [0, 414]
click at [1058, 28] on icon "Close" at bounding box center [1058, 30] width 10 height 10
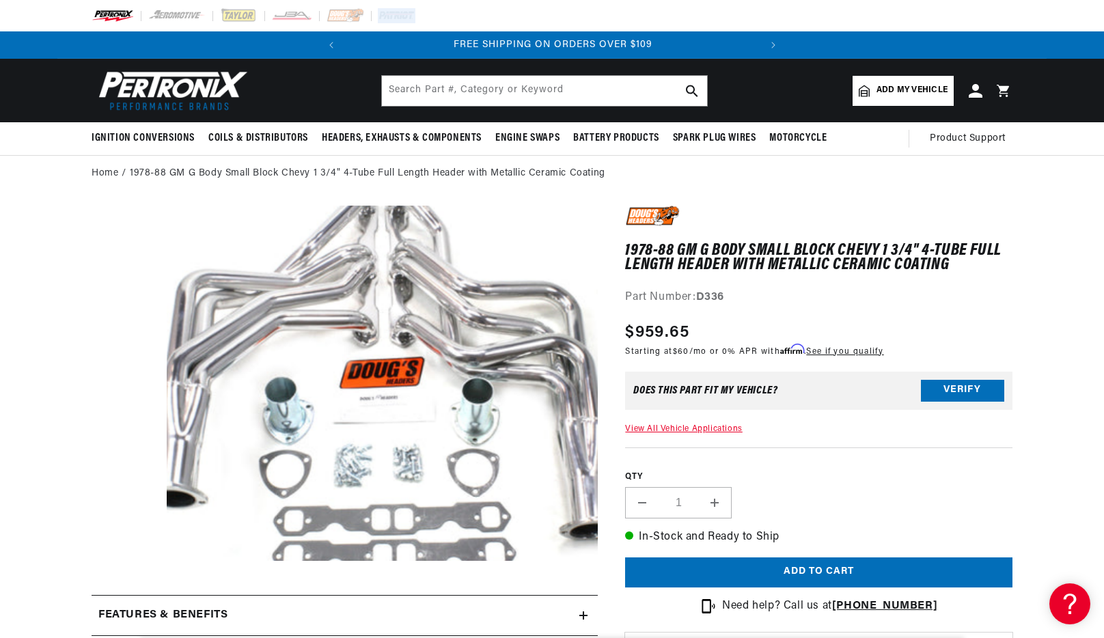
click at [1058, 28] on div at bounding box center [552, 15] width 1104 height 31
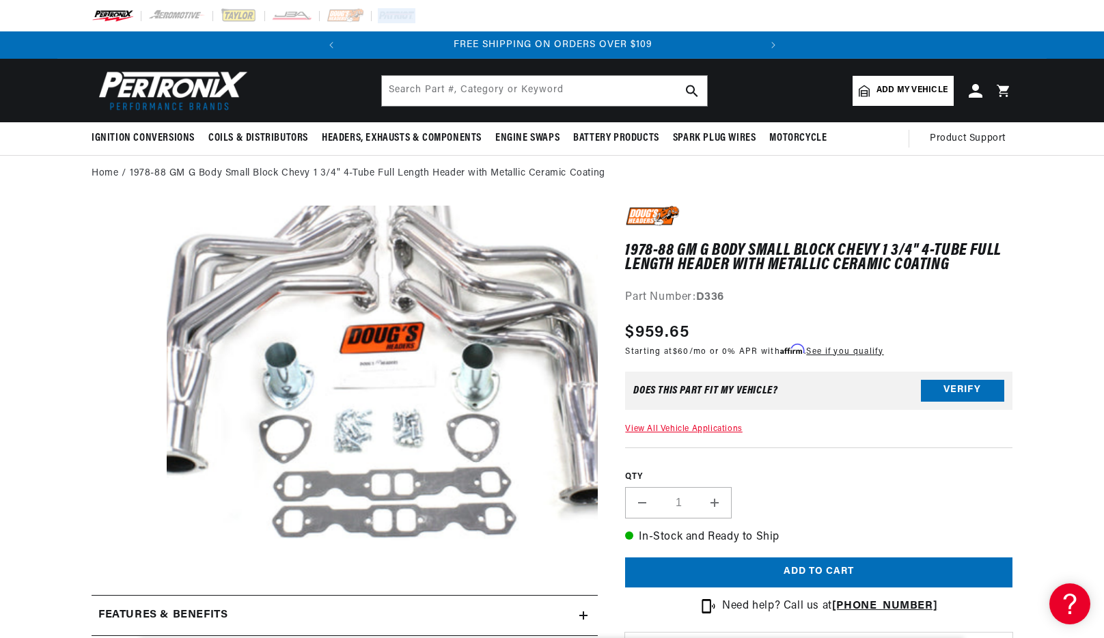
scroll to position [36, 0]
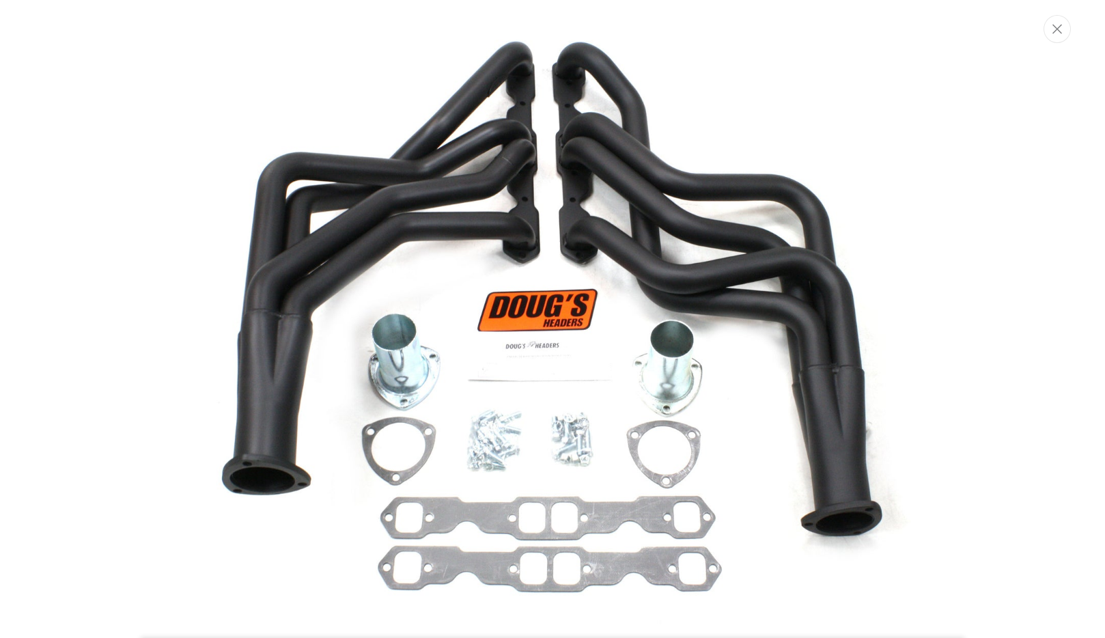
drag, startPoint x: 1053, startPoint y: 29, endPoint x: 1057, endPoint y: 46, distance: 17.1
click at [1053, 29] on icon "Close" at bounding box center [1058, 29] width 10 height 10
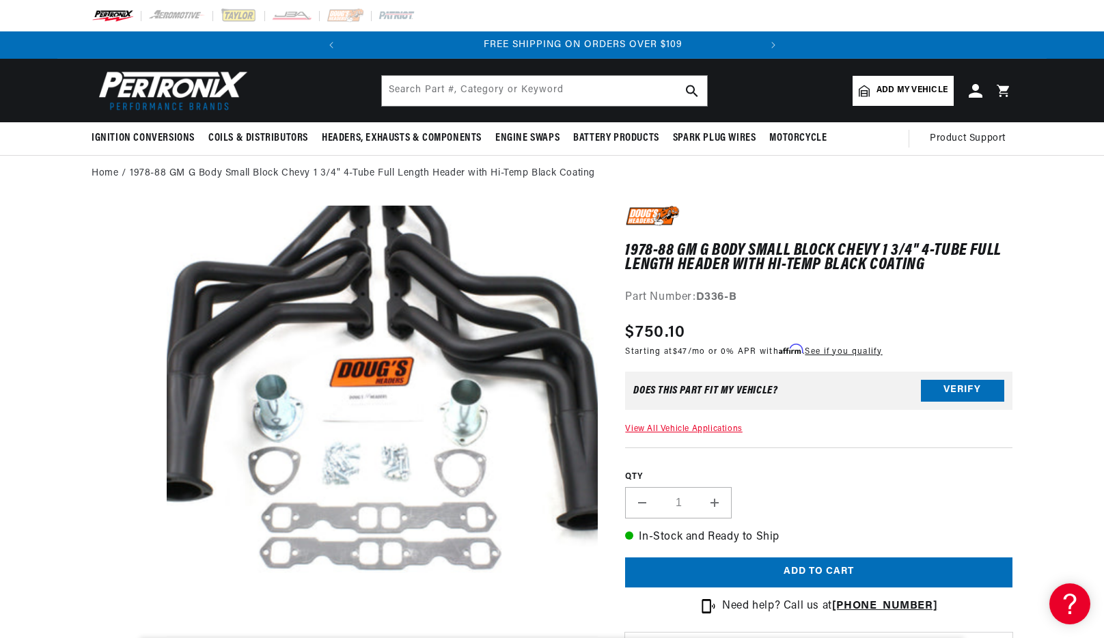
scroll to position [0, 413]
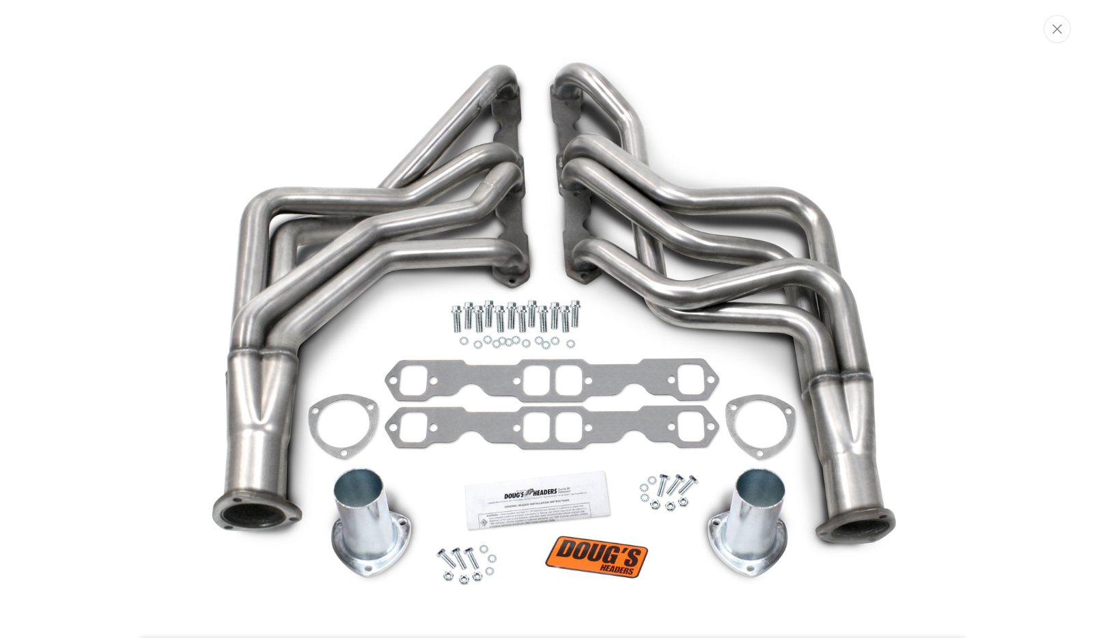
click at [1050, 39] on button "Close" at bounding box center [1057, 29] width 27 height 28
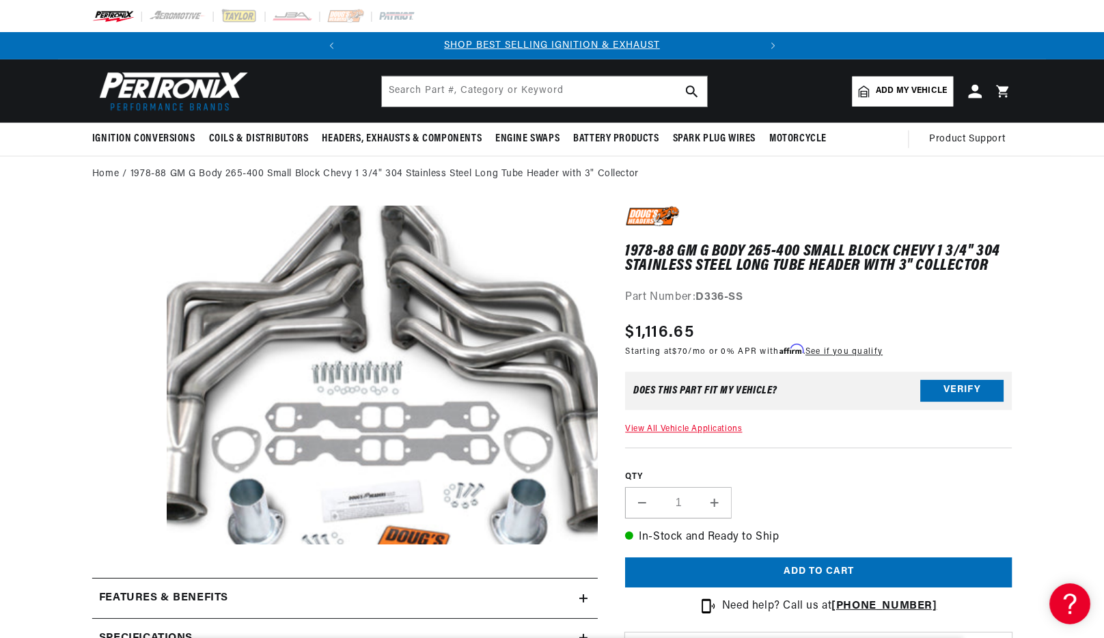
scroll to position [34, 0]
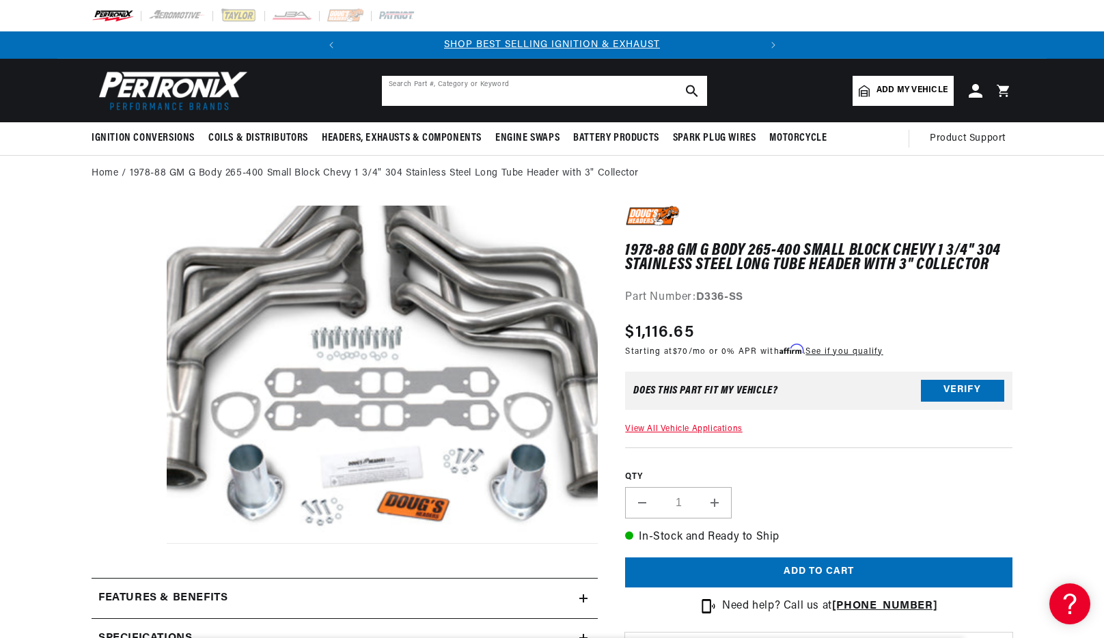
click at [580, 91] on input "text" at bounding box center [544, 91] width 325 height 30
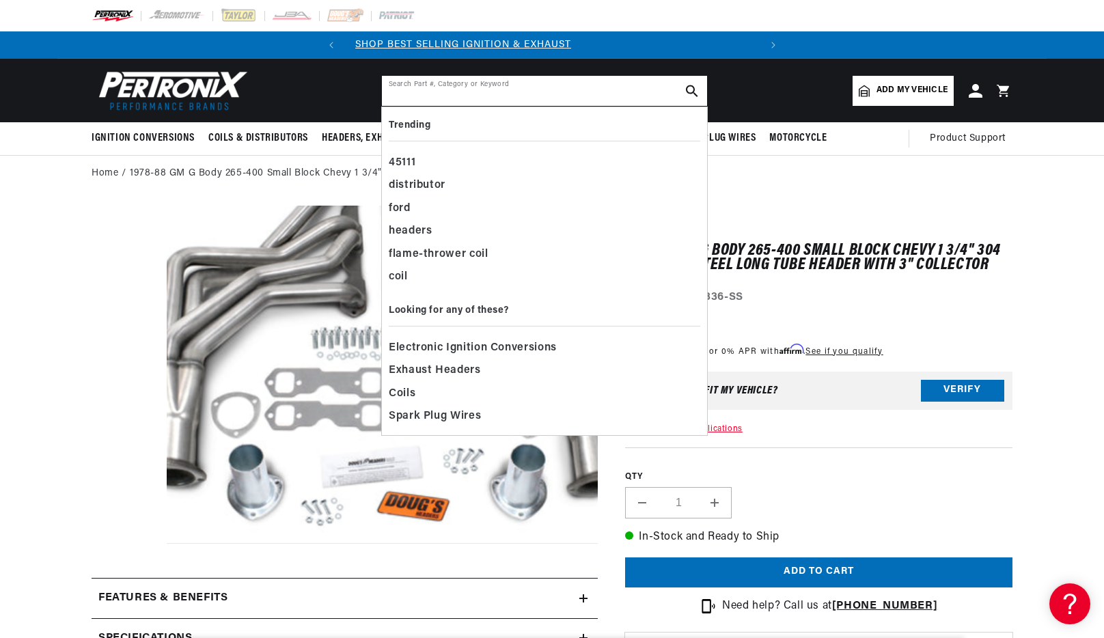
paste input "D337"
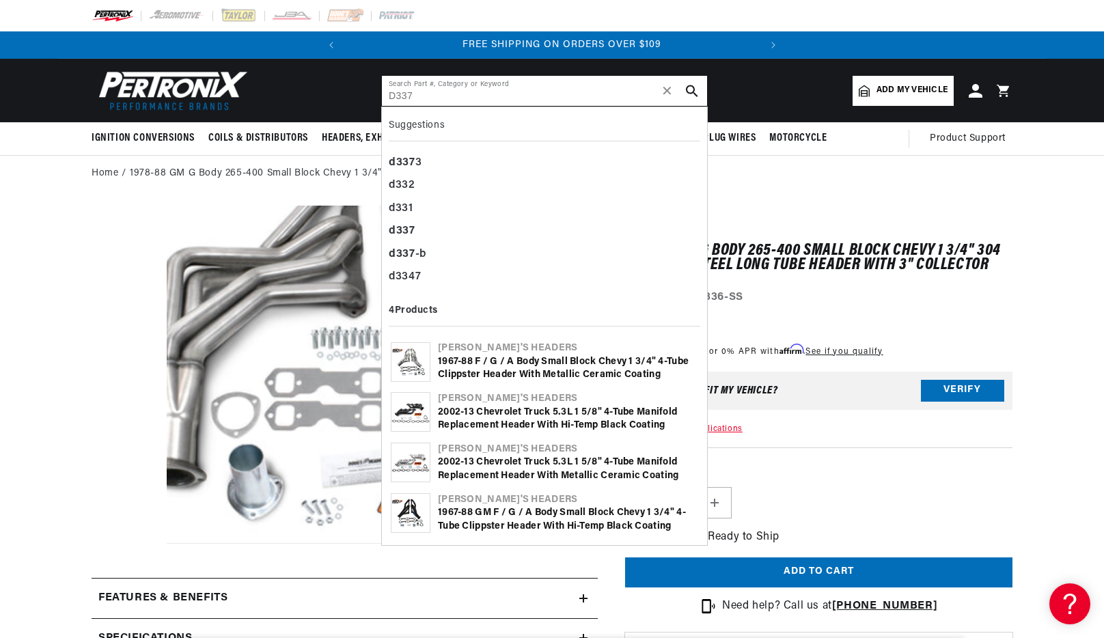
scroll to position [0, 414]
type input "D337"
click at [691, 94] on icon "search button" at bounding box center [692, 91] width 12 height 12
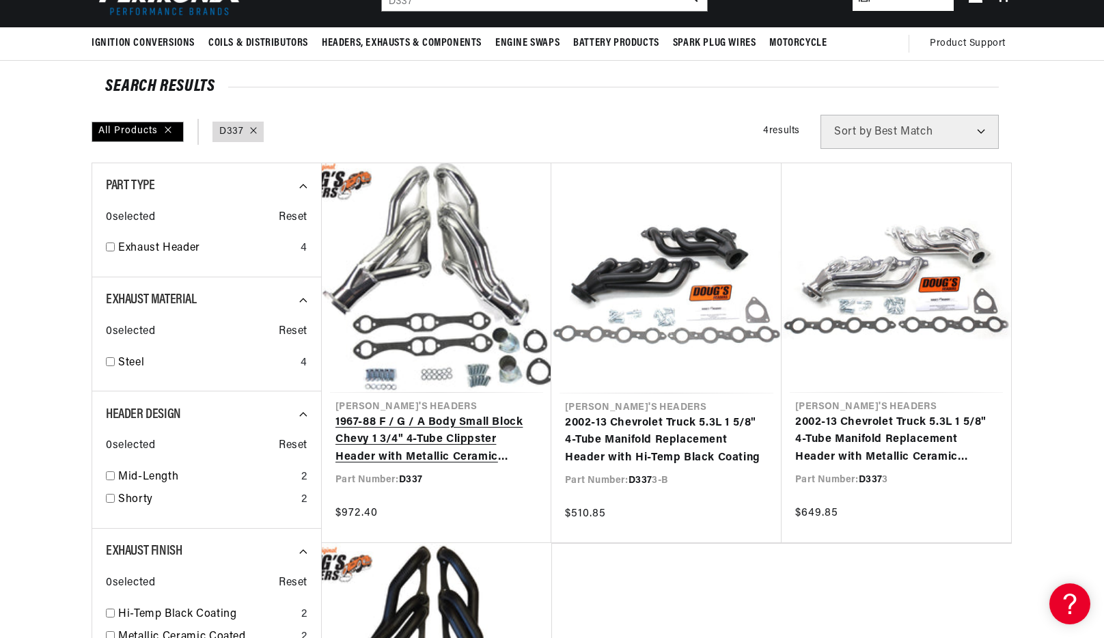
click at [428, 414] on link "1967-88 F / G / A Body Small Block Chevy 1 3/4" 4-Tube Clippster Header with Me…" at bounding box center [436, 440] width 202 height 53
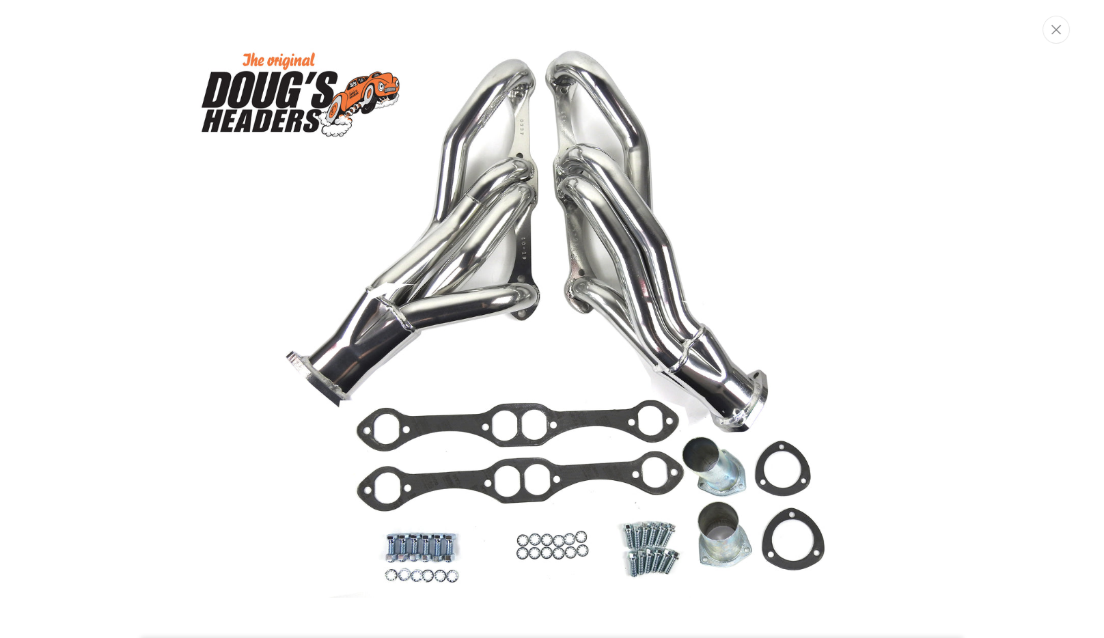
scroll to position [0, 414]
click at [1057, 34] on button "Close" at bounding box center [1057, 29] width 27 height 28
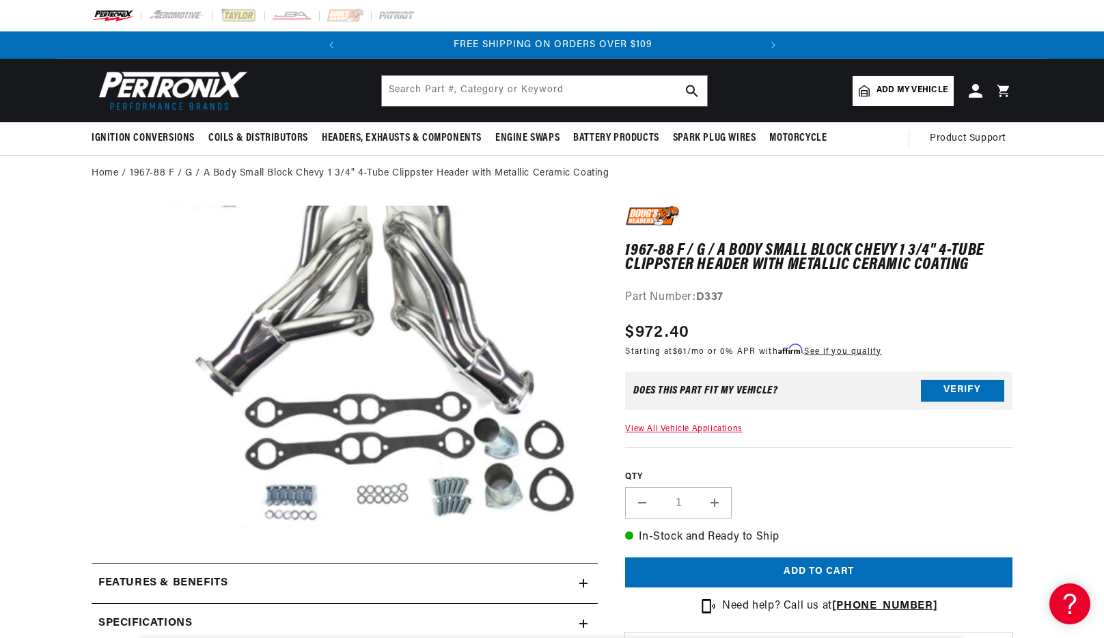
scroll to position [32, 0]
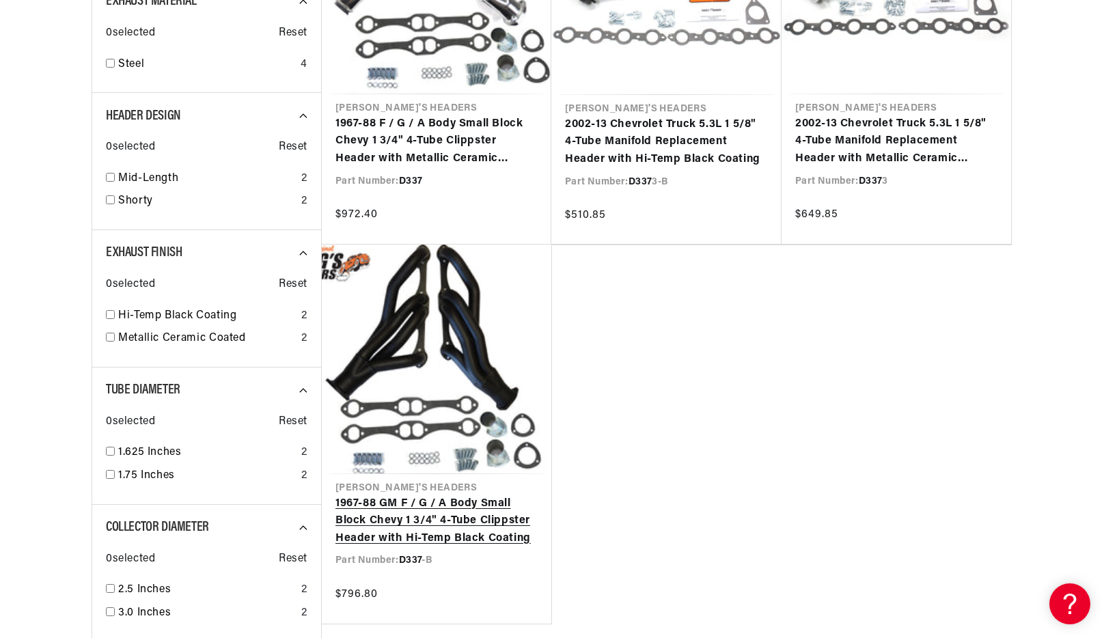
scroll to position [394, 0]
click at [413, 495] on link "1967-88 GM F / G / A Body Small Block Chevy 1 3/4" 4-Tube Clippster Header with…" at bounding box center [436, 521] width 202 height 53
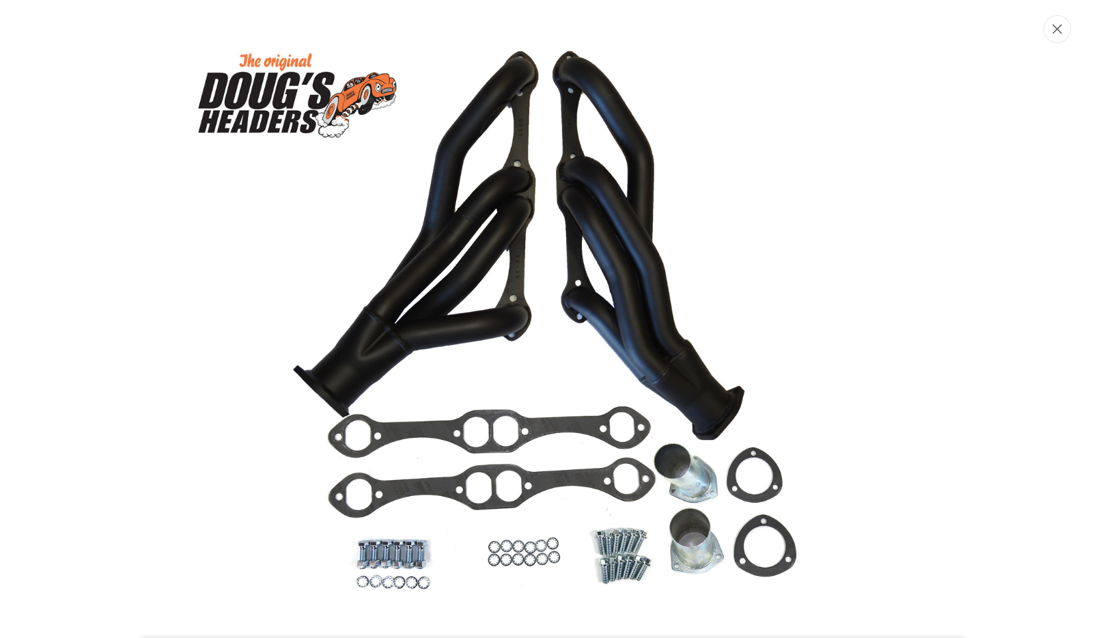
click at [1063, 29] on button "Close" at bounding box center [1057, 29] width 27 height 28
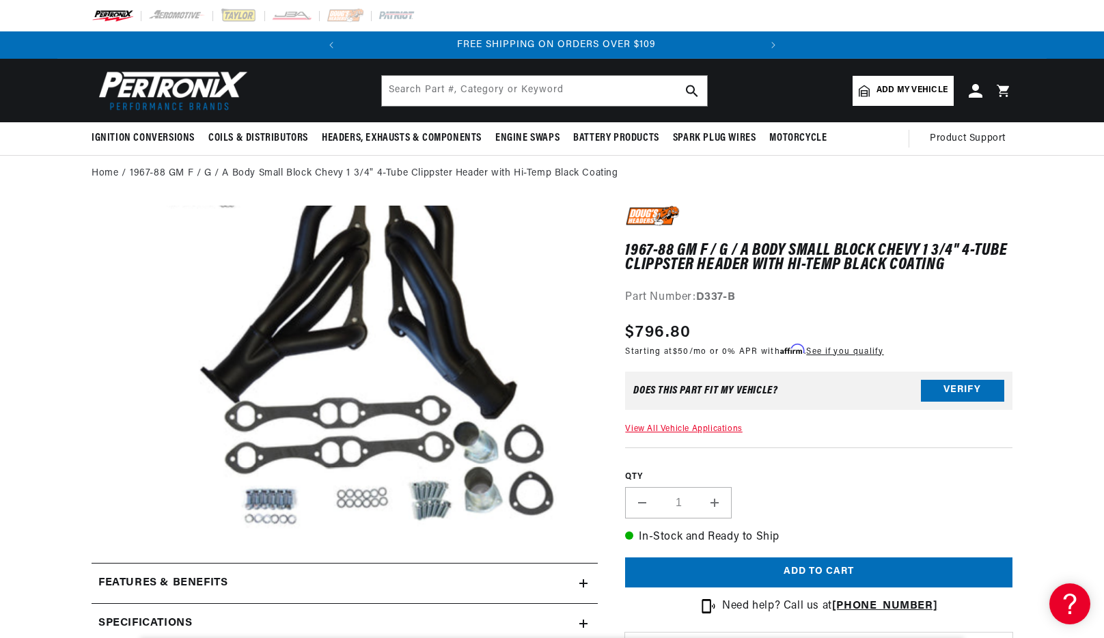
scroll to position [0, 414]
drag, startPoint x: 482, startPoint y: 96, endPoint x: 488, endPoint y: 94, distance: 7.1
click at [484, 95] on input "text" at bounding box center [544, 91] width 325 height 30
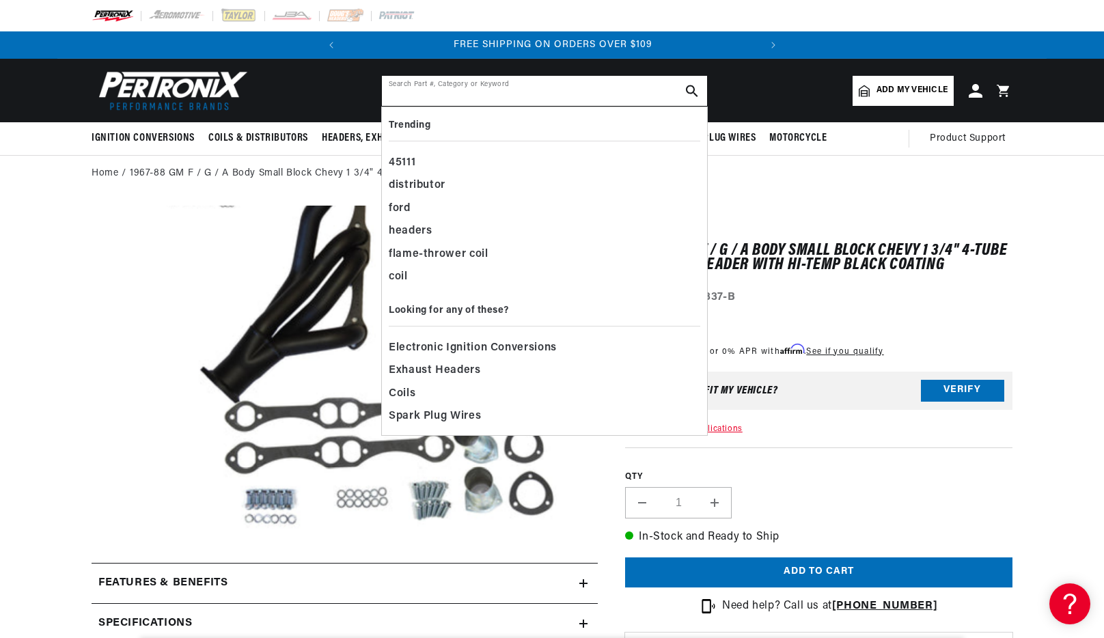
paste input "D358"
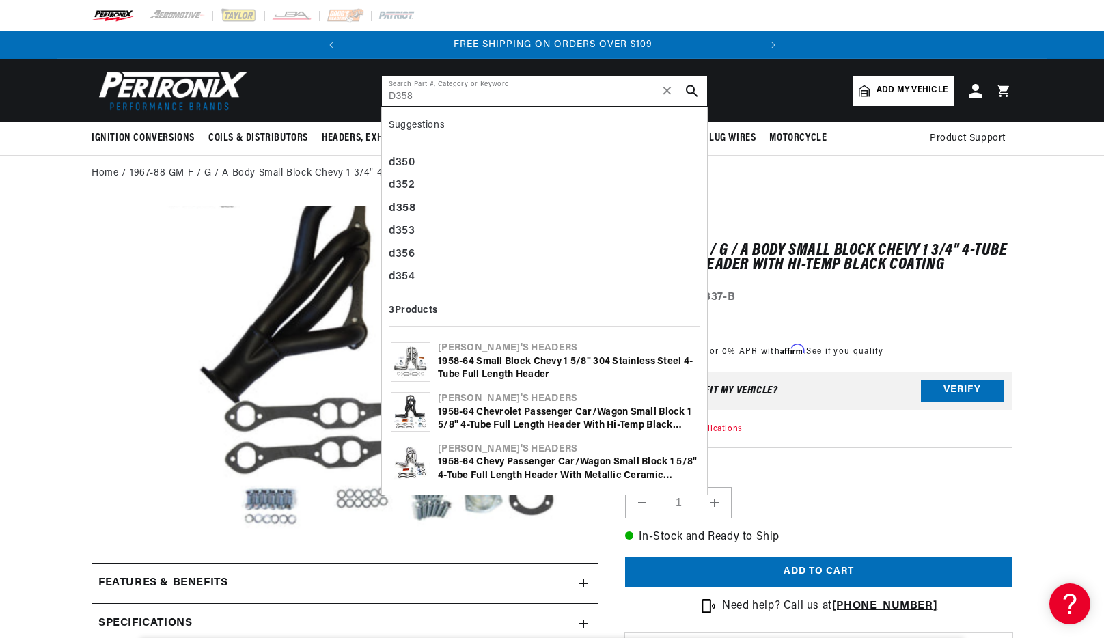
type input "D358"
click at [696, 90] on icon "search button" at bounding box center [692, 91] width 12 height 12
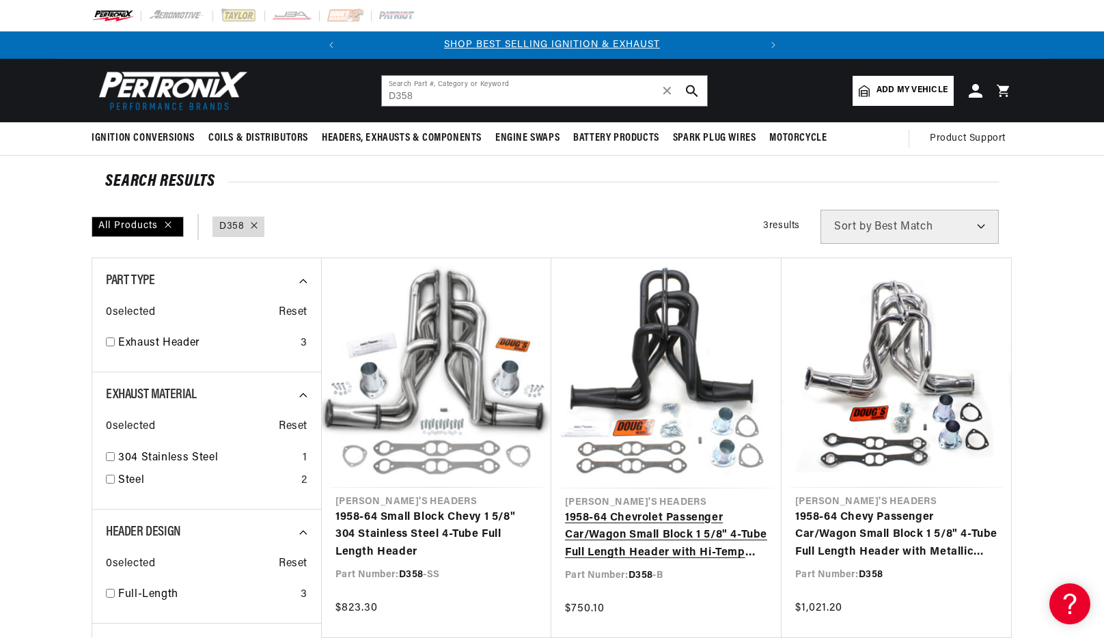
scroll to position [66, 0]
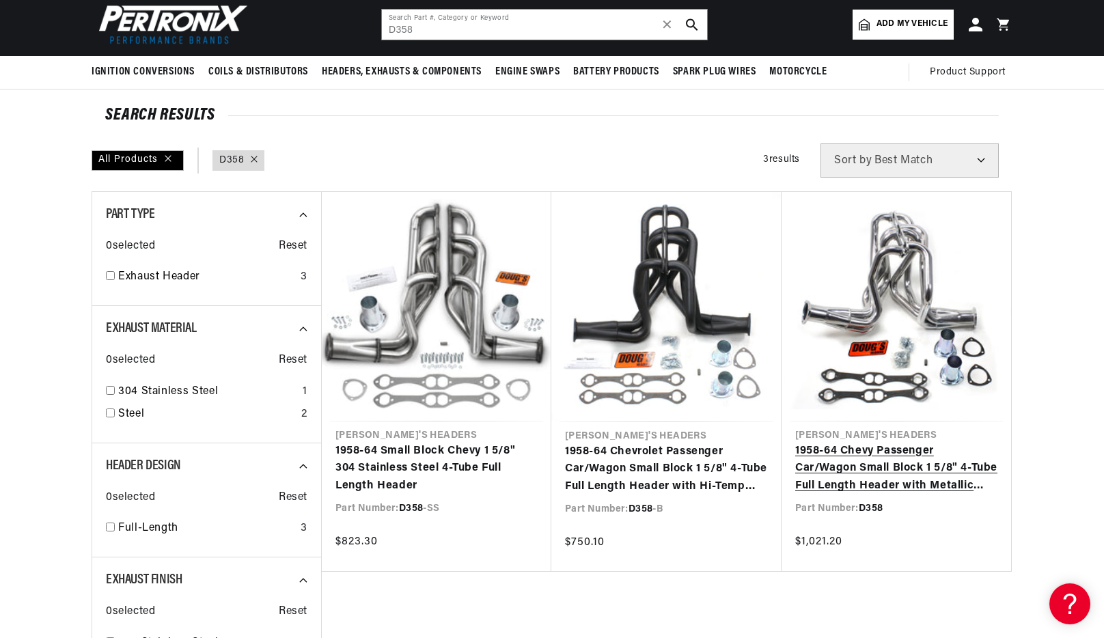
click at [870, 443] on link "1958-64 Chevy Passenger Car/Wagon Small Block 1 5/8" 4-Tube Full Length Header …" at bounding box center [896, 469] width 202 height 53
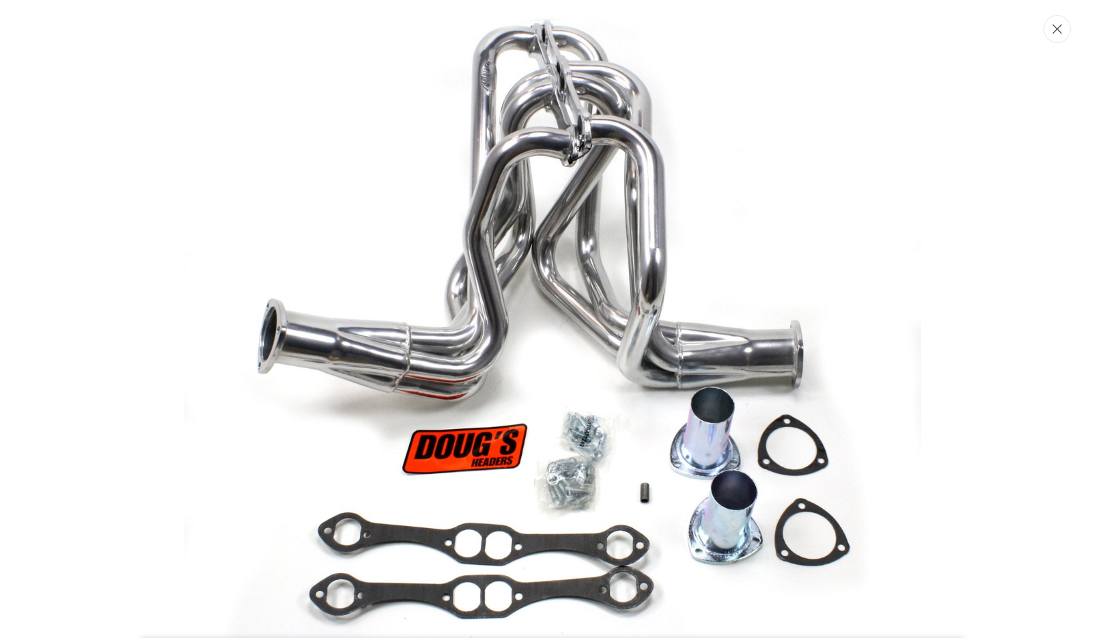
click at [1056, 31] on icon "Close" at bounding box center [1058, 30] width 10 height 10
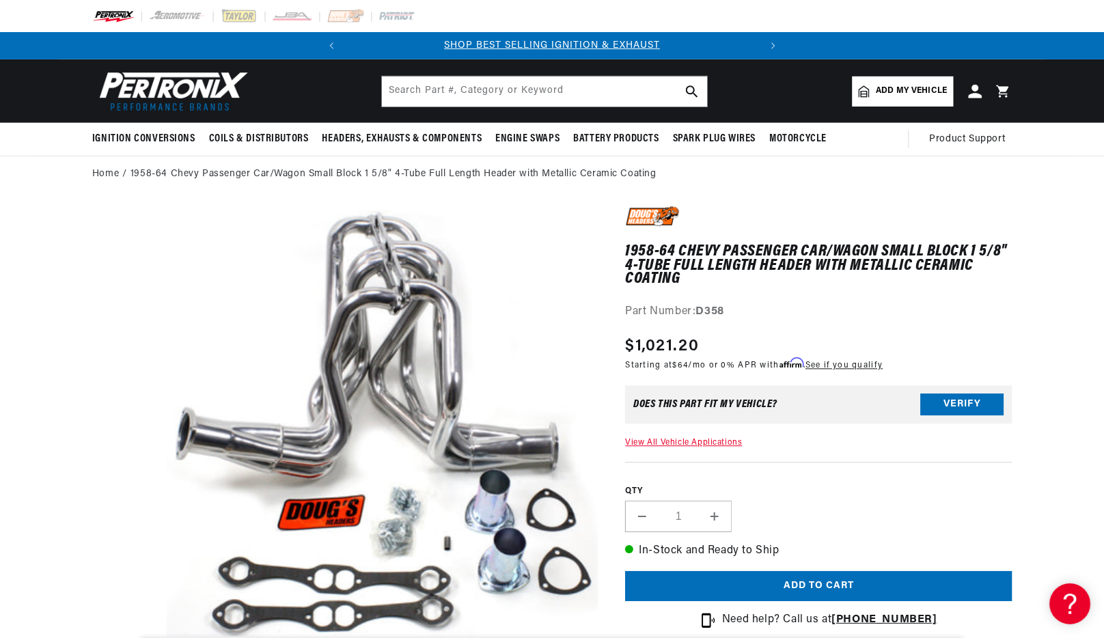
scroll to position [43, 0]
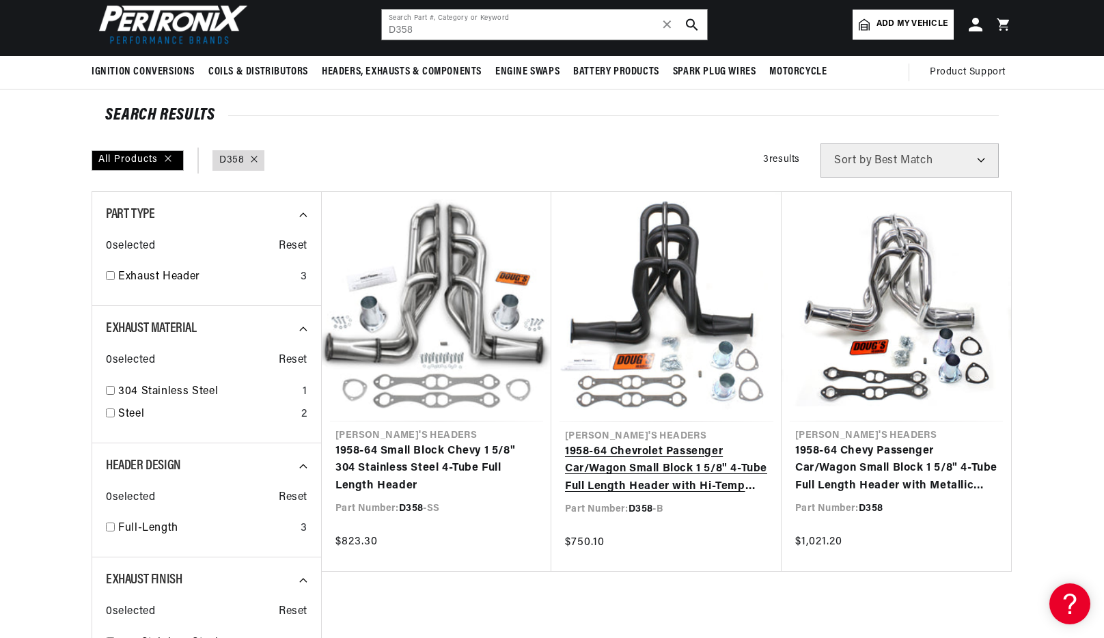
click at [657, 443] on link "1958-64 Chevrolet Passenger Car/Wagon Small Block 1 5/8" 4-Tube Full Length Hea…" at bounding box center [666, 469] width 203 height 53
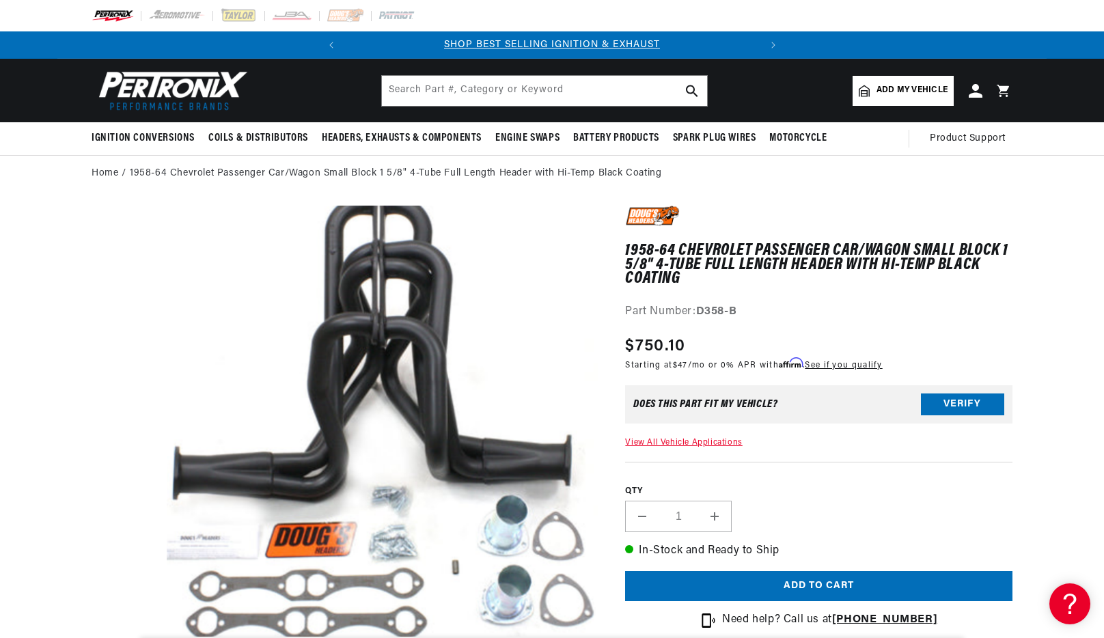
drag, startPoint x: 355, startPoint y: 342, endPoint x: 415, endPoint y: 326, distance: 62.3
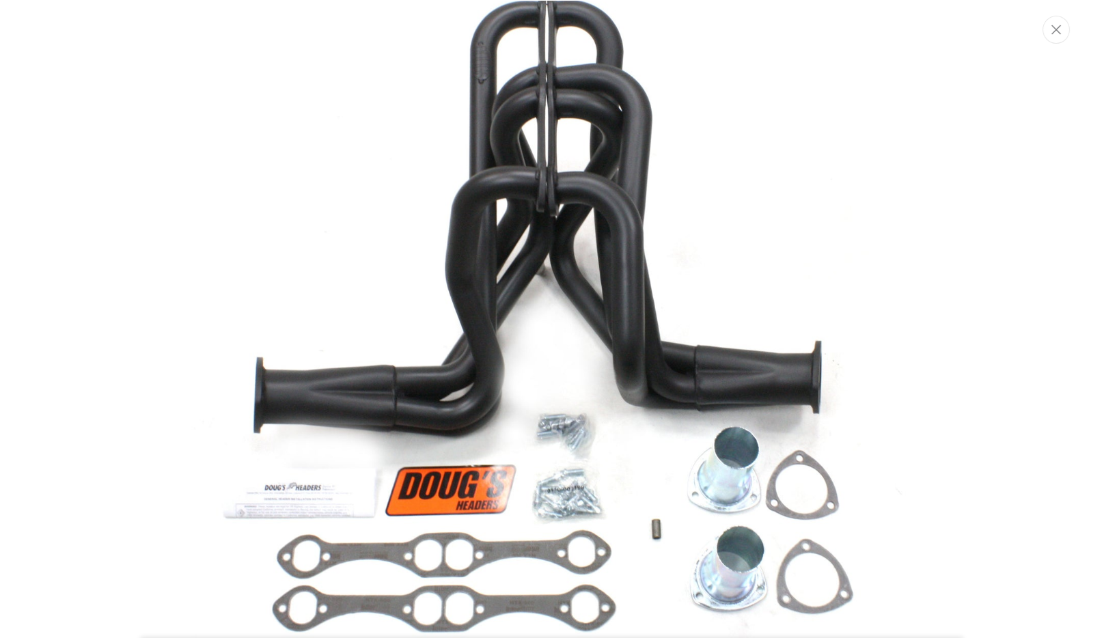
scroll to position [64, 0]
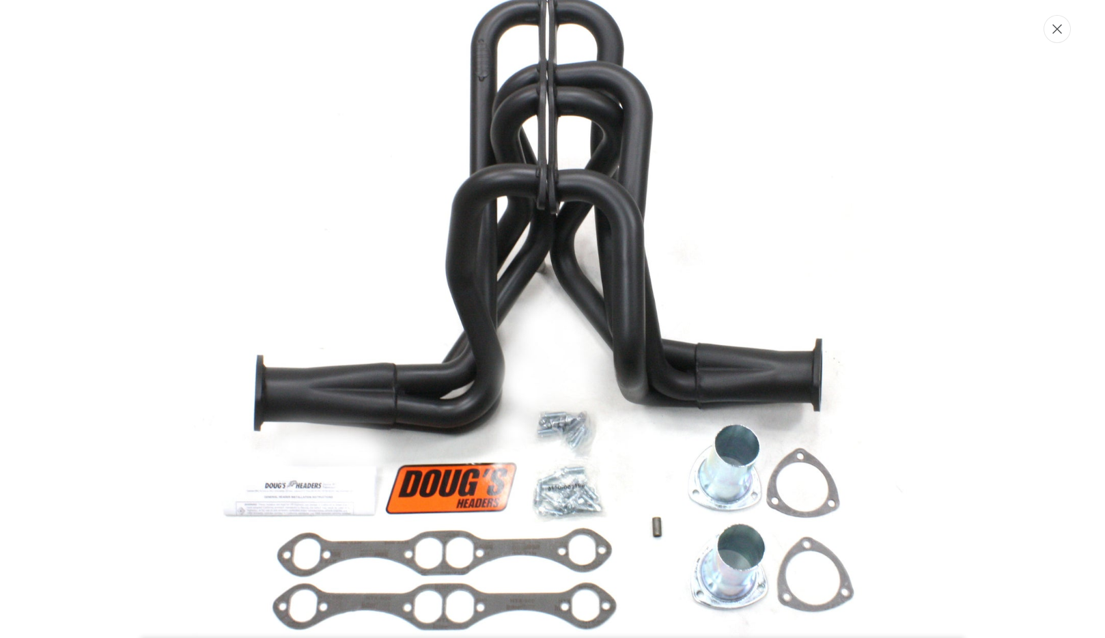
click at [1061, 35] on button "Close" at bounding box center [1057, 29] width 27 height 28
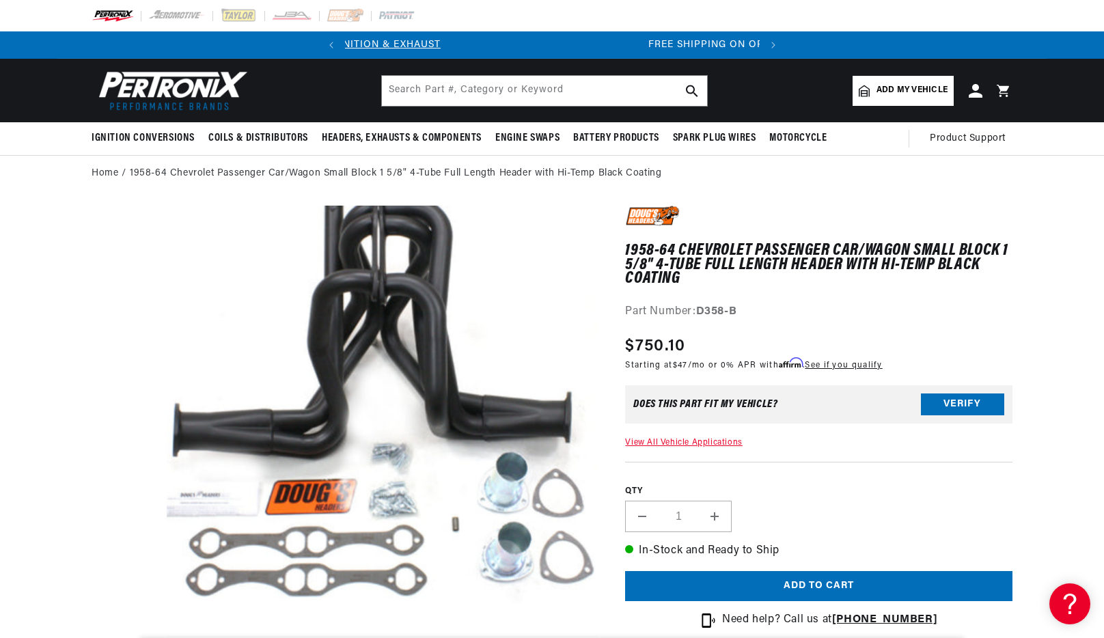
scroll to position [0, 384]
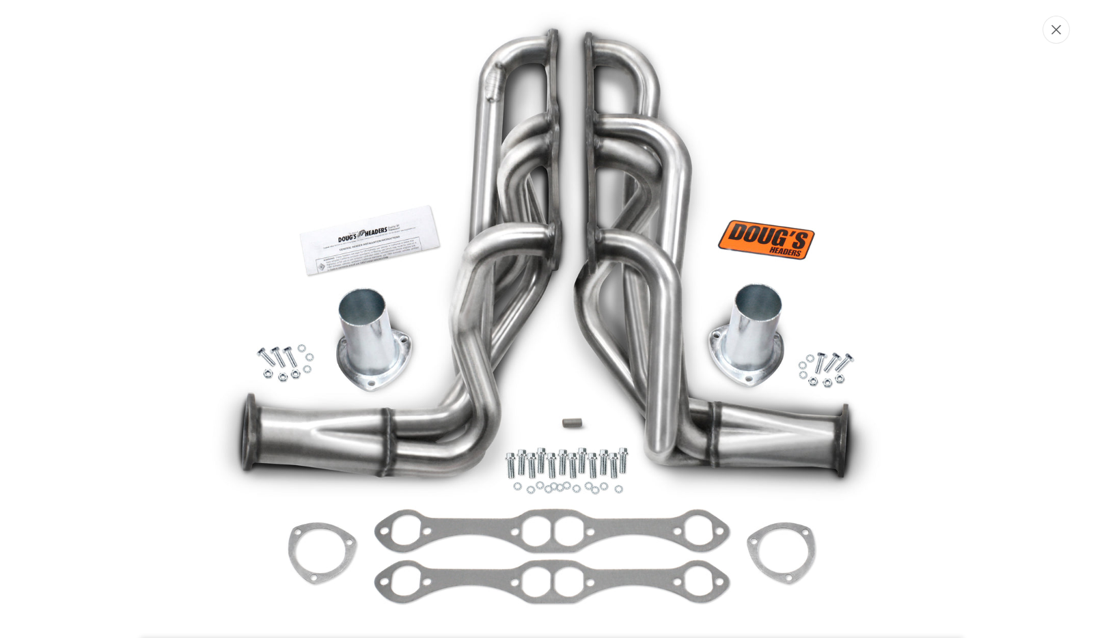
scroll to position [0, 414]
click at [1055, 31] on icon "Close" at bounding box center [1058, 30] width 10 height 10
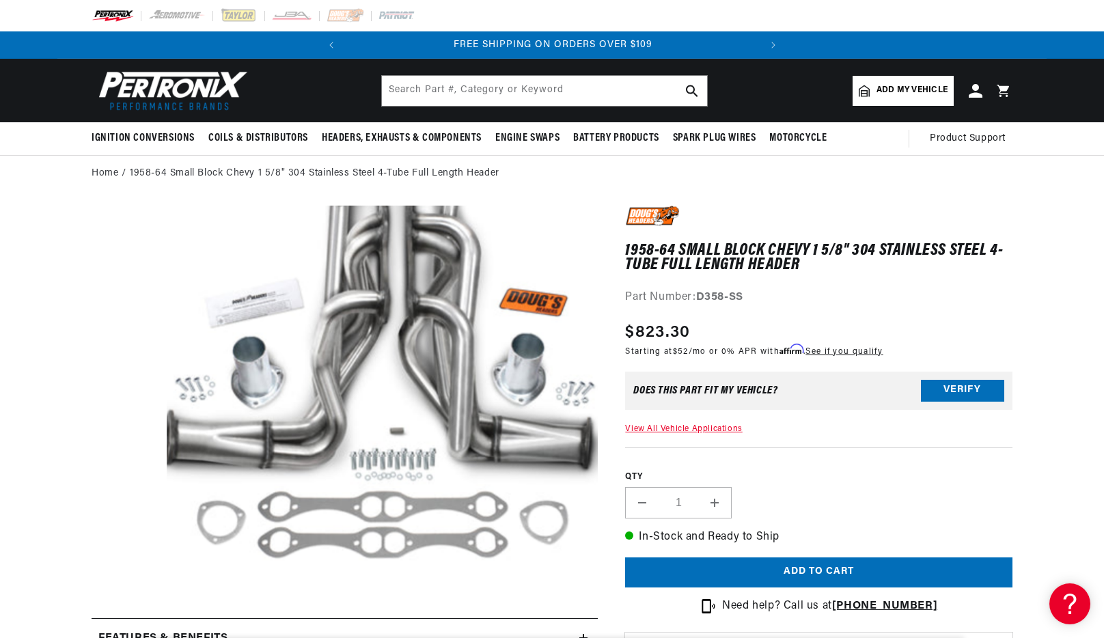
scroll to position [38, 0]
click at [611, 93] on input "text" at bounding box center [544, 91] width 325 height 30
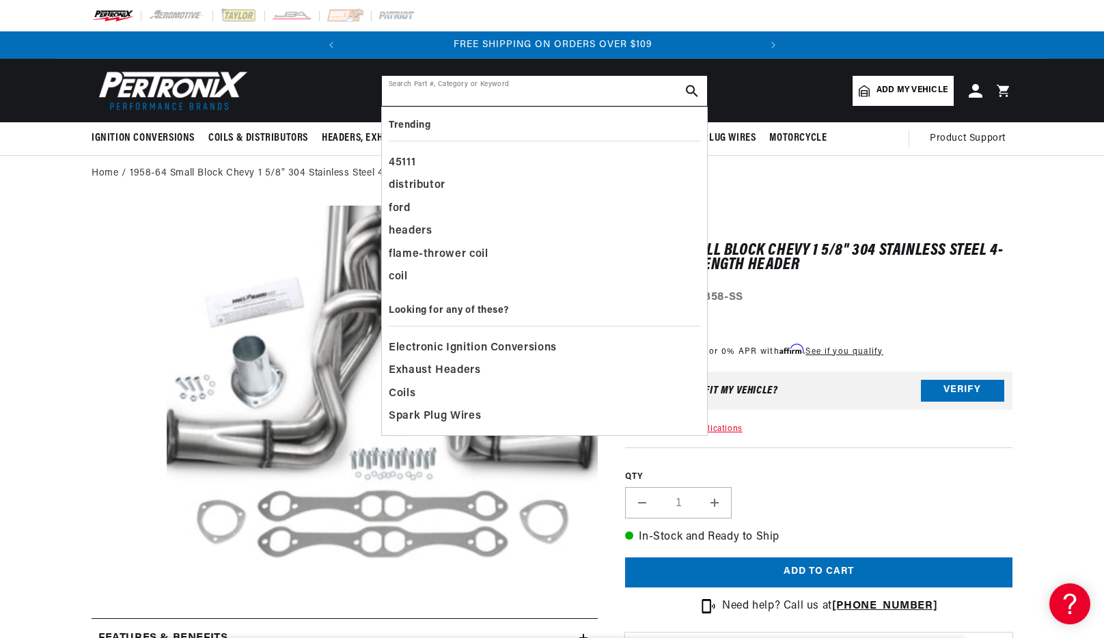
paste input "D369"
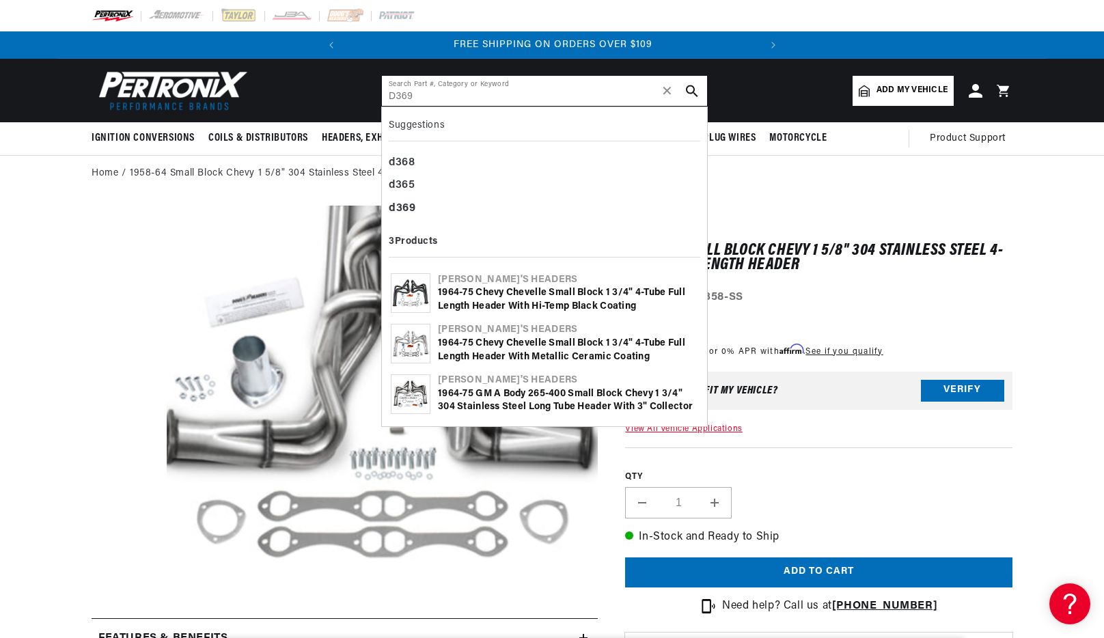
type input "D369"
click at [696, 87] on icon "search button" at bounding box center [692, 91] width 12 height 12
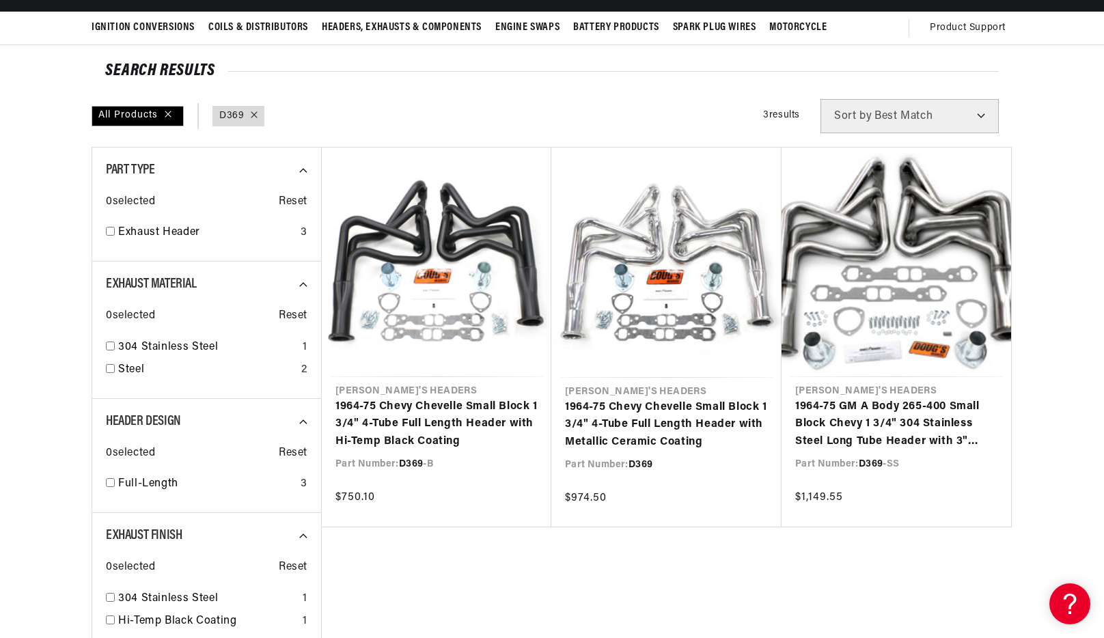
scroll to position [107, 0]
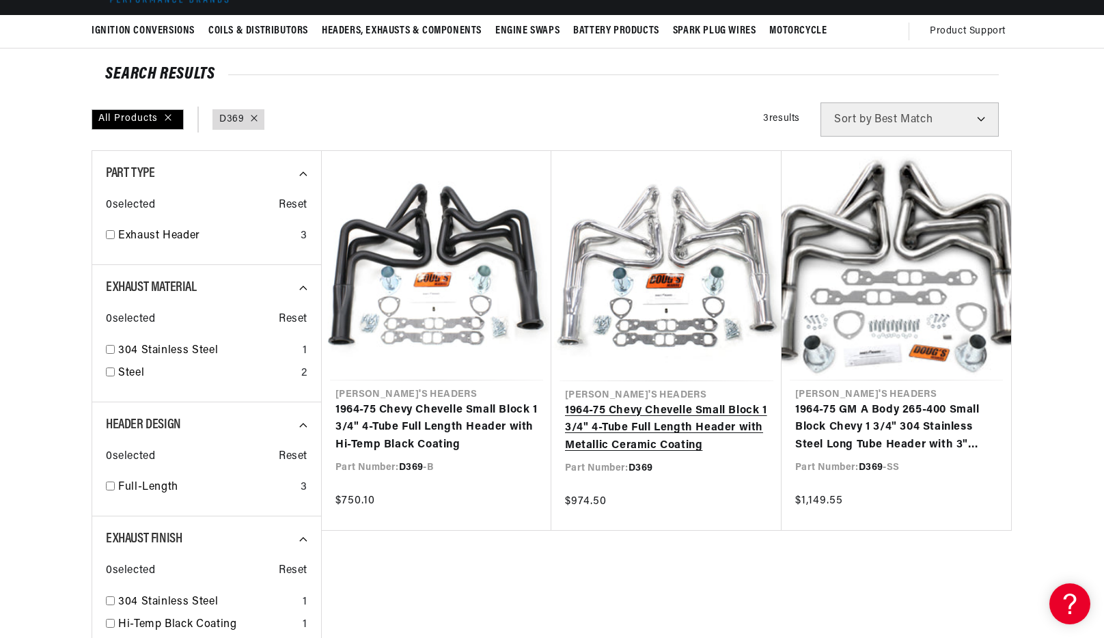
click at [669, 402] on link "1964-75 Chevy Chevelle Small Block 1 3/4" 4-Tube Full Length Header with Metall…" at bounding box center [666, 428] width 203 height 53
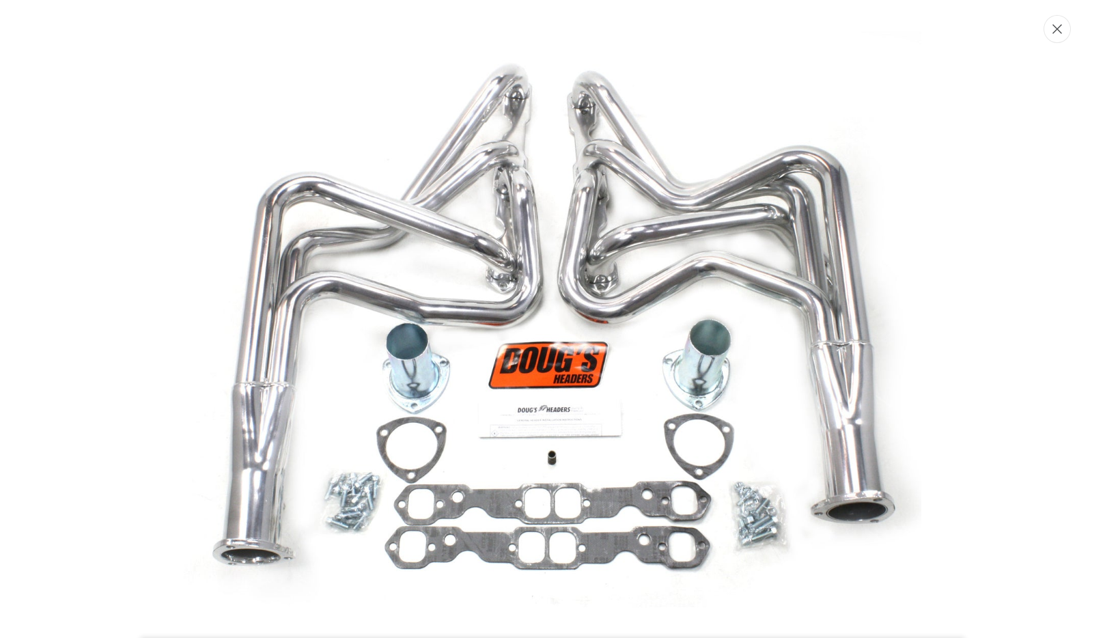
click at [1056, 27] on icon "Close" at bounding box center [1058, 29] width 10 height 10
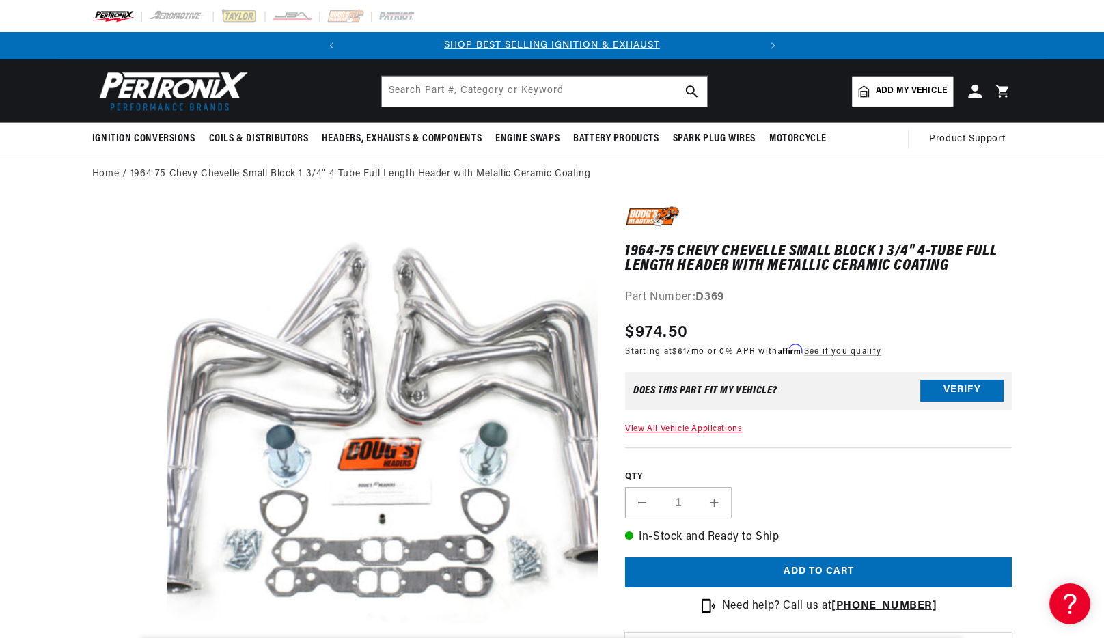
scroll to position [43, 0]
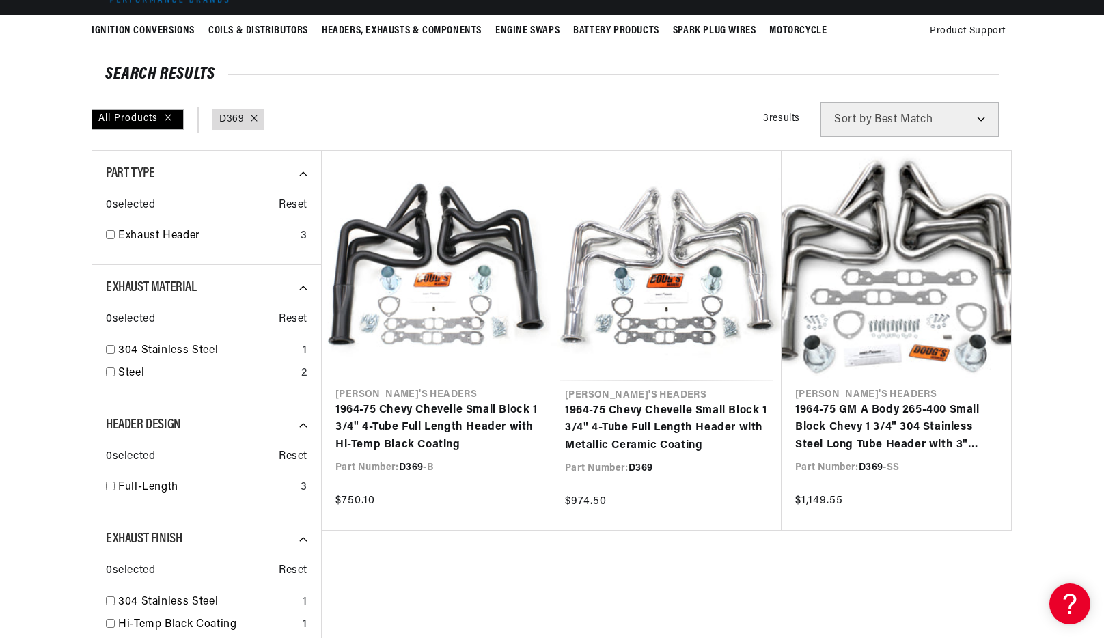
click at [429, 402] on link "1964-75 Chevy Chevelle Small Block 1 3/4" 4-Tube Full Length Header with Hi-Tem…" at bounding box center [436, 428] width 202 height 53
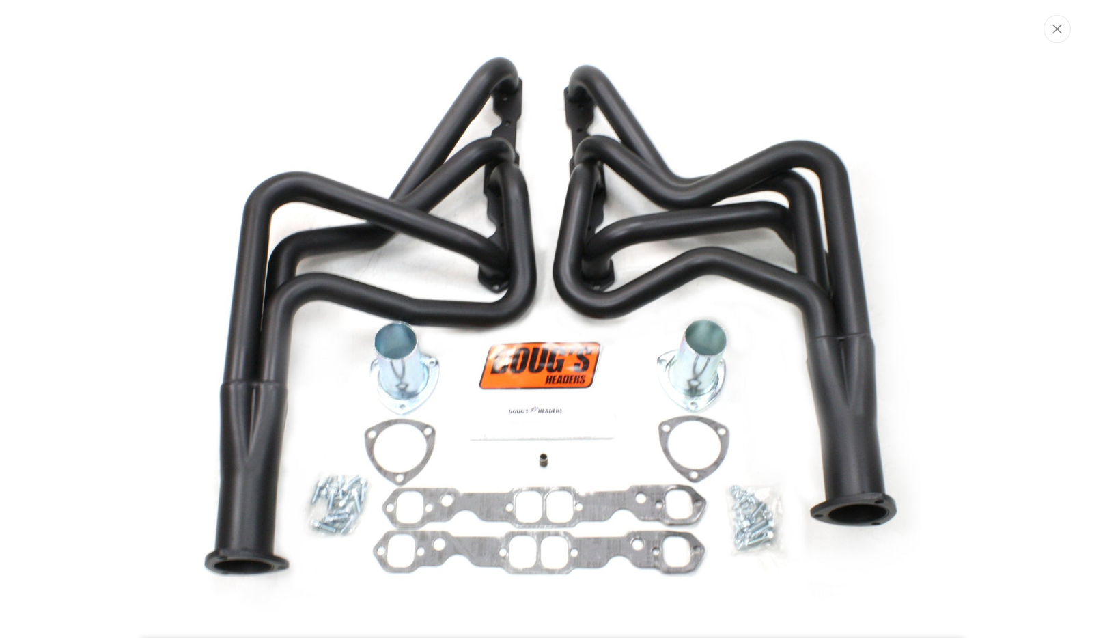
scroll to position [64, 0]
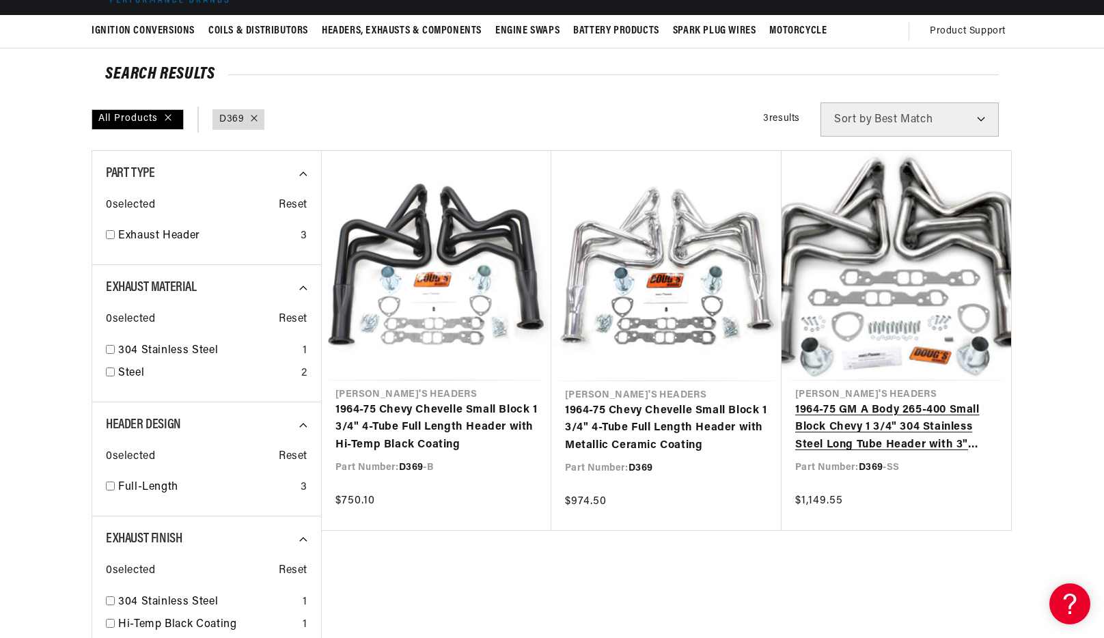
click at [869, 402] on link "1964-75 GM A Body 265-400 Small Block Chevy 1 3/4" 304 Stainless Steel Long Tub…" at bounding box center [896, 428] width 202 height 53
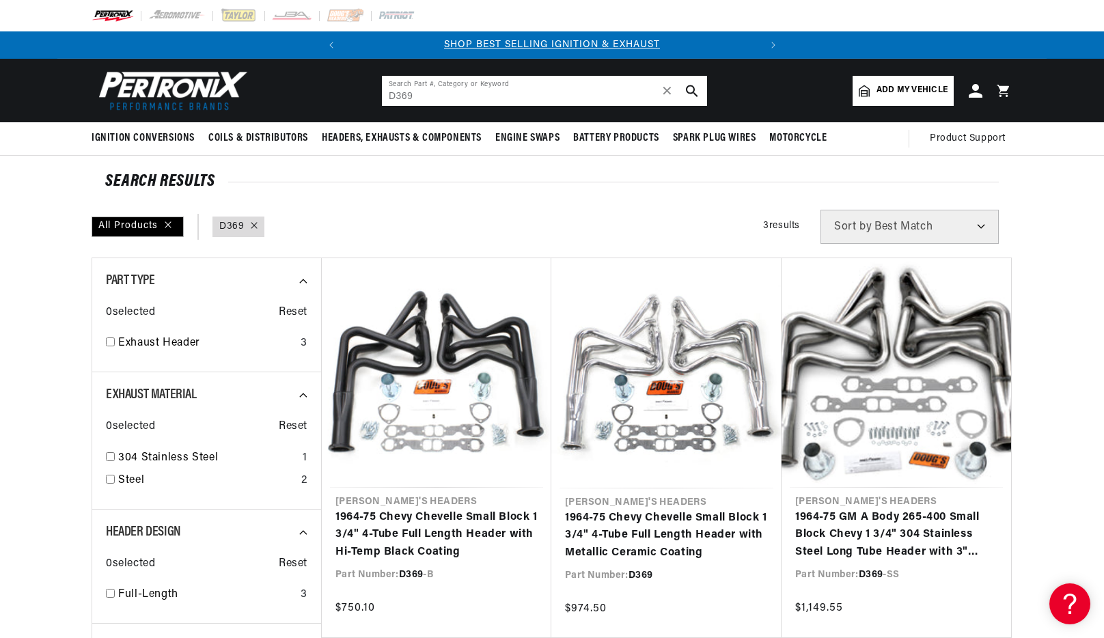
click at [510, 100] on input "D369" at bounding box center [544, 91] width 325 height 30
paste input "70Y"
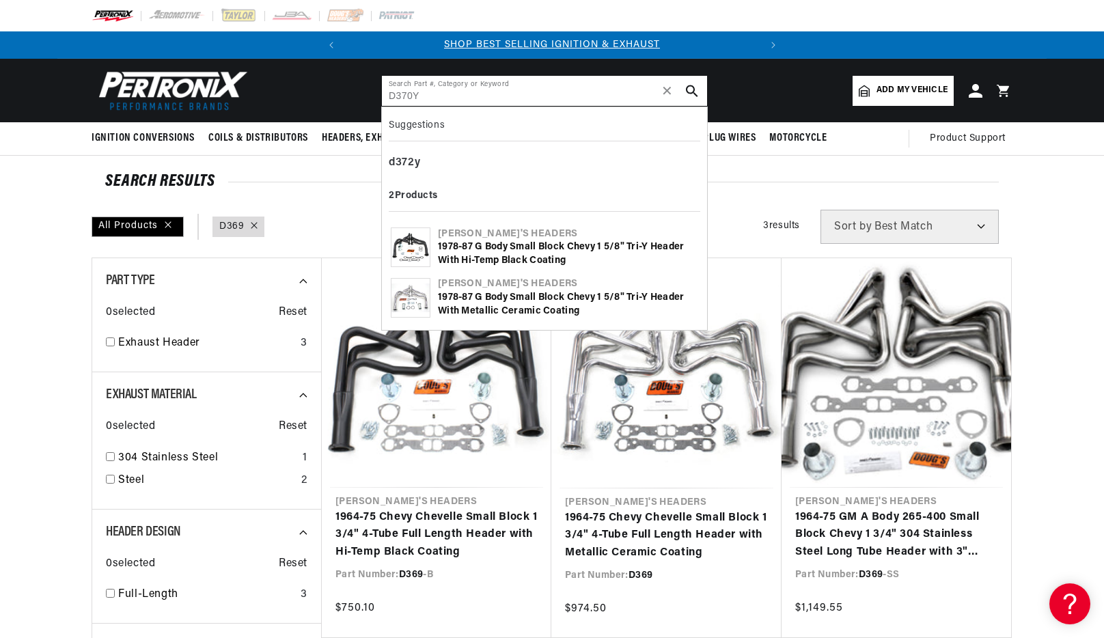
type input "D370Y"
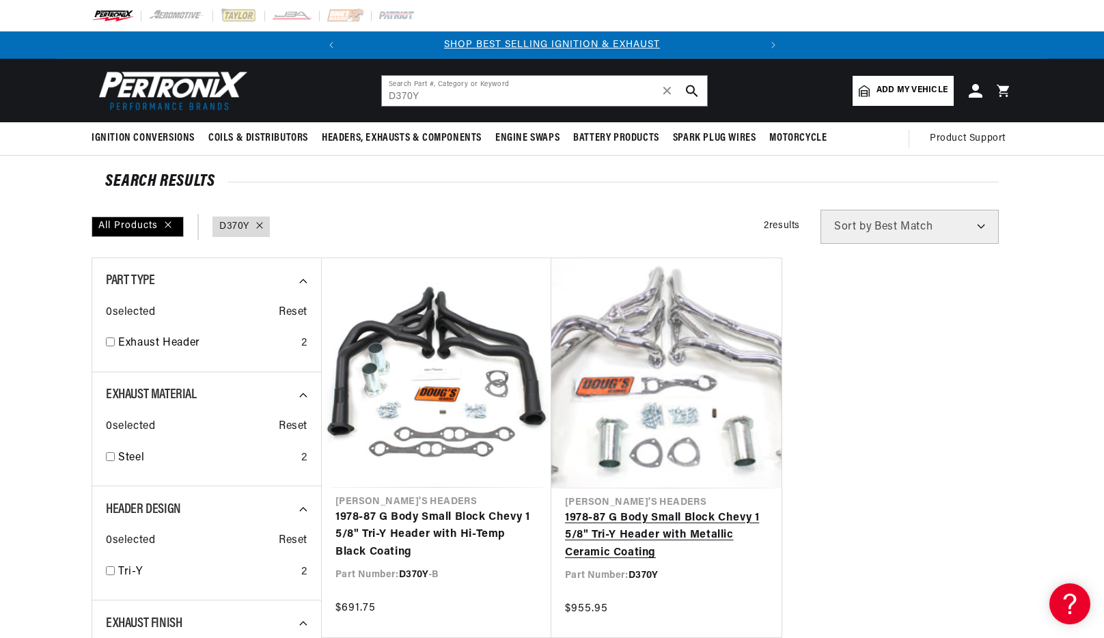
click at [669, 510] on link "1978-87 G Body Small Block Chevy 1 5/8" Tri-Y Header with Metallic Ceramic Coat…" at bounding box center [666, 536] width 203 height 53
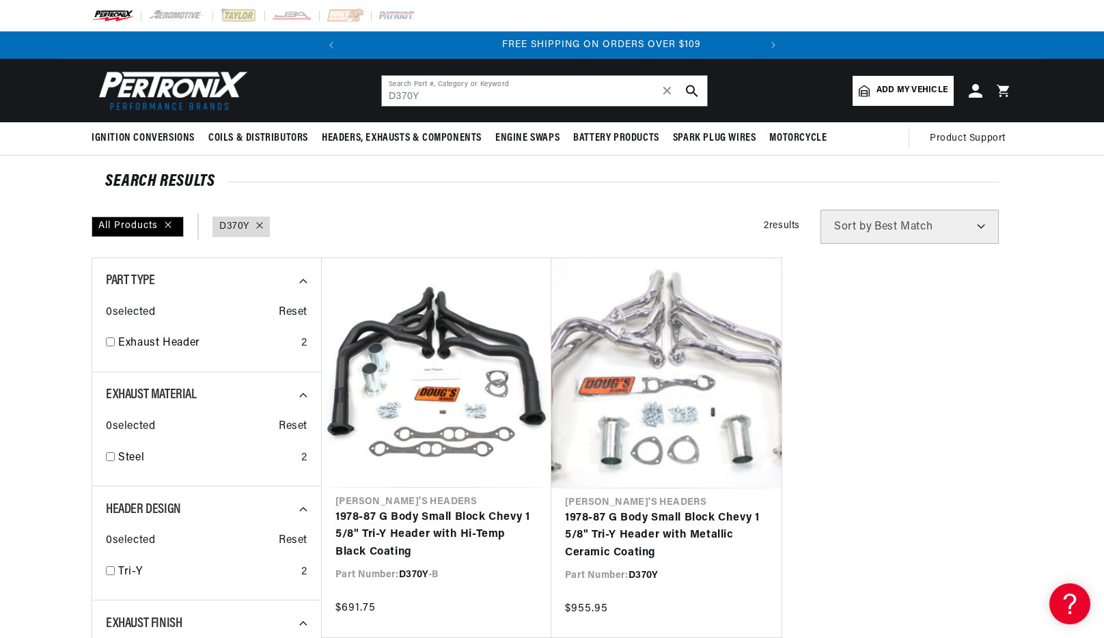
scroll to position [0, 409]
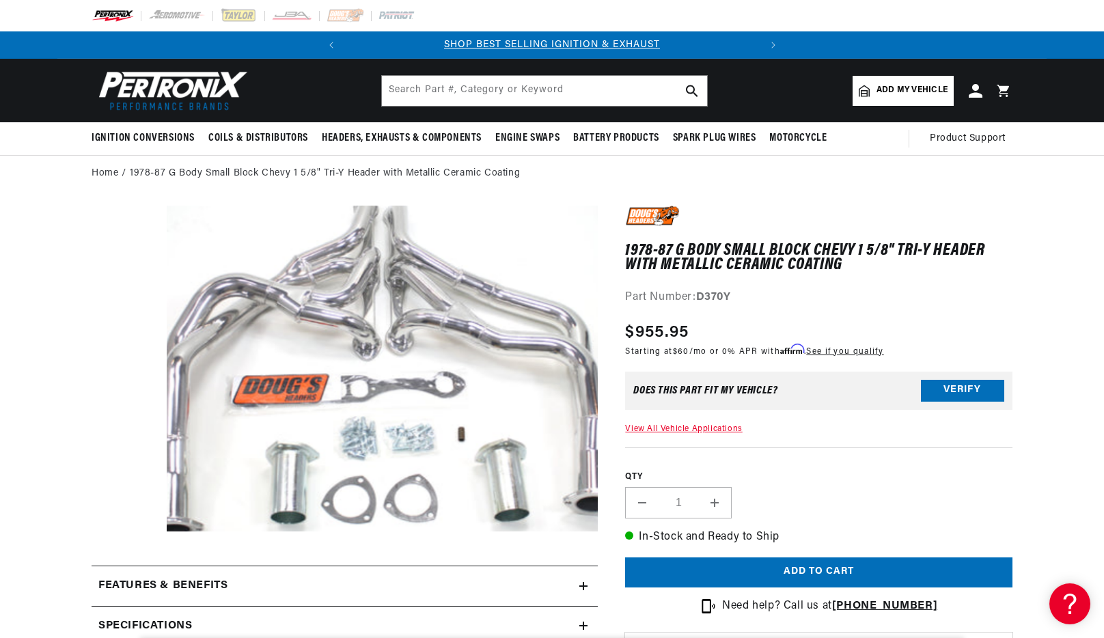
click at [124, 564] on button "Open media 1 in modal" at bounding box center [124, 564] width 0 height 0
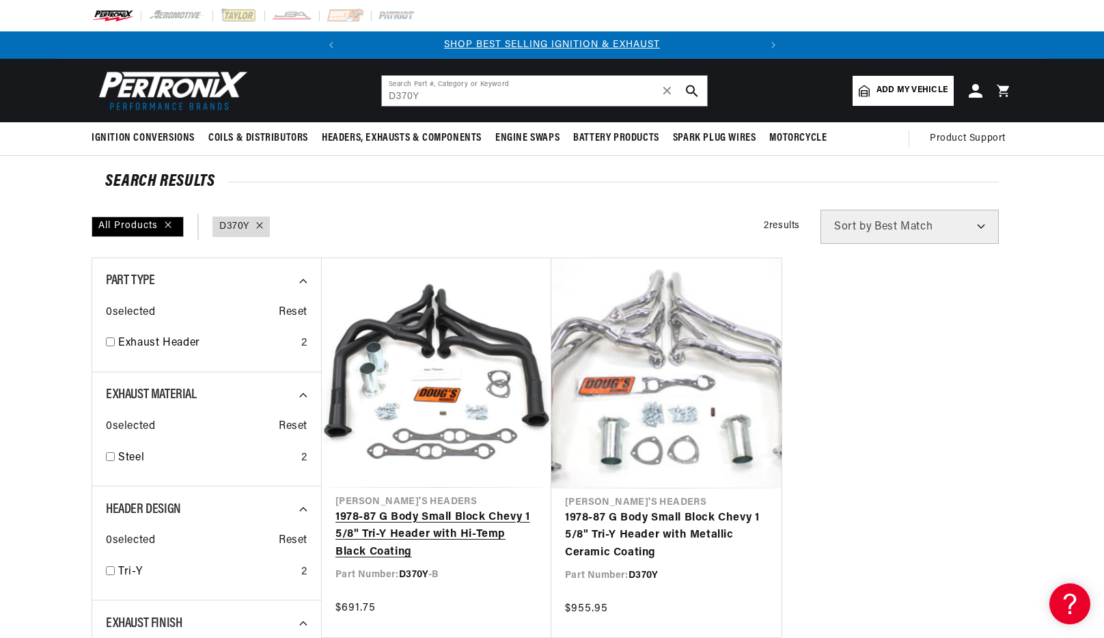
click at [410, 509] on link "1978-87 G Body Small Block Chevy 1 5/8" Tri-Y Header with Hi-Temp Black Coating" at bounding box center [436, 535] width 202 height 53
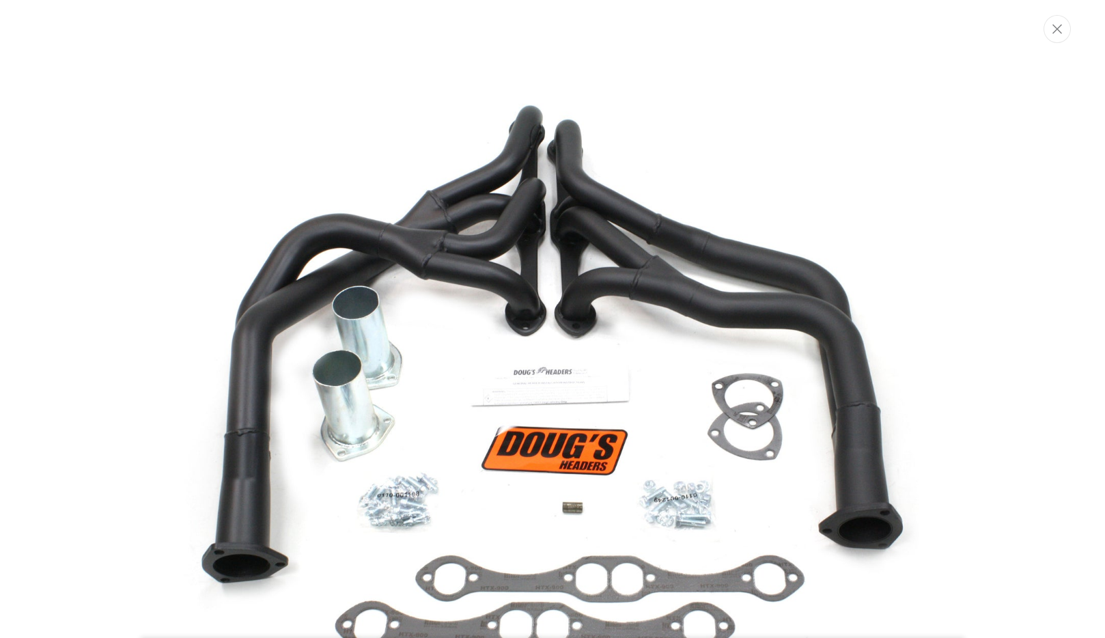
scroll to position [64, 0]
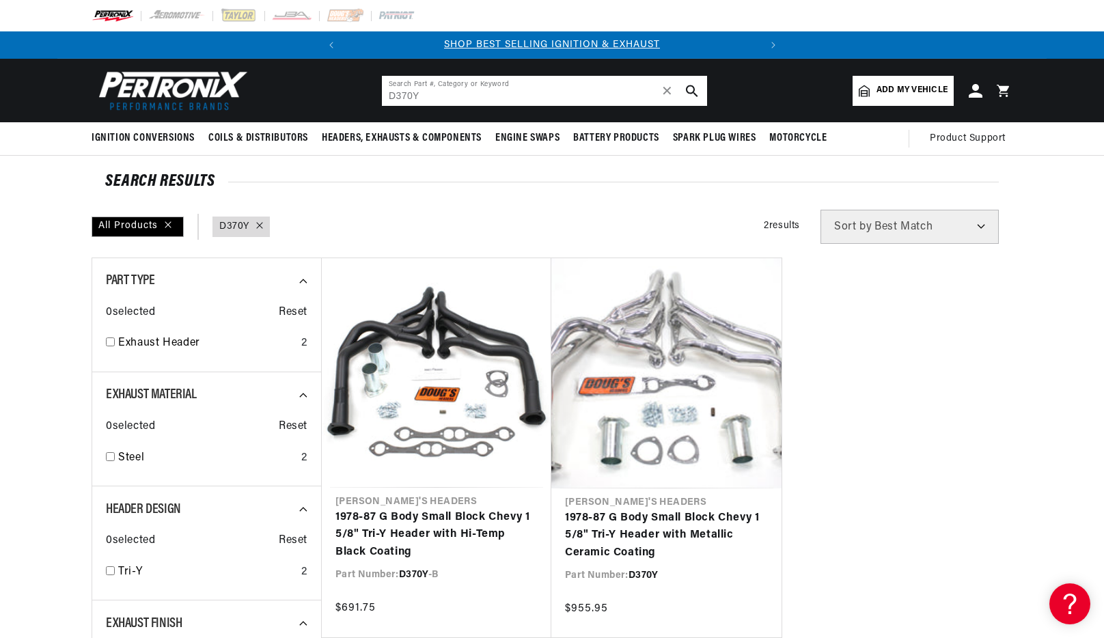
click at [484, 92] on input "D370Y" at bounding box center [544, 91] width 325 height 30
paste input "5"
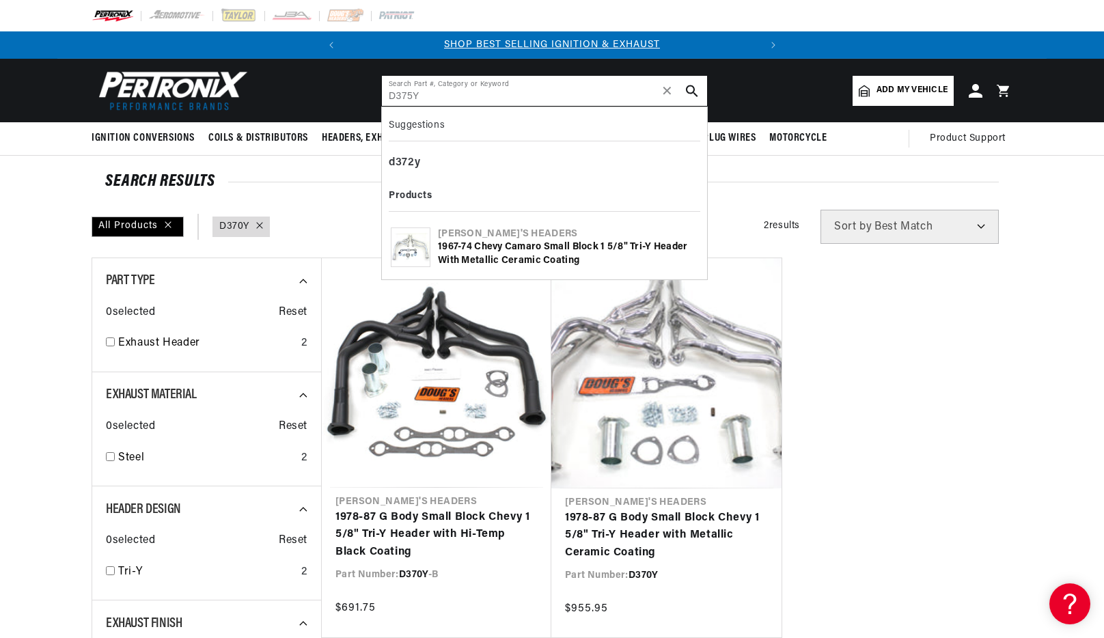
type input "D375Y"
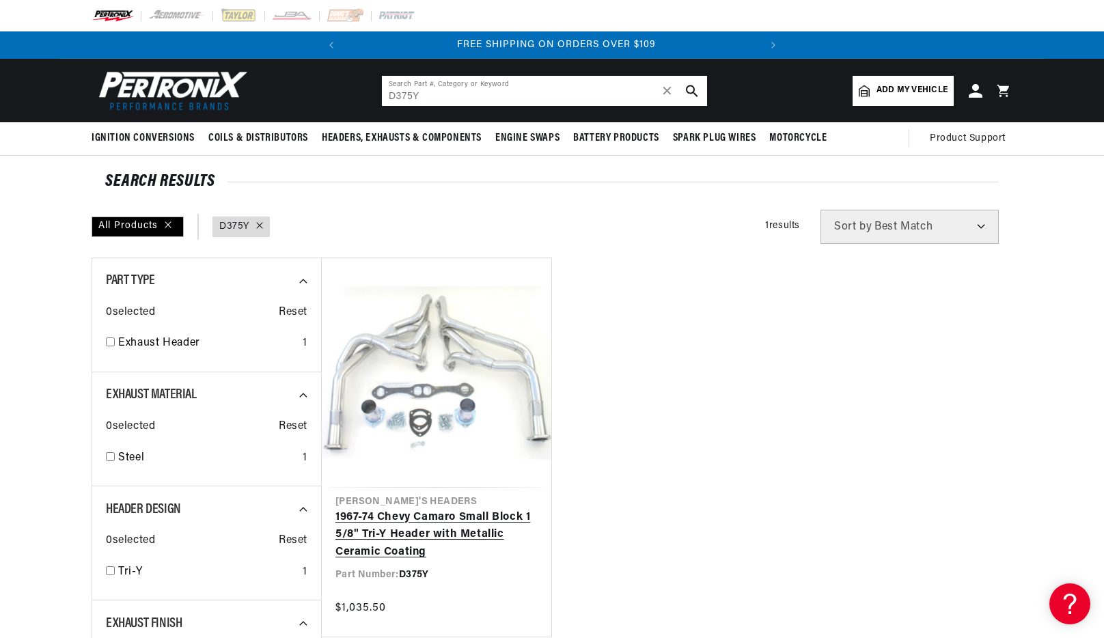
scroll to position [0, 414]
click at [496, 509] on link "1967-74 Chevy Camaro Small Block 1 5/8" Tri-Y Header with Metallic Ceramic Coat…" at bounding box center [436, 535] width 202 height 53
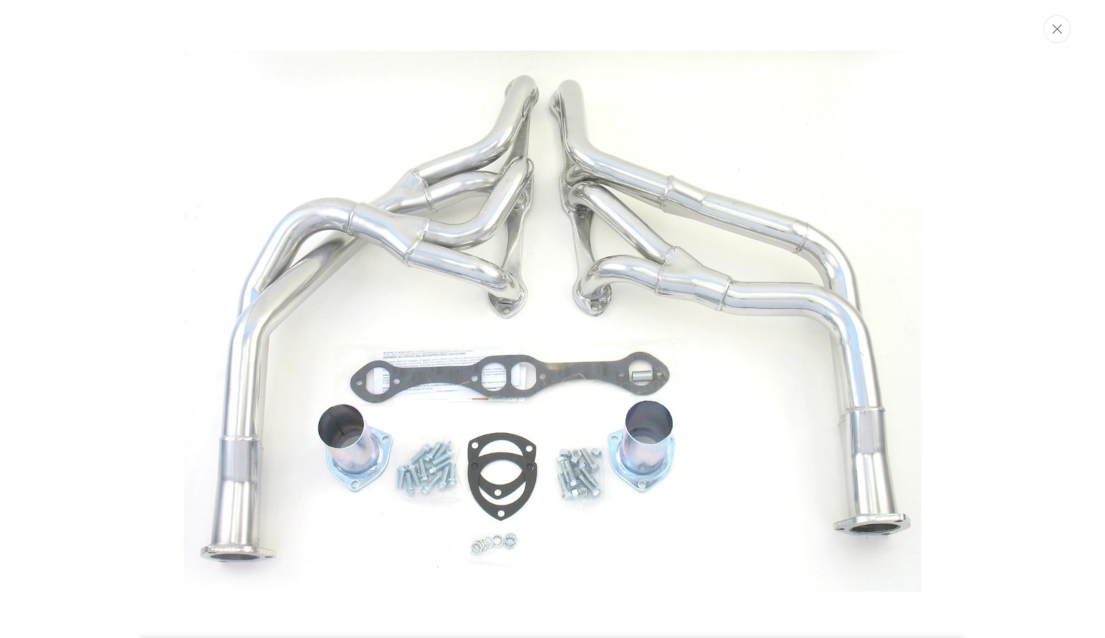
scroll to position [64, 0]
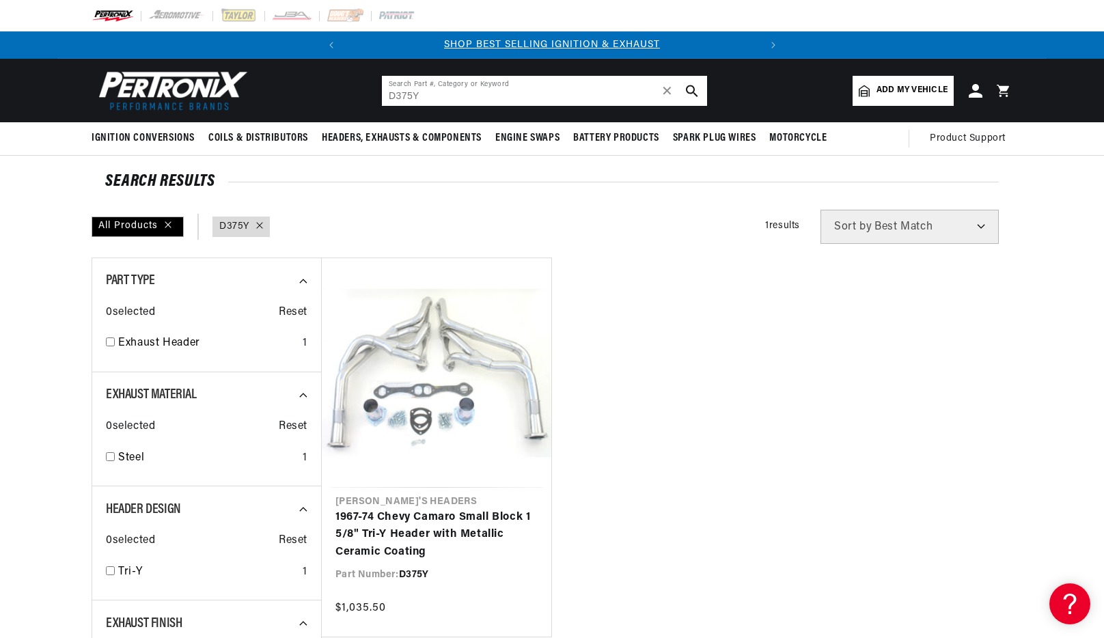
drag, startPoint x: 407, startPoint y: 94, endPoint x: 358, endPoint y: 90, distance: 49.4
click at [357, 90] on header "BETTER SEARCH RESULTS Add your vehicle's year, make, and model to find parts be…" at bounding box center [551, 91] width 989 height 64
paste input "6"
type input "D376Y"
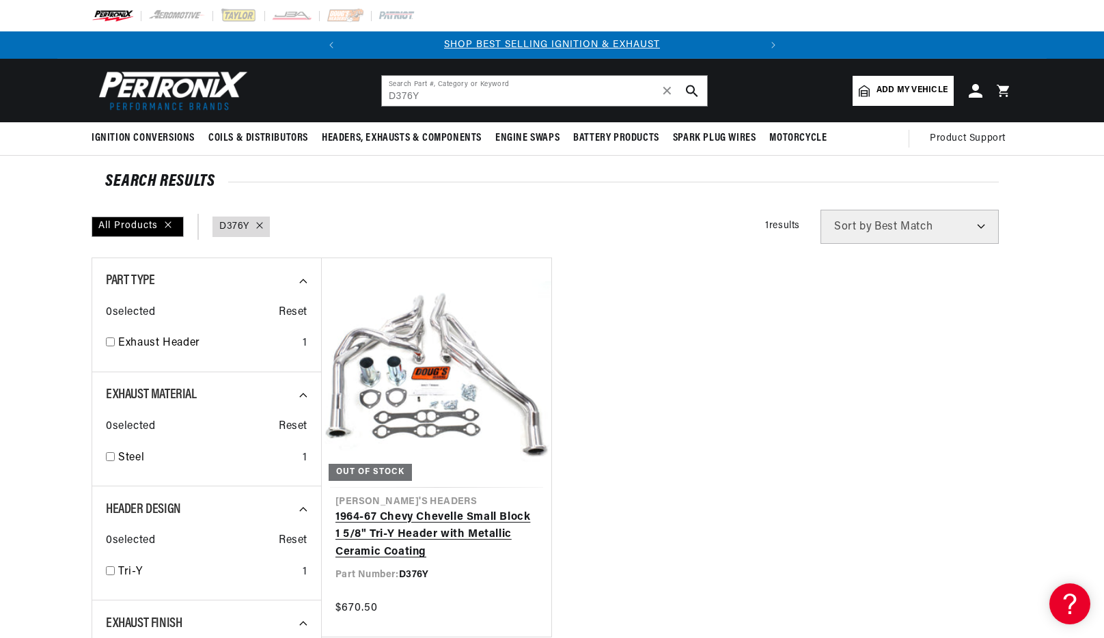
click at [447, 509] on link "1964-67 Chevy Chevelle Small Block 1 5/8" Tri-Y Header with Metallic Ceramic Co…" at bounding box center [436, 535] width 202 height 53
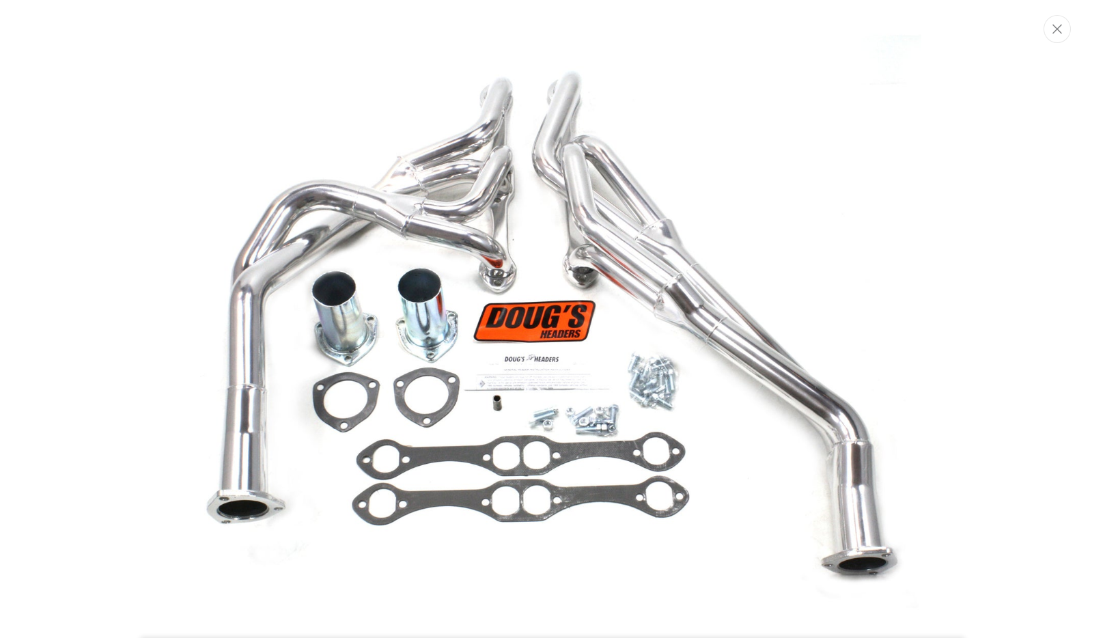
scroll to position [64, 0]
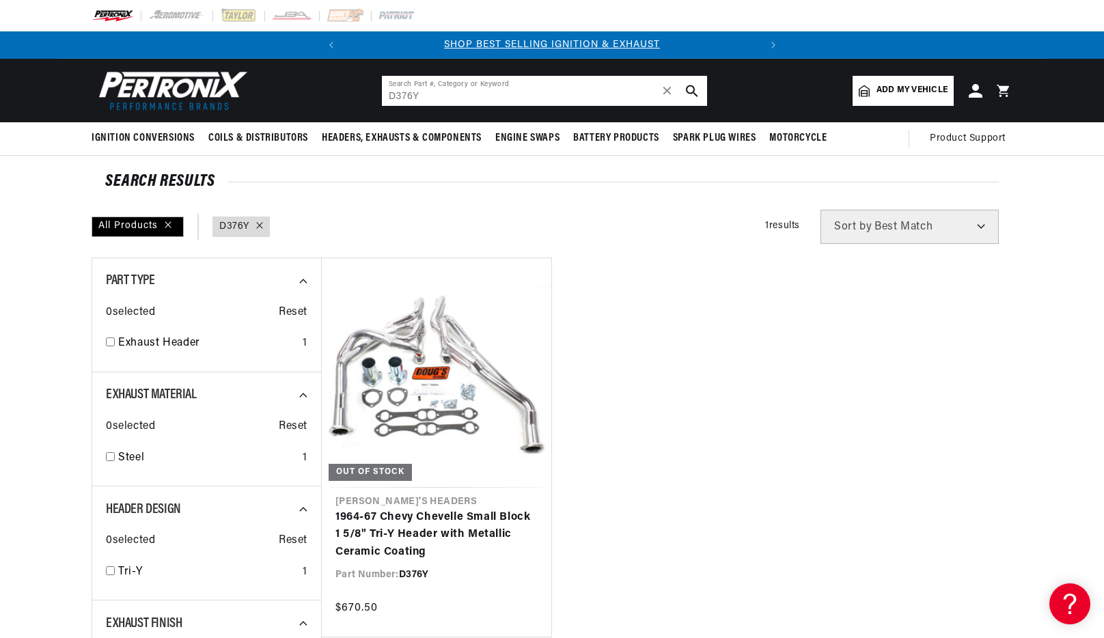
click at [488, 96] on input "D376Y" at bounding box center [544, 91] width 325 height 30
click at [486, 96] on input "D376Y" at bounding box center [544, 91] width 325 height 30
paste input "522"
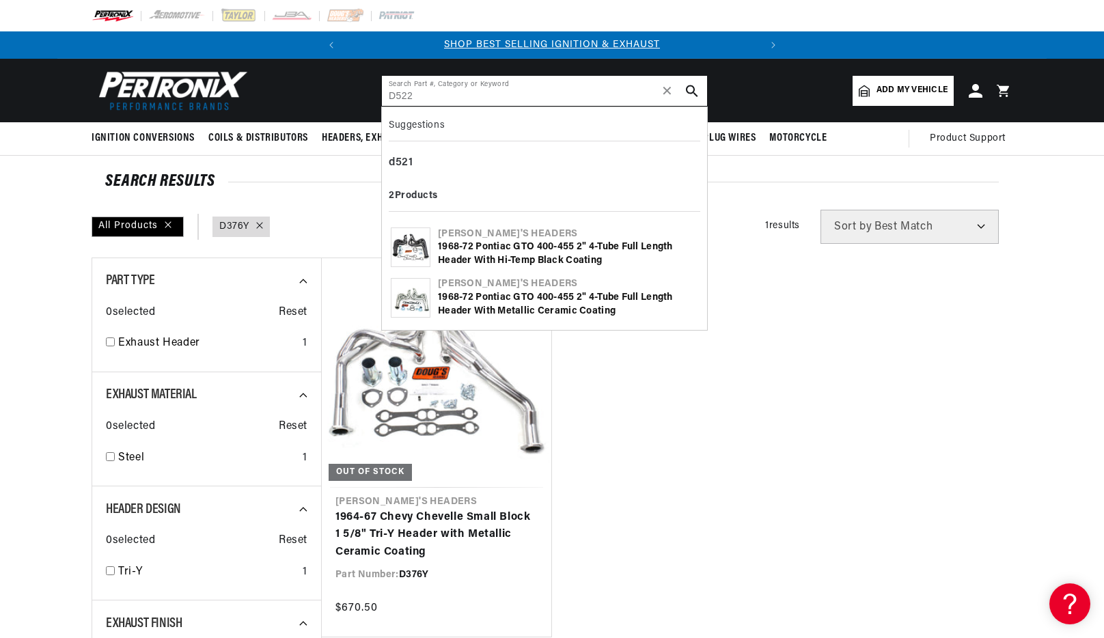
type input "D522"
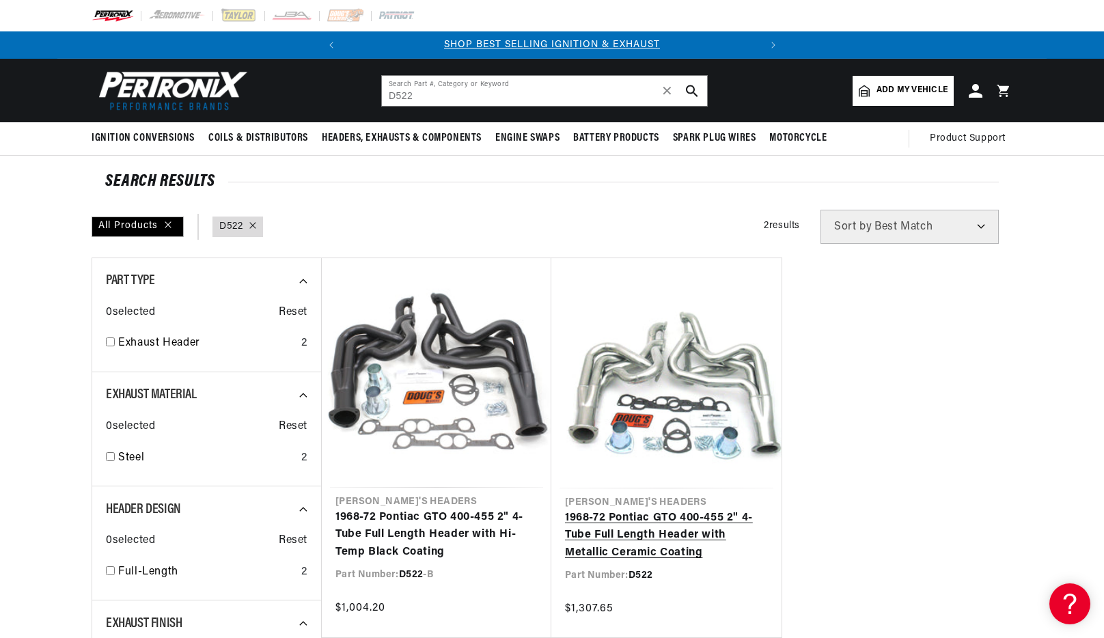
click at [666, 510] on link "1968-72 Pontiac GTO 400-455 2" 4-Tube Full Length Header with Metallic Ceramic …" at bounding box center [666, 536] width 203 height 53
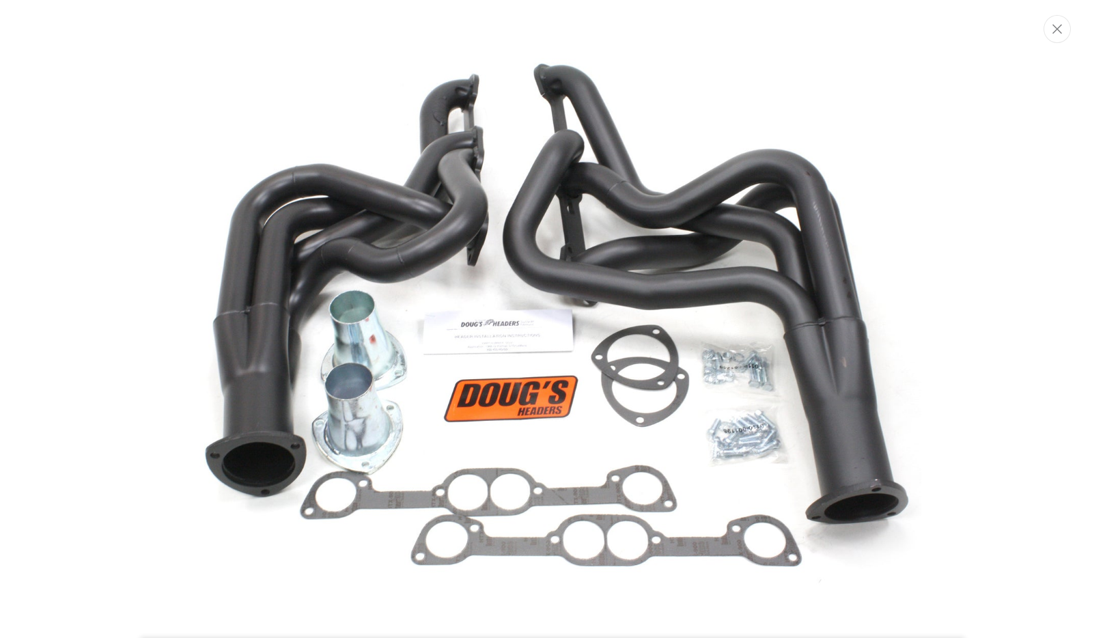
scroll to position [64, 0]
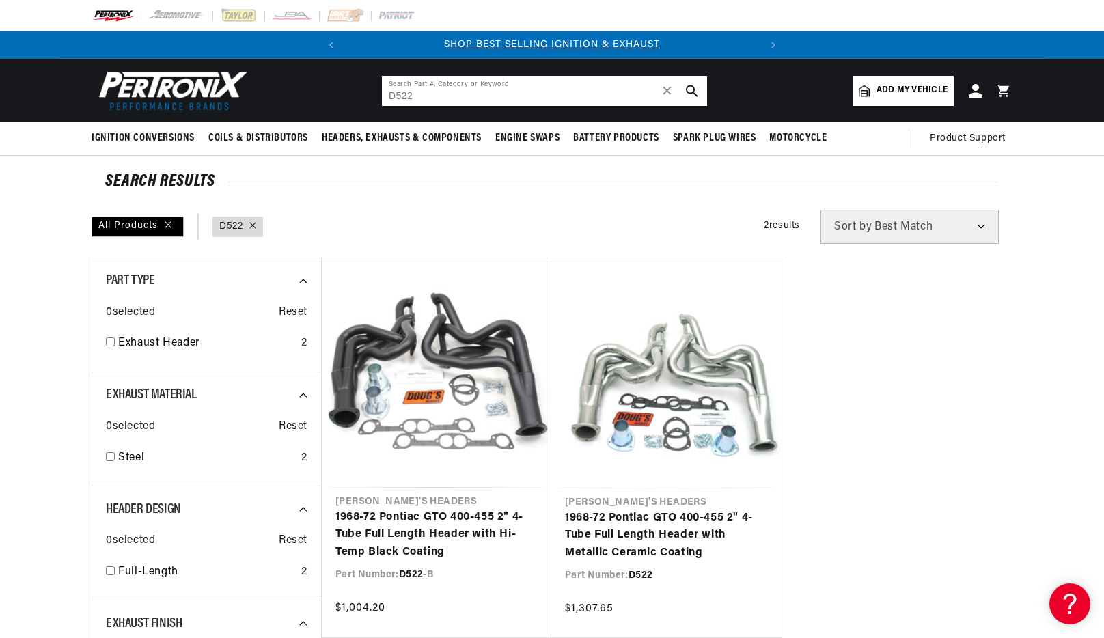
drag, startPoint x: 500, startPoint y: 96, endPoint x: 335, endPoint y: 85, distance: 165.0
click at [335, 85] on header "BETTER SEARCH RESULTS Add your vehicle's year, make, and model to find parts be…" at bounding box center [551, 91] width 989 height 64
paste input "64"
type input "D564"
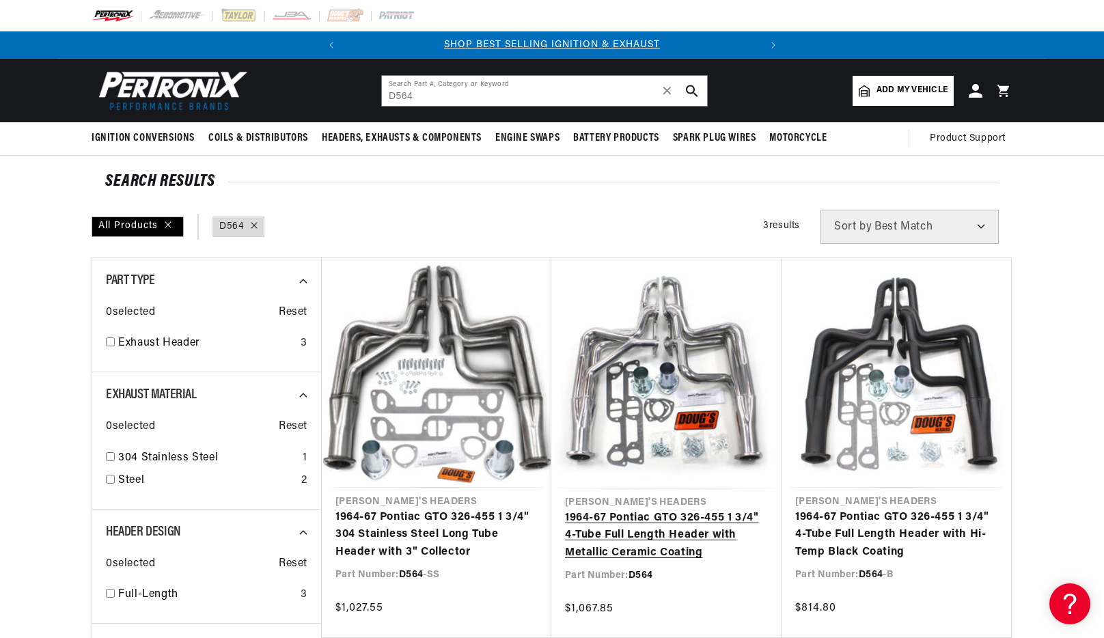
click at [713, 510] on link "1964-67 Pontiac GTO 326-455 1 3/4" 4-Tube Full Length Header with Metallic Cera…" at bounding box center [666, 536] width 203 height 53
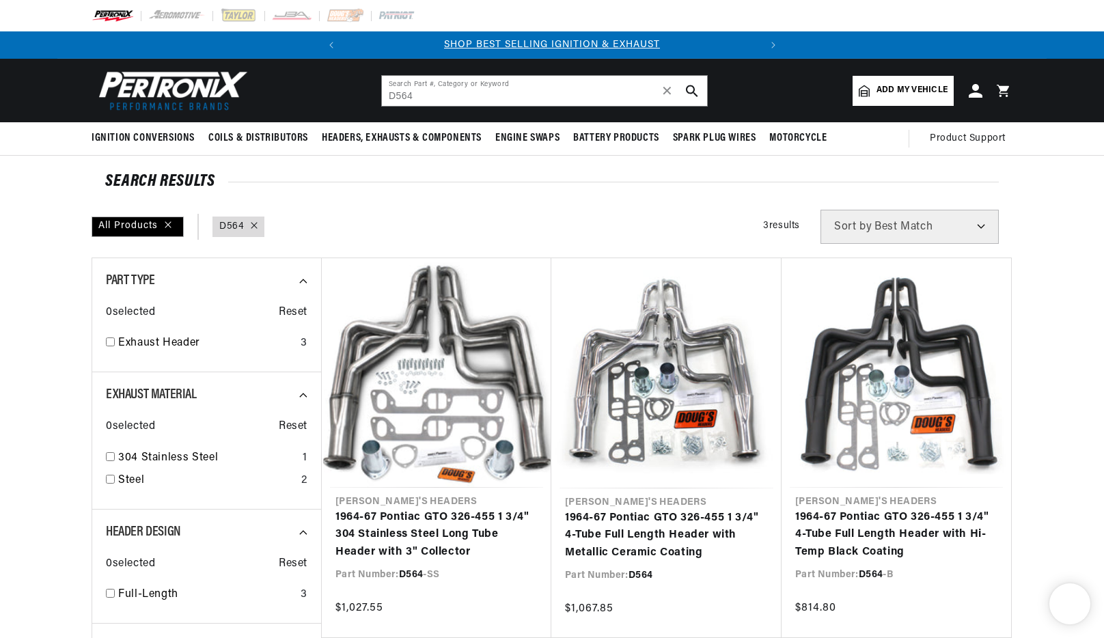
click at [895, 509] on link "1964-67 Pontiac GTO 326-455 1 3/4" 4-Tube Full Length Header with Hi-Temp Black…" at bounding box center [896, 535] width 202 height 53
drag, startPoint x: 441, startPoint y: 97, endPoint x: 368, endPoint y: 94, distance: 73.1
click at [368, 94] on header "BETTER SEARCH RESULTS Add your vehicle's year, make, and model to find parts be…" at bounding box center [551, 91] width 989 height 64
paste input "7"
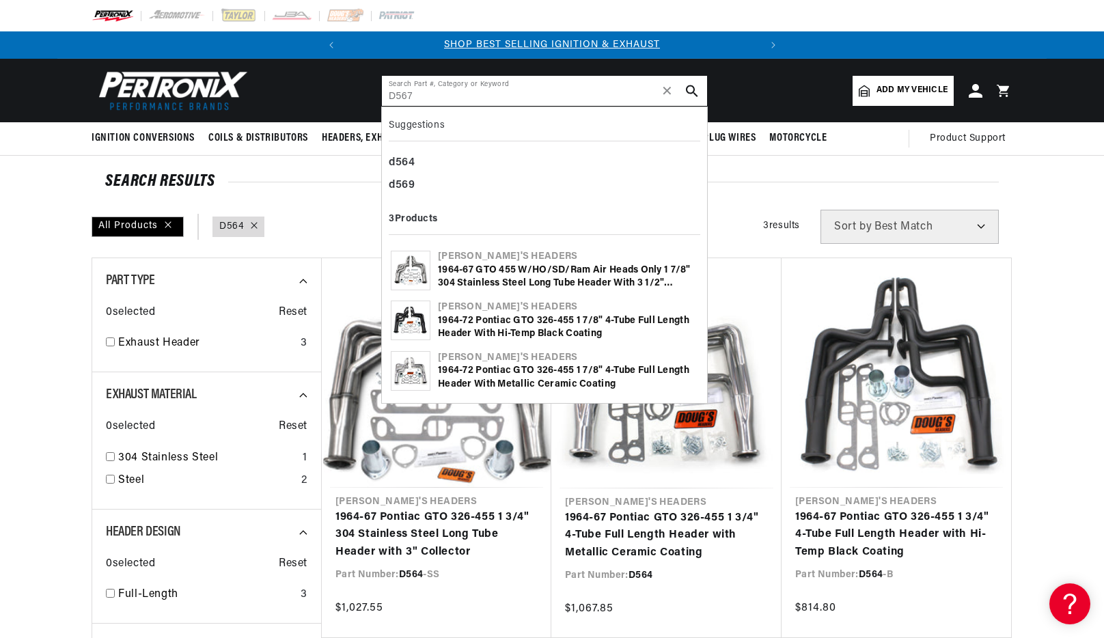
type input "D567"
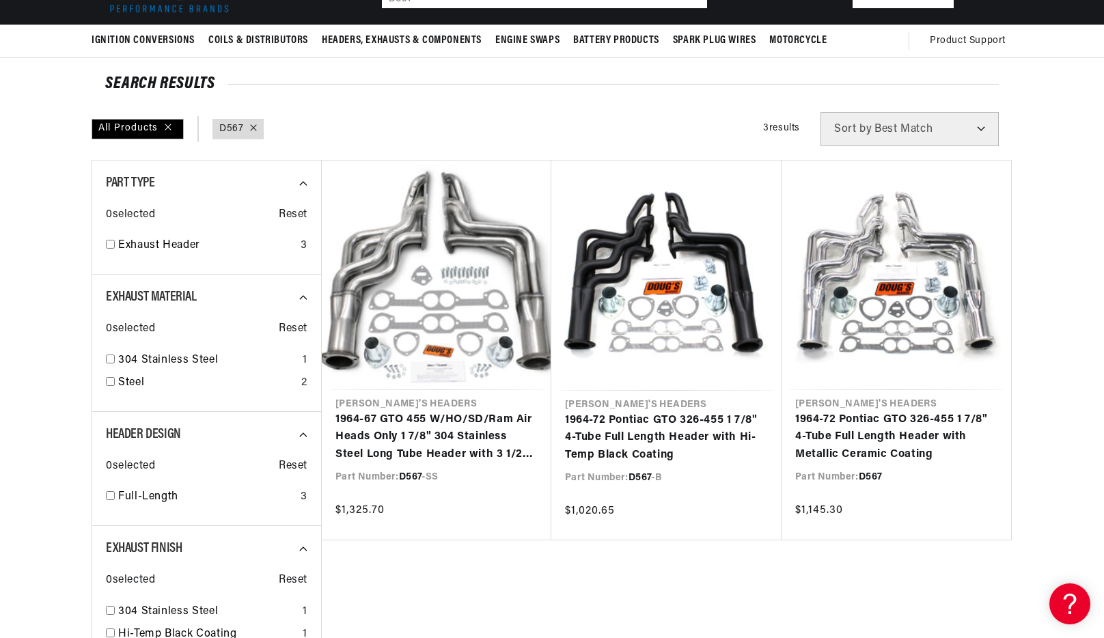
scroll to position [100, 0]
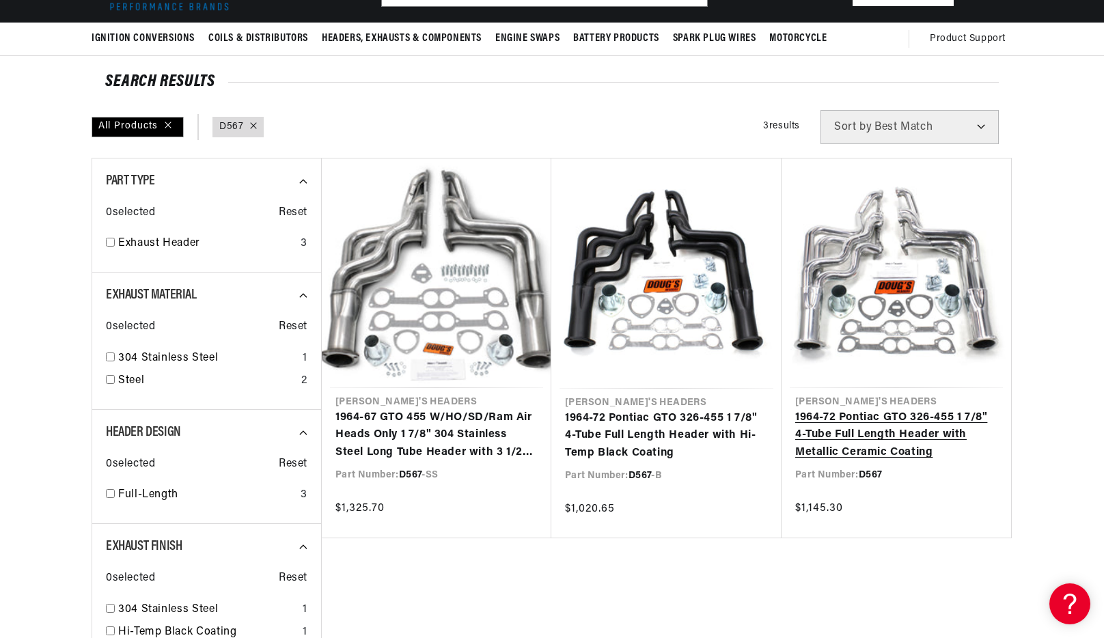
click at [876, 409] on link "1964-72 Pontiac GTO 326-455 1 7/8" 4-Tube Full Length Header with Metallic Cera…" at bounding box center [896, 435] width 202 height 53
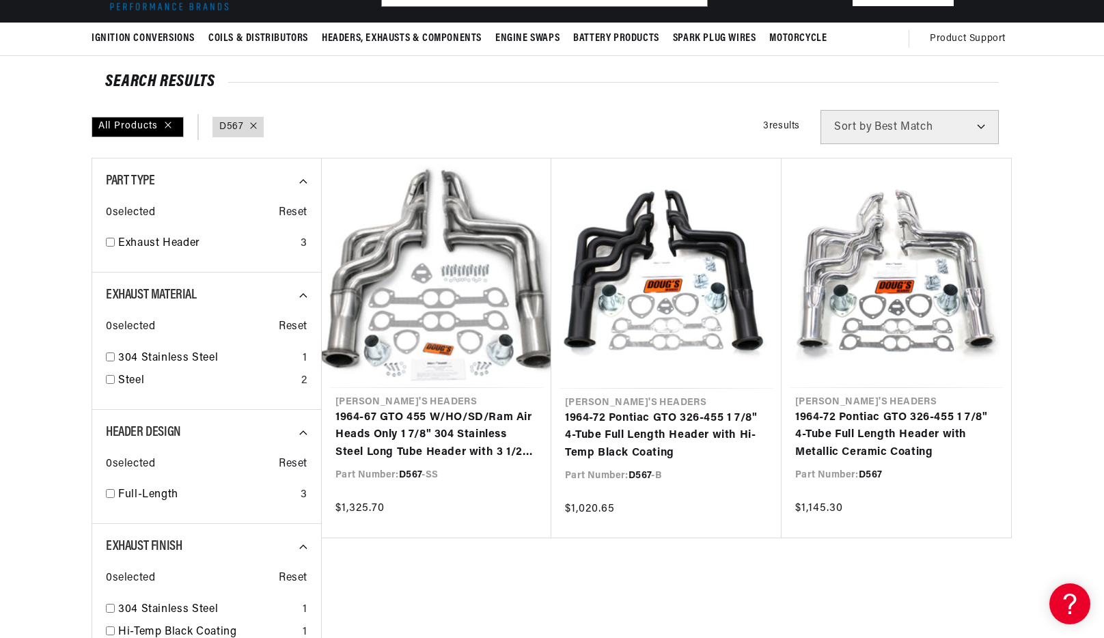
scroll to position [0, 375]
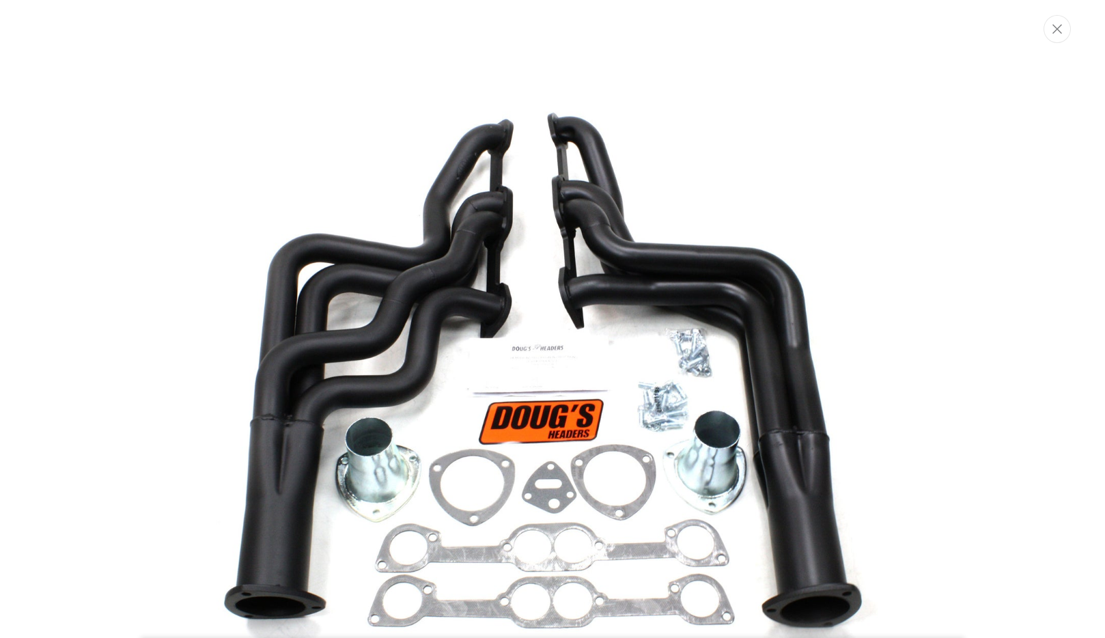
scroll to position [64, 0]
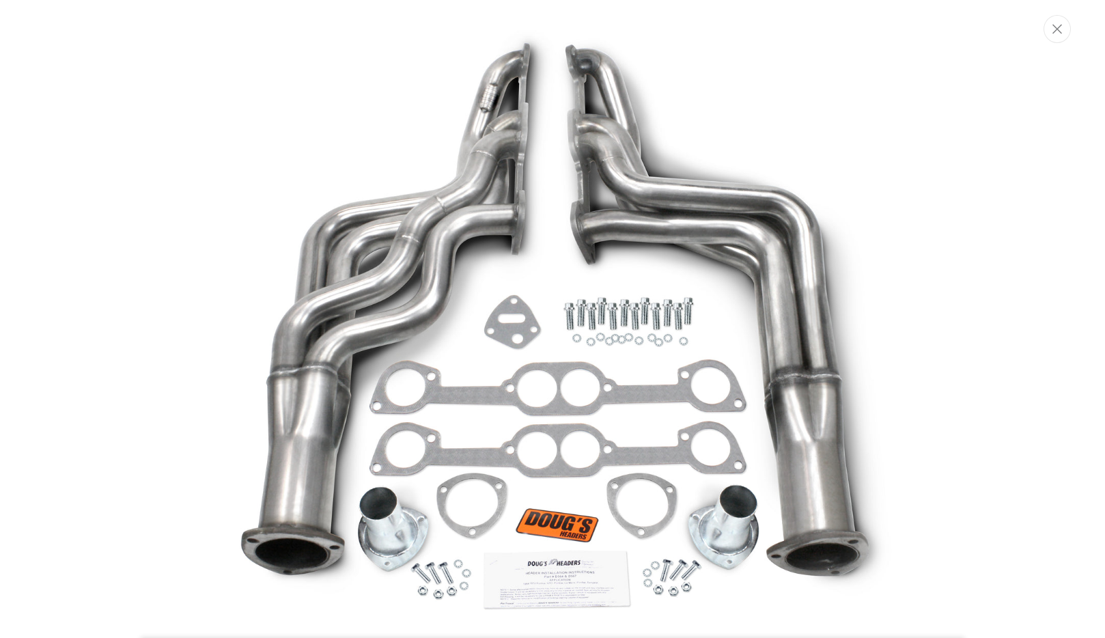
scroll to position [2, 0]
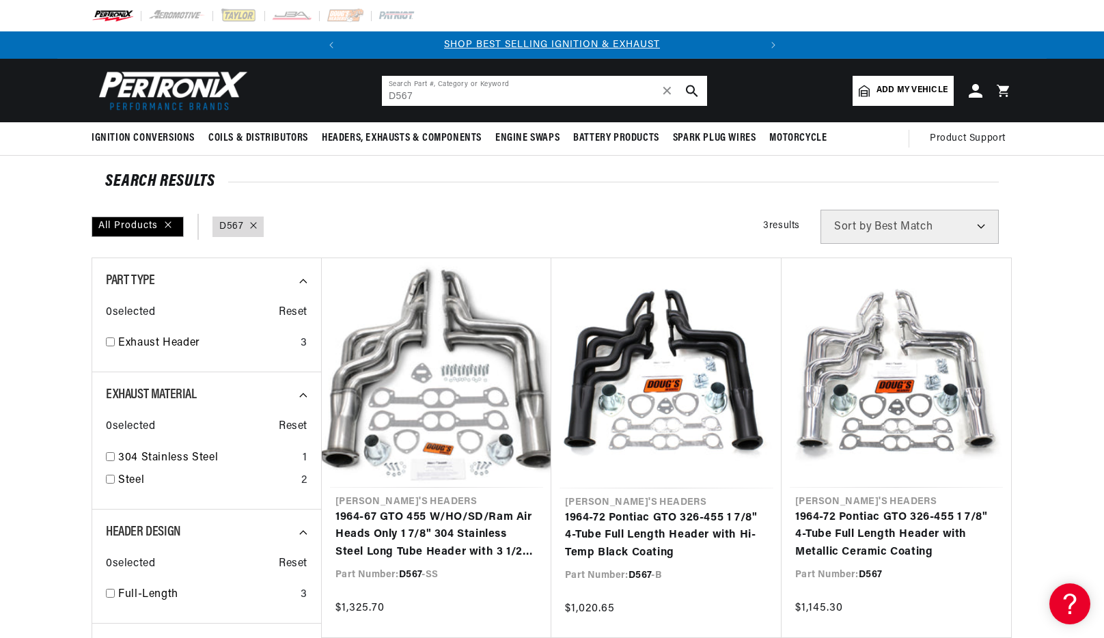
click at [493, 96] on input "D567" at bounding box center [544, 91] width 325 height 30
paste input "90"
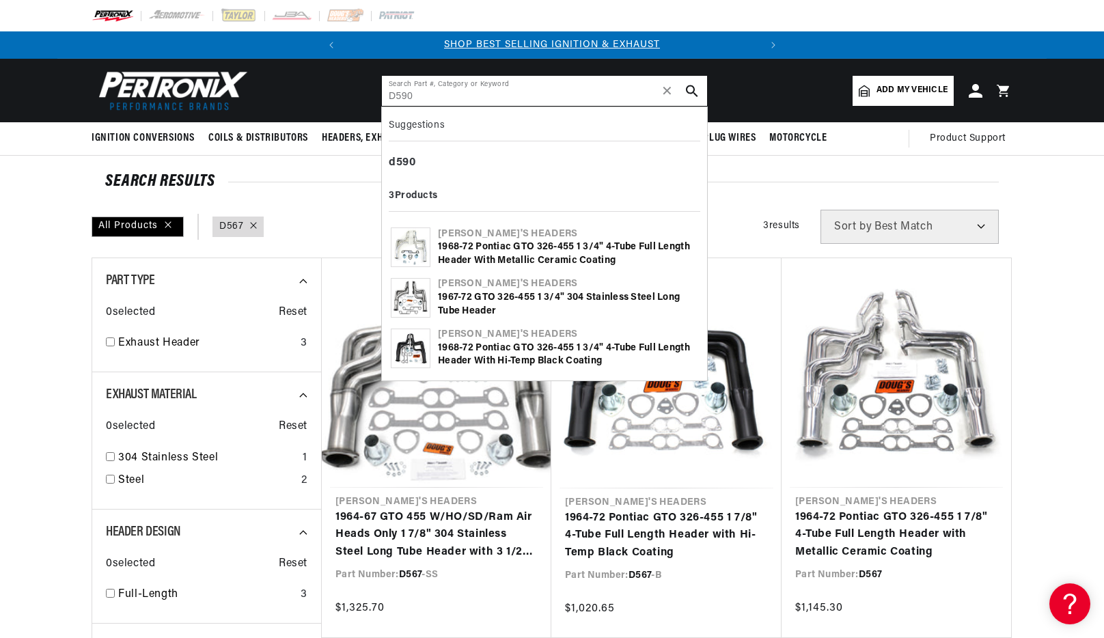
type input "D590"
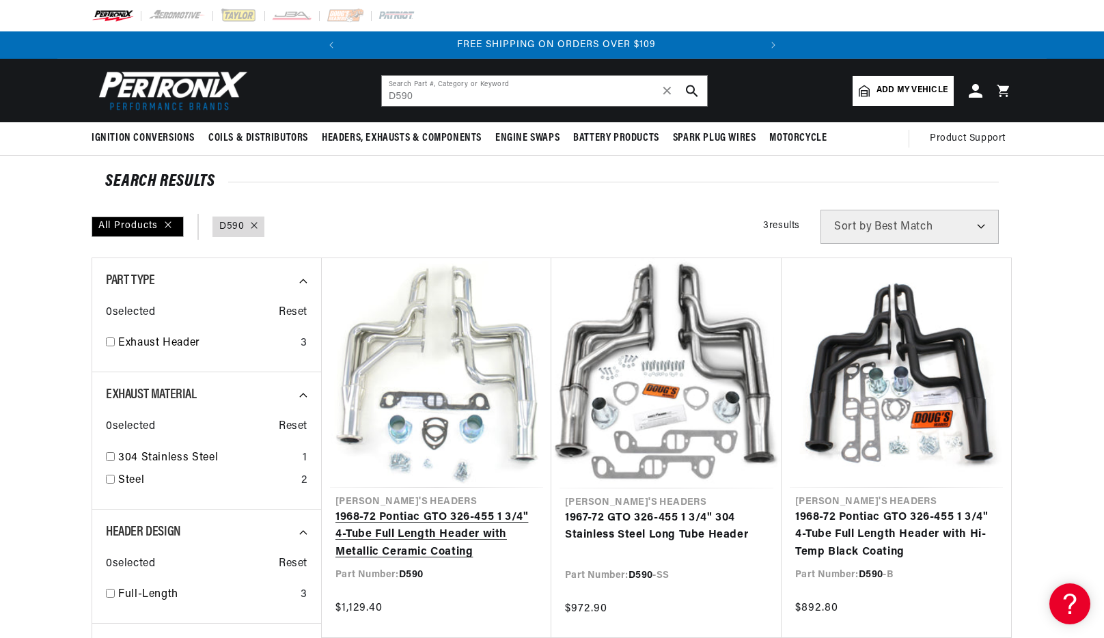
scroll to position [0, 414]
click at [454, 509] on link "1968-72 Pontiac GTO 326-455 1 3/4" 4-Tube Full Length Header with Metallic Cera…" at bounding box center [436, 535] width 202 height 53
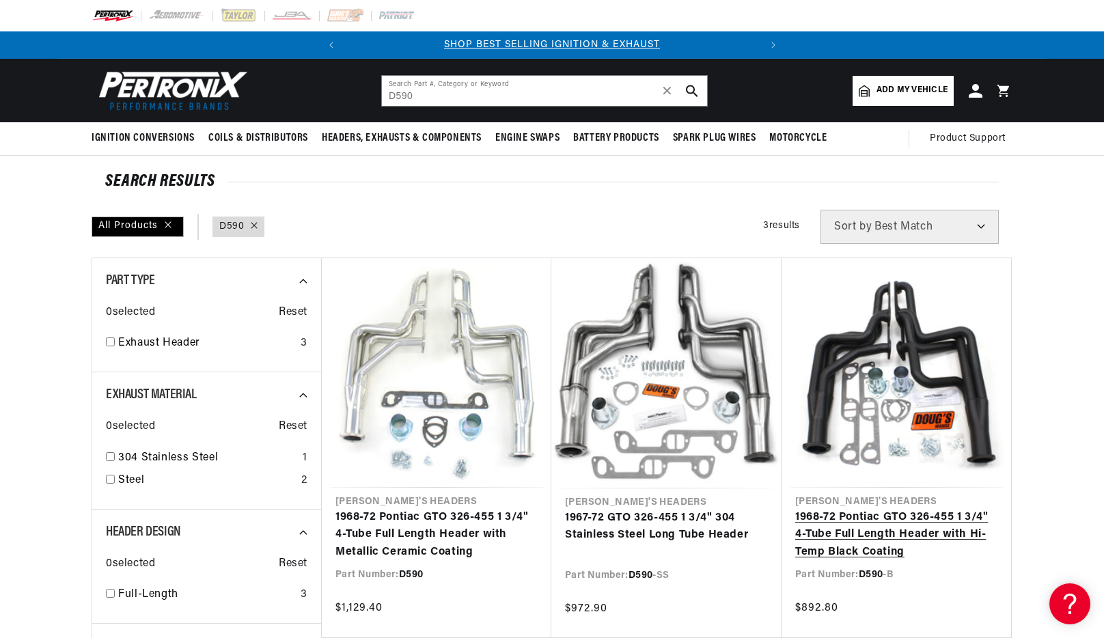
click at [876, 509] on link "1968-72 Pontiac GTO 326-455 1 3/4" 4-Tube Full Length Header with Hi-Temp Black…" at bounding box center [896, 535] width 202 height 53
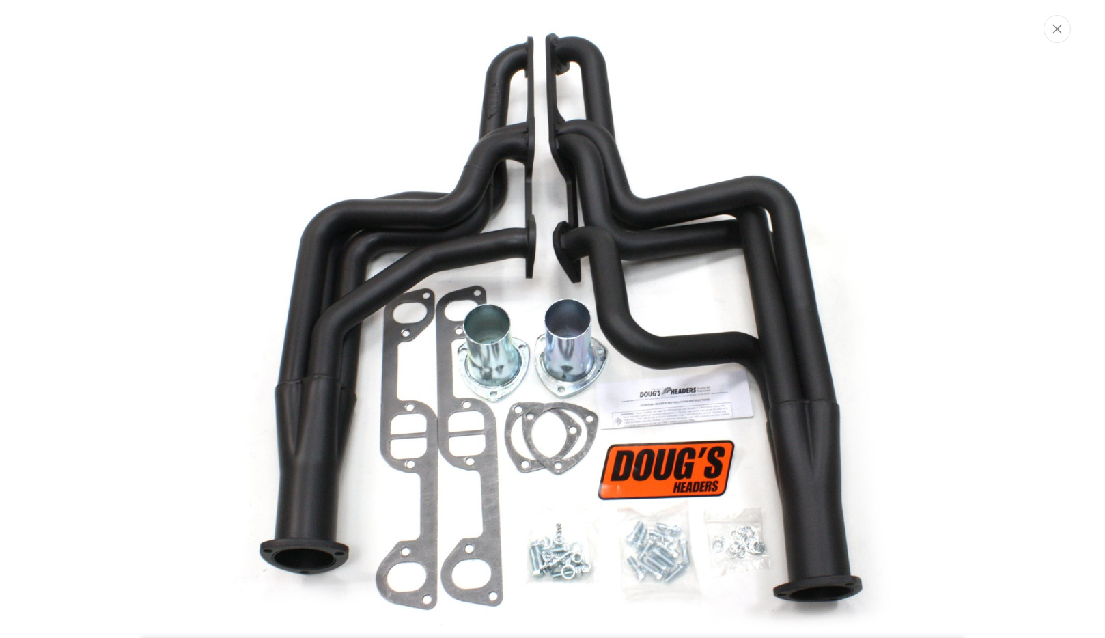
scroll to position [64, 0]
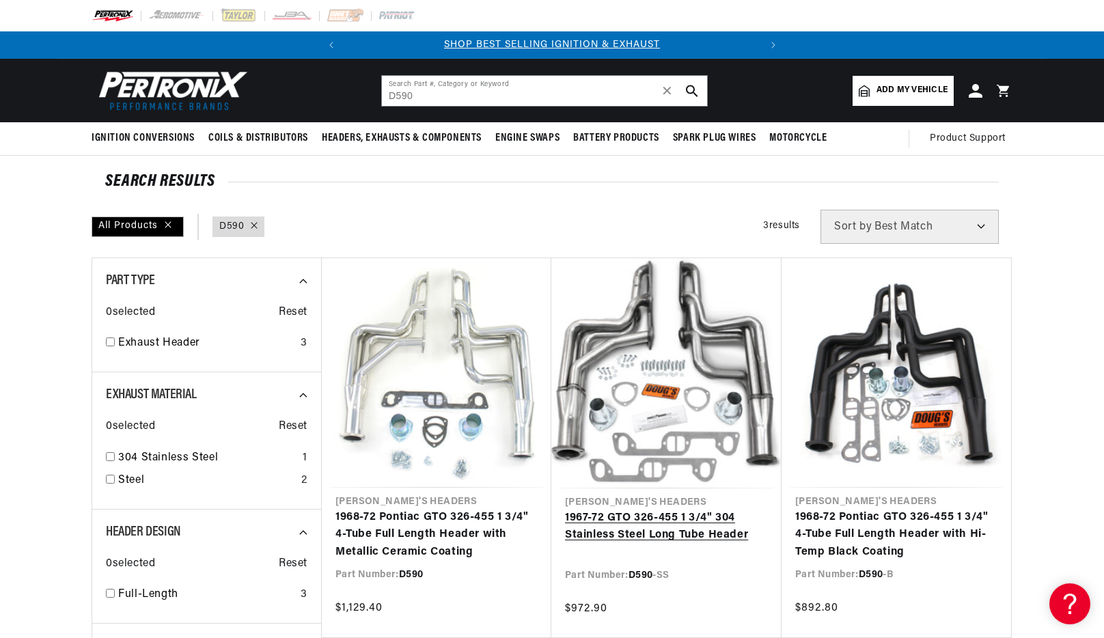
click at [659, 510] on link "1967-72 GTO 326-455 1 3/4" 304 Stainless Steel Long Tube Header" at bounding box center [666, 527] width 203 height 35
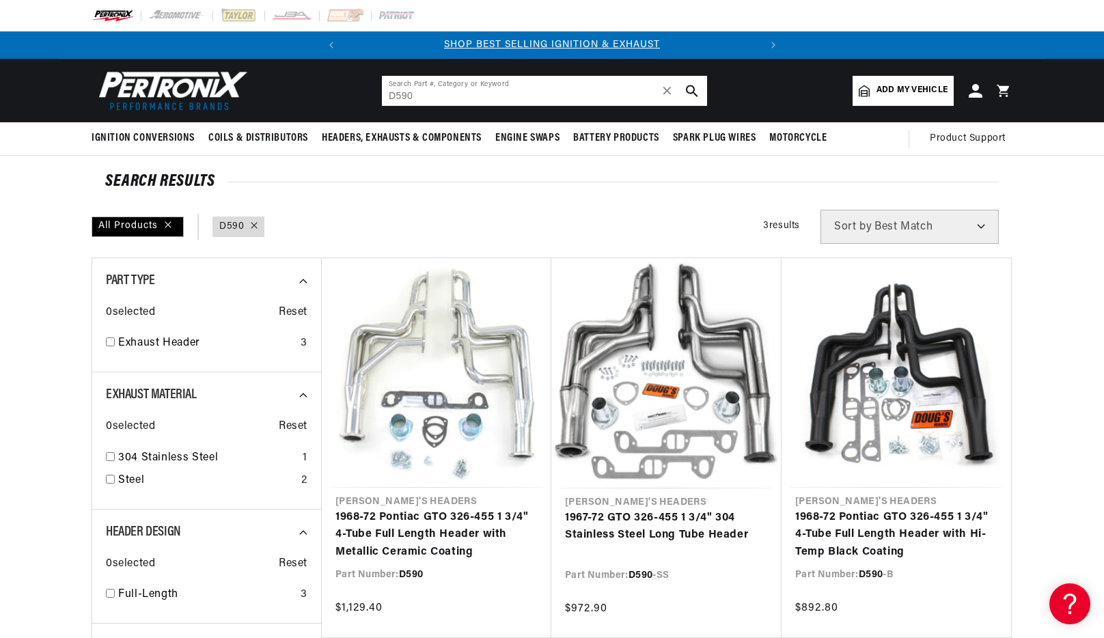
click at [508, 100] on input "D590" at bounding box center [544, 91] width 325 height 30
paste input "741"
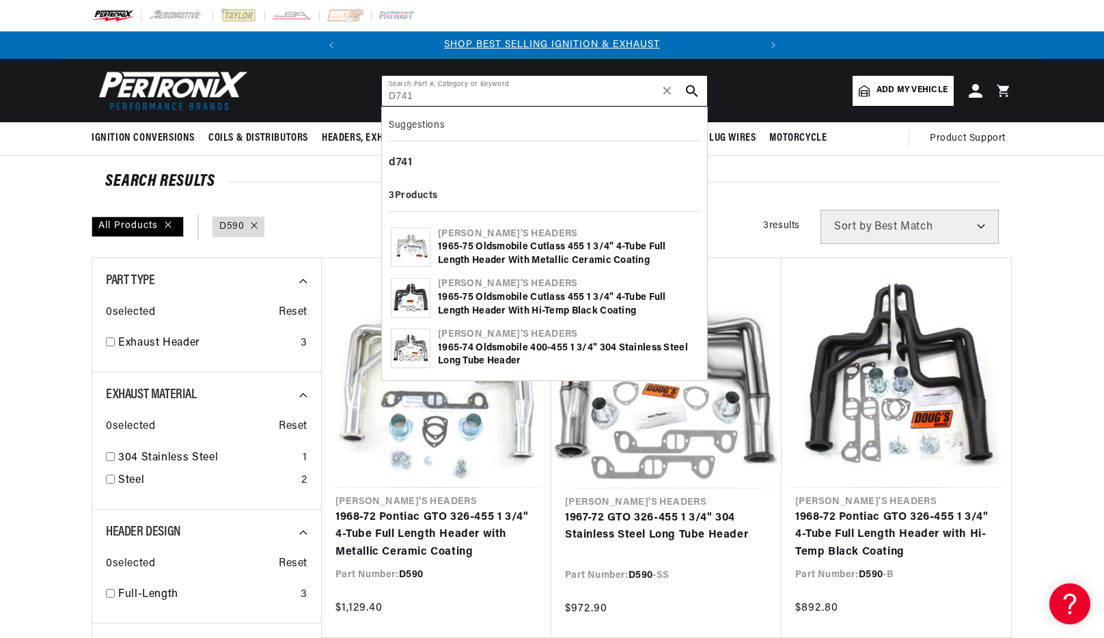
type input "D741"
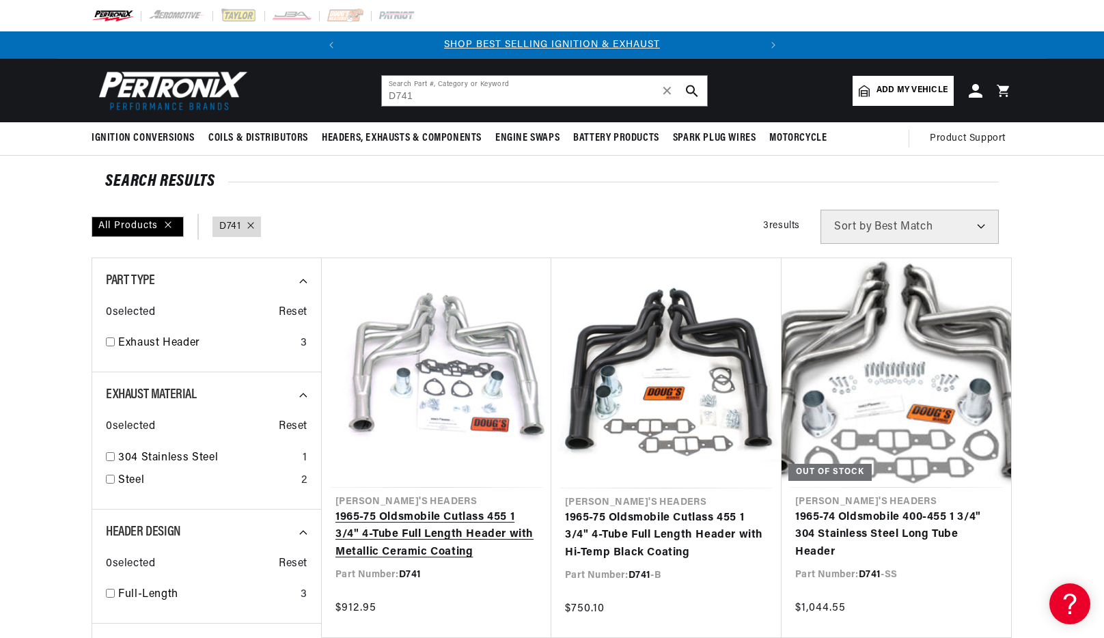
click at [460, 509] on link "1965-75 Oldsmobile Cutlass 455 1 3/4" 4-Tube Full Length Header with Metallic C…" at bounding box center [436, 535] width 202 height 53
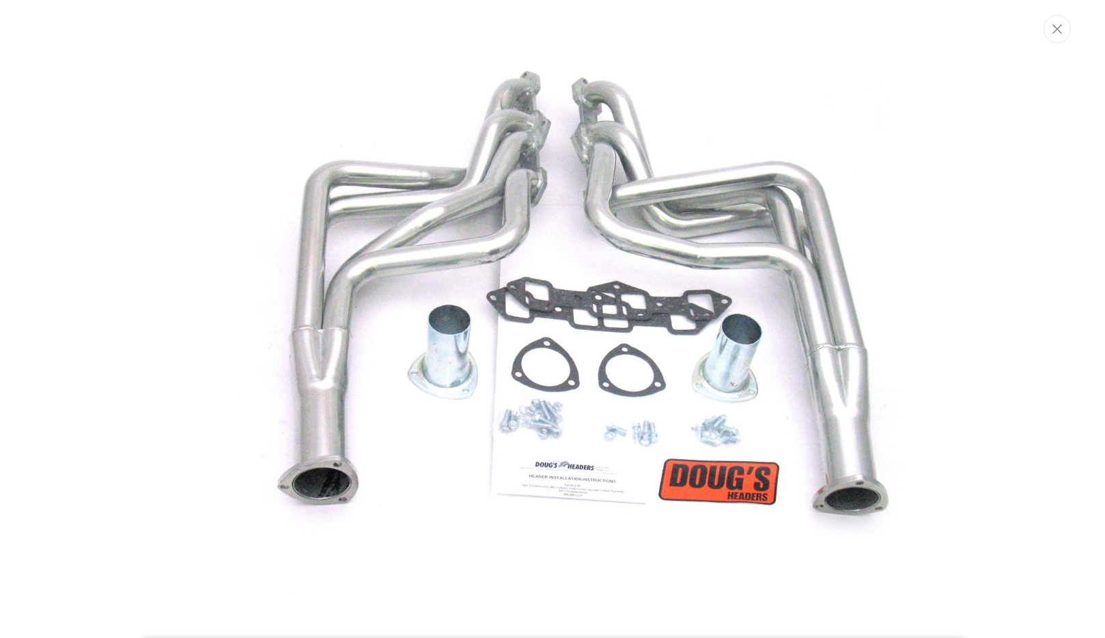
scroll to position [64, 0]
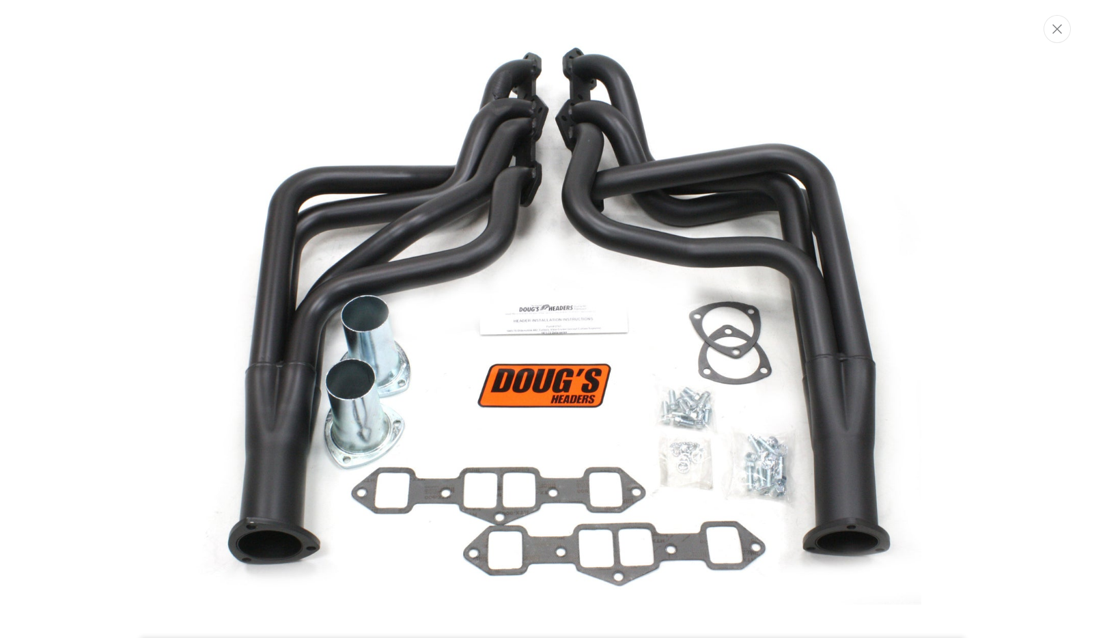
scroll to position [64, 0]
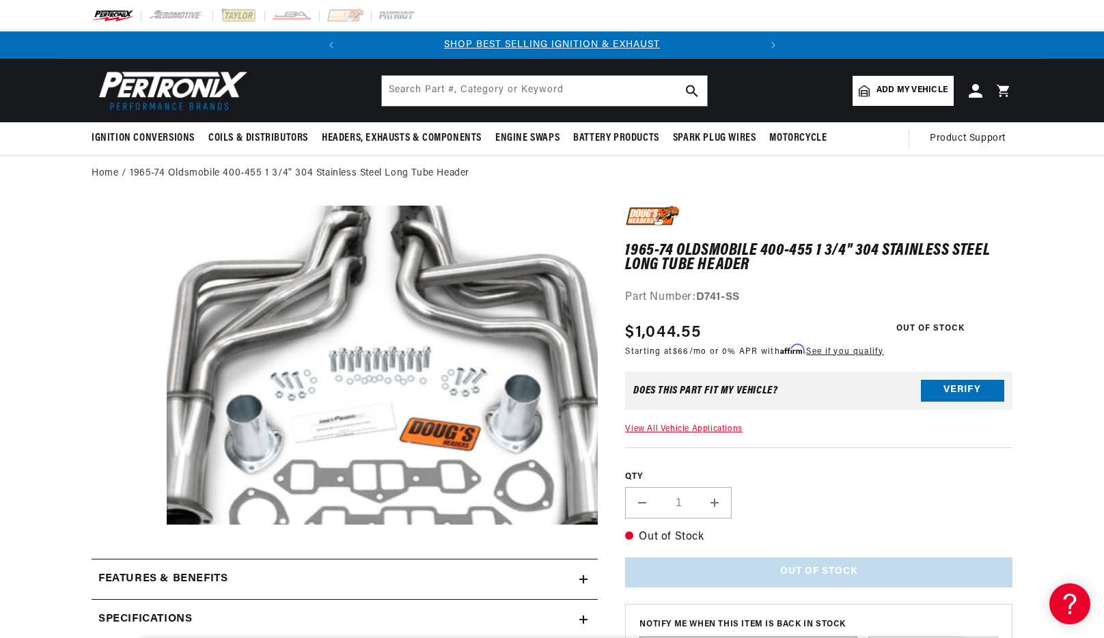
click at [124, 557] on button "Open media 1 in modal" at bounding box center [124, 557] width 0 height 0
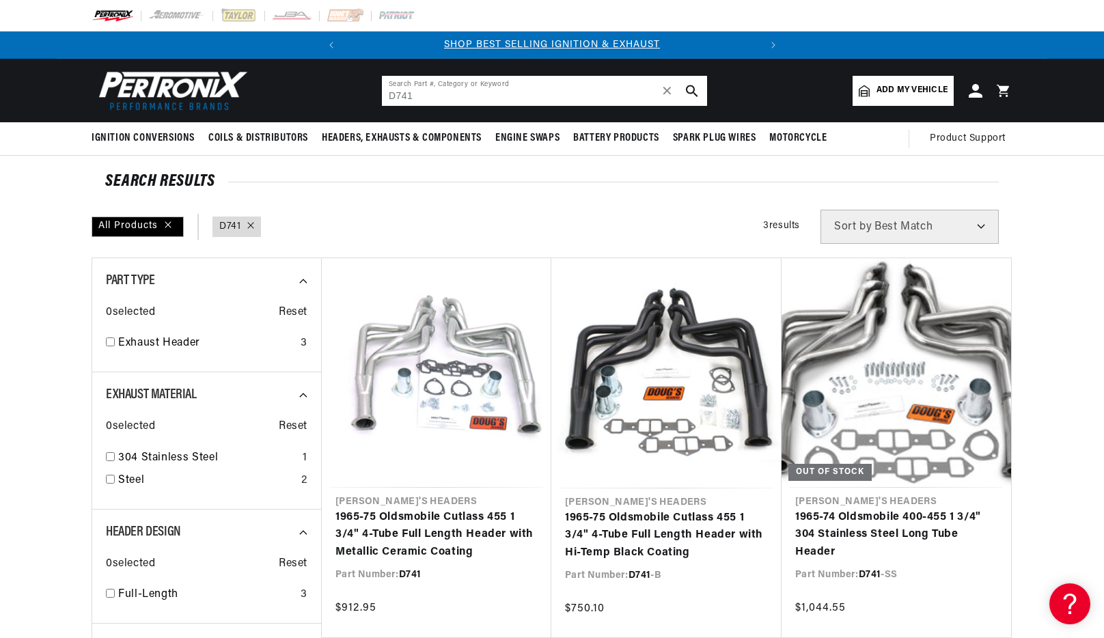
drag, startPoint x: 370, startPoint y: 93, endPoint x: 320, endPoint y: 92, distance: 49.9
click at [320, 92] on header "BETTER SEARCH RESULTS Add your vehicle's year, make, and model to find parts be…" at bounding box center [551, 91] width 989 height 64
paste input "3"
type input "D743"
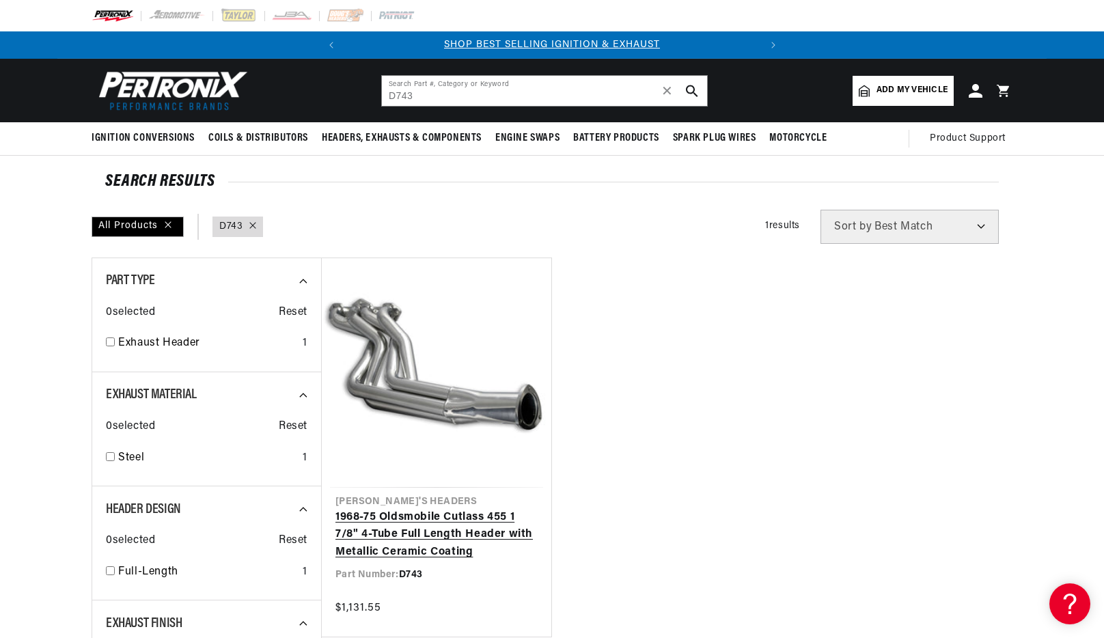
click at [478, 509] on link "1968-75 Oldsmobile Cutlass 455 1 7/8" 4-Tube Full Length Header with Metallic C…" at bounding box center [436, 535] width 202 height 53
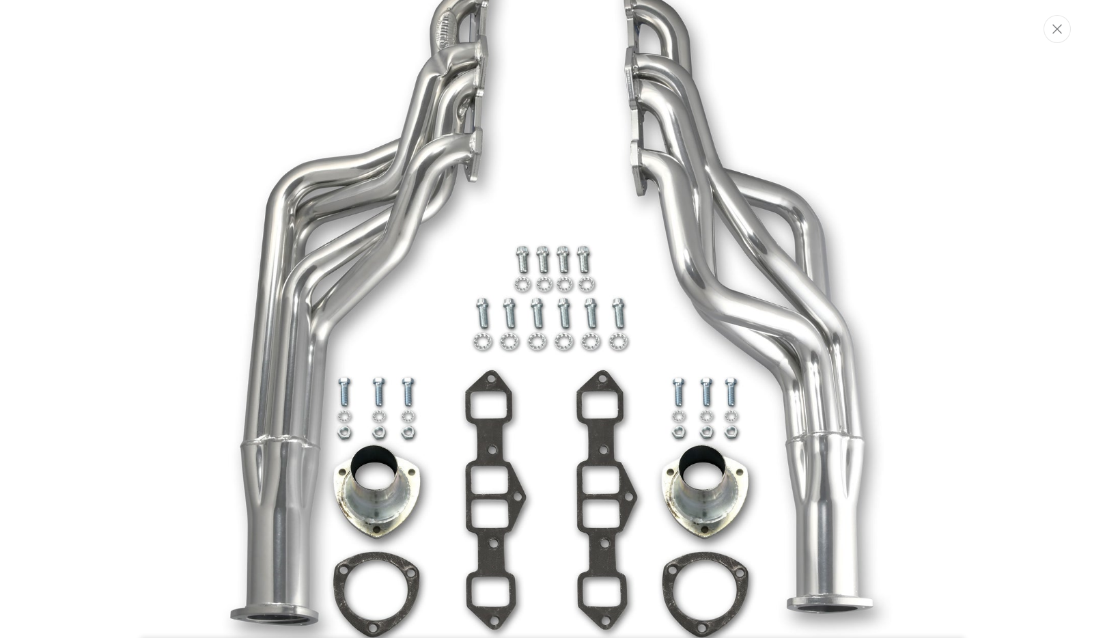
scroll to position [64, 0]
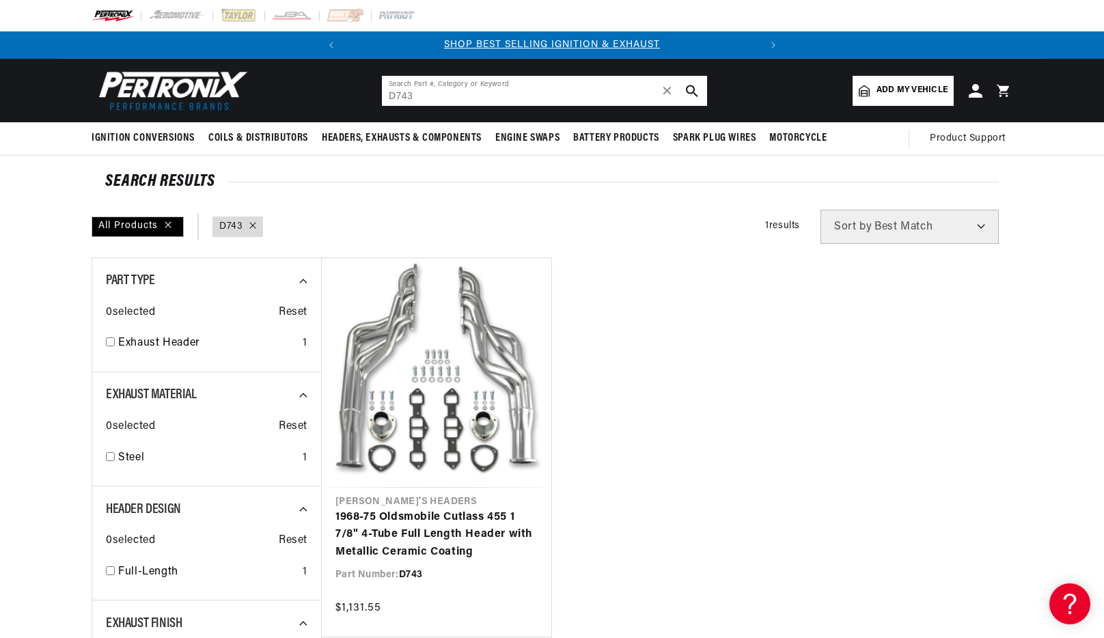
click at [363, 94] on header "BETTER SEARCH RESULTS Add your vehicle's year, make, and model to find parts be…" at bounding box center [551, 91] width 989 height 64
paste input "ES10"
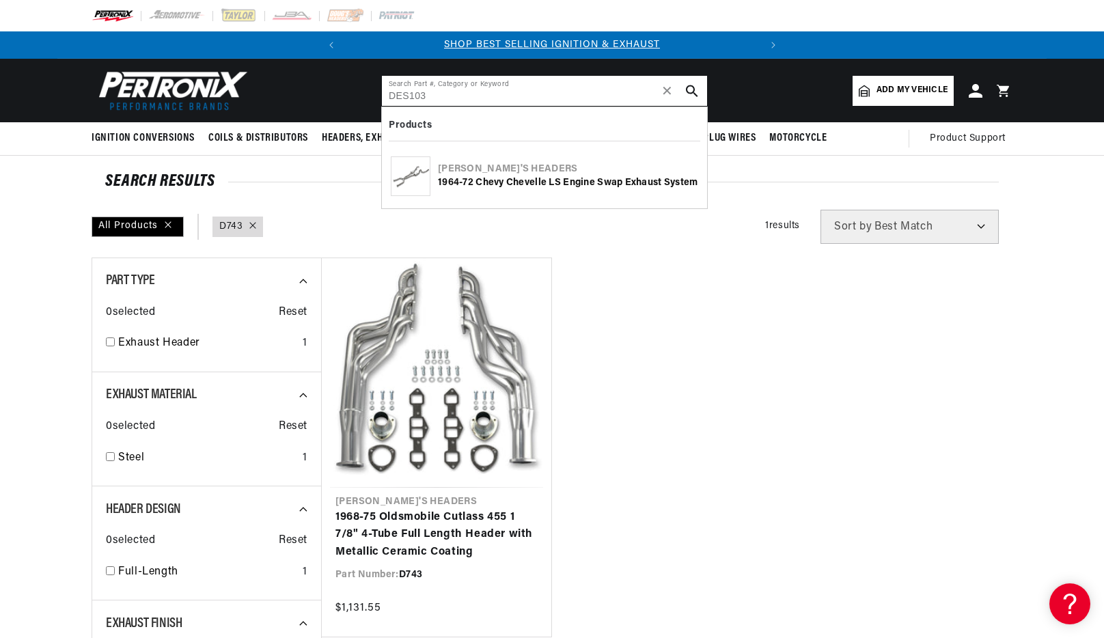
type input "DES103"
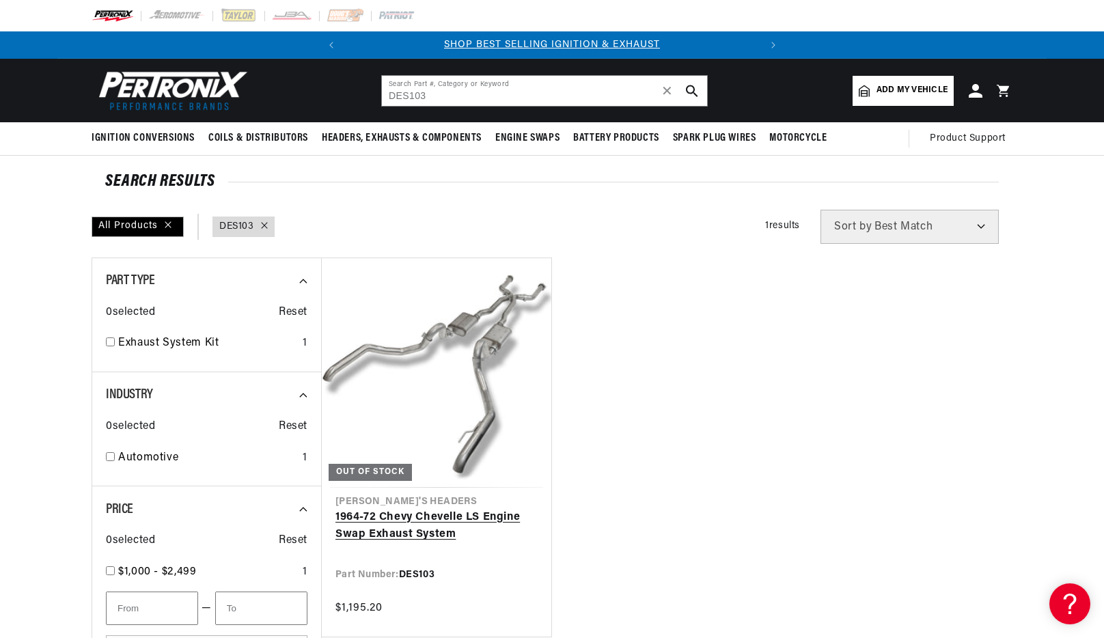
click at [462, 509] on link "1964-72 Chevy Chevelle LS Engine Swap Exhaust System" at bounding box center [436, 526] width 202 height 35
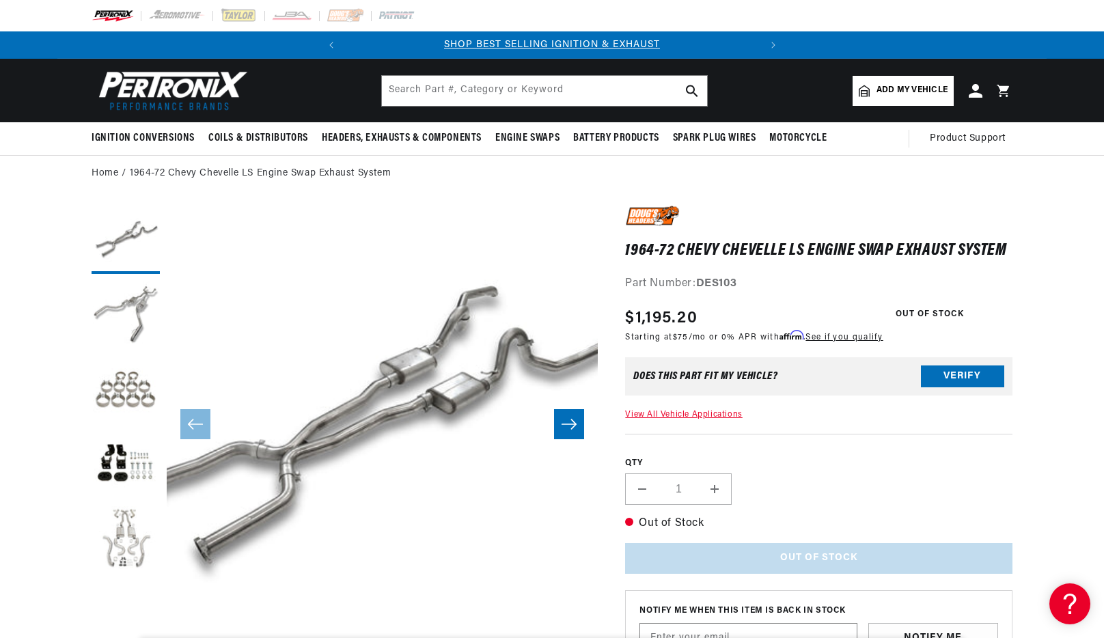
click at [123, 540] on button "Load image 5 in gallery view" at bounding box center [126, 540] width 68 height 68
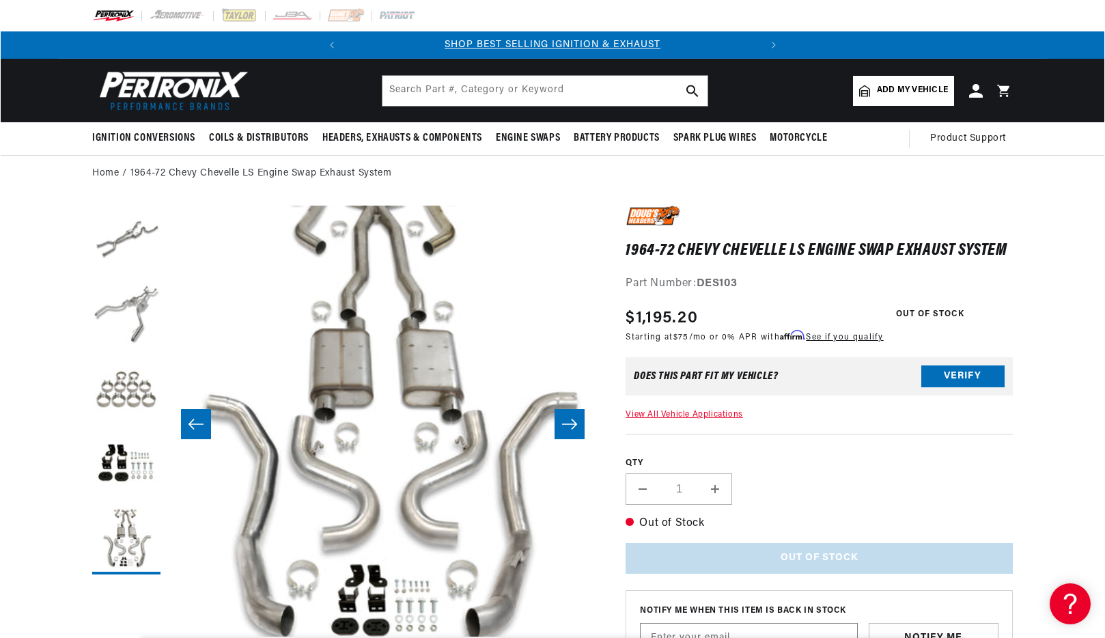
scroll to position [0, 1726]
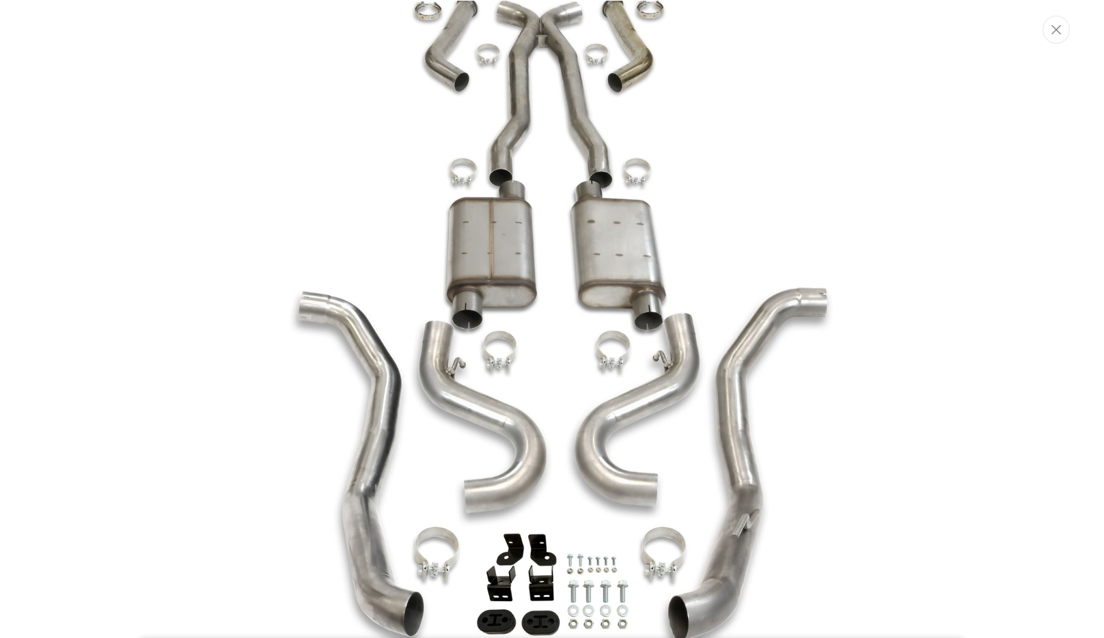
scroll to position [0, 0]
click at [1058, 30] on icon "Close" at bounding box center [1058, 30] width 10 height 10
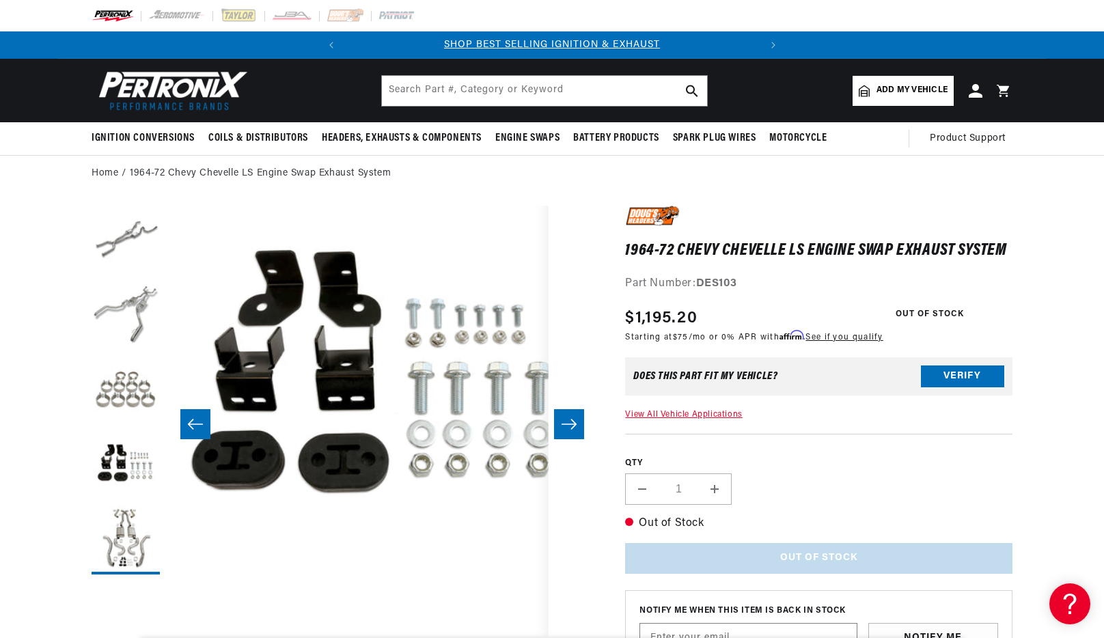
scroll to position [43, 1294]
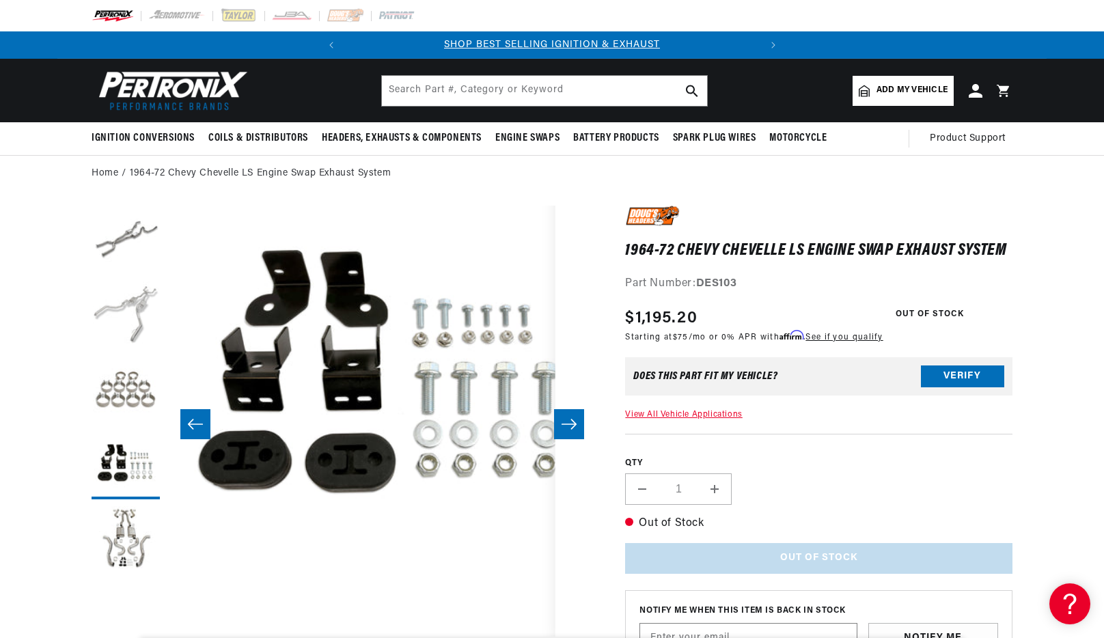
click at [142, 297] on button "Load image 2 in gallery view" at bounding box center [126, 315] width 68 height 68
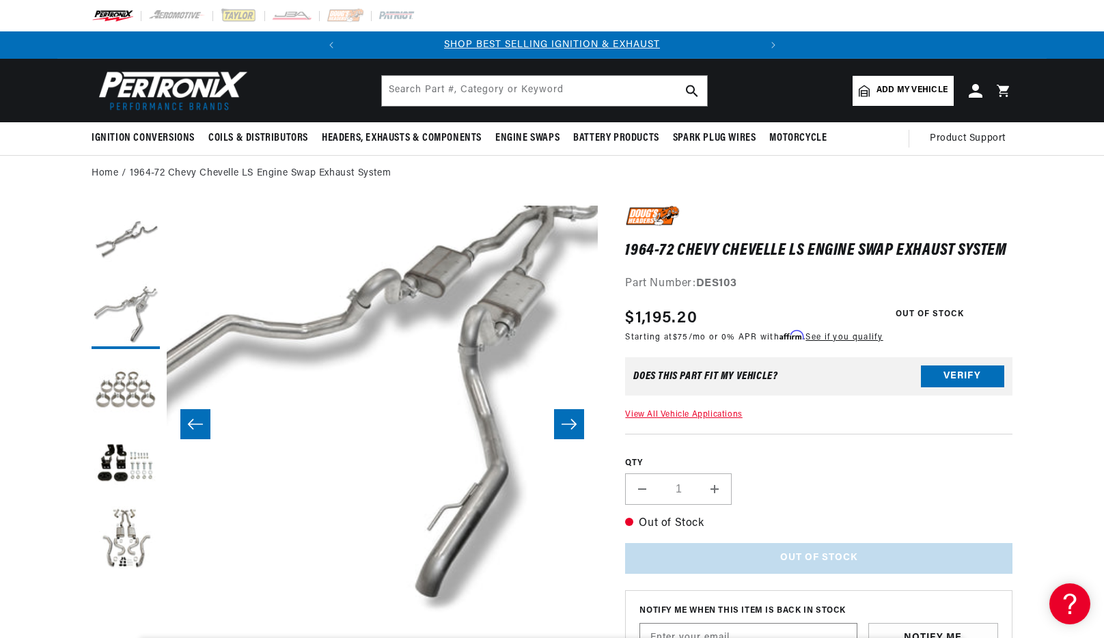
scroll to position [43, 431]
click at [121, 223] on button "Load image 1 in gallery view" at bounding box center [126, 240] width 68 height 68
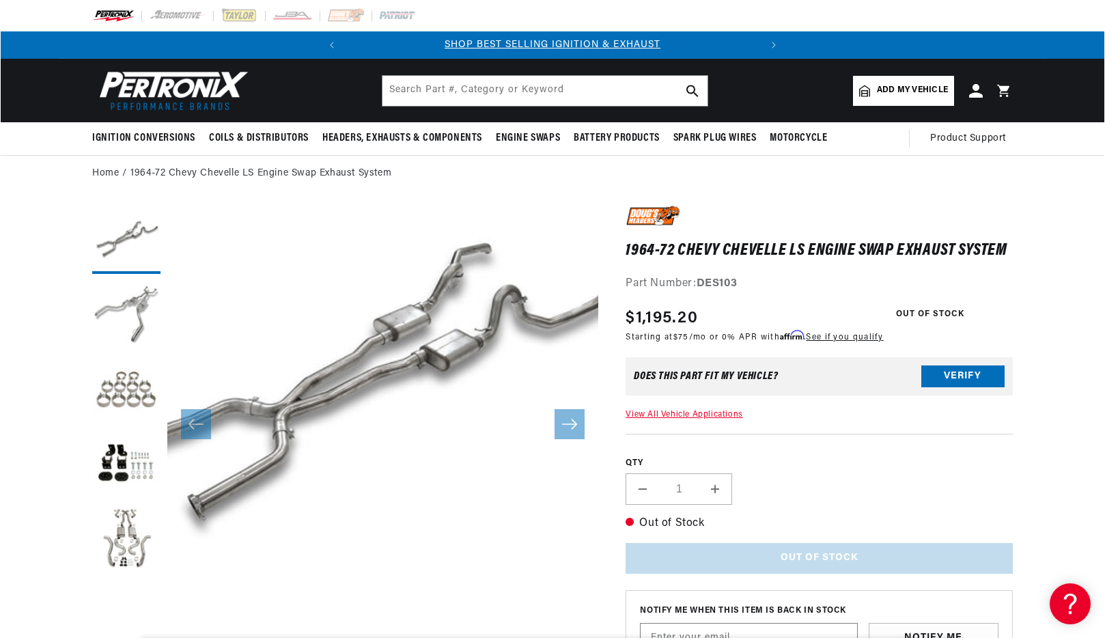
scroll to position [43, 0]
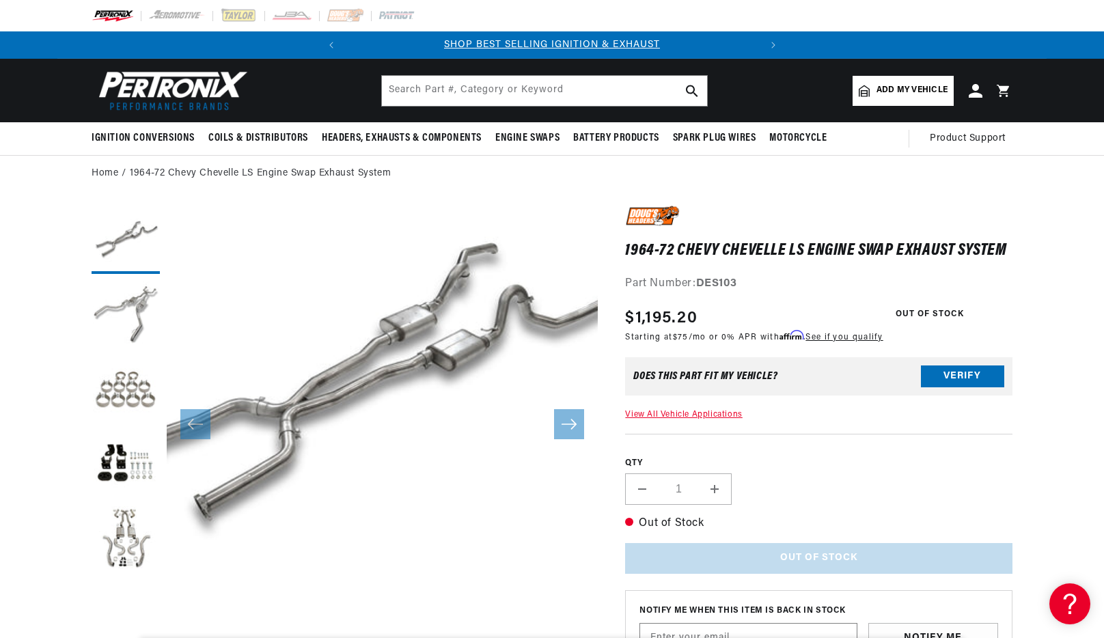
click at [124, 637] on button "Open media 1 in modal" at bounding box center [124, 637] width 0 height 0
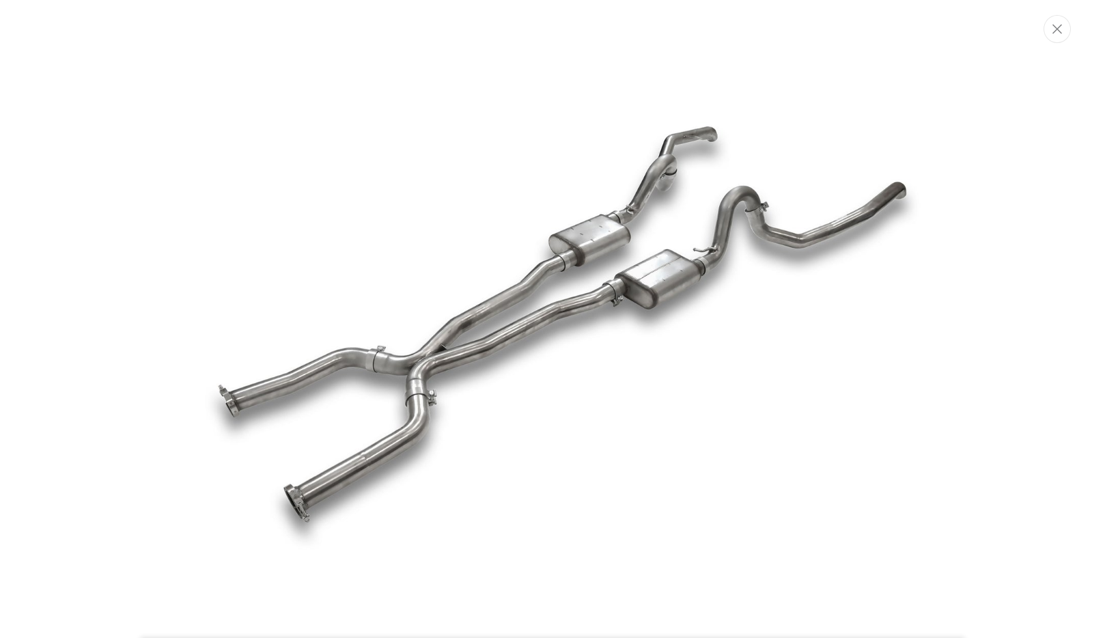
scroll to position [0, 0]
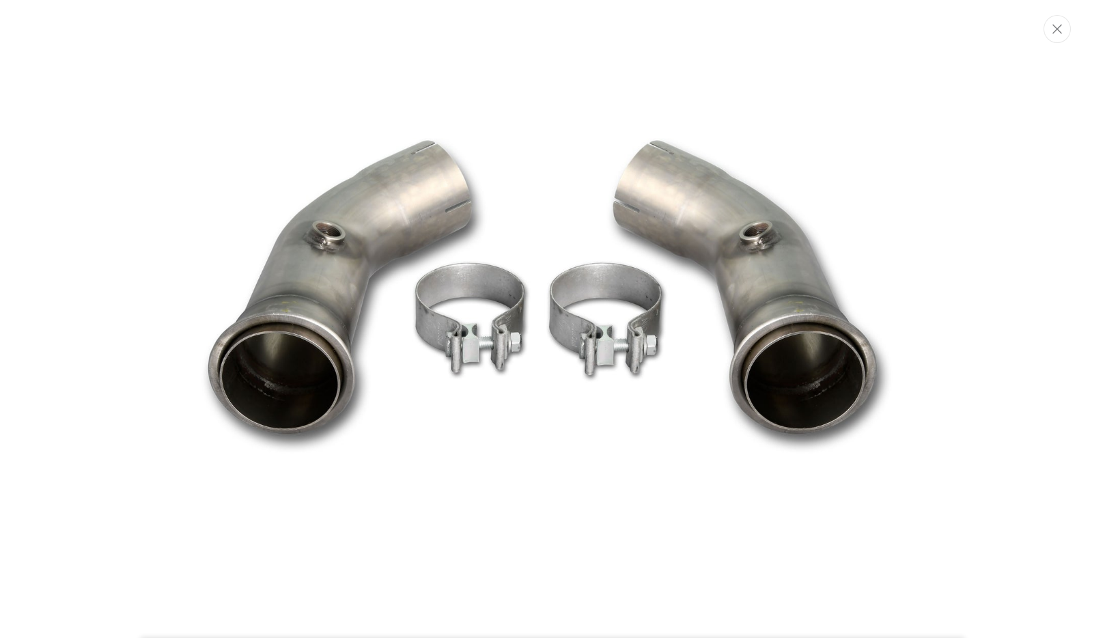
click at [1044, 38] on div "Media gallery" at bounding box center [552, 319] width 1105 height 638
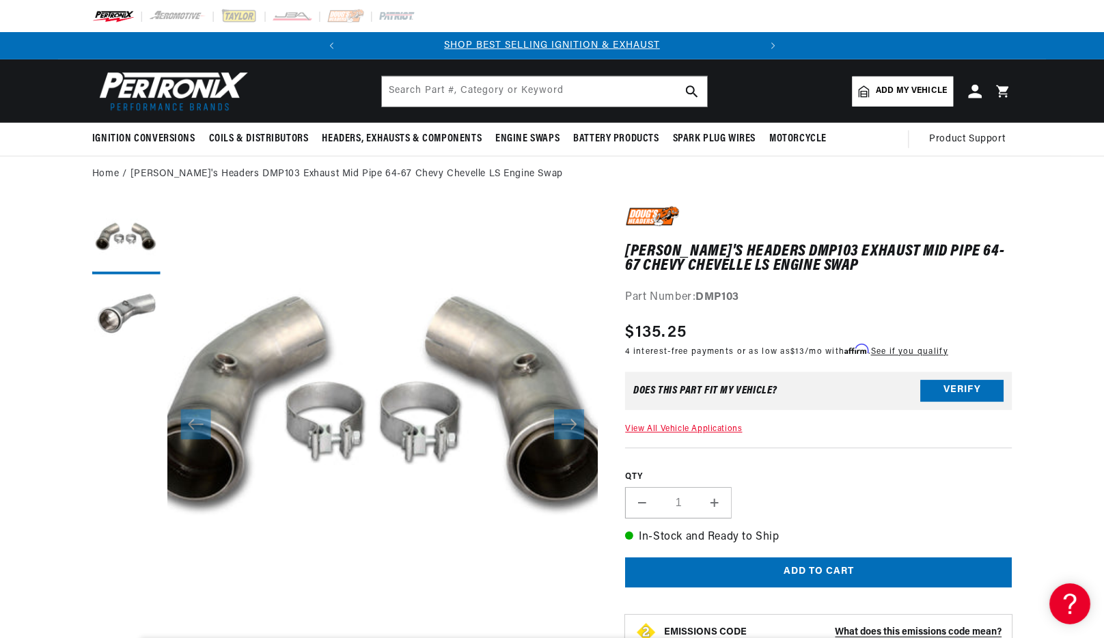
scroll to position [43, 0]
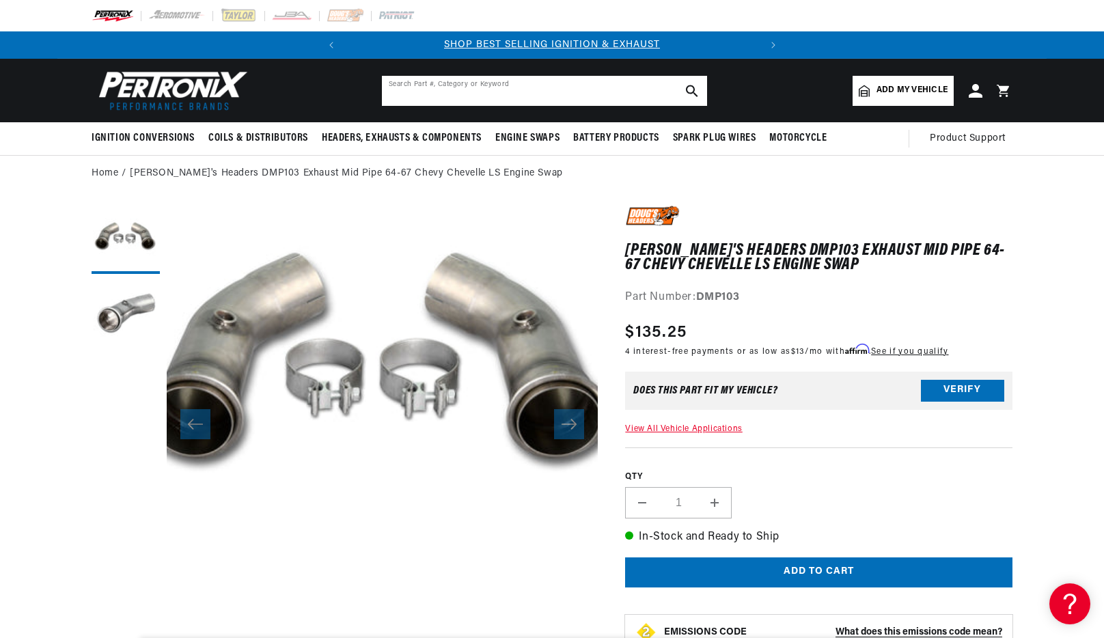
click at [464, 89] on input "text" at bounding box center [544, 91] width 325 height 30
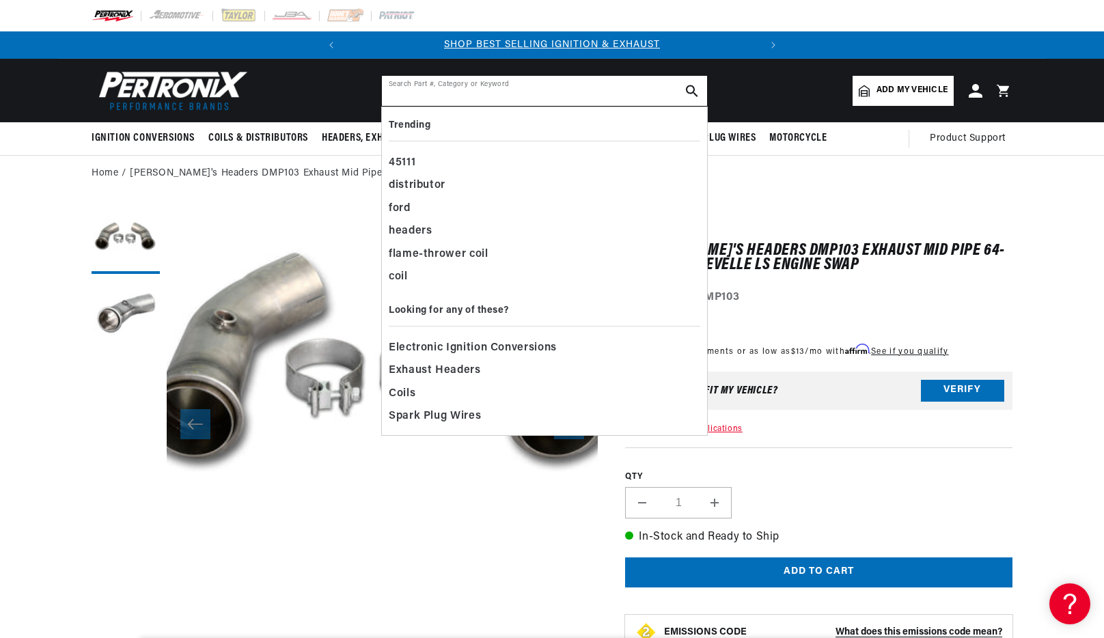
paste input "SK103"
type input "SK103"
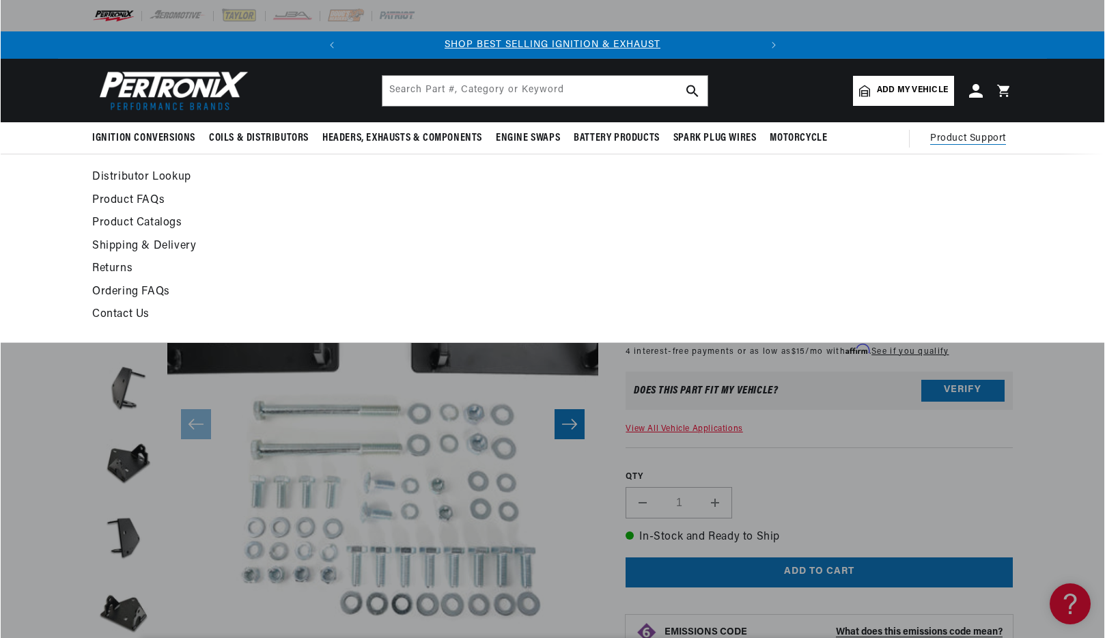
scroll to position [43, 0]
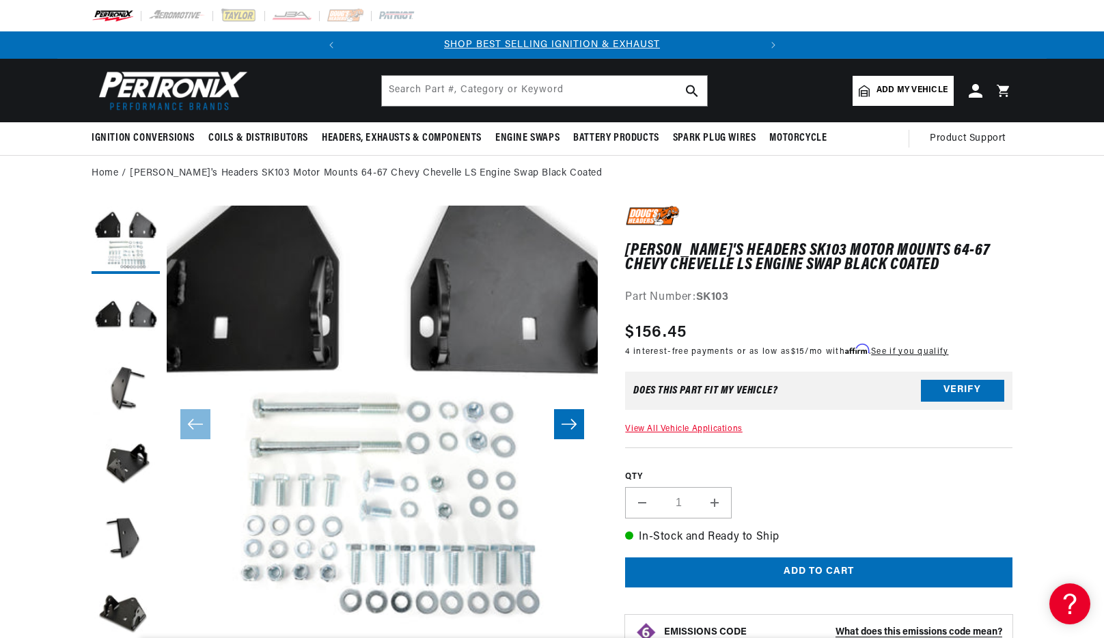
click at [124, 637] on button "Open media 1 in modal" at bounding box center [124, 637] width 0 height 0
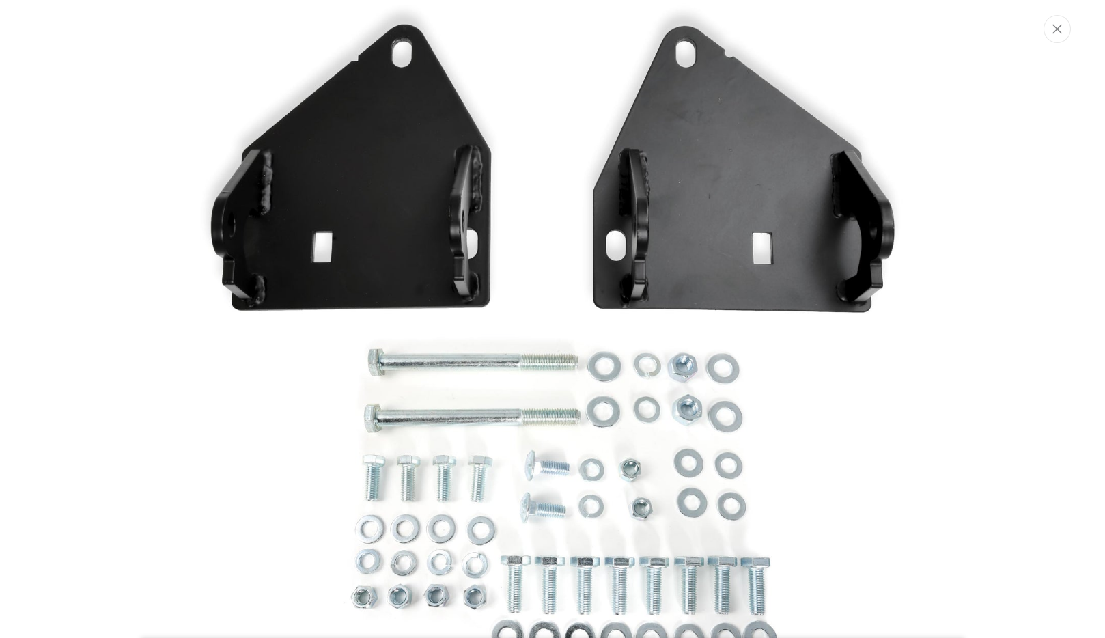
scroll to position [0, 414]
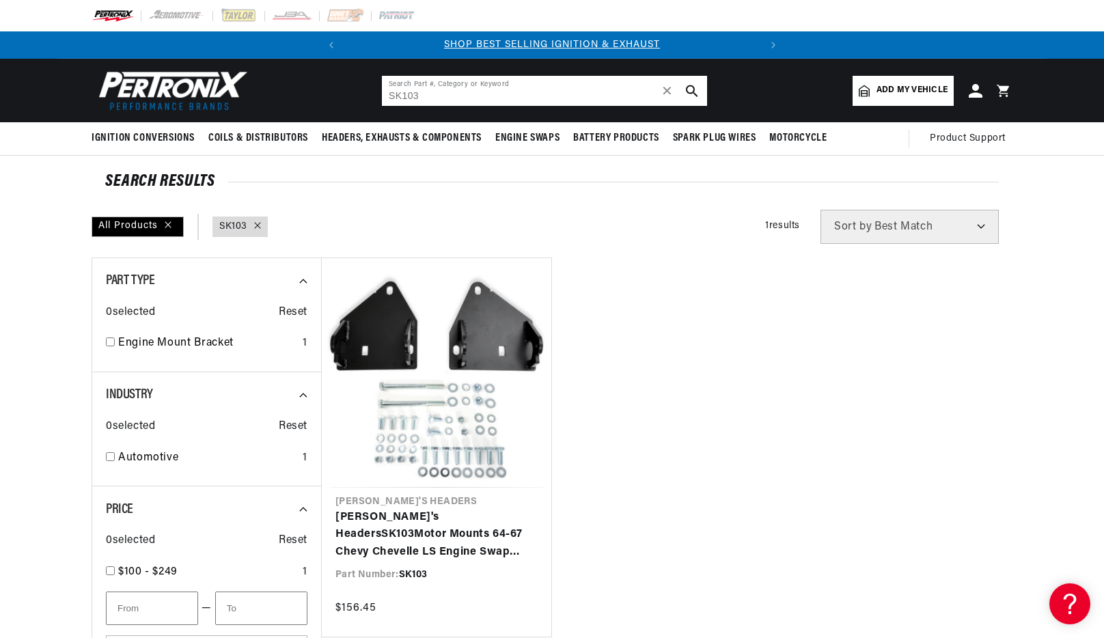
click at [347, 90] on header "BETTER SEARCH RESULTS Add your vehicle's year, make, and model to find parts be…" at bounding box center [551, 91] width 989 height 64
paste input "C101"
type input "SKC101"
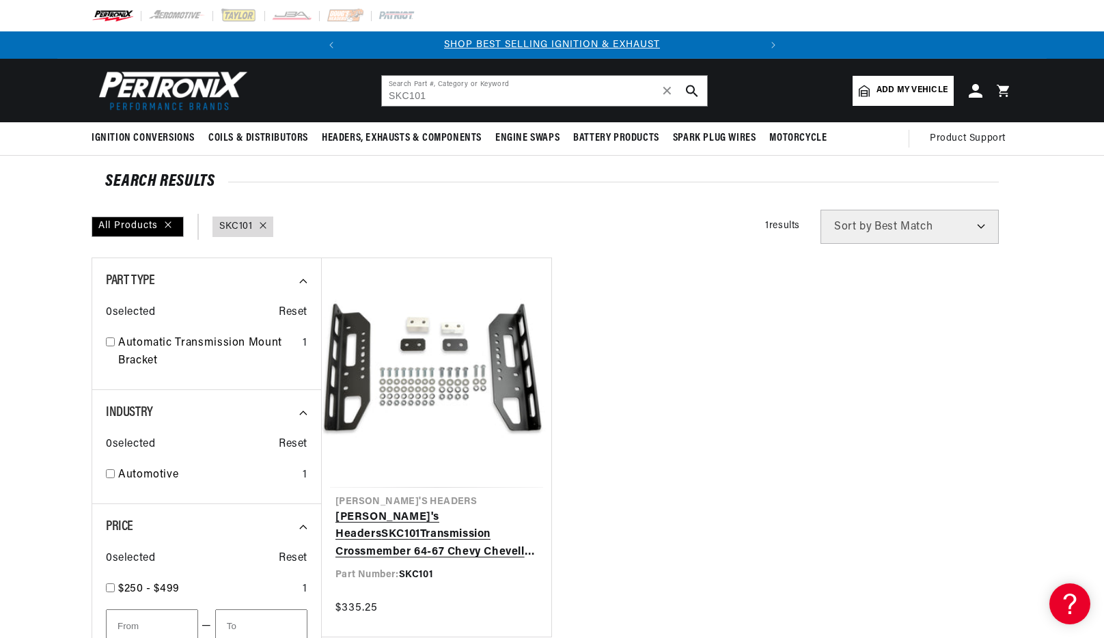
click at [422, 509] on link "Doug's Headers SKC101 Transmission Crossmember 64-67 Chevy Chevelle LS Engine S…" at bounding box center [436, 535] width 202 height 53
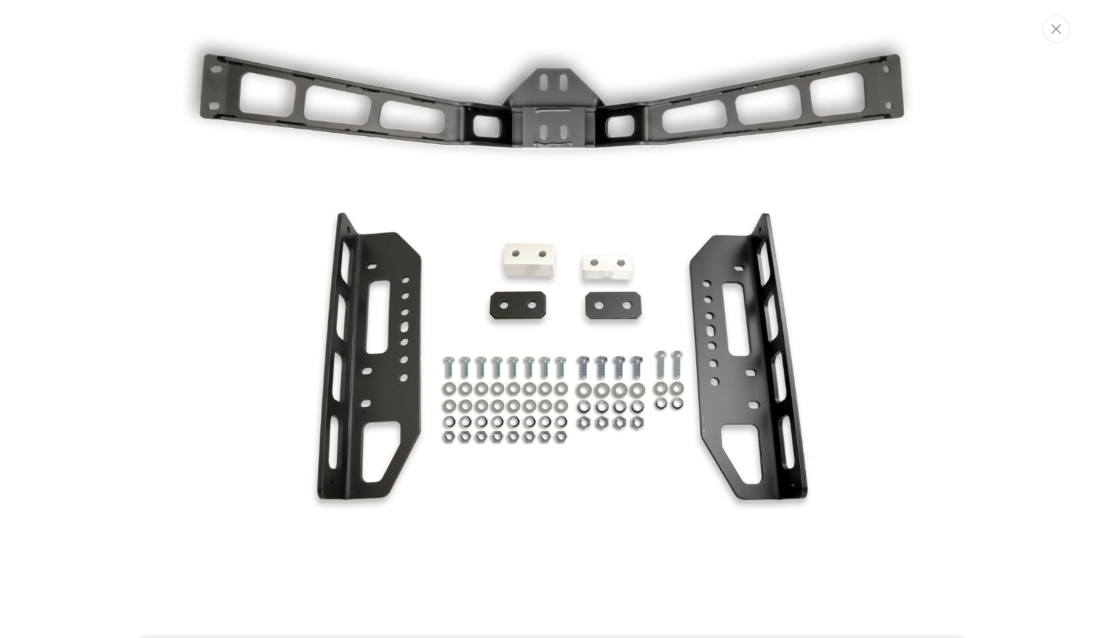
scroll to position [64, 0]
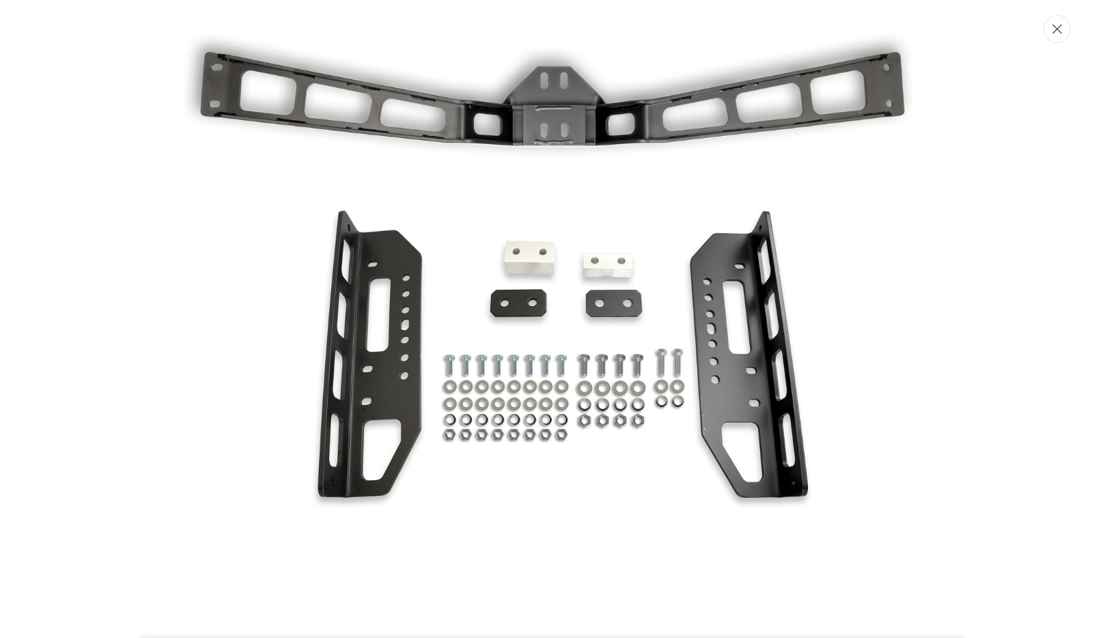
click at [1048, 29] on button "Close" at bounding box center [1057, 29] width 27 height 28
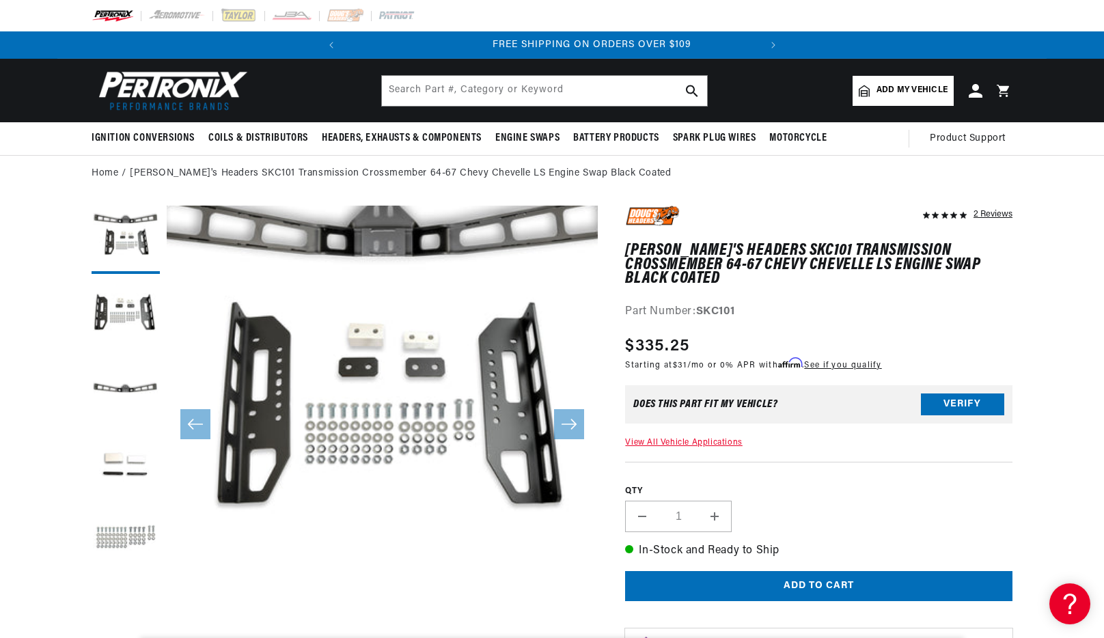
scroll to position [0, 414]
